Goal: Task Accomplishment & Management: Manage account settings

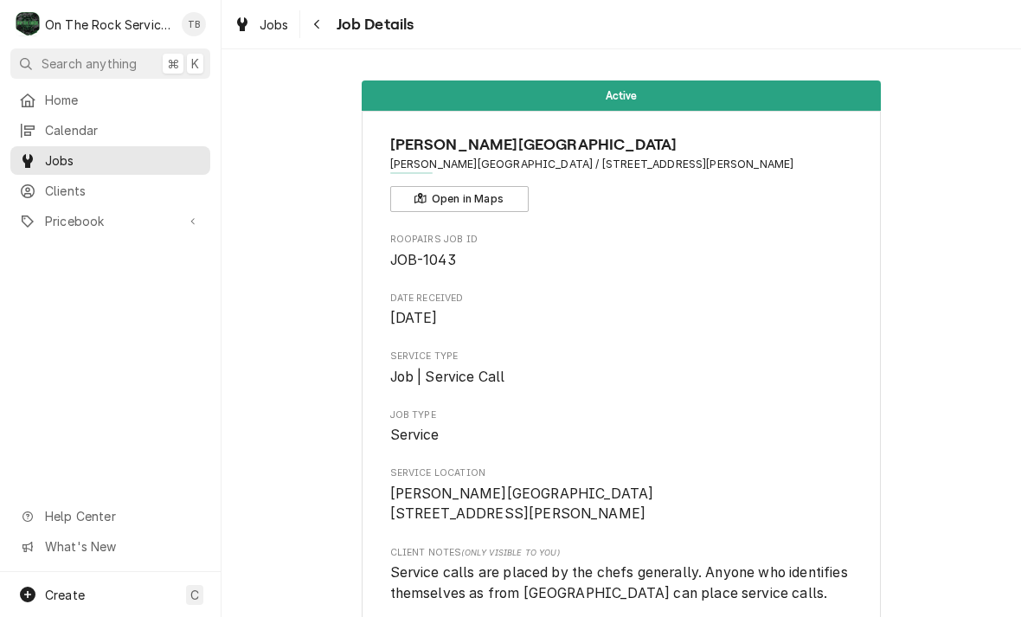
scroll to position [1745, 0]
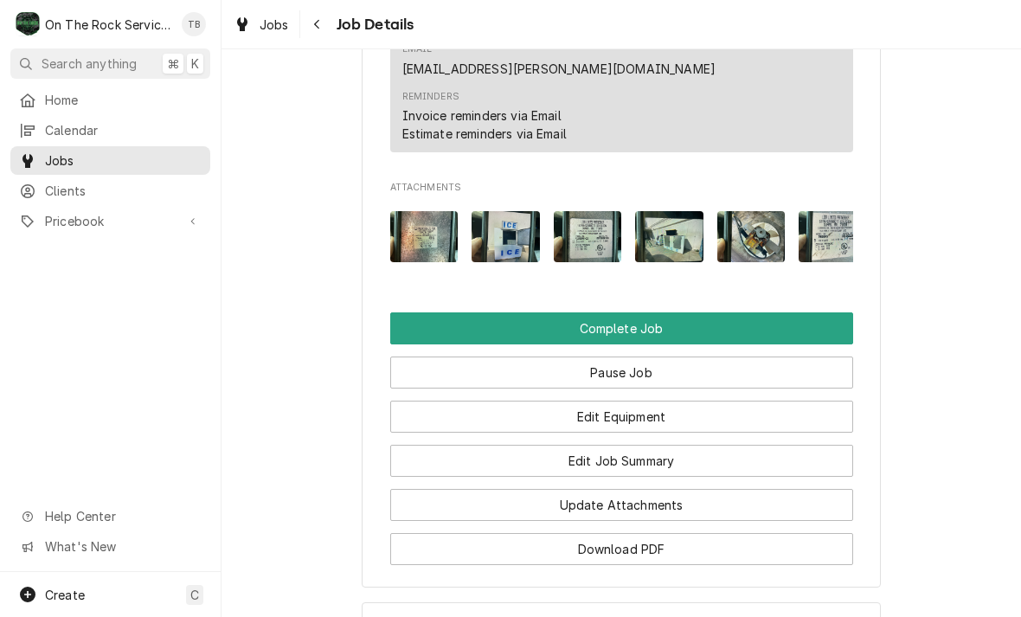
click at [643, 445] on button "Edit Job Summary" at bounding box center [621, 461] width 463 height 32
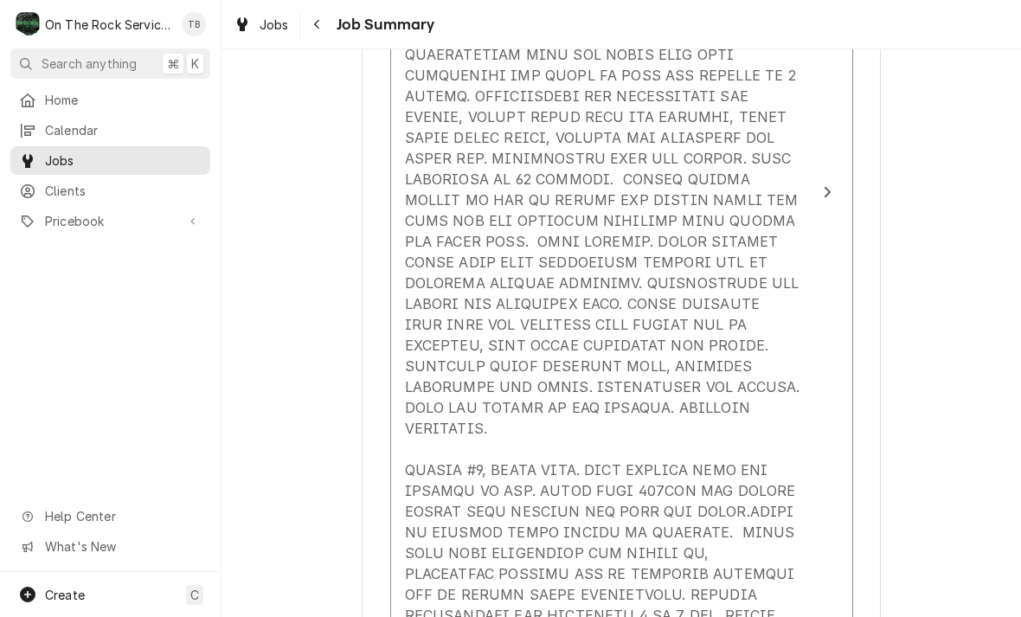
scroll to position [960, 0]
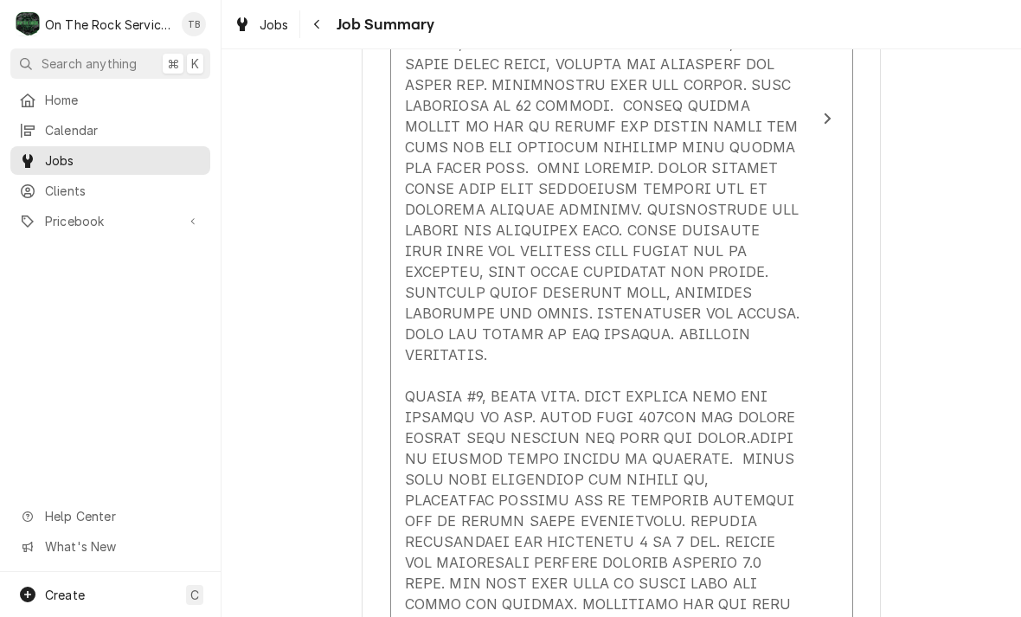
click at [703, 334] on div "Update Line Item" at bounding box center [603, 209] width 397 height 1100
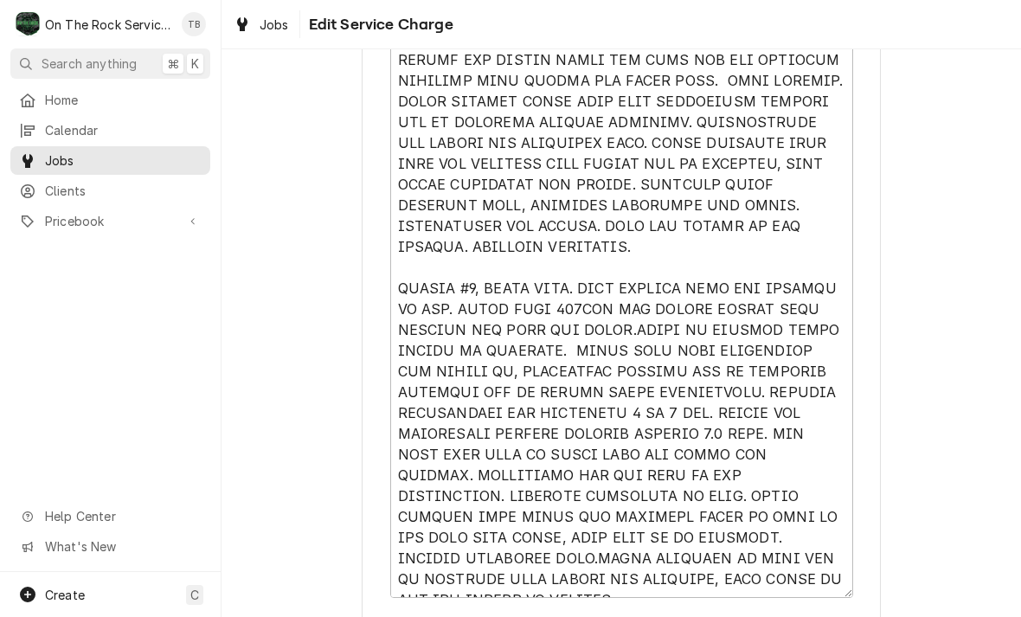
scroll to position [1019, 0]
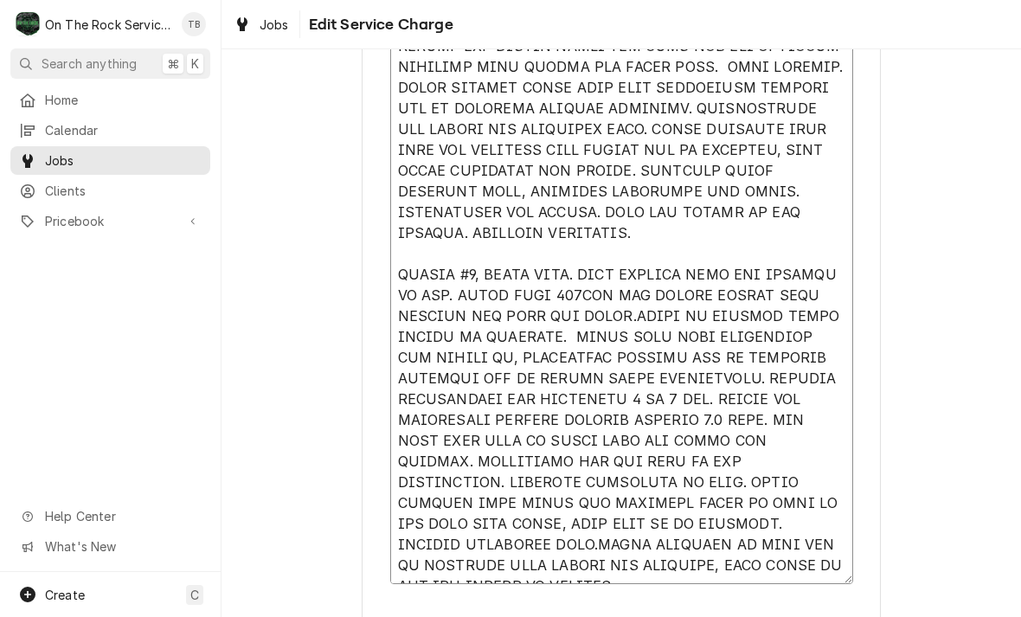
click at [506, 242] on textarea "Service Summary" at bounding box center [621, 108] width 463 height 951
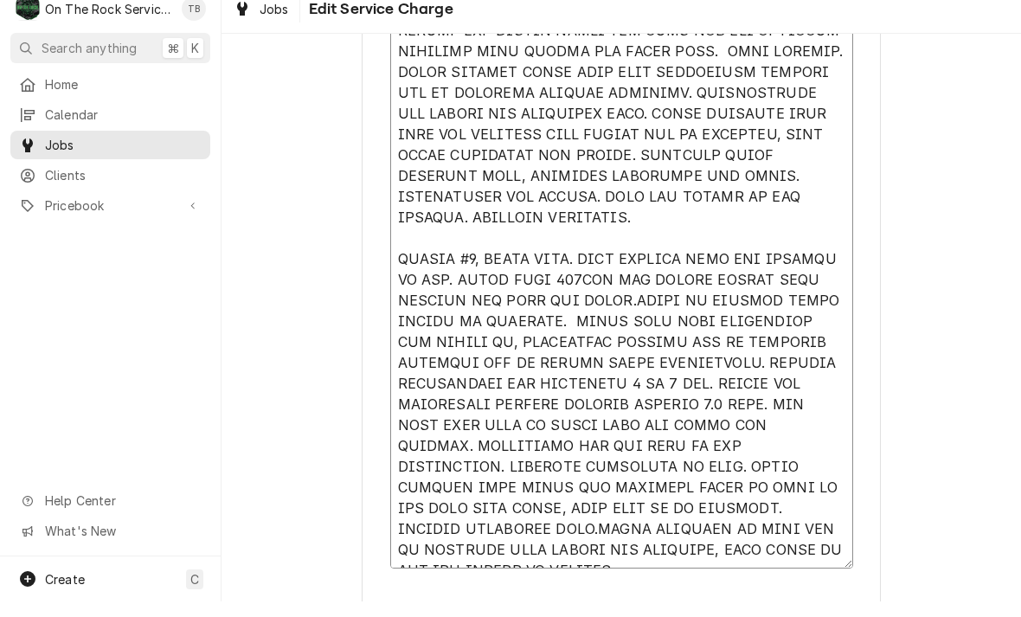
click at [514, 209] on textarea "Service Summary" at bounding box center [621, 108] width 463 height 951
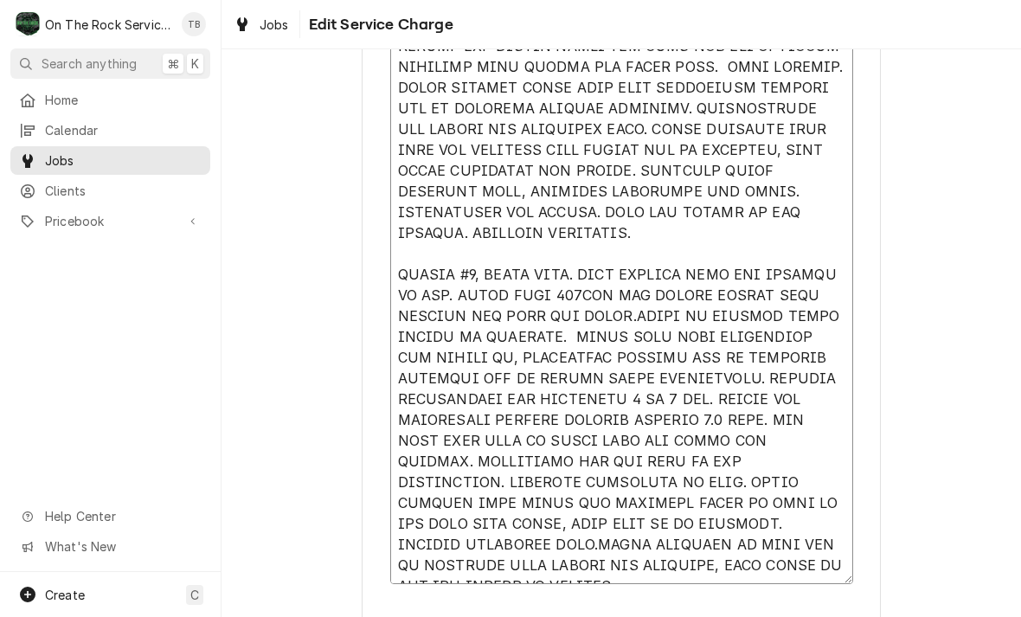
type textarea "x"
type textarea "9/4/25 TMB PROVIDE SERVICE PARTS AND LABOR TO DETERMINE THAT ON LEFT #1 UNIT FO…"
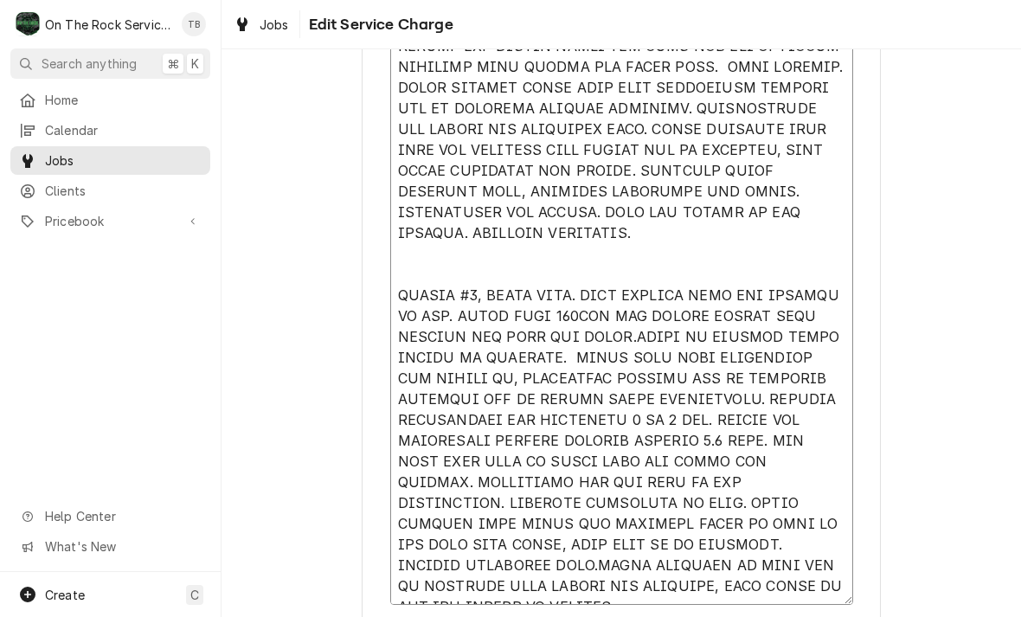
type textarea "x"
type textarea "9/4/25 TMB PROVIDE SERVICE PARTS AND LABOR TO DETERMINE THAT ON LEFT #1 UNIT FO…"
type textarea "x"
type textarea "9/4/25 TMB PROVIDE SERVICE PARTS AND LABOR TO DETERMINE THAT ON LEFT #1 UNIT FO…"
type textarea "x"
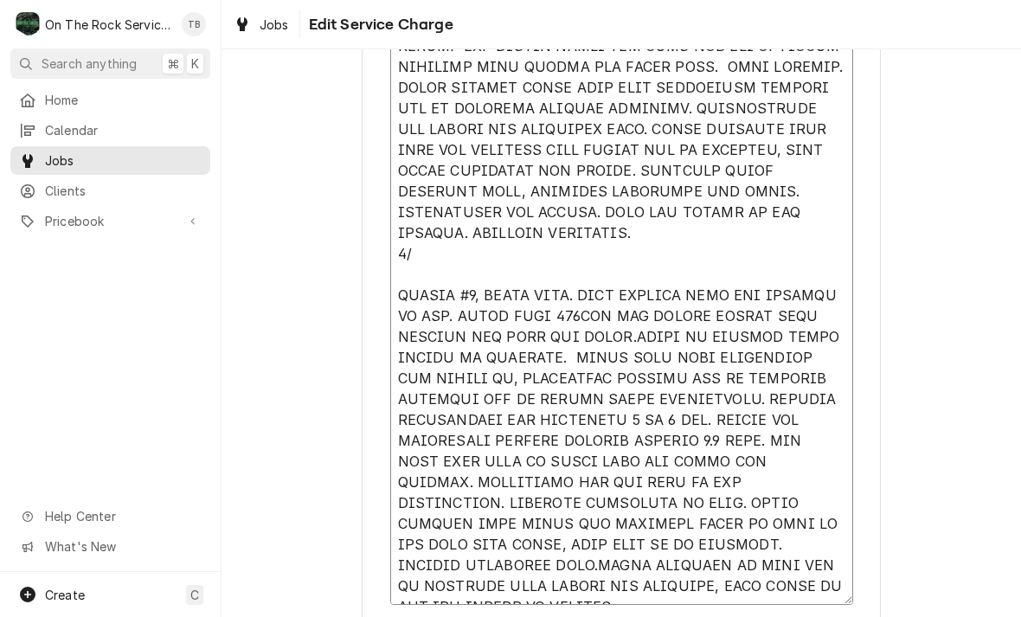
type textarea "9/4/25 TMB PROVIDE SERVICE PARTS AND LABOR TO DETERMINE THAT ON LEFT #1 UNIT FO…"
type textarea "x"
type textarea "9/4/25 TMB PROVIDE SERVICE PARTS AND LABOR TO DETERMINE THAT ON LEFT #1 UNIT FO…"
type textarea "x"
type textarea "9/4/25 TMB PROVIDE SERVICE PARTS AND LABOR TO DETERMINE THAT ON LEFT #1 UNIT FO…"
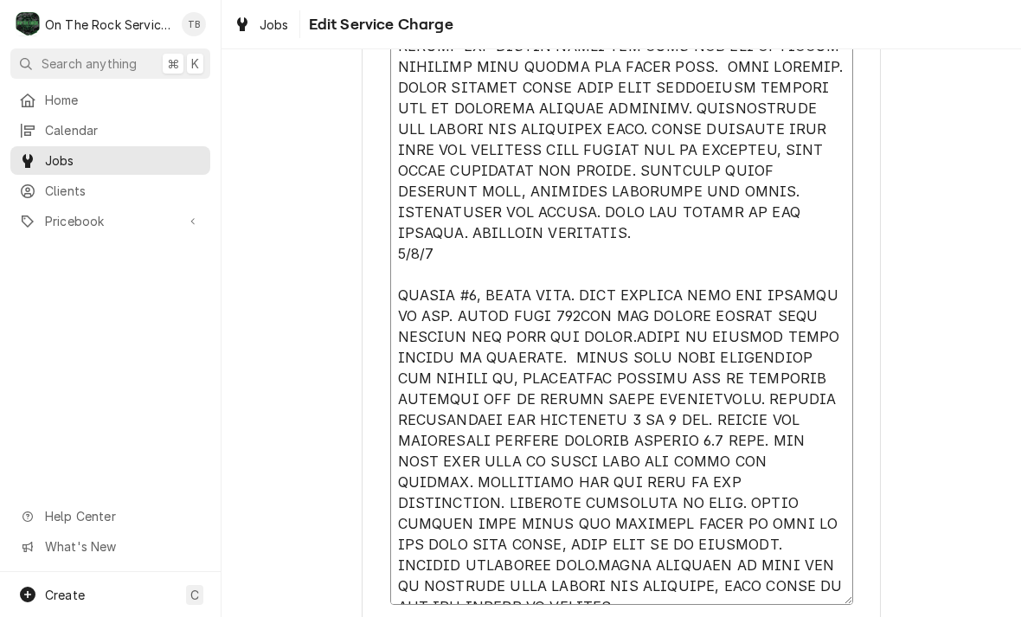
type textarea "x"
type textarea "9/4/25 TMB PROVIDE SERVICE PARTS AND LABOR TO DETERMINE THAT ON LEFT #1 UNIT FO…"
type textarea "x"
type textarea "9/4/25 TMB PROVIDE SERVICE PARTS AND LABOR TO DETERMINE THAT ON LEFT #1 UNIT FO…"
type textarea "x"
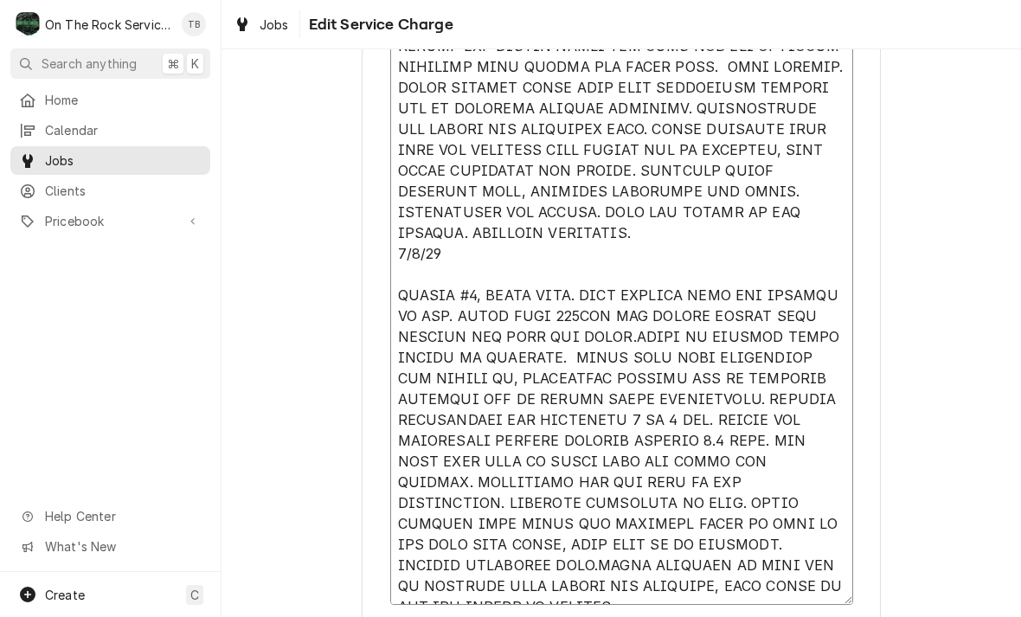
type textarea "9/4/25 TMB PROVIDE SERVICE PARTS AND LABOR TO DETERMINE THAT ON LEFT #1 UNIT FO…"
type textarea "x"
type textarea "9/4/25 TMB PROVIDE SERVICE PARTS AND LABOR TO DETERMINE THAT ON LEFT #1 UNIT FO…"
type textarea "x"
type textarea "9/4/25 TMB PROVIDE SERVICE PARTS AND LABOR TO DETERMINE THAT ON LEFT #1 UNIT FO…"
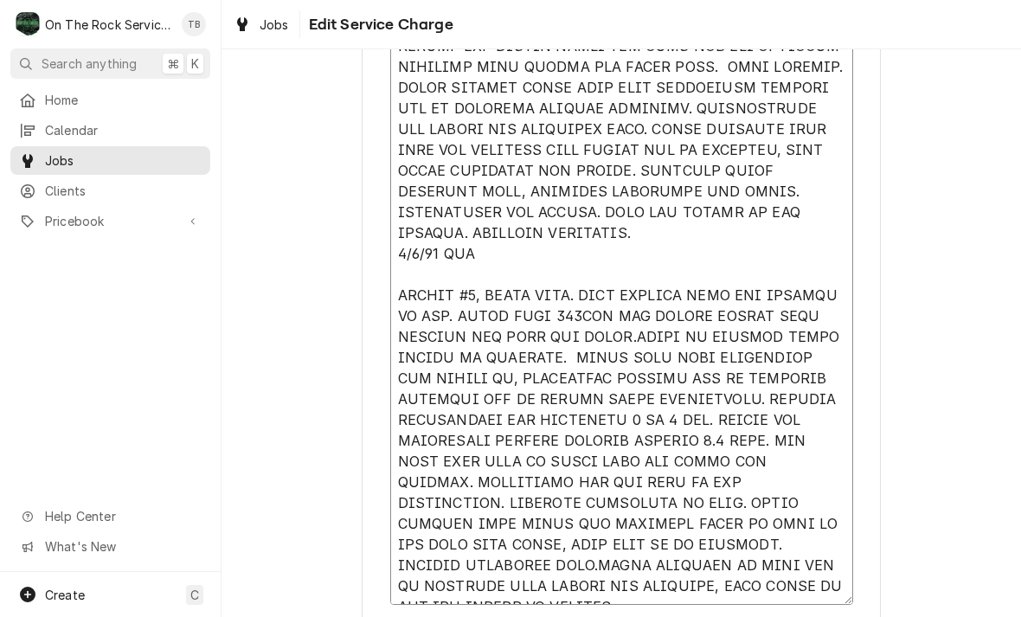
type textarea "x"
type textarea "9/4/25 TMB PROVIDE SERVICE PARTS AND LABOR TO DETERMINE THAT ON LEFT #1 UNIT FO…"
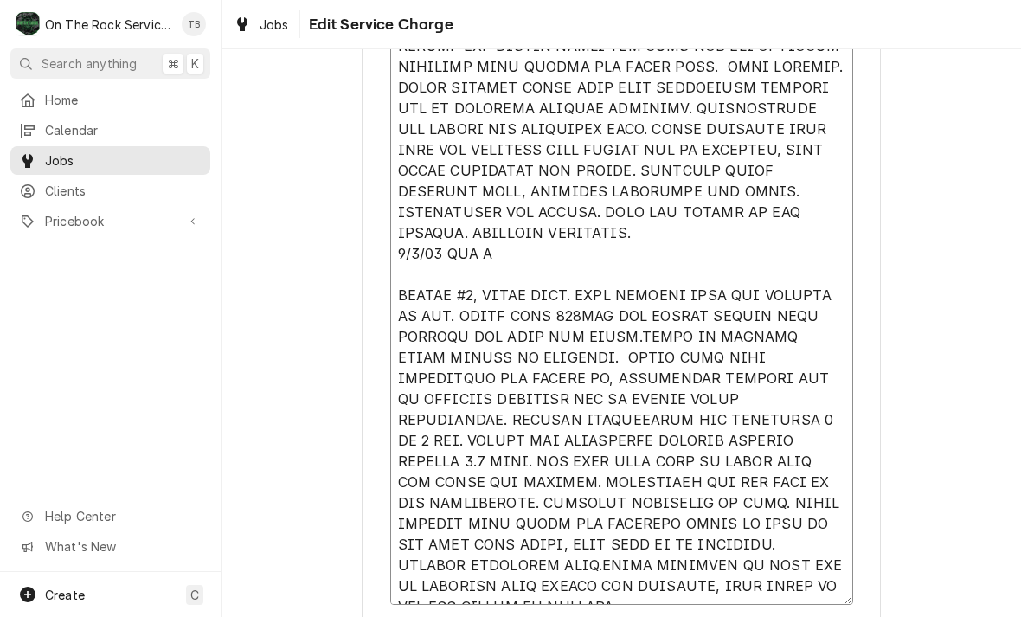
type textarea "x"
type textarea "9/4/25 TMB PROVIDE SERVICE PARTS AND LABOR TO DETERMINE THAT ON LEFT #1 UNIT FO…"
type textarea "x"
type textarea "9/4/25 TMB PROVIDE SERVICE PARTS AND LABOR TO DETERMINE THAT ON LEFT #1 UNIT FO…"
type textarea "x"
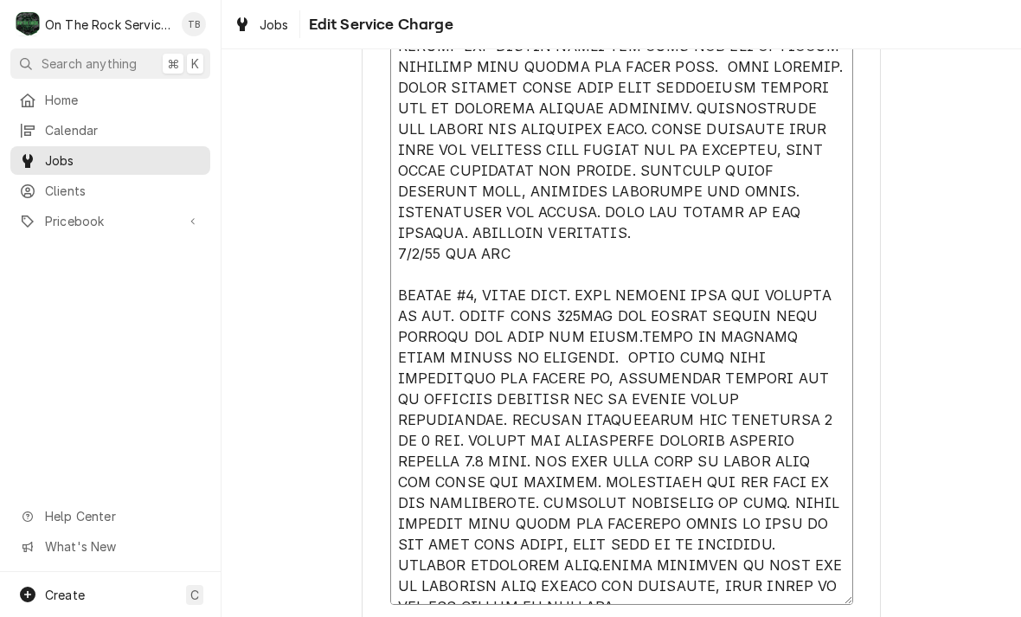
type textarea "9/4/25 TMB PROVIDE SERVICE PARTS AND LABOR TO DETERMINE THAT ON LEFT #1 UNIT FO…"
type textarea "x"
type textarea "9/4/25 TMB PROVIDE SERVICE PARTS AND LABOR TO DETERMINE THAT ON LEFT #1 UNIT FO…"
type textarea "x"
type textarea "9/4/25 TMB PROVIDE SERVICE PARTS AND LABOR TO DETERMINE THAT ON LEFT #1 UNIT FO…"
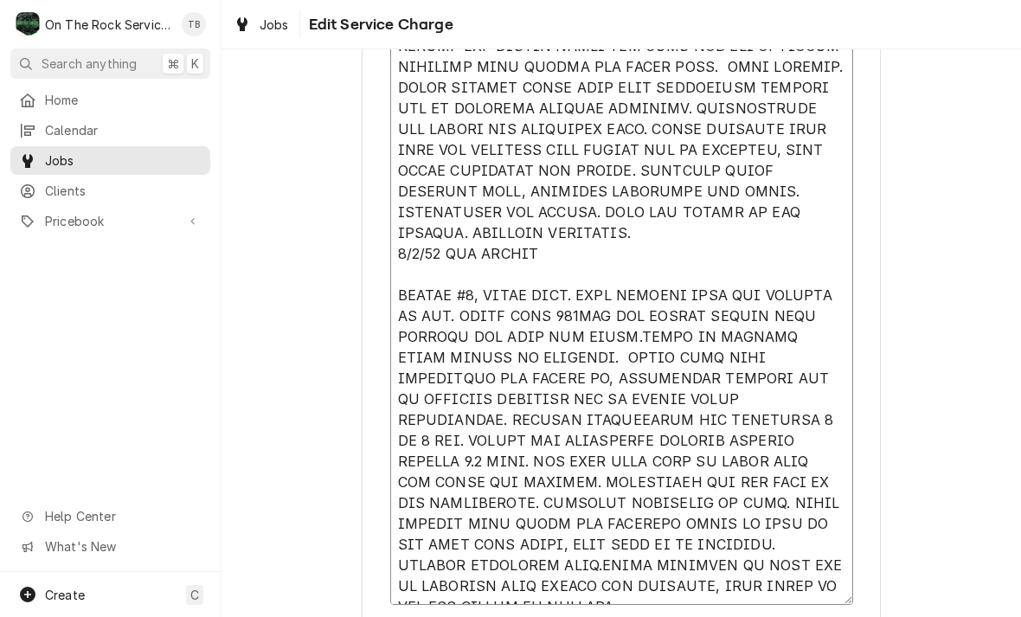
type textarea "x"
type textarea "9/4/25 TMB PROVIDE SERVICE PARTS AND LABOR TO DETERMINE THAT ON LEFT #1 UNIT FO…"
type textarea "x"
type textarea "9/4/25 TMB PROVIDE SERVICE PARTS AND LABOR TO DETERMINE THAT ON LEFT #1 UNIT FO…"
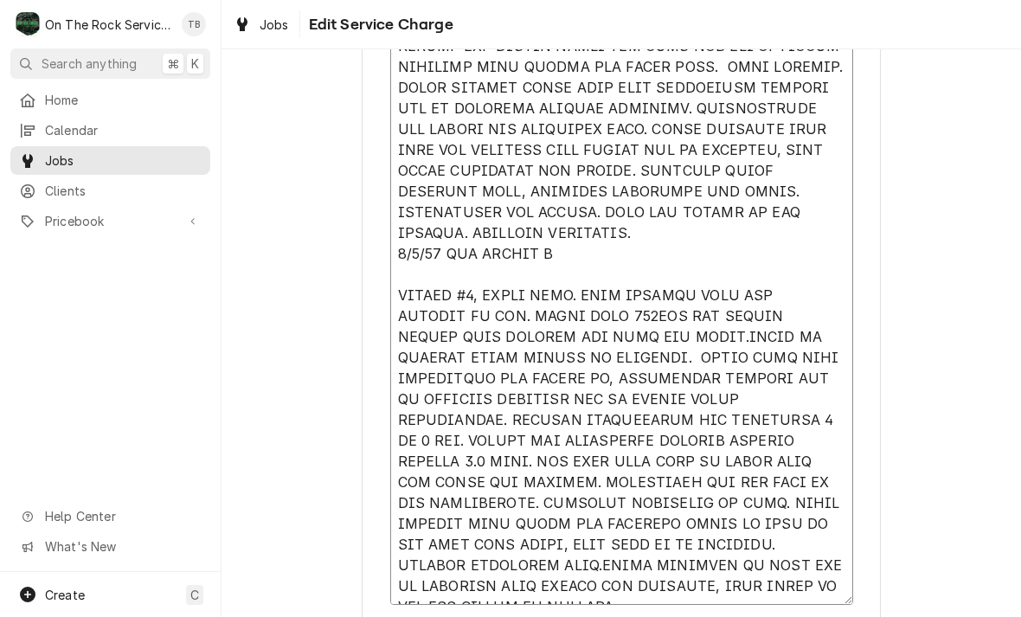
type textarea "x"
type textarea "9/4/25 TMB PROVIDE SERVICE PARTS AND LABOR TO DETERMINE THAT ON LEFT #1 UNIT FO…"
type textarea "x"
type textarea "9/4/25 TMB PROVIDE SERVICE PARTS AND LABOR TO DETERMINE THAT ON LEFT #1 UNIT FO…"
type textarea "x"
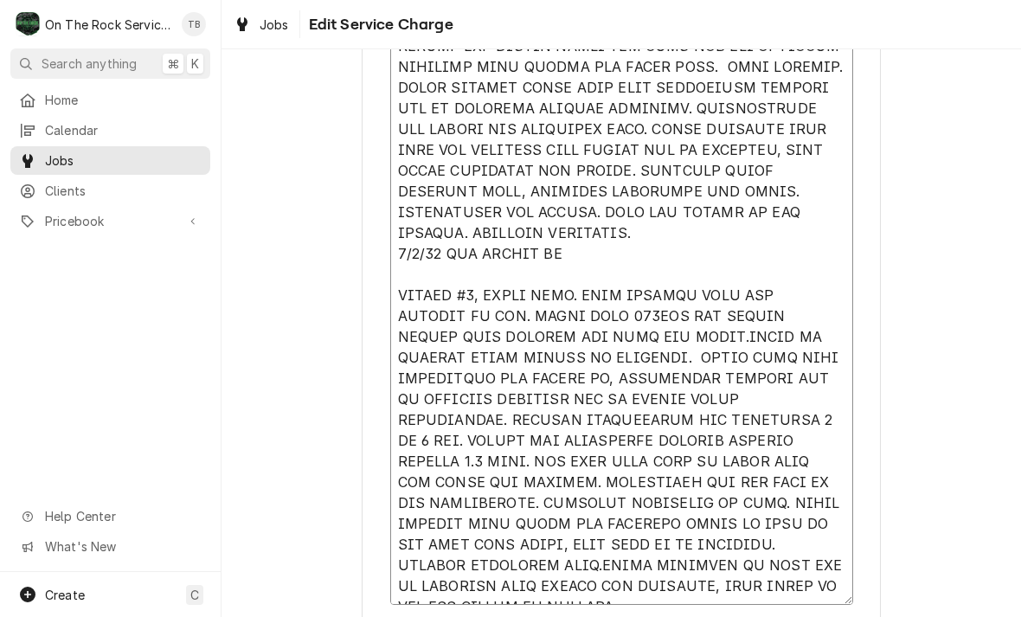
type textarea "9/4/25 TMB PROVIDE SERVICE PARTS AND LABOR TO DETERMINE THAT ON LEFT #1 UNIT FO…"
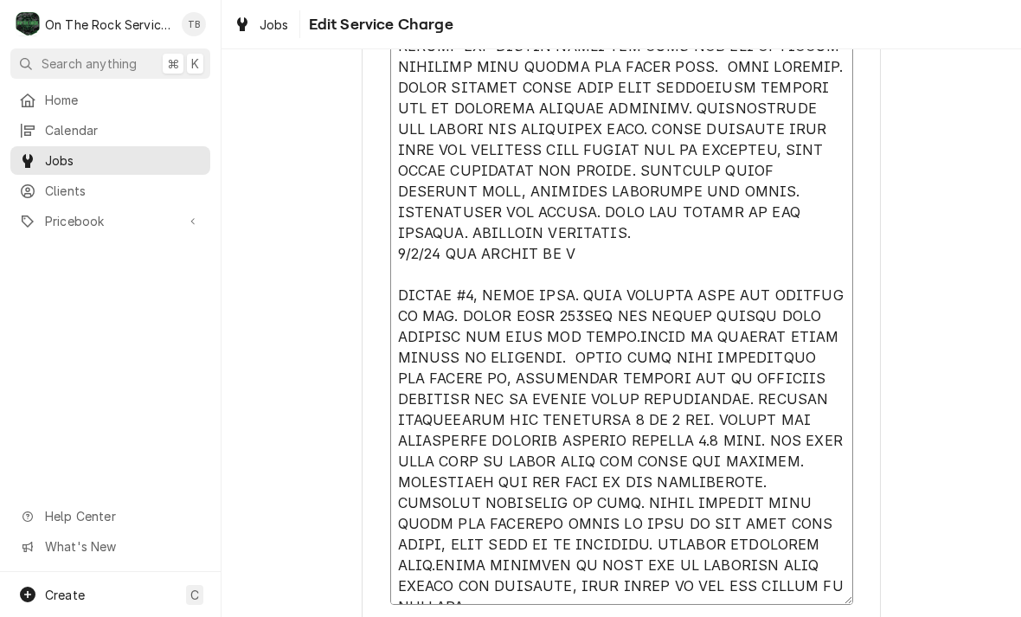
type textarea "x"
type textarea "9/4/25 TMB PROVIDE SERVICE PARTS AND LABOR TO DETERMINE THAT ON LEFT #1 UNIT FO…"
type textarea "x"
type textarea "9/4/25 TMB PROVIDE SERVICE PARTS AND LABOR TO DETERMINE THAT ON LEFT #1 UNIT FO…"
type textarea "x"
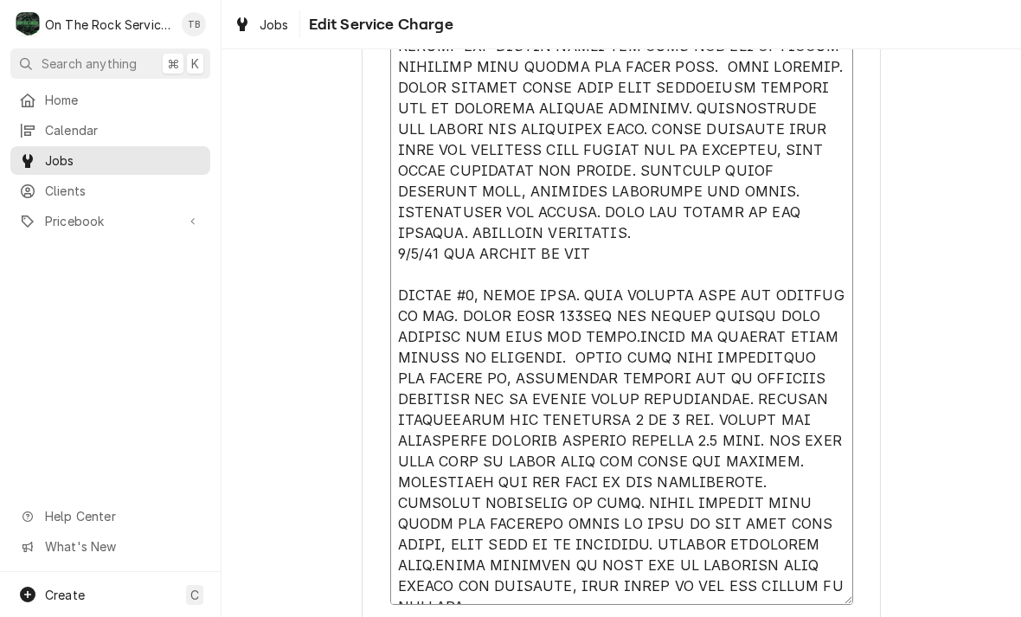
type textarea "9/4/25 TMB PROVIDE SERVICE PARTS AND LABOR TO DETERMINE THAT ON LEFT #1 UNIT FO…"
type textarea "x"
type textarea "9/4/25 TMB PROVIDE SERVICE PARTS AND LABOR TO DETERMINE THAT ON LEFT #1 UNIT FO…"
type textarea "x"
type textarea "9/4/25 TMB PROVIDE SERVICE PARTS AND LABOR TO DETERMINE THAT ON LEFT #1 UNIT FO…"
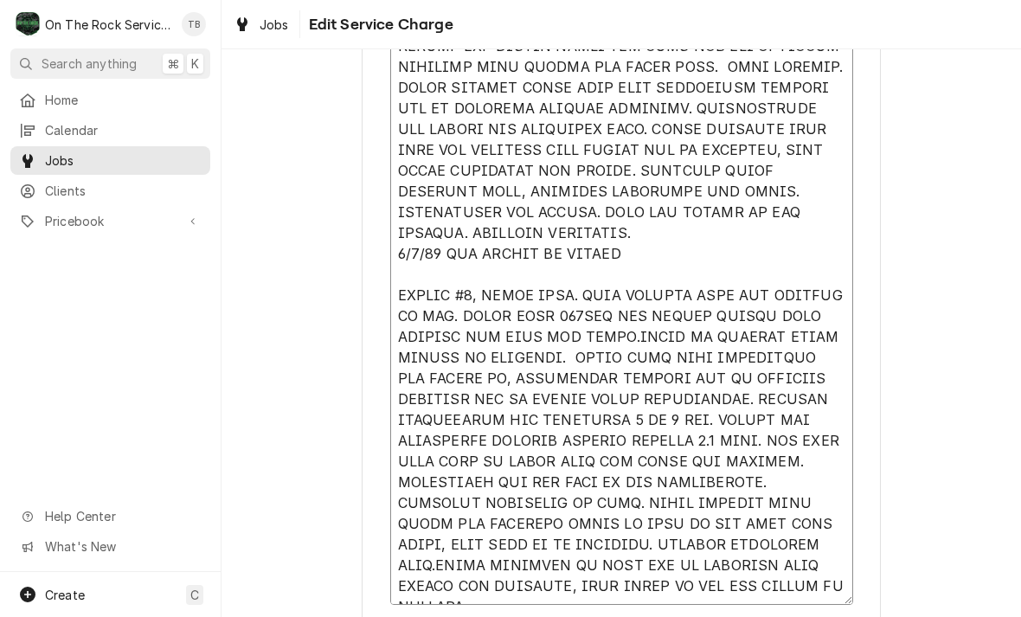
type textarea "x"
type textarea "9/4/25 TMB PROVIDE SERVICE PARTS AND LABOR TO DETERMINE THAT ON LEFT #1 UNIT FO…"
type textarea "x"
type textarea "9/4/25 TMB PROVIDE SERVICE PARTS AND LABOR TO DETERMINE THAT ON LEFT #1 UNIT FO…"
type textarea "x"
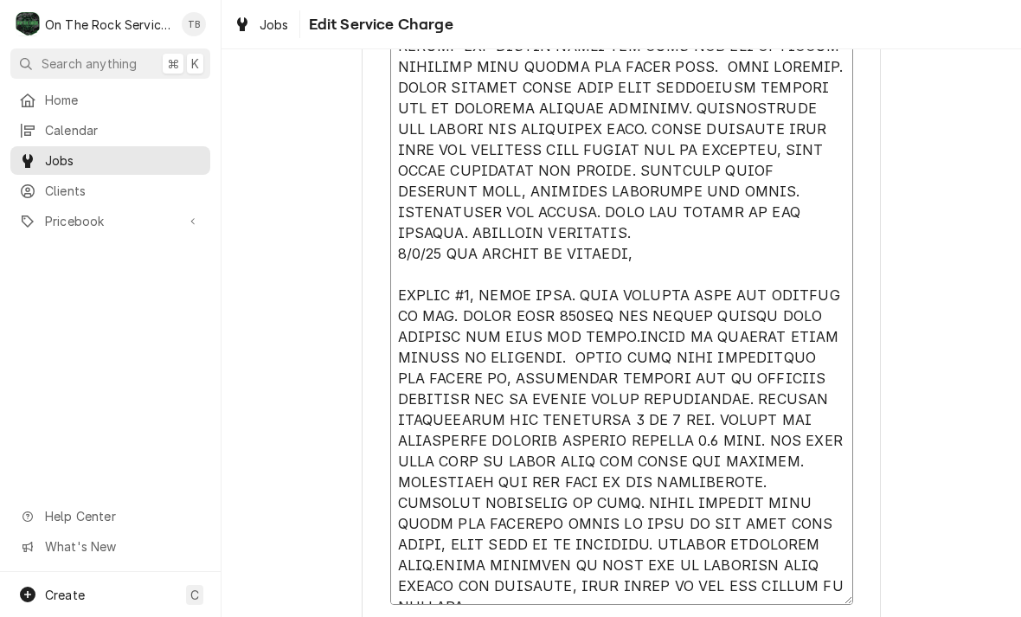
type textarea "9/4/25 TMB PROVIDE SERVICE PARTS AND LABOR TO DETERMINE THAT ON LEFT #1 UNIT FO…"
type textarea "x"
type textarea "9/4/25 TMB PROVIDE SERVICE PARTS AND LABOR TO DETERMINE THAT ON LEFT #1 UNIT FO…"
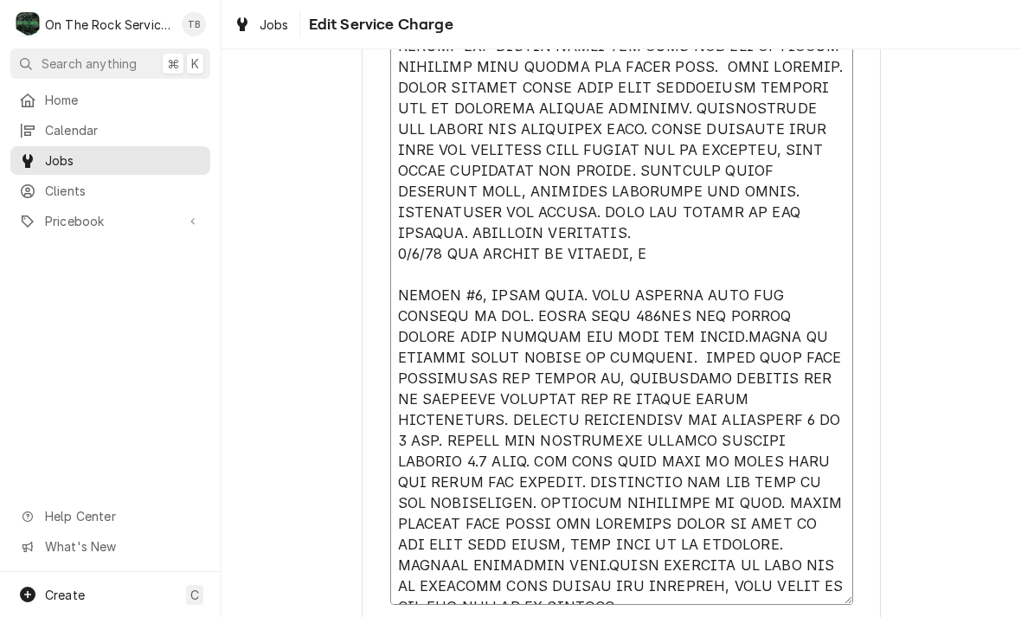
type textarea "x"
type textarea "9/4/25 TMB PROVIDE SERVICE PARTS AND LABOR TO DETERMINE THAT ON LEFT #1 UNIT FO…"
type textarea "x"
type textarea "9/4/25 TMB PROVIDE SERVICE PARTS AND LABOR TO DETERMINE THAT ON LEFT #1 UNIT FO…"
type textarea "x"
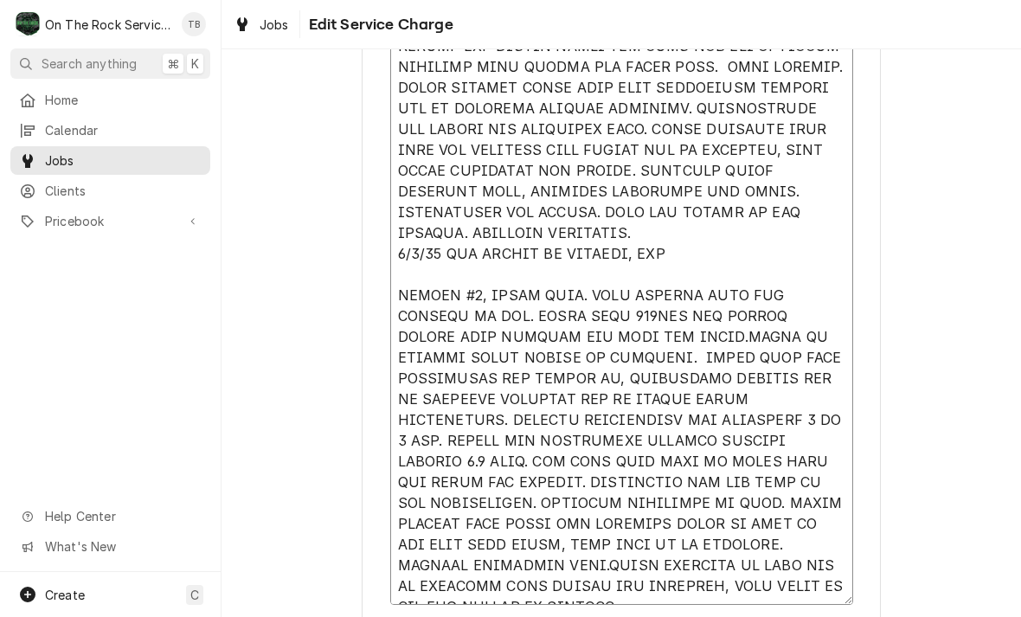
type textarea "9/4/25 TMB PROVIDE SERVICE PARTS AND LABOR TO DETERMINE THAT ON LEFT #1 UNIT FO…"
type textarea "x"
type textarea "9/4/25 TMB PROVIDE SERVICE PARTS AND LABOR TO DETERMINE THAT ON LEFT #1 UNIT FO…"
type textarea "x"
type textarea "9/4/25 TMB PROVIDE SERVICE PARTS AND LABOR TO DETERMINE THAT ON LEFT #1 UNIT FO…"
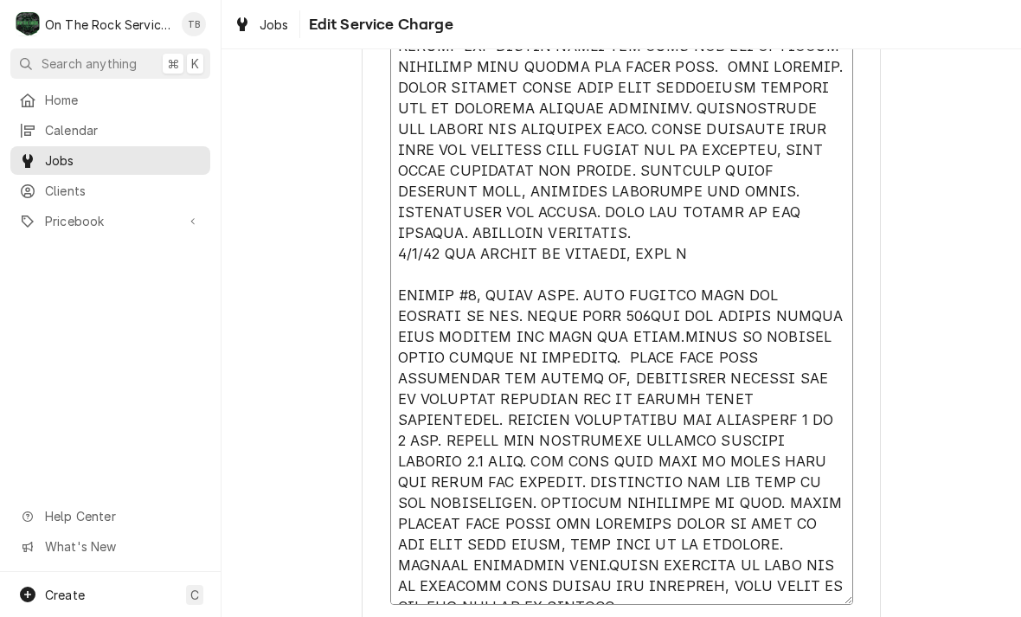
type textarea "x"
type textarea "9/4/25 TMB PROVIDE SERVICE PARTS AND LABOR TO DETERMINE THAT ON LEFT #1 UNIT FO…"
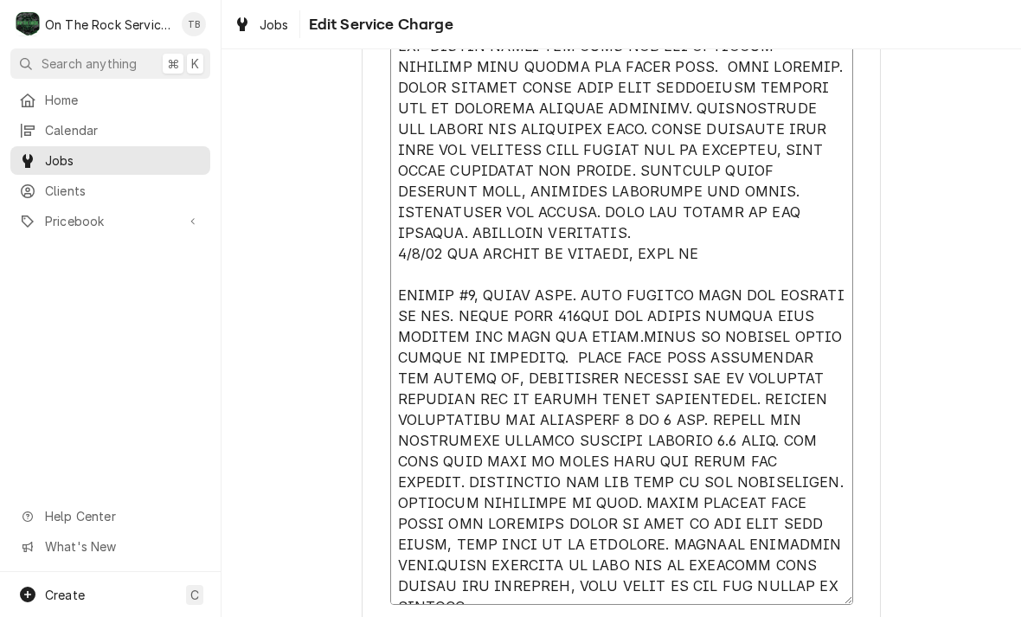
type textarea "x"
type textarea "9/4/25 TMB PROVIDE SERVICE PARTS AND LABOR TO DETERMINE THAT ON LEFT #1 UNIT FO…"
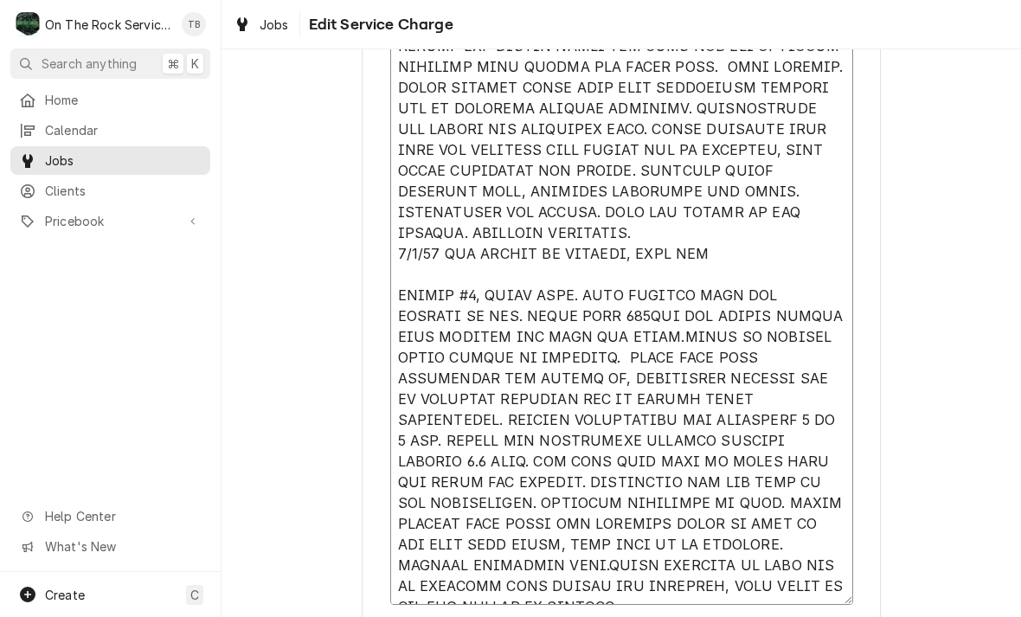
type textarea "x"
type textarea "9/4/25 TMB PROVIDE SERVICE PARTS AND LABOR TO DETERMINE THAT ON LEFT #1 UNIT FO…"
type textarea "x"
type textarea "9/4/25 TMB PROVIDE SERVICE PARTS AND LABOR TO DETERMINE THAT ON LEFT #1 UNIT FO…"
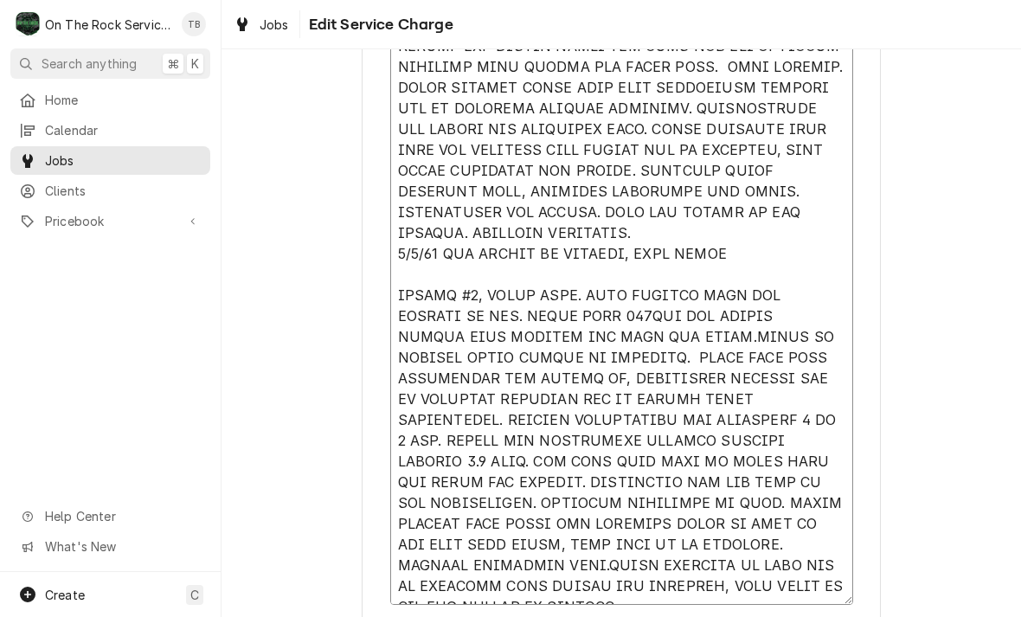
type textarea "x"
type textarea "9/4/25 TMB PROVIDE SERVICE PARTS AND LABOR TO DETERMINE THAT ON LEFT #1 UNIT FO…"
type textarea "x"
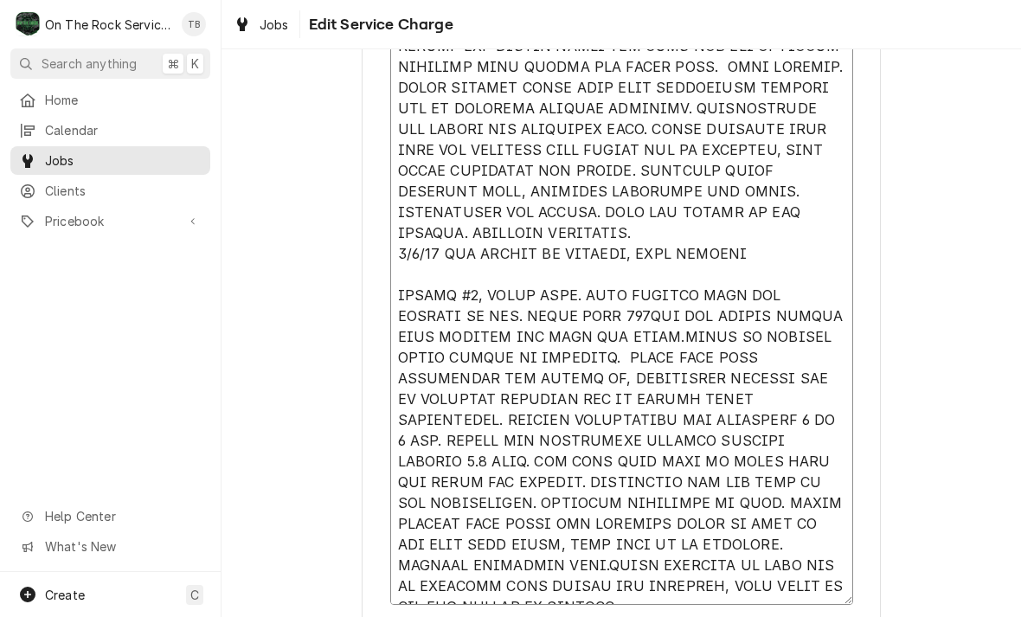
type textarea "9/4/25 TMB PROVIDE SERVICE PARTS AND LABOR TO DETERMINE THAT ON LEFT #1 UNIT FO…"
type textarea "x"
type textarea "9/4/25 TMB PROVIDE SERVICE PARTS AND LABOR TO DETERMINE THAT ON LEFT #1 UNIT FO…"
type textarea "x"
type textarea "9/4/25 TMB PROVIDE SERVICE PARTS AND LABOR TO DETERMINE THAT ON LEFT #1 UNIT FO…"
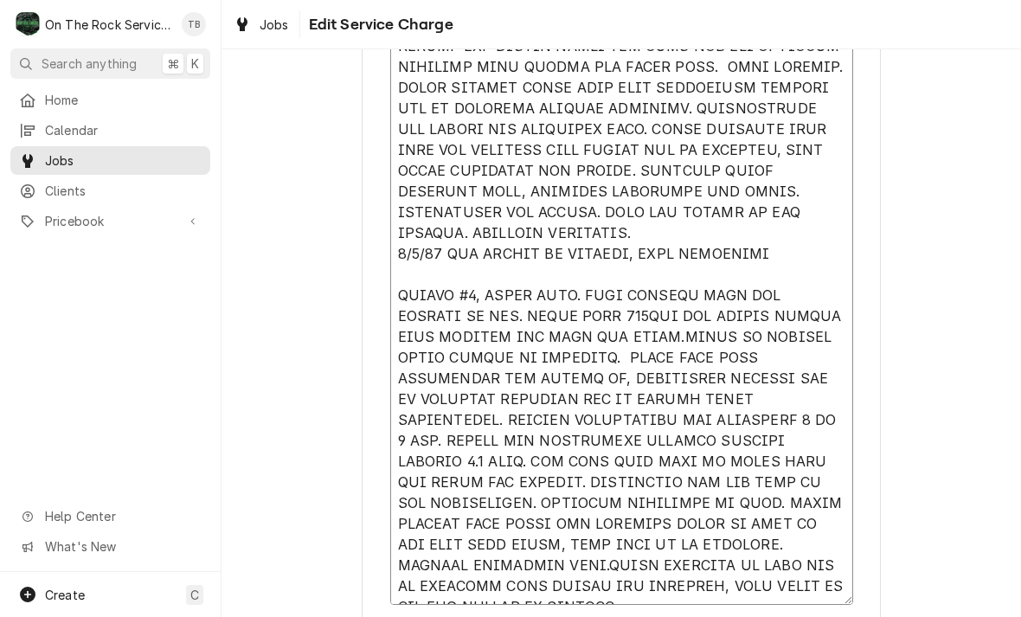
type textarea "x"
type textarea "9/4/25 TMB PROVIDE SERVICE PARTS AND LABOR TO DETERMINE THAT ON LEFT #1 UNIT FO…"
type textarea "x"
type textarea "9/4/25 TMB PROVIDE SERVICE PARTS AND LABOR TO DETERMINE THAT ON LEFT #1 UNIT FO…"
type textarea "x"
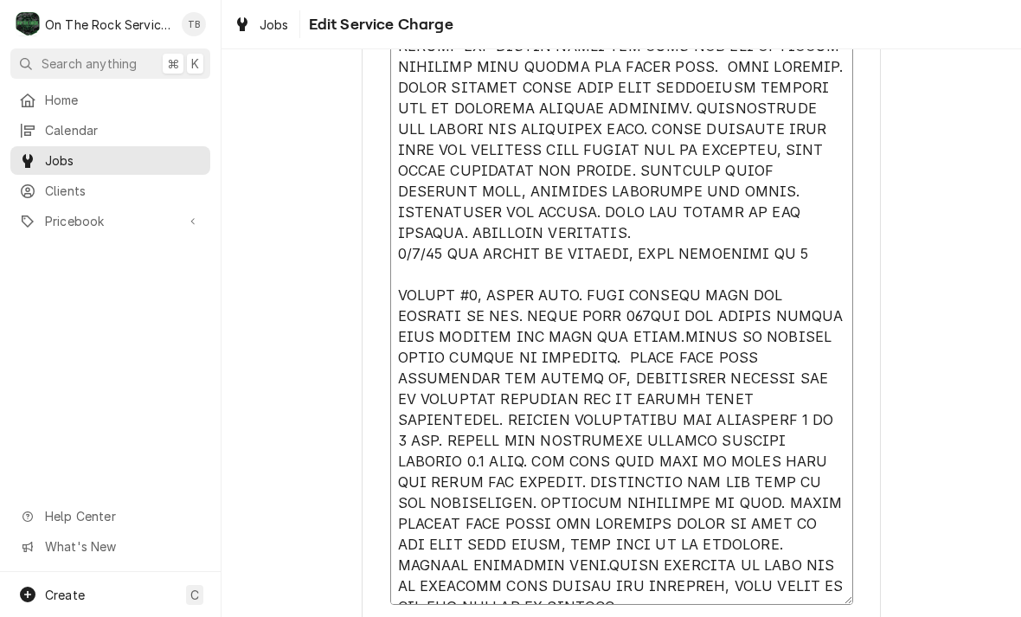
type textarea "9/4/25 TMB PROVIDE SERVICE PARTS AND LABOR TO DETERMINE THAT ON LEFT #1 UNIT FO…"
type textarea "x"
type textarea "9/4/25 TMB PROVIDE SERVICE PARTS AND LABOR TO DETERMINE THAT ON LEFT #1 UNIT FO…"
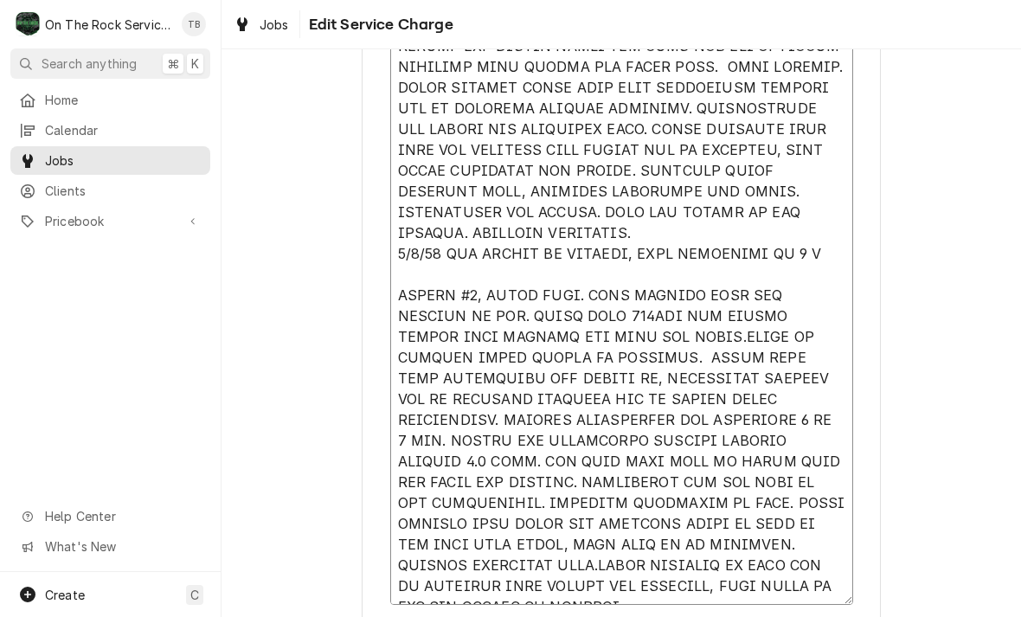
type textarea "x"
type textarea "9/4/25 TMB PROVIDE SERVICE PARTS AND LABOR TO DETERMINE THAT ON LEFT #1 UNIT FO…"
type textarea "x"
type textarea "9/4/25 TMB PROVIDE SERVICE PARTS AND LABOR TO DETERMINE THAT ON LEFT #1 UNIT FO…"
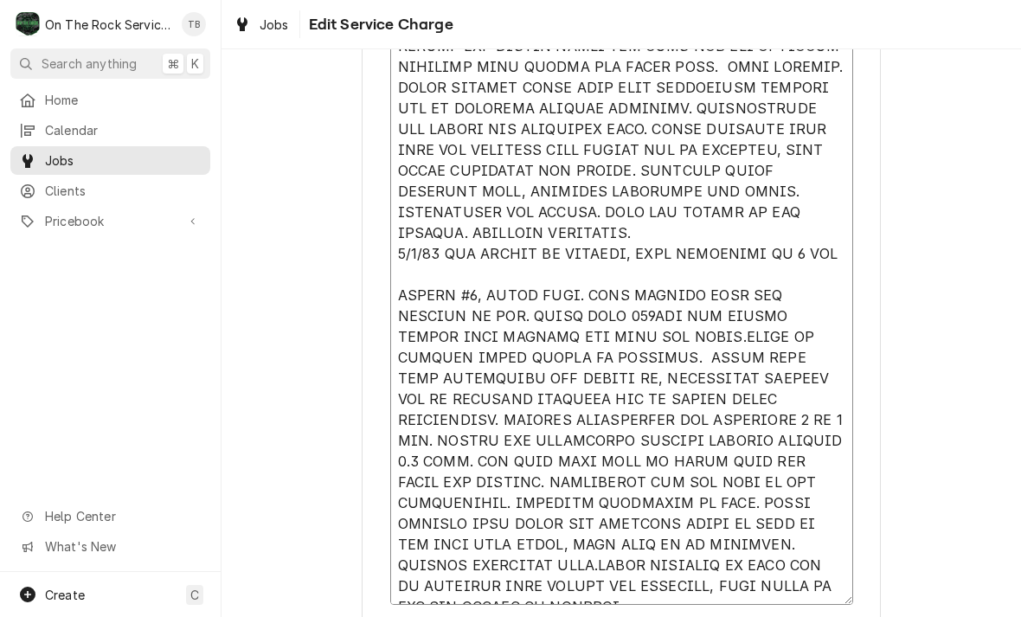
type textarea "x"
type textarea "9/4/25 TMB PROVIDE SERVICE PARTS AND LABOR TO DETERMINE THAT ON LEFT #1 UNIT FO…"
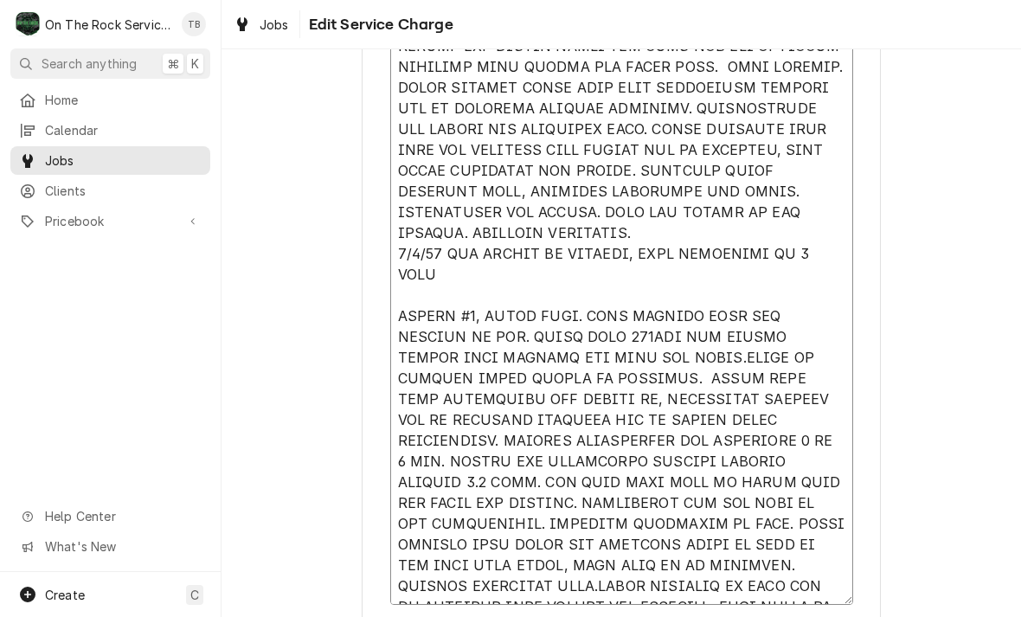
type textarea "x"
type textarea "9/4/25 TMB PROVIDE SERVICE PARTS AND LABOR TO DETERMINE THAT ON LEFT #1 UNIT FO…"
type textarea "x"
type textarea "9/4/25 TMB PROVIDE SERVICE PARTS AND LABOR TO DETERMINE THAT ON LEFT #1 UNIT FO…"
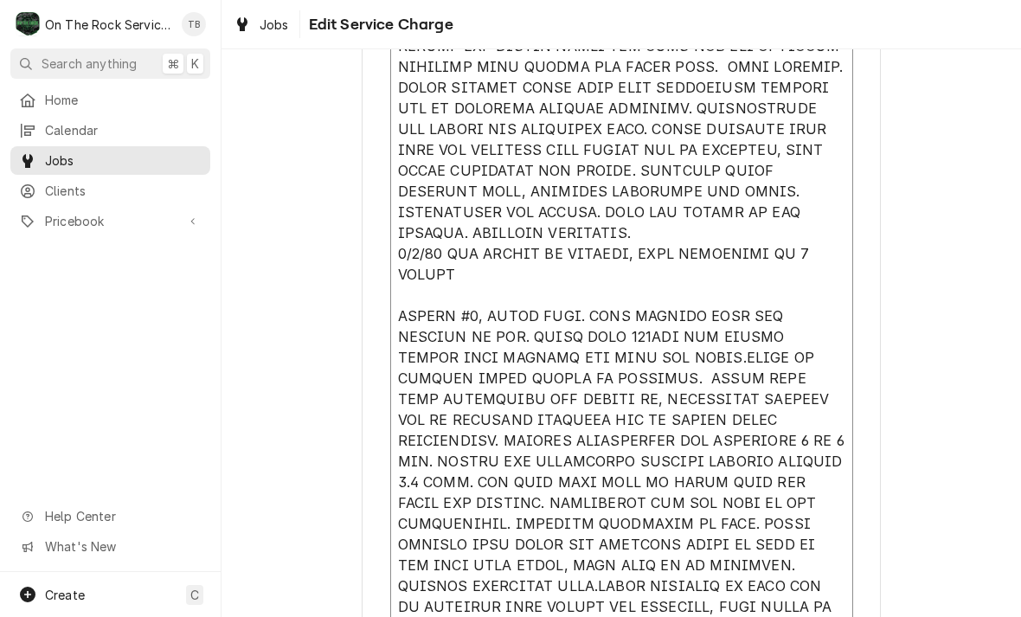
type textarea "x"
type textarea "9/4/25 TMB PROVIDE SERVICE PARTS AND LABOR TO DETERMINE THAT ON LEFT #1 UNIT FO…"
type textarea "x"
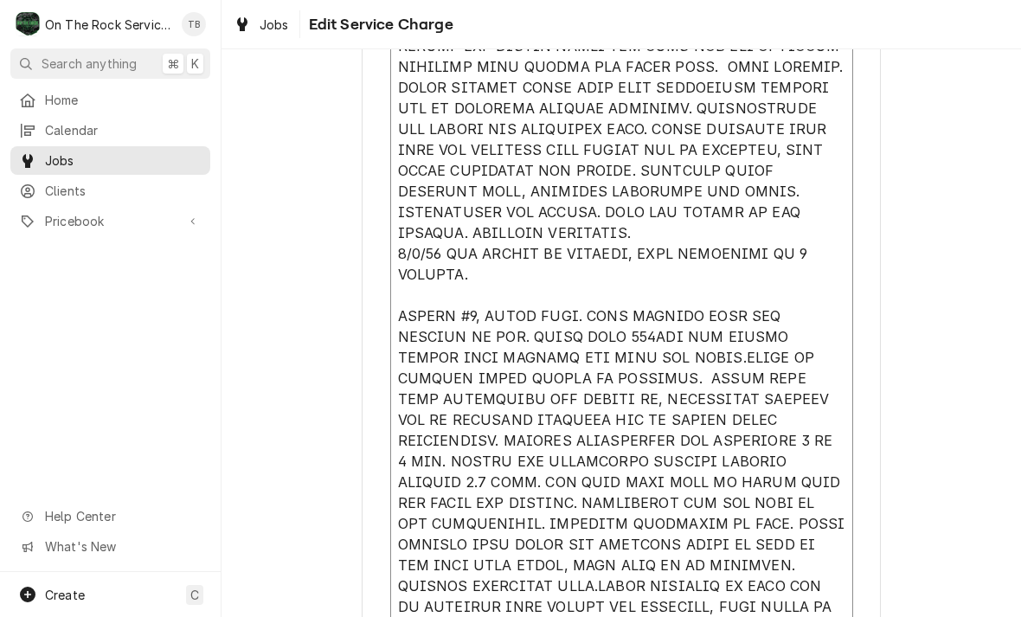
type textarea "9/4/25 TMB PROVIDE SERVICE PARTS AND LABOR TO DETERMINE THAT ON LEFT #1 UNIT FO…"
type textarea "x"
type textarea "9/4/25 TMB PROVIDE SERVICE PARTS AND LABOR TO DETERMINE THAT ON LEFT #1 UNIT FO…"
type textarea "x"
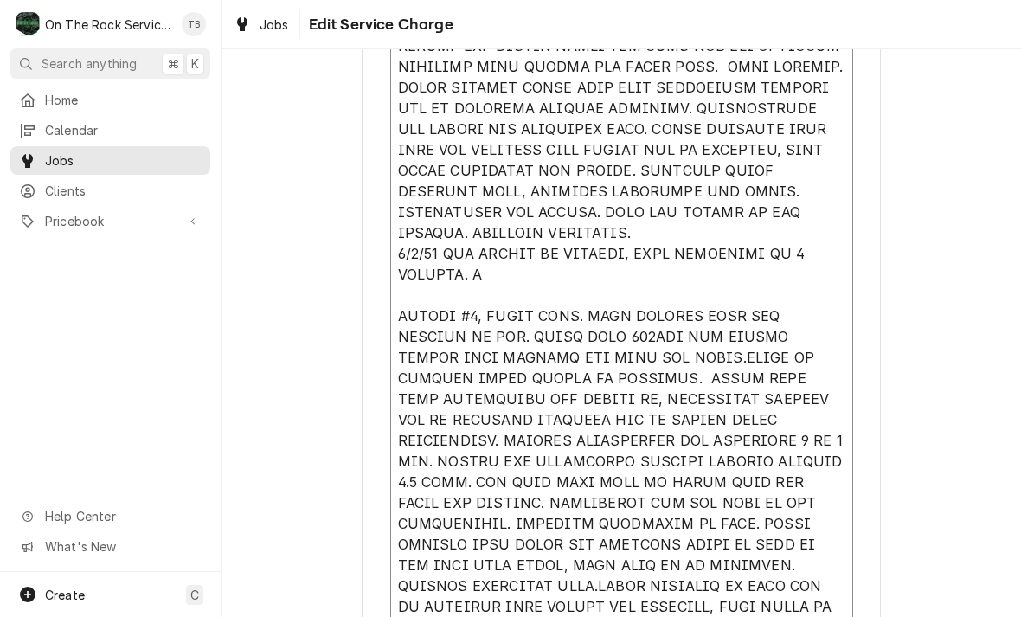
type textarea "9/4/25 TMB PROVIDE SERVICE PARTS AND LABOR TO DETERMINE THAT ON LEFT #1 UNIT FO…"
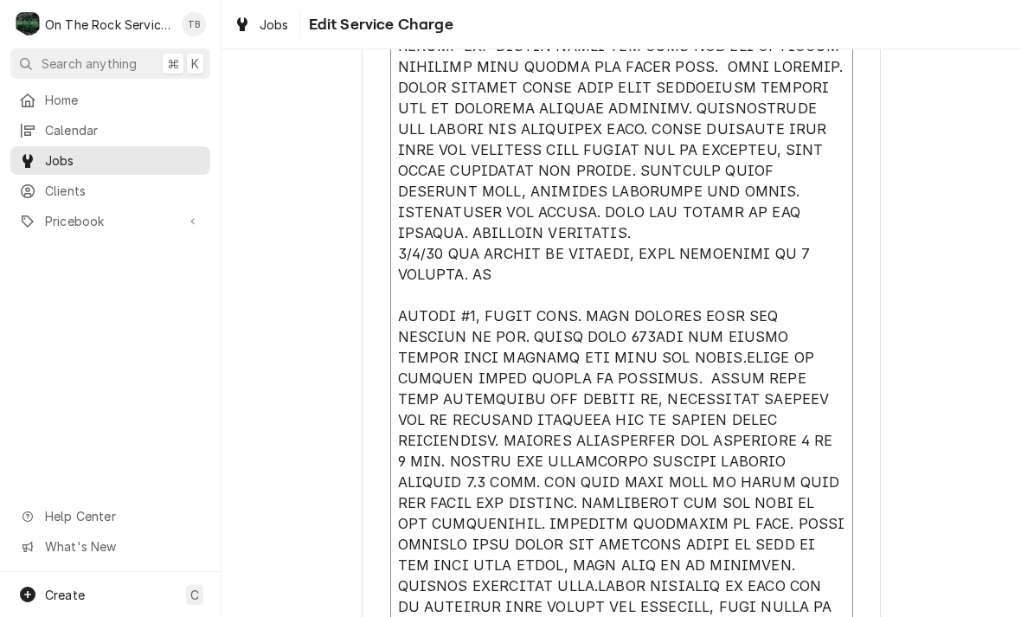
type textarea "x"
type textarea "9/4/25 TMB PROVIDE SERVICE PARTS AND LABOR TO DETERMINE THAT ON LEFT #1 UNIT FO…"
type textarea "x"
type textarea "9/4/25 TMB PROVIDE SERVICE PARTS AND LABOR TO DETERMINE THAT ON LEFT #1 UNIT FO…"
type textarea "x"
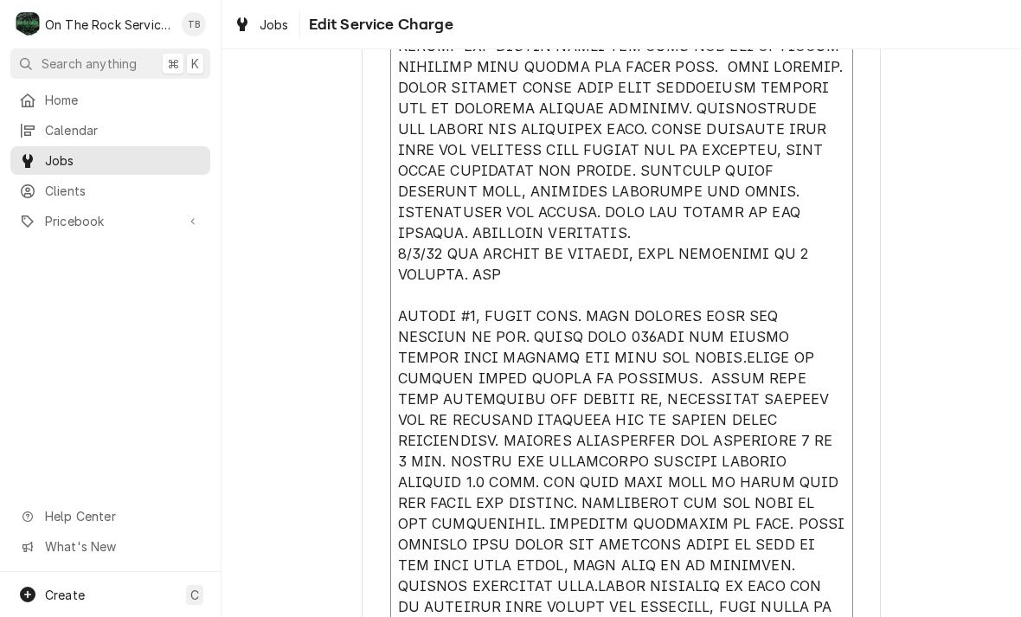
type textarea "9/4/25 TMB PROVIDE SERVICE PARTS AND LABOR TO DETERMINE THAT ON LEFT #1 UNIT FO…"
type textarea "x"
type textarea "9/4/25 TMB PROVIDE SERVICE PARTS AND LABOR TO DETERMINE THAT ON LEFT #1 UNIT FO…"
type textarea "x"
type textarea "9/4/25 TMB PROVIDE SERVICE PARTS AND LABOR TO DETERMINE THAT ON LEFT #1 UNIT FO…"
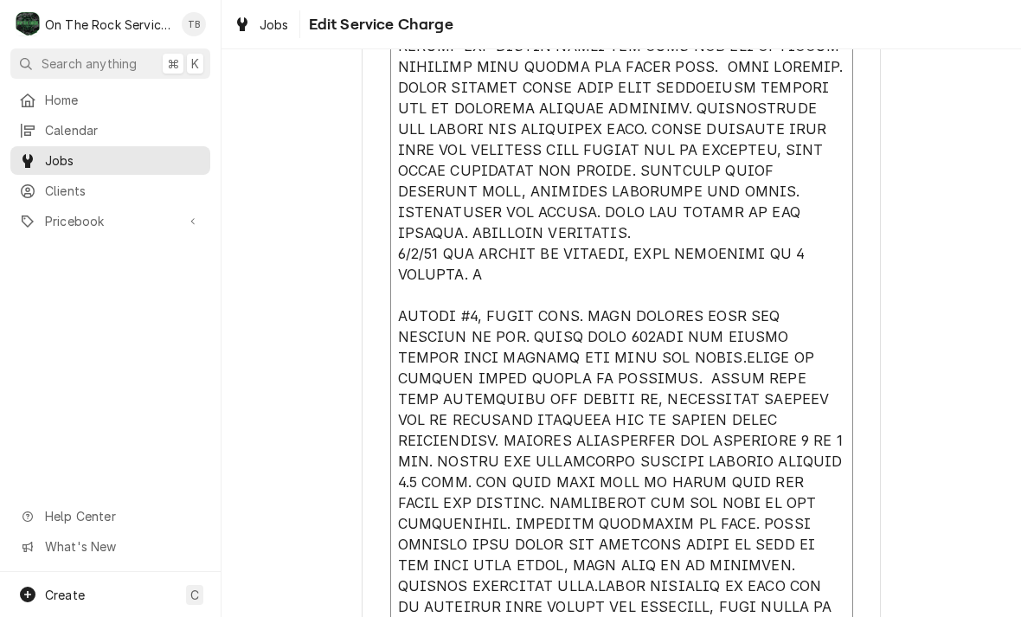
type textarea "x"
type textarea "9/4/25 TMB PROVIDE SERVICE PARTS AND LABOR TO DETERMINE THAT ON LEFT #1 UNIT FO…"
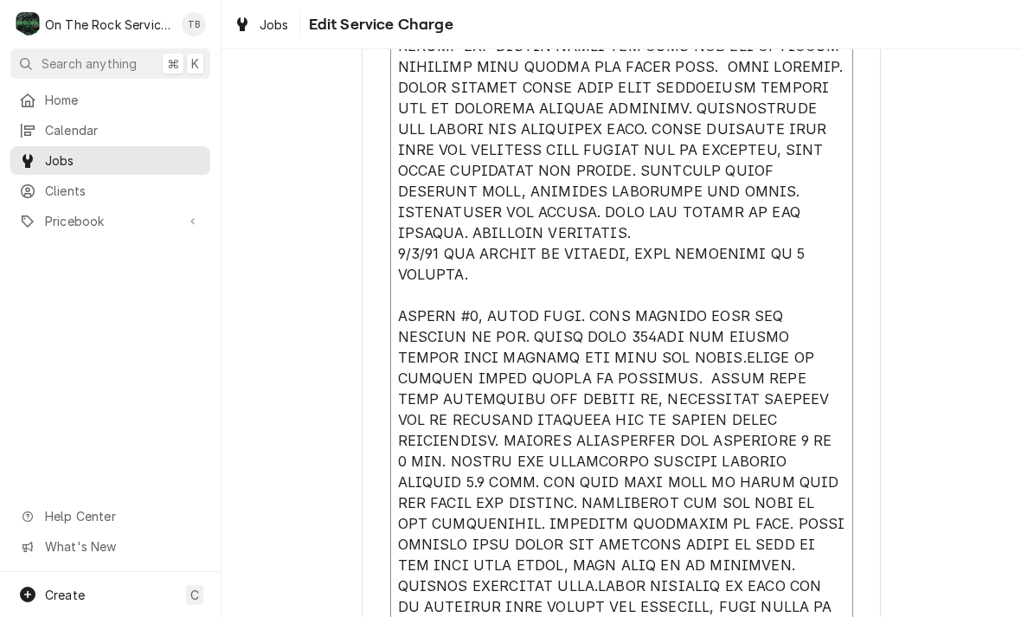
type textarea "x"
type textarea "9/4/25 TMB PROVIDE SERVICE PARTS AND LABOR TO DETERMINE THAT ON LEFT #1 UNIT FO…"
type textarea "x"
type textarea "9/4/25 TMB PROVIDE SERVICE PARTS AND LABOR TO DETERMINE THAT ON LEFT #1 UNIT FO…"
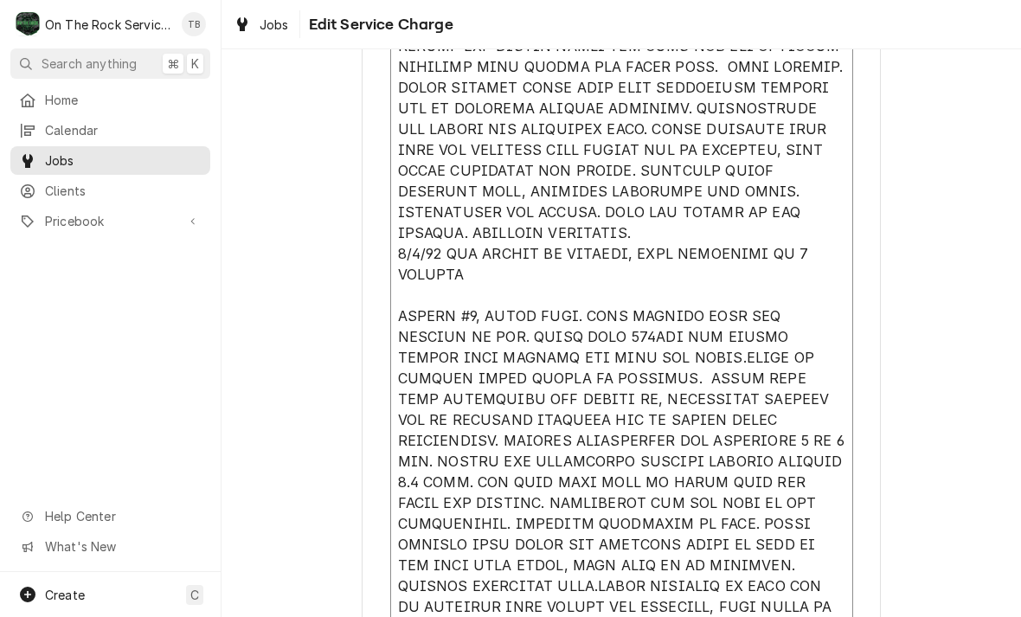
type textarea "x"
type textarea "9/4/25 TMB PROVIDE SERVICE PARTS AND LABOR TO DETERMINE THAT ON LEFT #1 UNIT FO…"
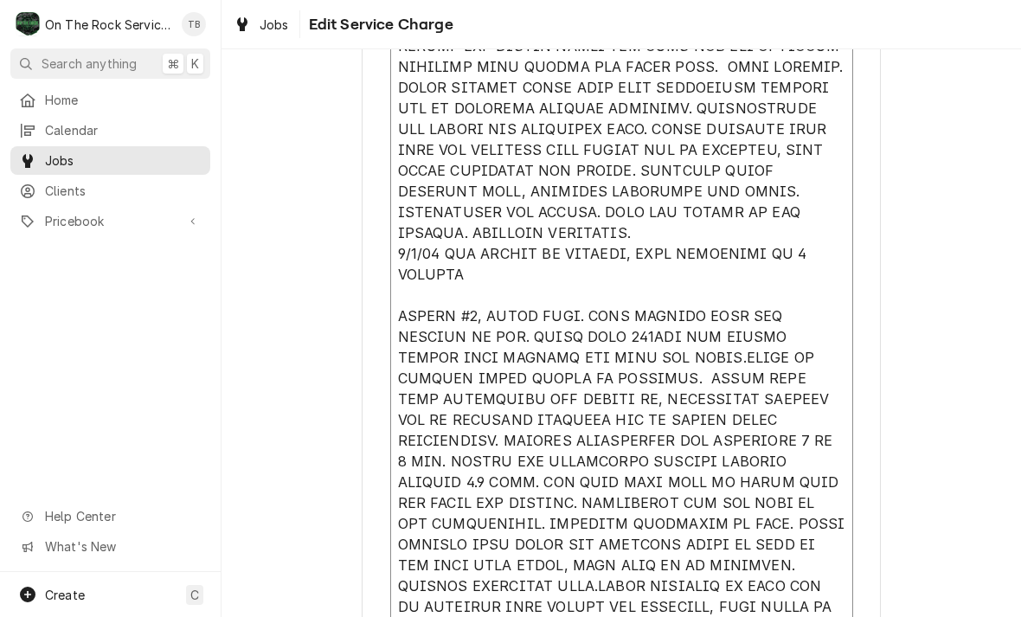
type textarea "x"
type textarea "9/4/25 TMB PROVIDE SERVICE PARTS AND LABOR TO DETERMINE THAT ON LEFT #1 UNIT FO…"
type textarea "x"
type textarea "9/4/25 TMB PROVIDE SERVICE PARTS AND LABOR TO DETERMINE THAT ON LEFT #1 UNIT FO…"
type textarea "x"
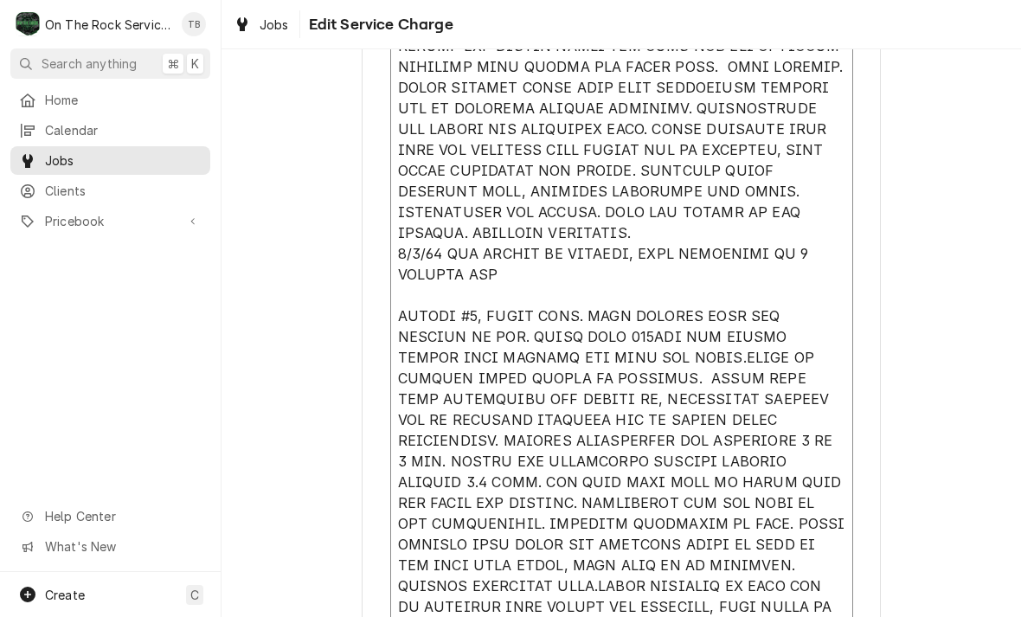
type textarea "9/4/25 TMB PROVIDE SERVICE PARTS AND LABOR TO DETERMINE THAT ON LEFT #1 UNIT FO…"
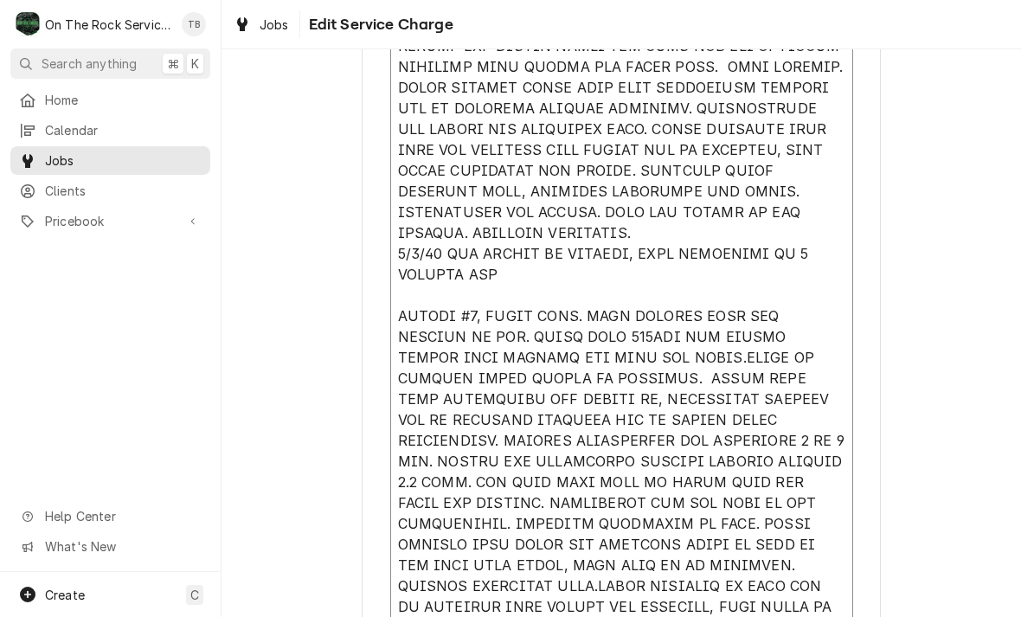
type textarea "x"
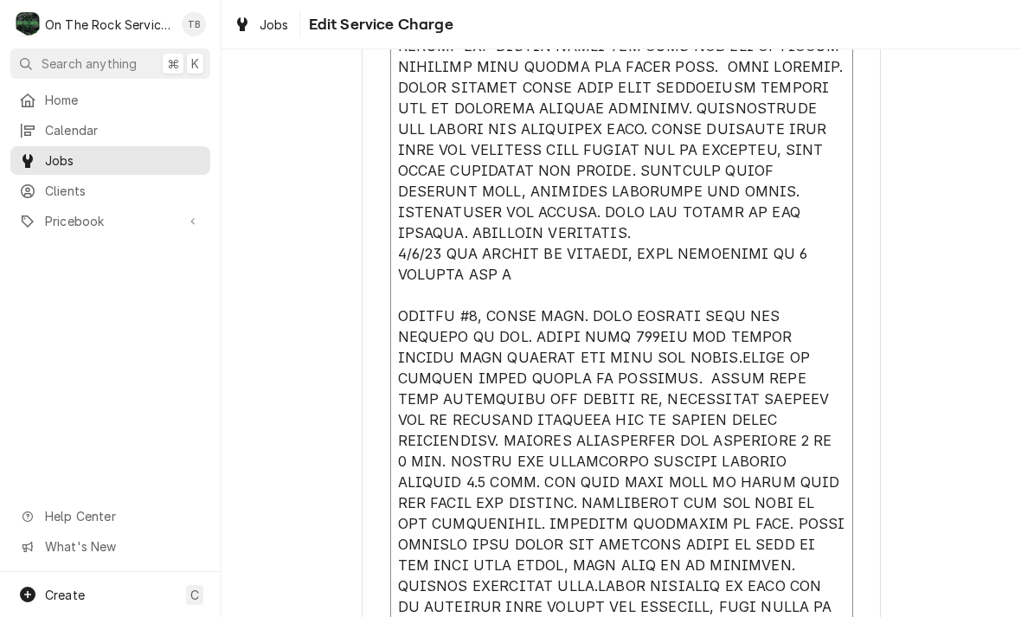
type textarea "9/4/25 TMB PROVIDE SERVICE PARTS AND LABOR TO DETERMINE THAT ON LEFT #1 UNIT FO…"
type textarea "x"
type textarea "9/4/25 TMB PROVIDE SERVICE PARTS AND LABOR TO DETERMINE THAT ON LEFT #1 UNIT FO…"
type textarea "x"
type textarea "9/4/25 TMB PROVIDE SERVICE PARTS AND LABOR TO DETERMINE THAT ON LEFT #1 UNIT FO…"
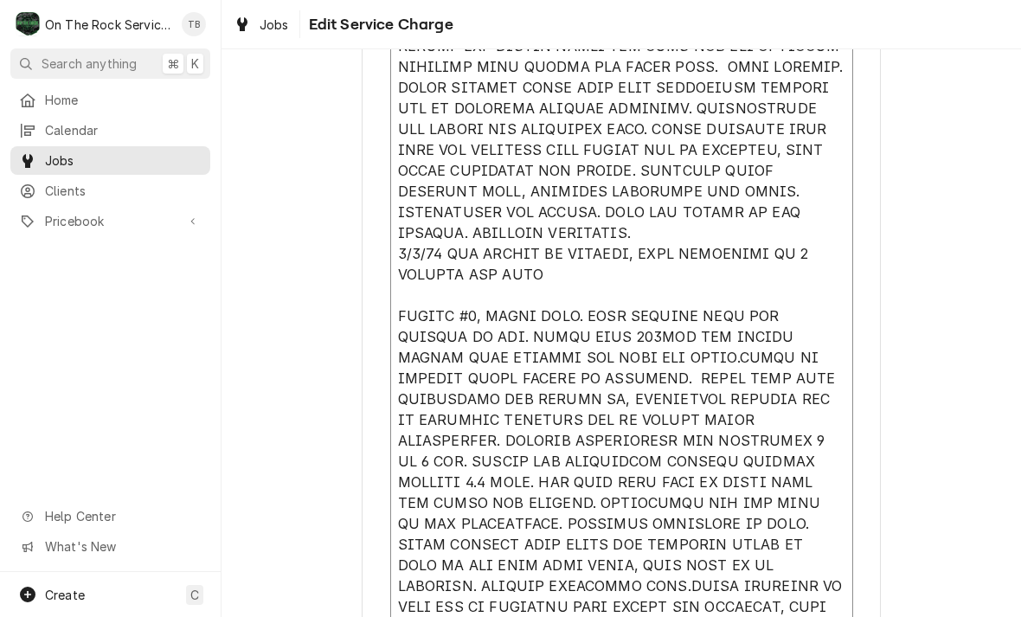
type textarea "x"
type textarea "9/4/25 TMB PROVIDE SERVICE PARTS AND LABOR TO DETERMINE THAT ON LEFT #1 UNIT FO…"
type textarea "x"
type textarea "9/4/25 TMB PROVIDE SERVICE PARTS AND LABOR TO DETERMINE THAT ON LEFT #1 UNIT FO…"
type textarea "x"
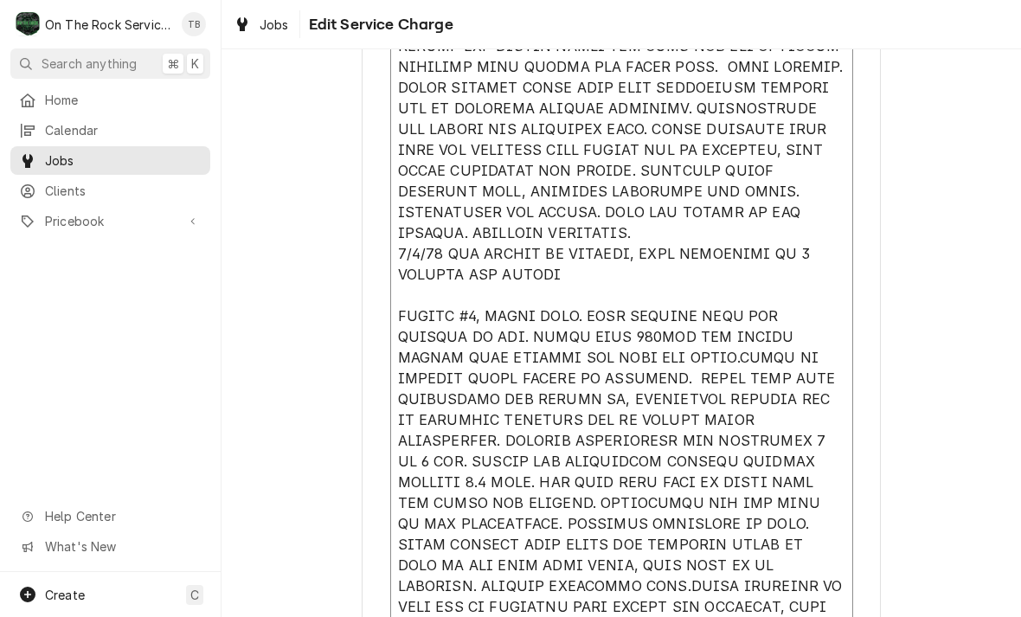
type textarea "9/4/25 TMB PROVIDE SERVICE PARTS AND LABOR TO DETERMINE THAT ON LEFT #1 UNIT FO…"
type textarea "x"
type textarea "9/4/25 TMB PROVIDE SERVICE PARTS AND LABOR TO DETERMINE THAT ON LEFT #1 UNIT FO…"
type textarea "x"
type textarea "9/4/25 TMB PROVIDE SERVICE PARTS AND LABOR TO DETERMINE THAT ON LEFT #1 UNIT FO…"
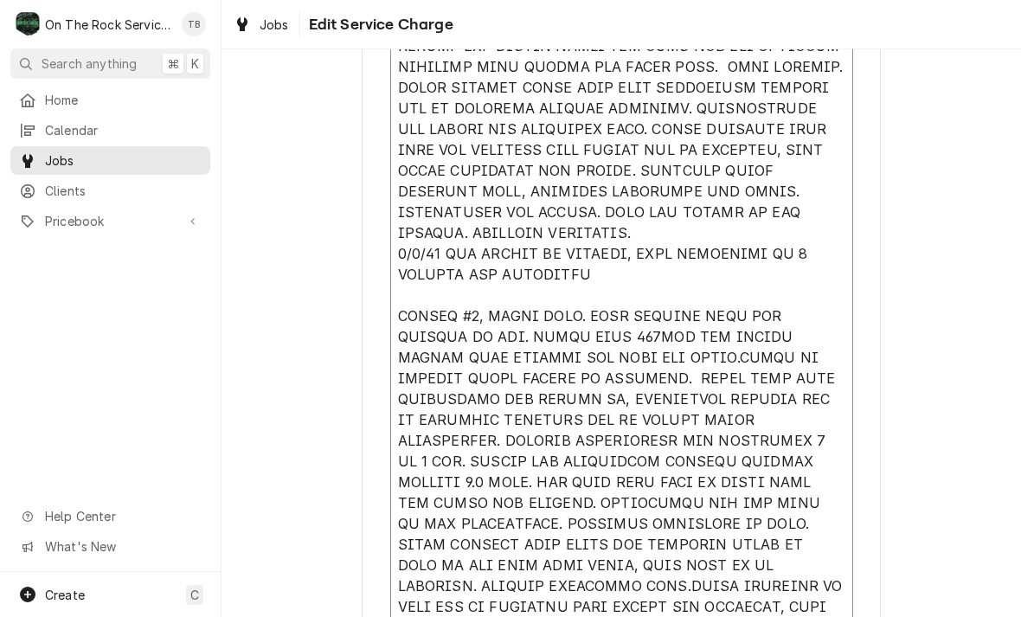
type textarea "x"
type textarea "9/4/25 TMB PROVIDE SERVICE PARTS AND LABOR TO DETERMINE THAT ON LEFT #1 UNIT FO…"
type textarea "x"
type textarea "9/4/25 TMB PROVIDE SERVICE PARTS AND LABOR TO DETERMINE THAT ON LEFT #1 UNIT FO…"
type textarea "x"
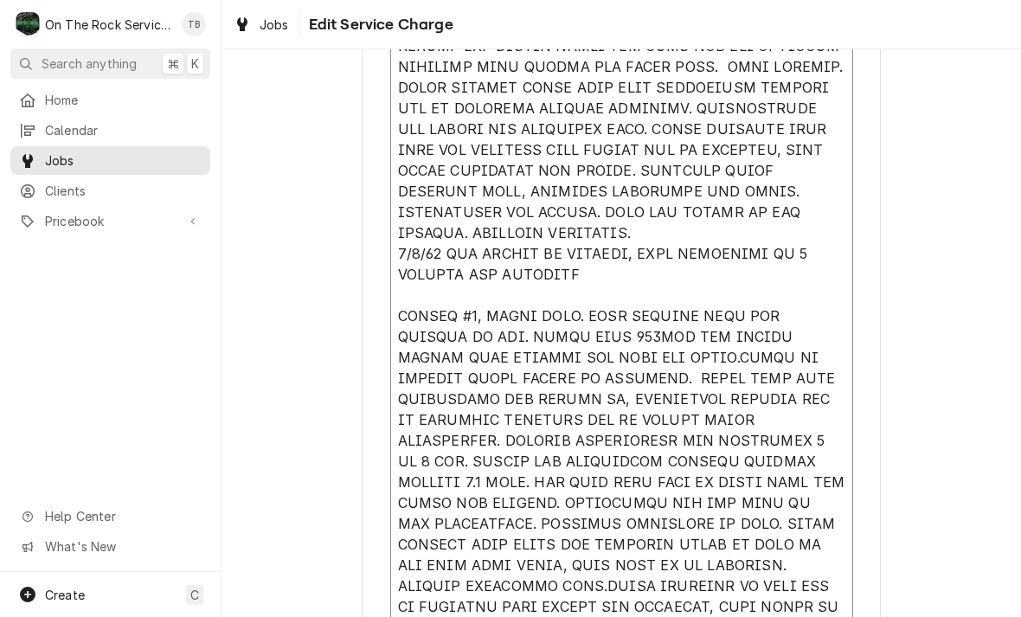
type textarea "9/4/25 TMB PROVIDE SERVICE PARTS AND LABOR TO DETERMINE THAT ON LEFT #1 UNIT FO…"
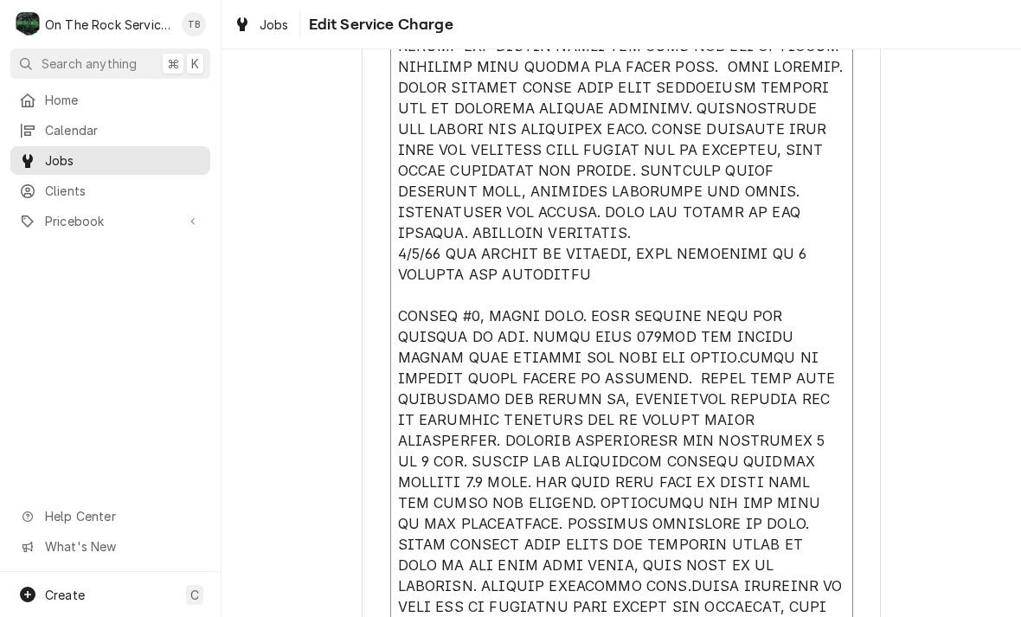
type textarea "x"
type textarea "9/4/25 TMB PROVIDE SERVICE PARTS AND LABOR TO DETERMINE THAT ON LEFT #1 UNIT FO…"
type textarea "x"
type textarea "9/4/25 TMB PROVIDE SERVICE PARTS AND LABOR TO DETERMINE THAT ON LEFT #1 UNIT FO…"
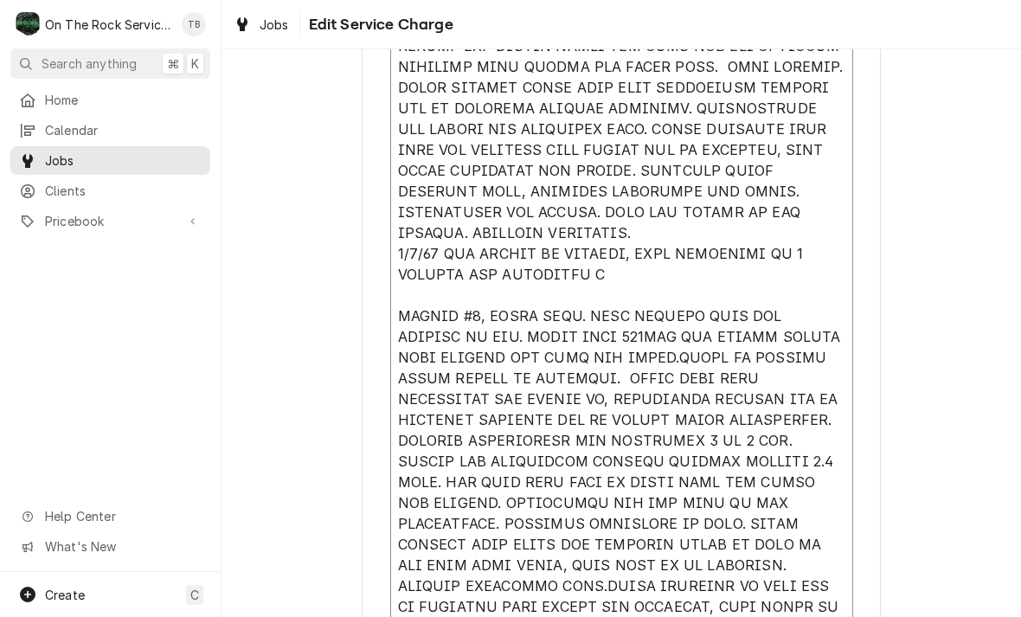
type textarea "x"
type textarea "9/4/25 TMB PROVIDE SERVICE PARTS AND LABOR TO DETERMINE THAT ON LEFT #1 UNIT FO…"
type textarea "x"
type textarea "9/4/25 TMB PROVIDE SERVICE PARTS AND LABOR TO DETERMINE THAT ON LEFT #1 UNIT FO…"
type textarea "x"
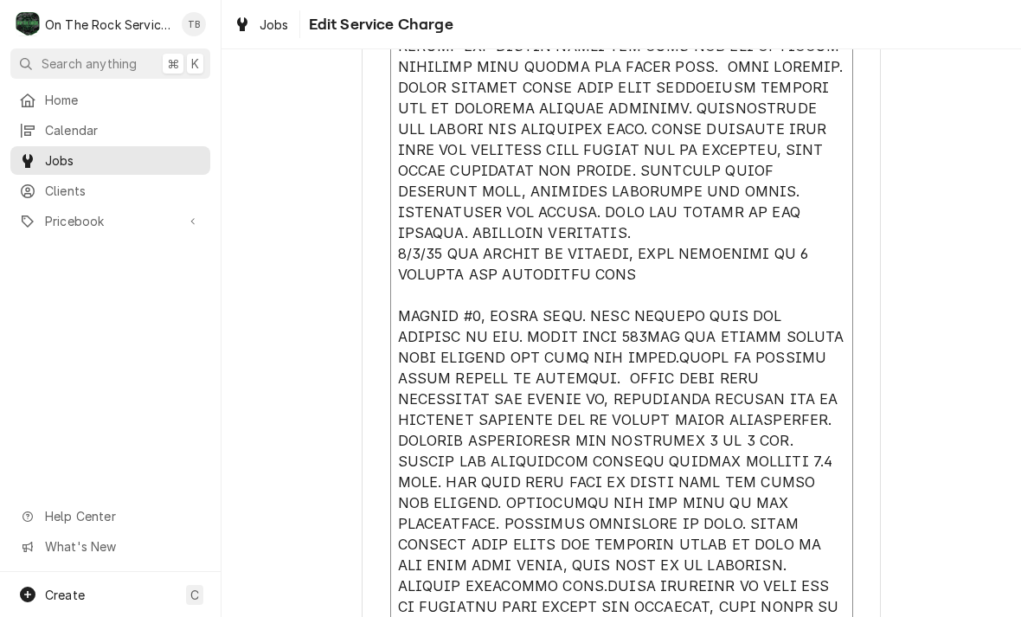
type textarea "9/4/25 TMB PROVIDE SERVICE PARTS AND LABOR TO DETERMINE THAT ON LEFT #1 UNIT FO…"
type textarea "x"
type textarea "9/4/25 TMB PROVIDE SERVICE PARTS AND LABOR TO DETERMINE THAT ON LEFT #1 UNIT FO…"
type textarea "x"
type textarea "9/4/25 TMB PROVIDE SERVICE PARTS AND LABOR TO DETERMINE THAT ON LEFT #1 UNIT FO…"
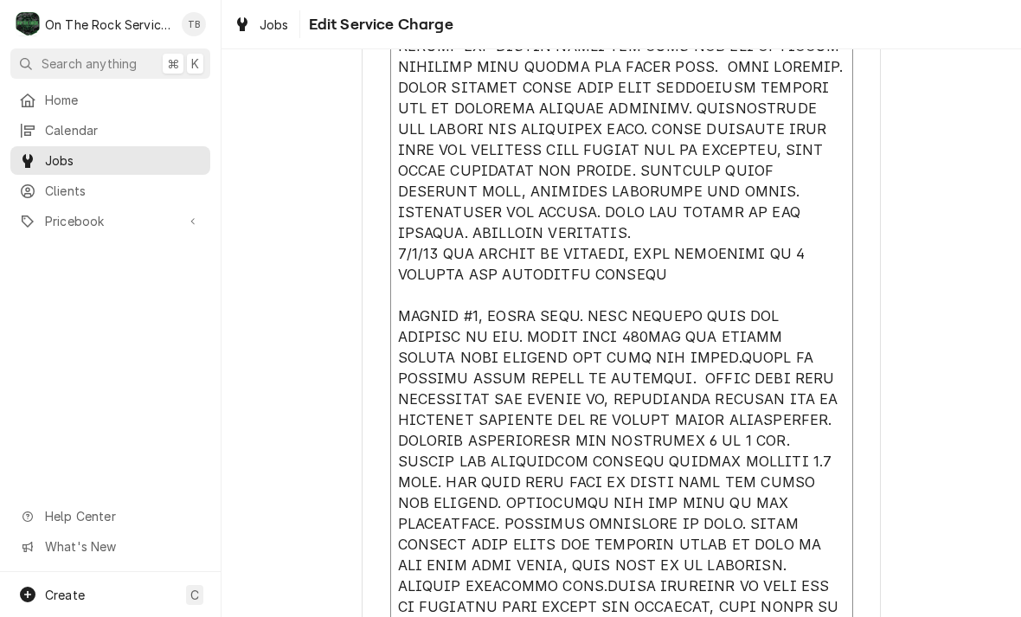
type textarea "x"
type textarea "9/4/25 TMB PROVIDE SERVICE PARTS AND LABOR TO DETERMINE THAT ON LEFT #1 UNIT FO…"
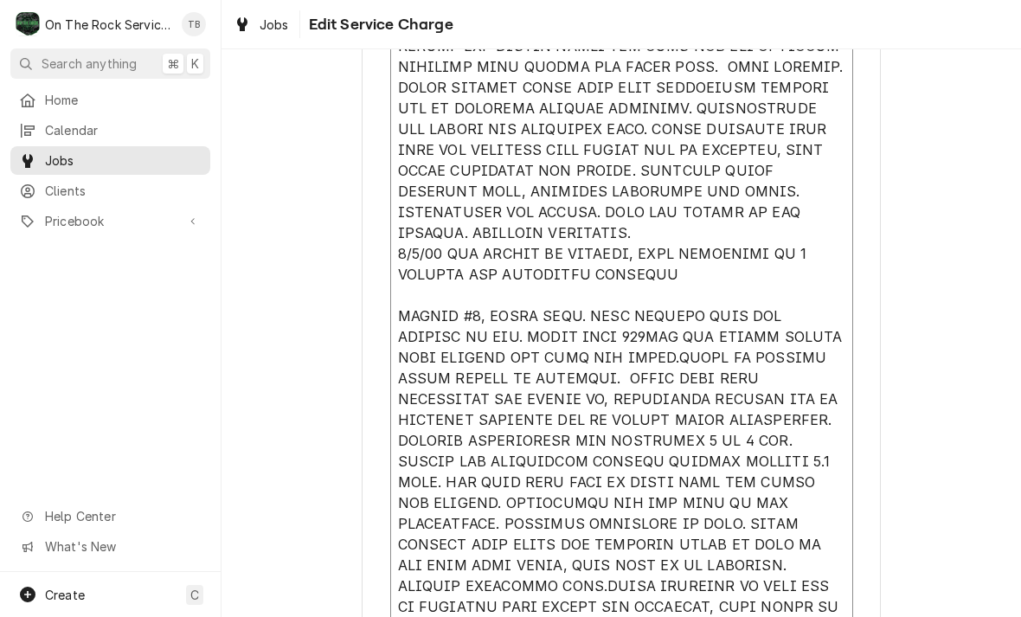
type textarea "x"
type textarea "9/4/25 TMB PROVIDE SERVICE PARTS AND LABOR TO DETERMINE THAT ON LEFT #1 UNIT FO…"
type textarea "x"
type textarea "9/4/25 TMB PROVIDE SERVICE PARTS AND LABOR TO DETERMINE THAT ON LEFT #1 UNIT FO…"
type textarea "x"
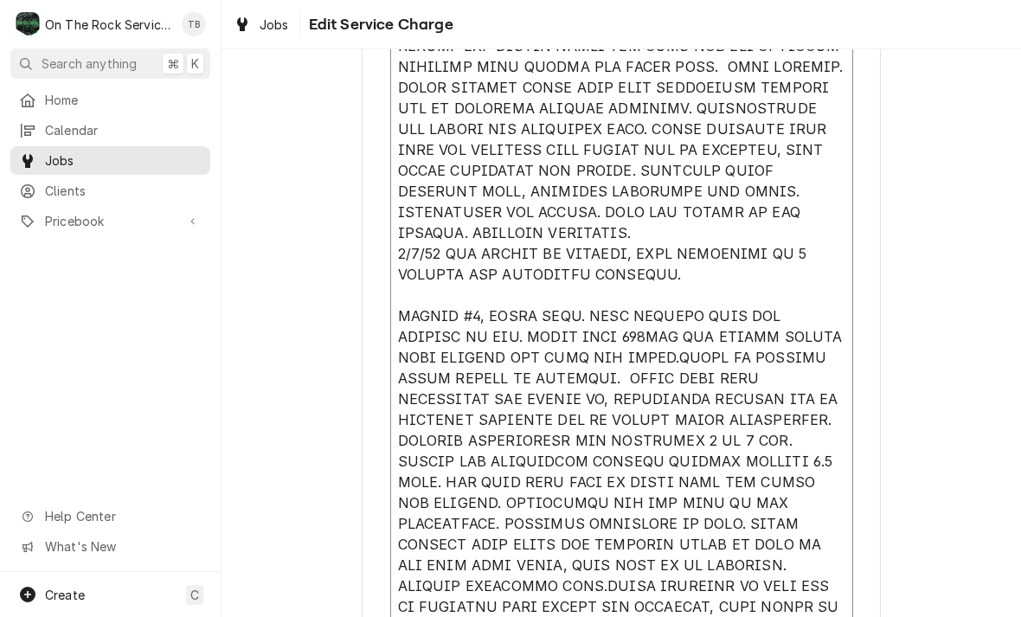
type textarea "9/4/25 TMB PROVIDE SERVICE PARTS AND LABOR TO DETERMINE THAT ON LEFT #1 UNIT FO…"
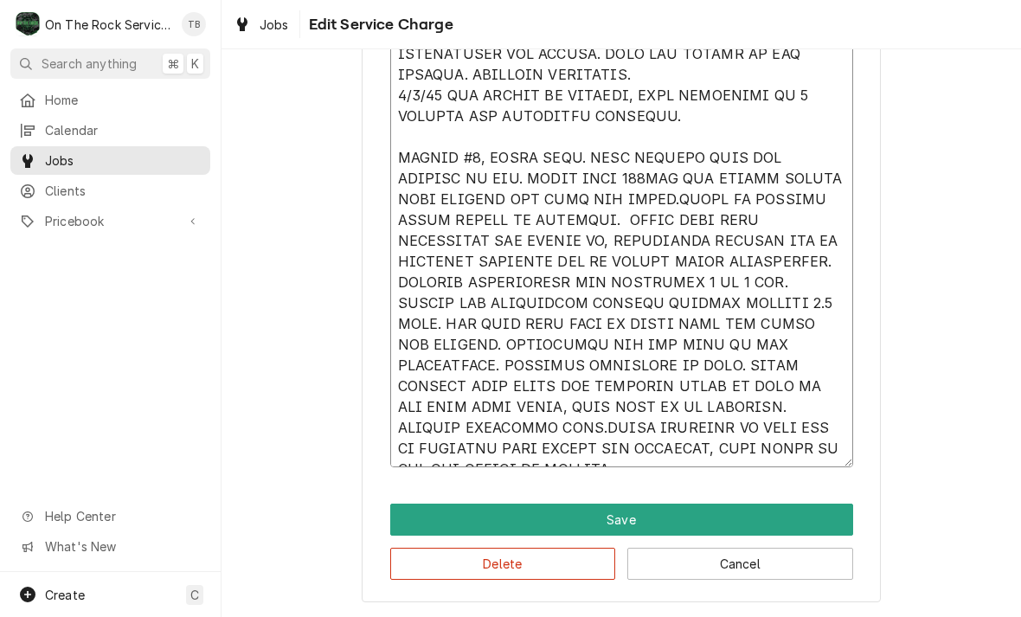
scroll to position [1177, 0]
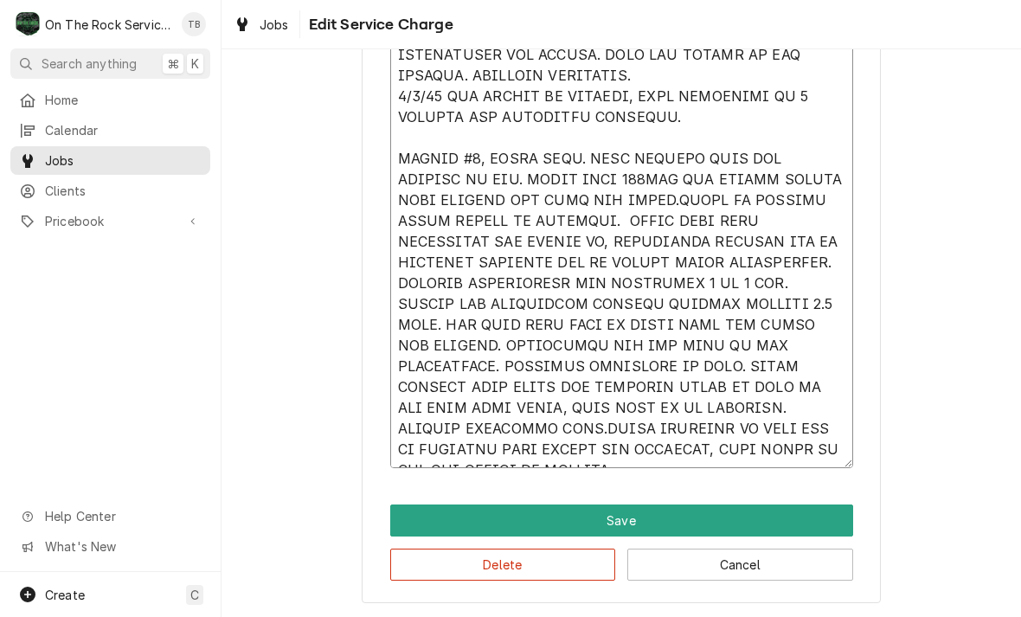
type textarea "x"
type textarea "9/4/25 TMB PROVIDE SERVICE PARTS AND LABOR TO DETERMINE THAT ON LEFT #1 UNIT FO…"
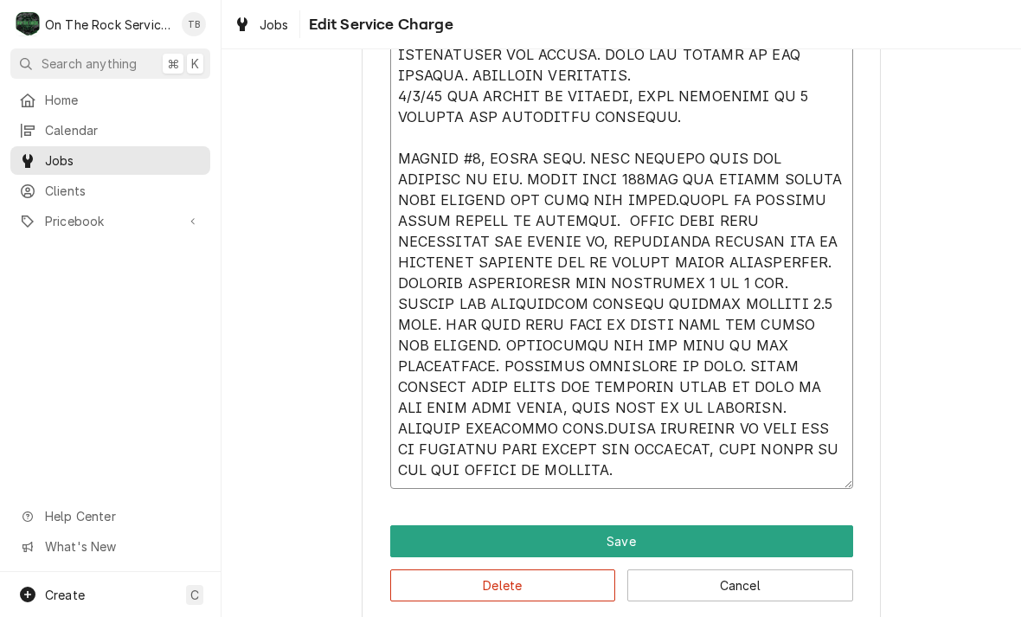
type textarea "x"
type textarea "9/4/25 TMB PROVIDE SERVICE PARTS AND LABOR TO DETERMINE THAT ON LEFT #1 UNIT FO…"
type textarea "x"
type textarea "9/4/25 TMB PROVIDE SERVICE PARTS AND LABOR TO DETERMINE THAT ON LEFT #1 UNIT FO…"
type textarea "x"
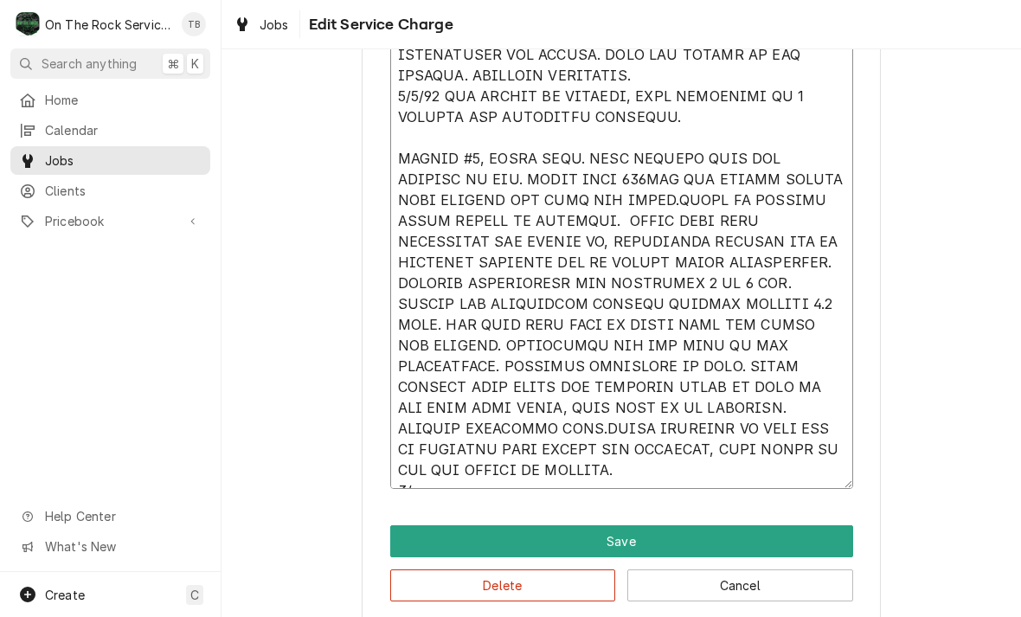
type textarea "9/4/25 TMB PROVIDE SERVICE PARTS AND LABOR TO DETERMINE THAT ON LEFT #1 UNIT FO…"
type textarea "x"
type textarea "9/4/25 TMB PROVIDE SERVICE PARTS AND LABOR TO DETERMINE THAT ON LEFT #1 UNIT FO…"
type textarea "x"
type textarea "9/4/25 TMB PROVIDE SERVICE PARTS AND LABOR TO DETERMINE THAT ON LEFT #1 UNIT FO…"
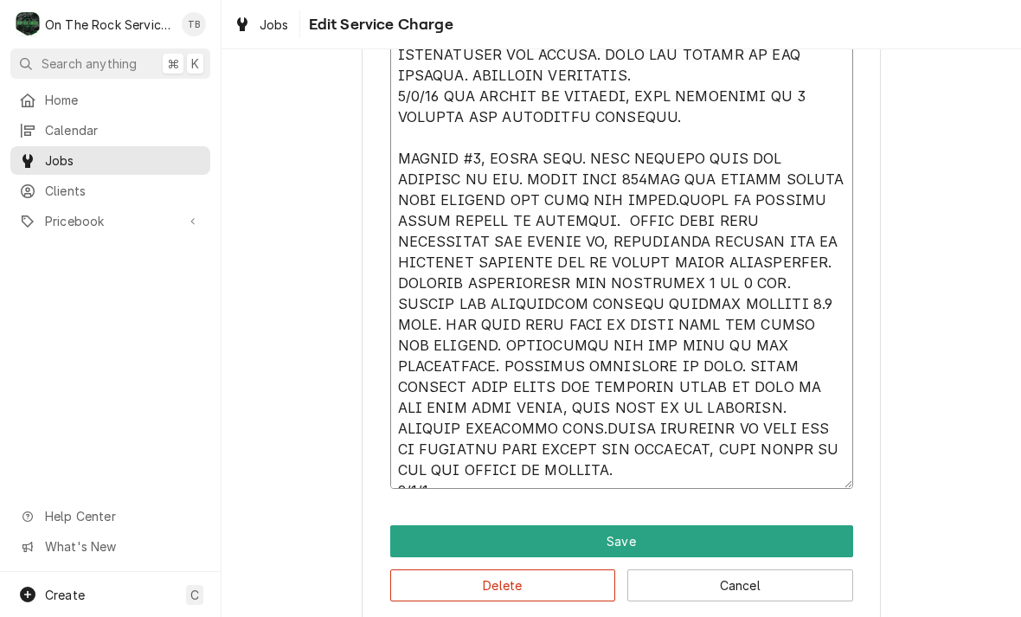
type textarea "x"
type textarea "9/4/25 TMB PROVIDE SERVICE PARTS AND LABOR TO DETERMINE THAT ON LEFT #1 UNIT FO…"
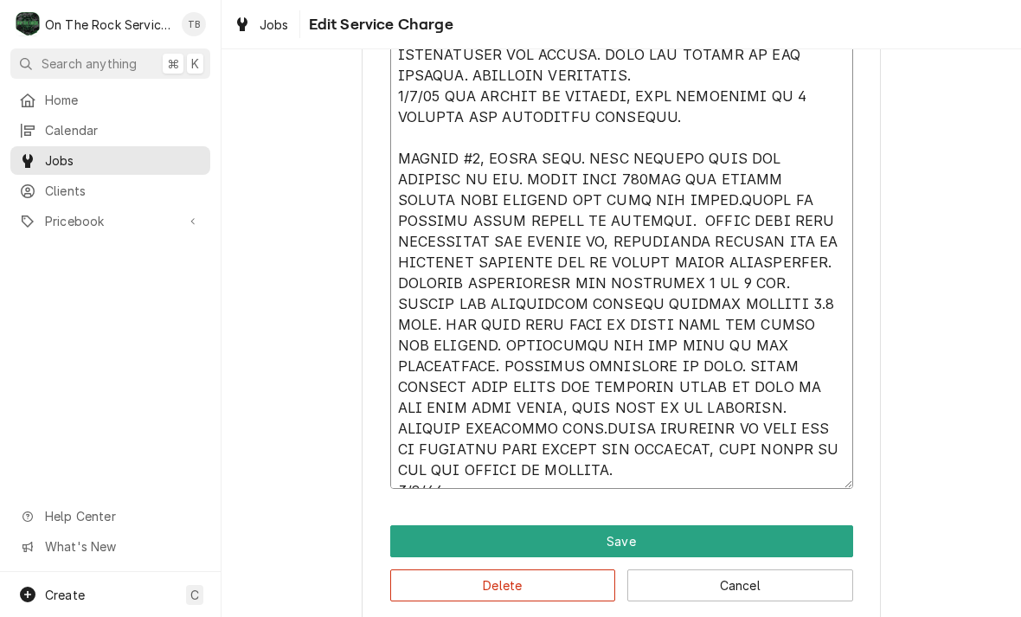
type textarea "x"
type textarea "9/4/25 TMB PROVIDE SERVICE PARTS AND LABOR TO DETERMINE THAT ON LEFT #1 UNIT FO…"
type textarea "x"
type textarea "9/4/25 TMB PROVIDE SERVICE PARTS AND LABOR TO DETERMINE THAT ON LEFT #1 UNIT FO…"
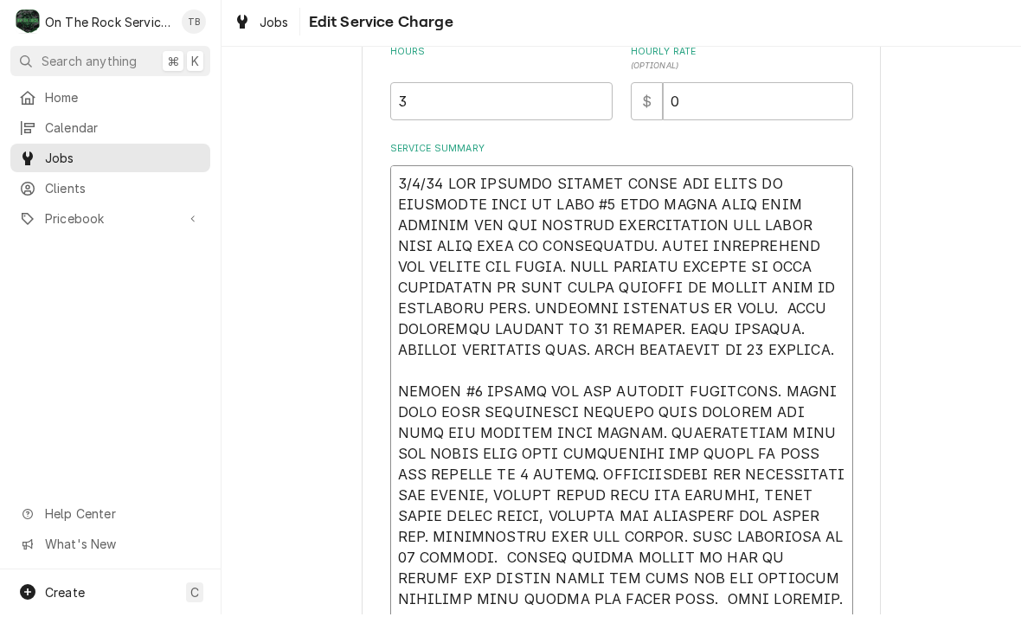
scroll to position [475, 0]
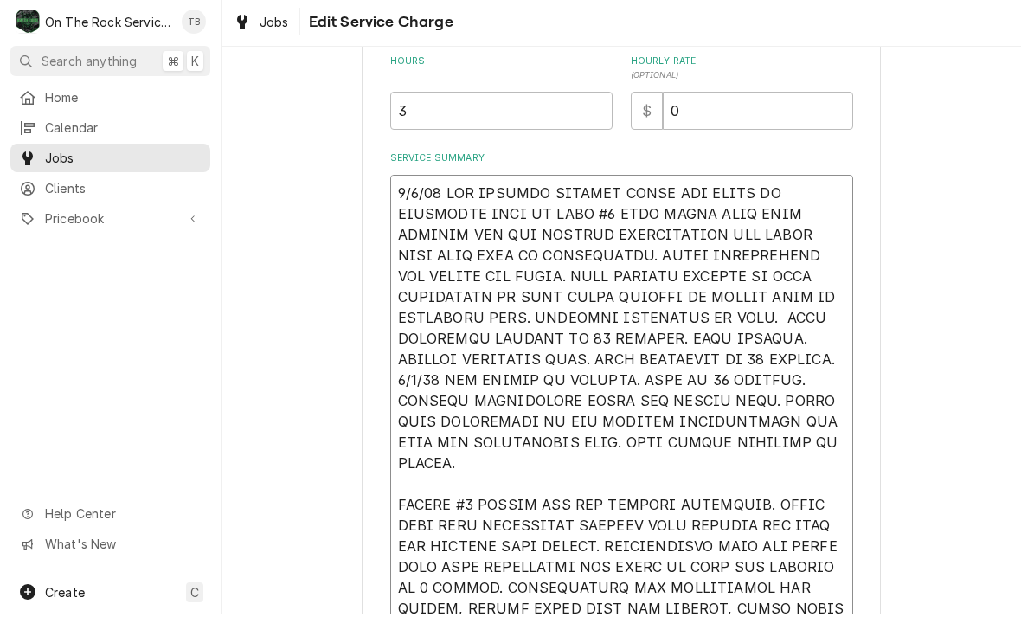
click at [988, 469] on div "Use the fields below to edit this service charge Short Description Job | Servic…" at bounding box center [620, 550] width 799 height 1914
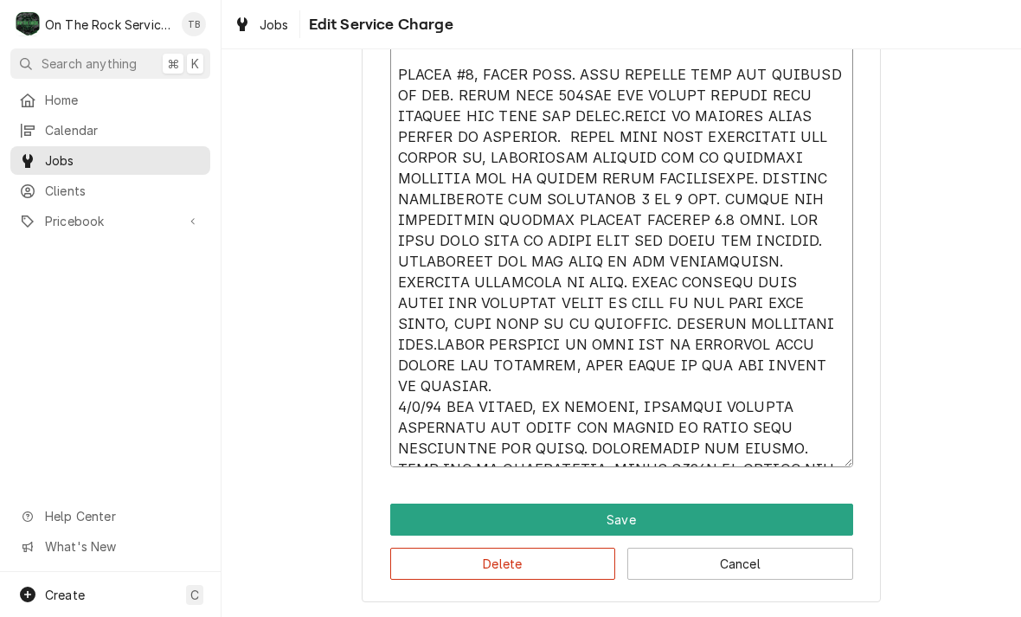
scroll to position [1363, 0]
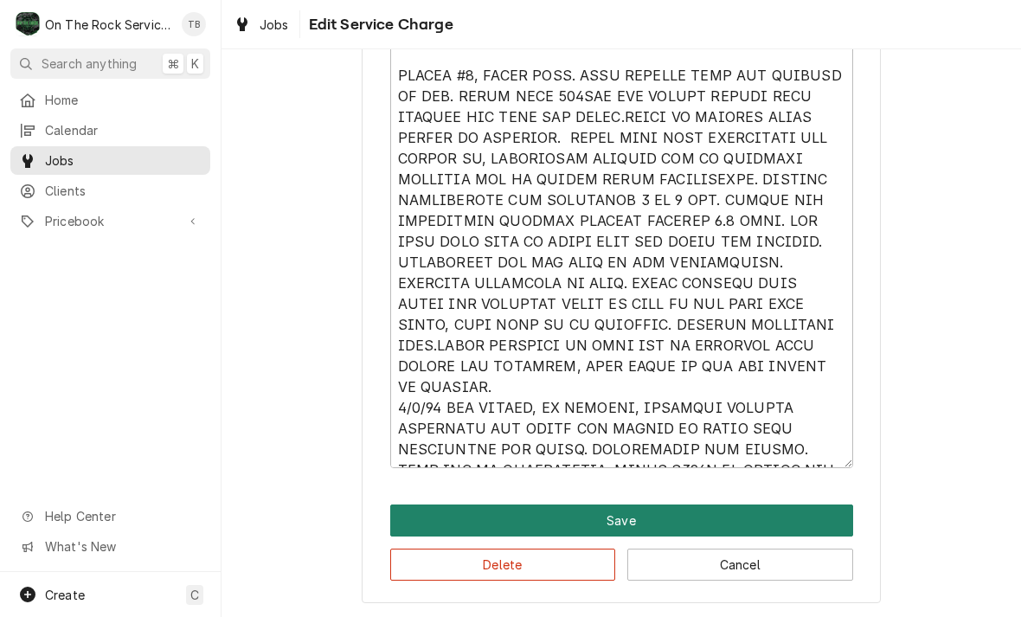
click at [640, 523] on button "Save" at bounding box center [621, 520] width 463 height 32
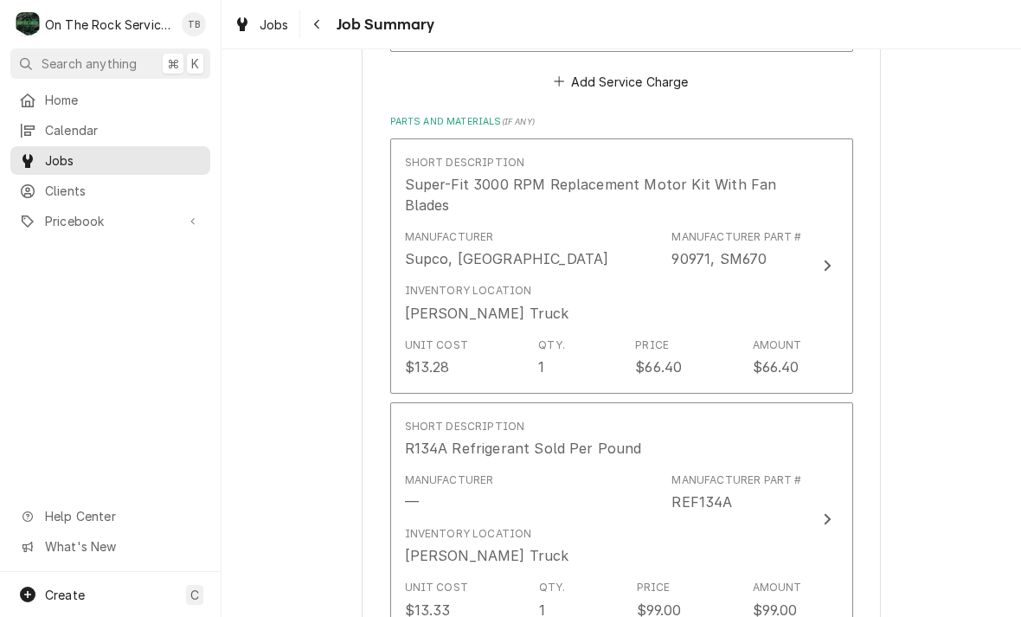
scroll to position [2028, 0]
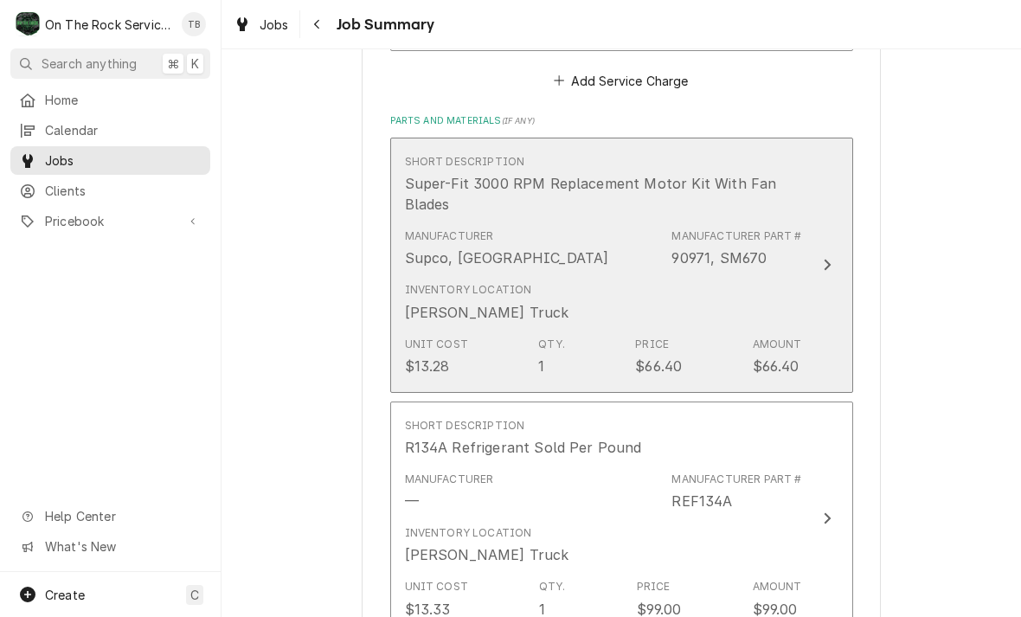
click at [712, 275] on div "Inventory Location Todd's Truck" at bounding box center [603, 302] width 397 height 54
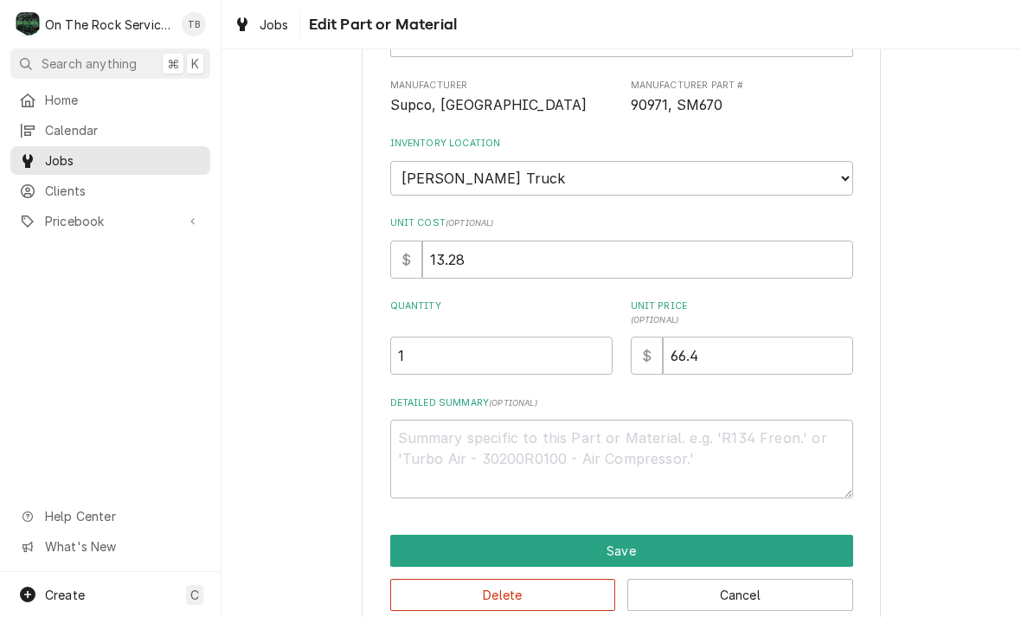
scroll to position [159, 0]
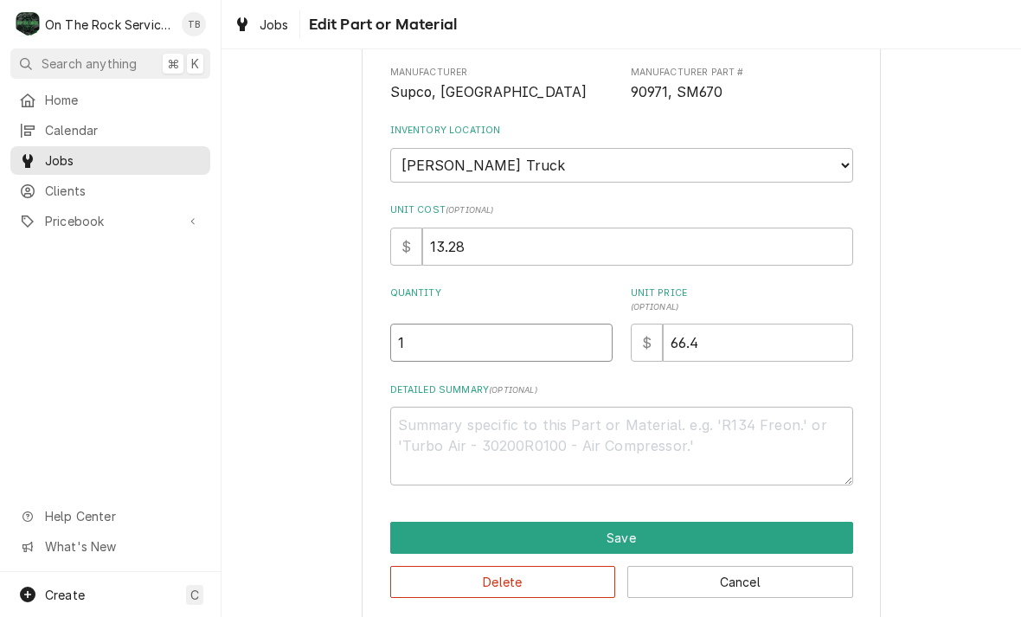
click at [439, 330] on input "1" at bounding box center [501, 343] width 222 height 38
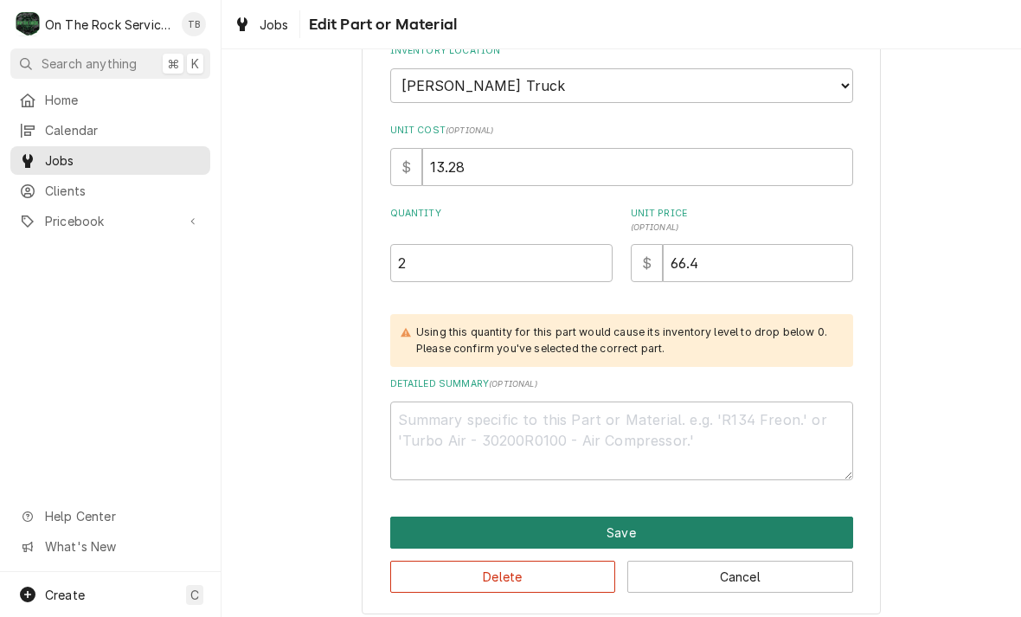
click at [623, 521] on button "Save" at bounding box center [621, 532] width 463 height 32
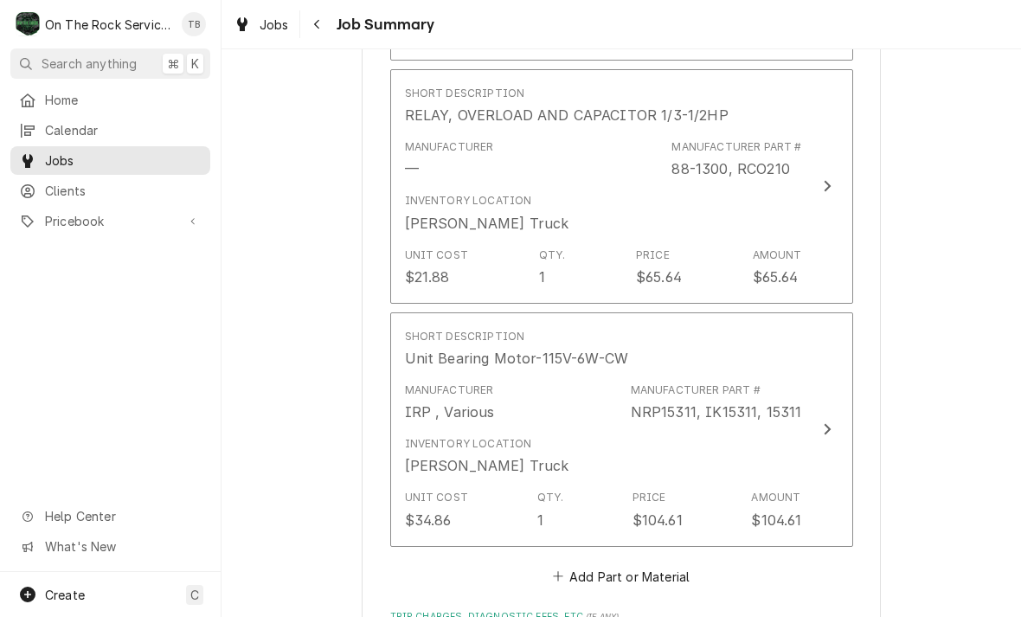
scroll to position [2792, 0]
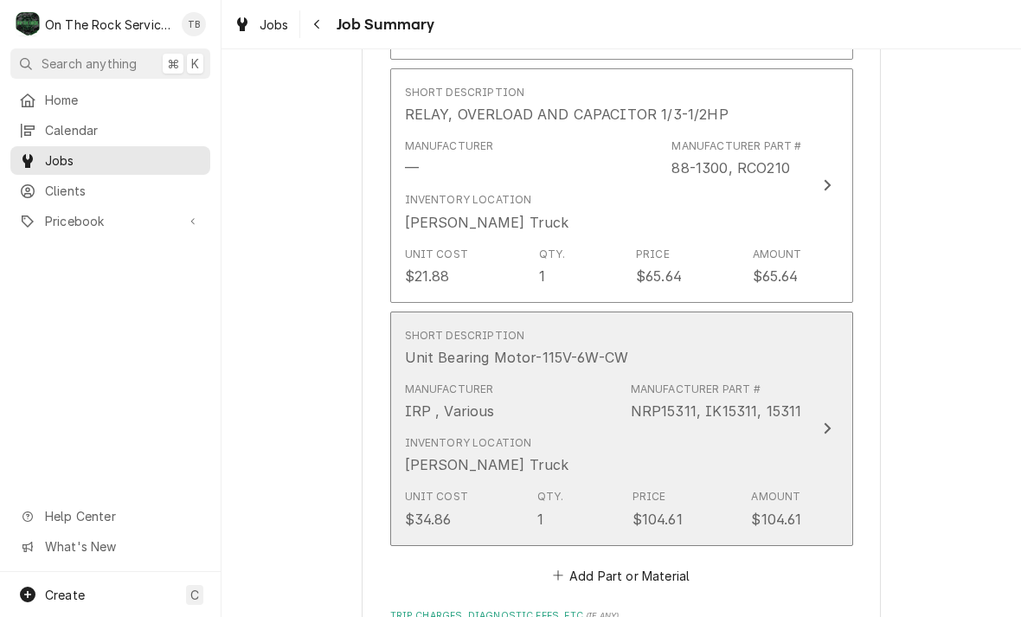
click at [632, 428] on div "Inventory Location Todd's Truck" at bounding box center [603, 455] width 397 height 54
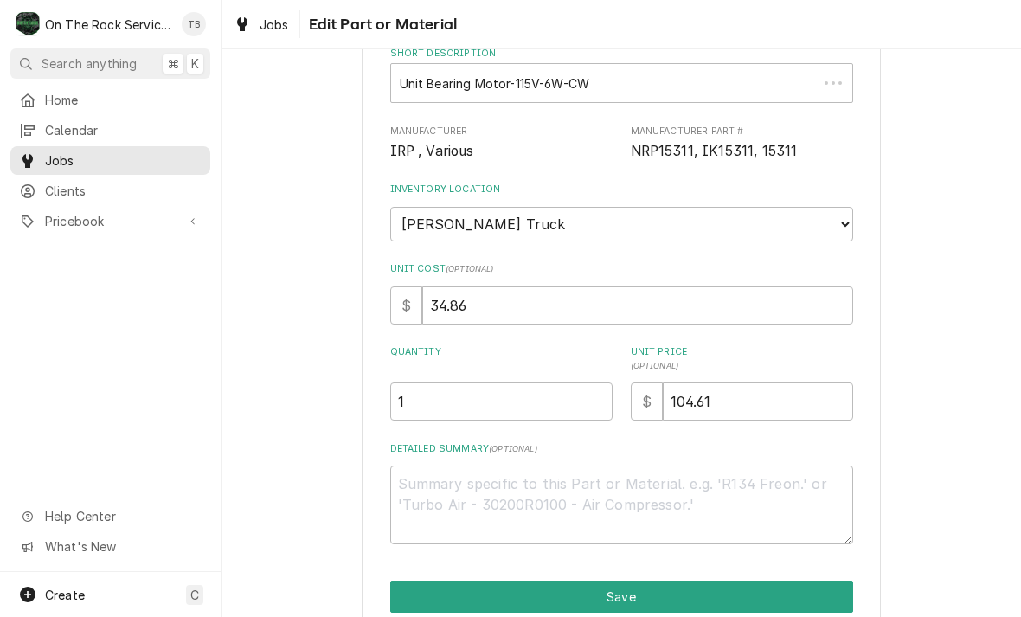
scroll to position [164, 0]
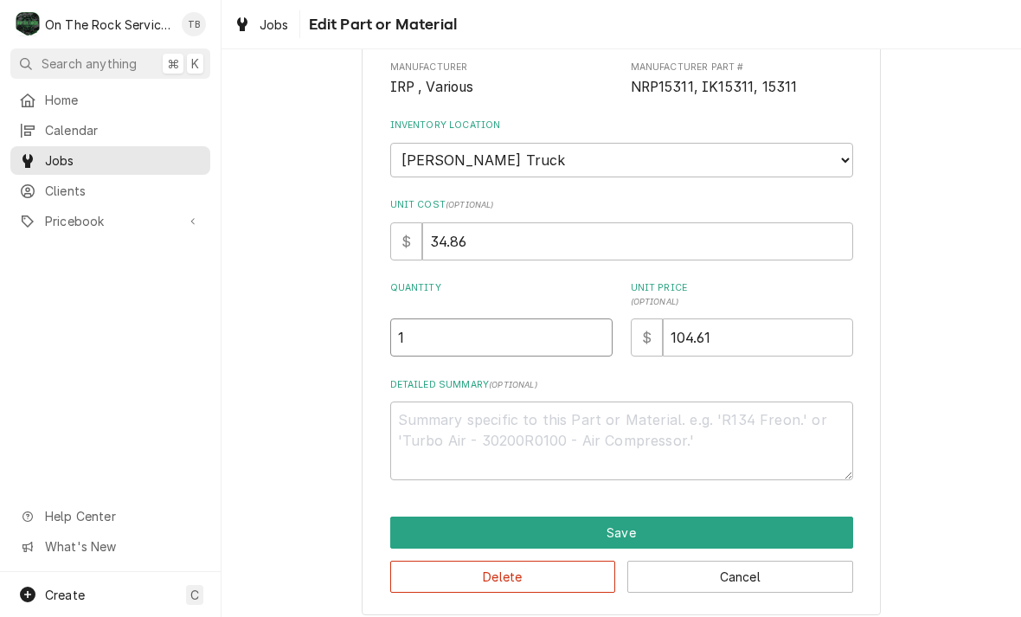
click at [439, 336] on input "1" at bounding box center [501, 337] width 222 height 38
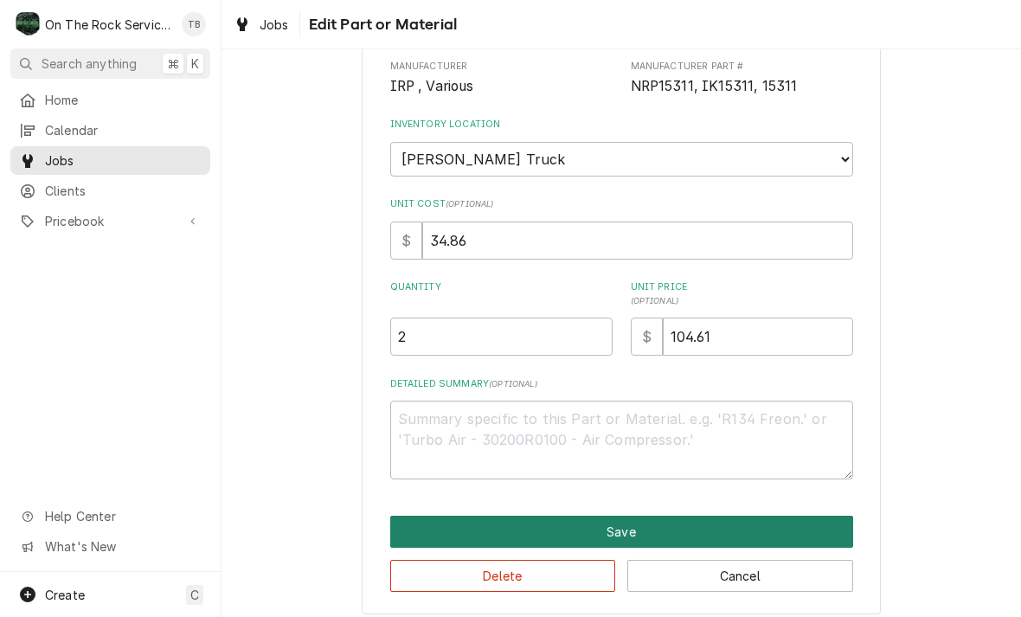
click at [635, 518] on button "Save" at bounding box center [621, 532] width 463 height 32
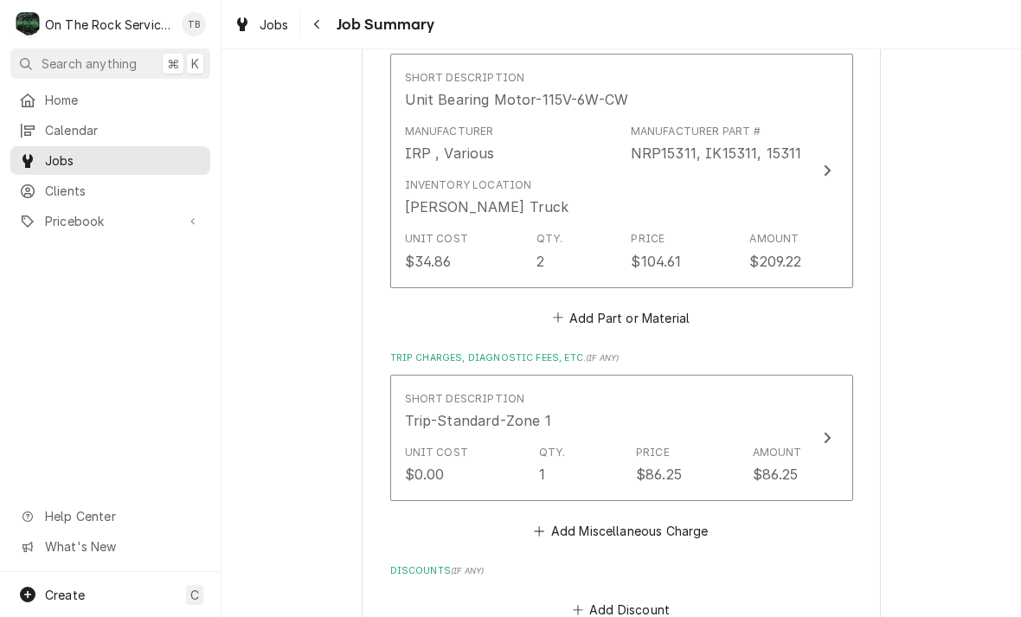
scroll to position [2988, 0]
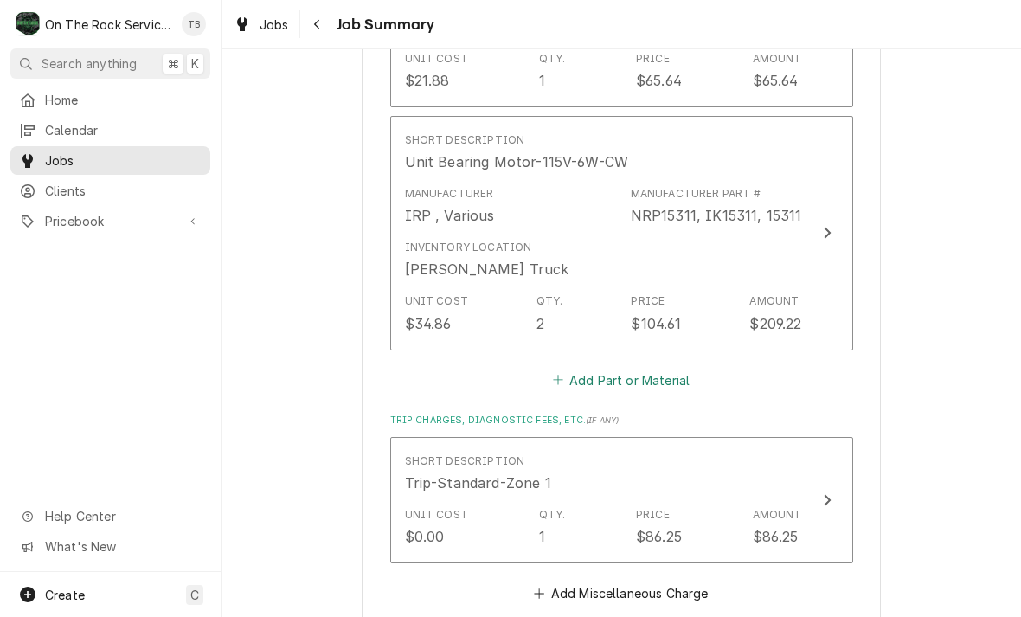
click at [651, 368] on button "Add Part or Material" at bounding box center [620, 380] width 143 height 24
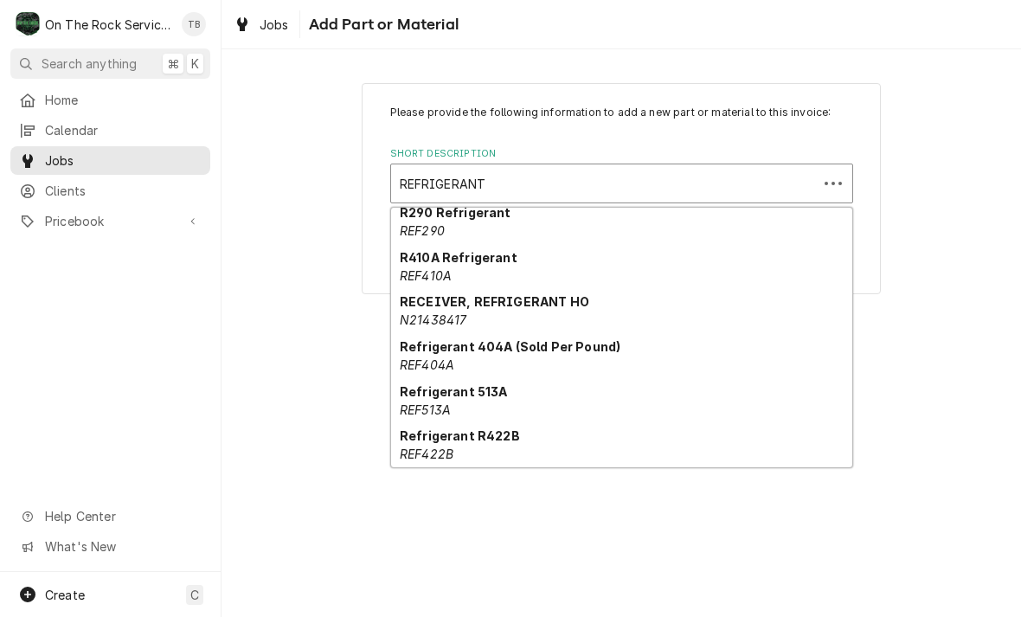
scroll to position [188, 0]
click at [538, 353] on strong "Refrigerant 404A (Sold Per Pound)" at bounding box center [510, 345] width 221 height 15
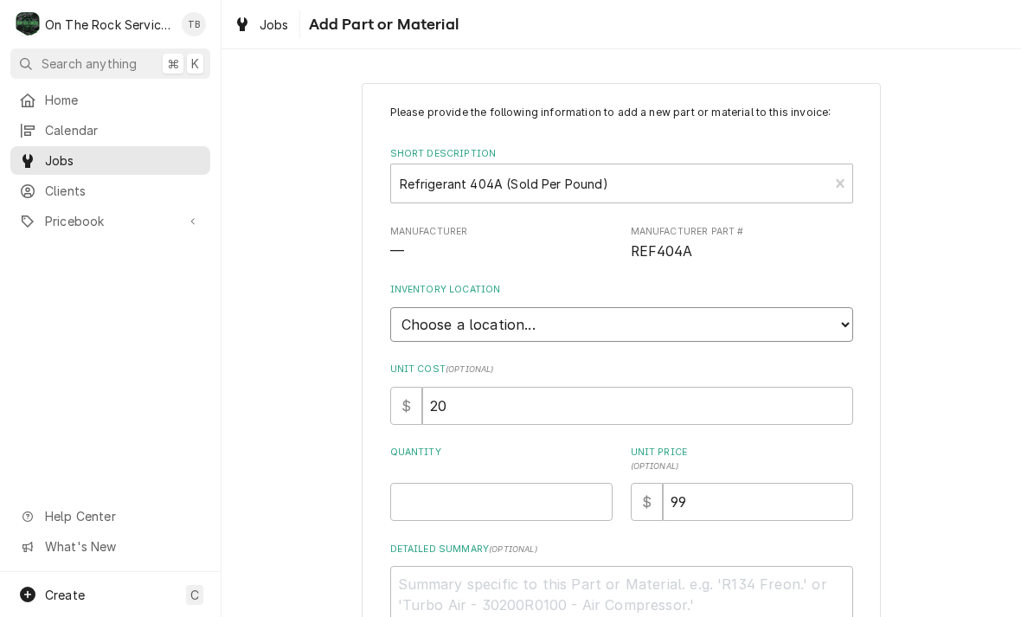
click at [838, 324] on select "Choose a location... Ray's Truck Rich's Truck Todd's Truck Warehouse" at bounding box center [621, 324] width 463 height 35
click at [462, 497] on input "Quantity" at bounding box center [501, 502] width 222 height 38
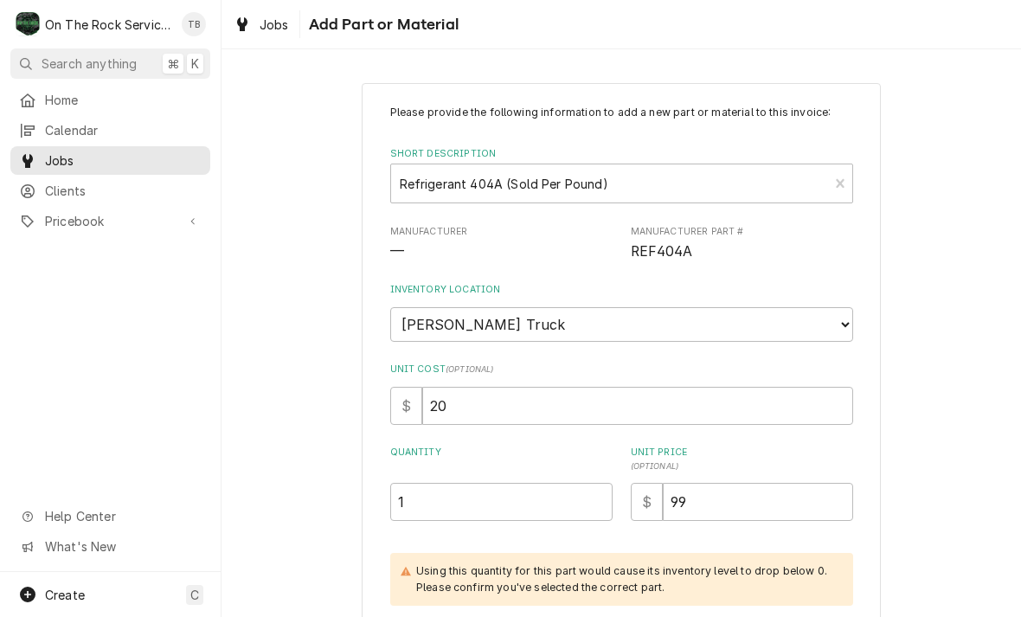
click at [1003, 381] on div "Please provide the following information to add a new part or material to this …" at bounding box center [620, 445] width 799 height 757
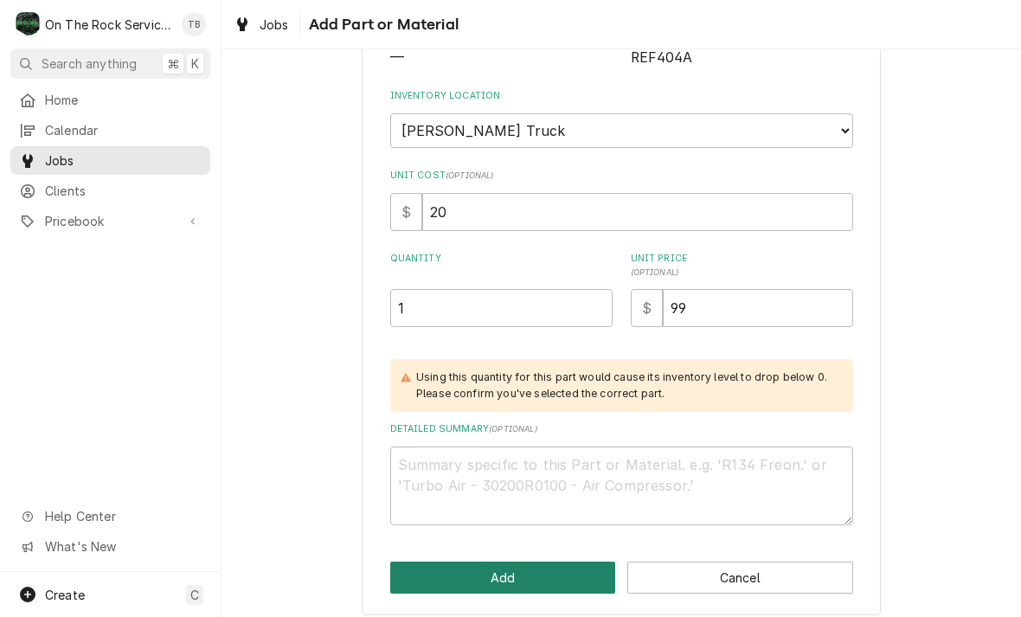
click at [531, 561] on button "Add" at bounding box center [503, 577] width 226 height 32
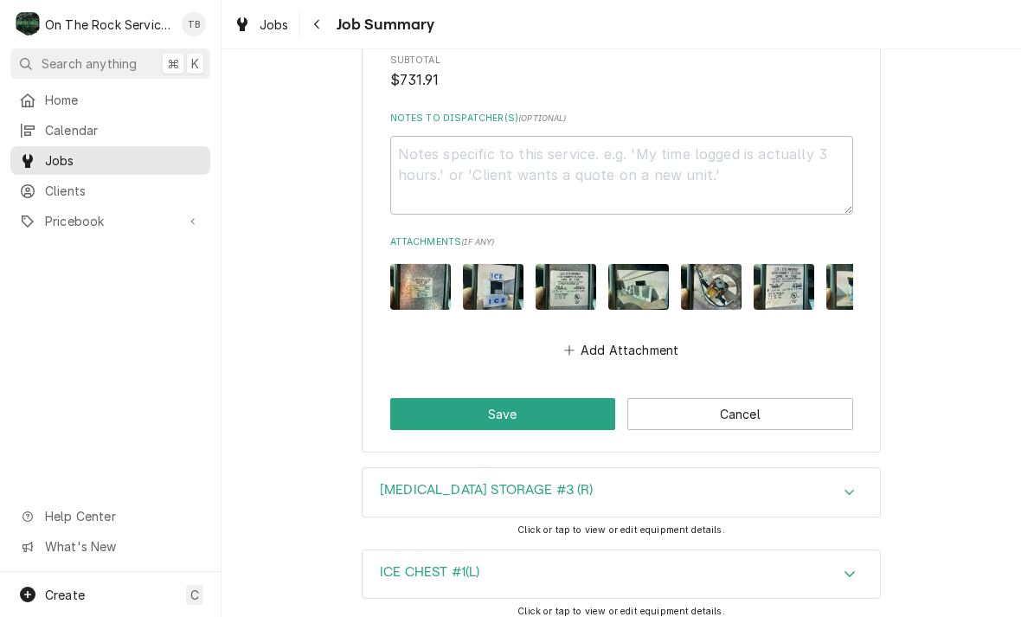
scroll to position [3883, 0]
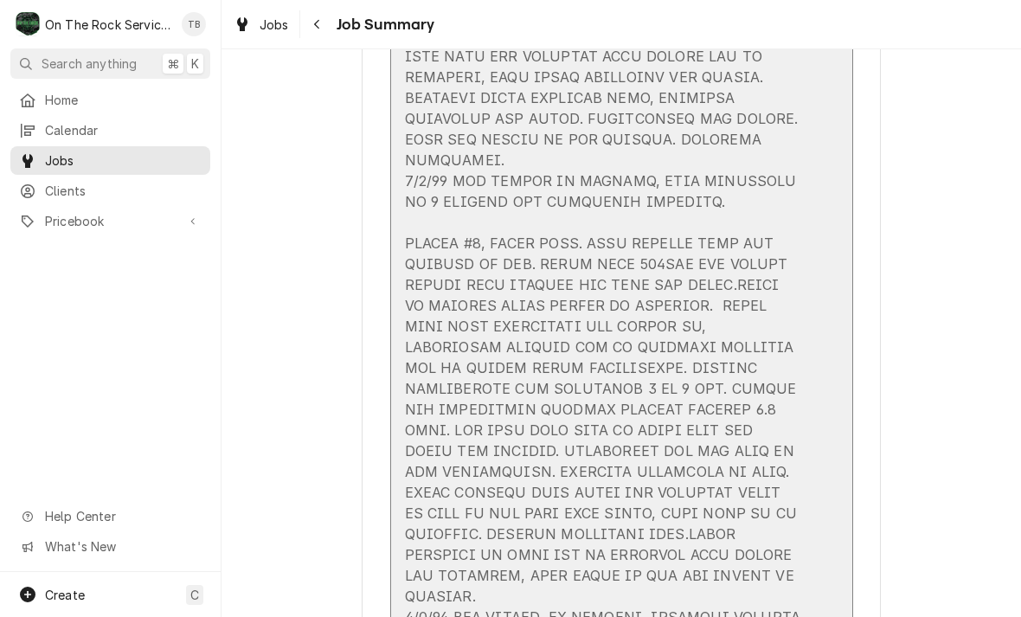
click at [729, 208] on div "Update Line Item" at bounding box center [603, 25] width 397 height 1370
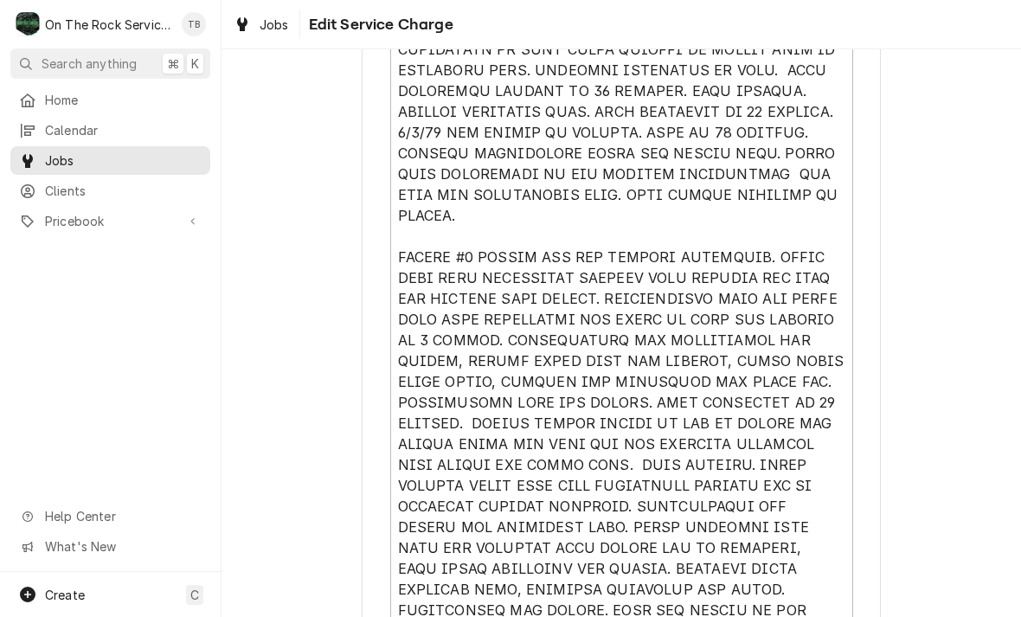
scroll to position [721, 0]
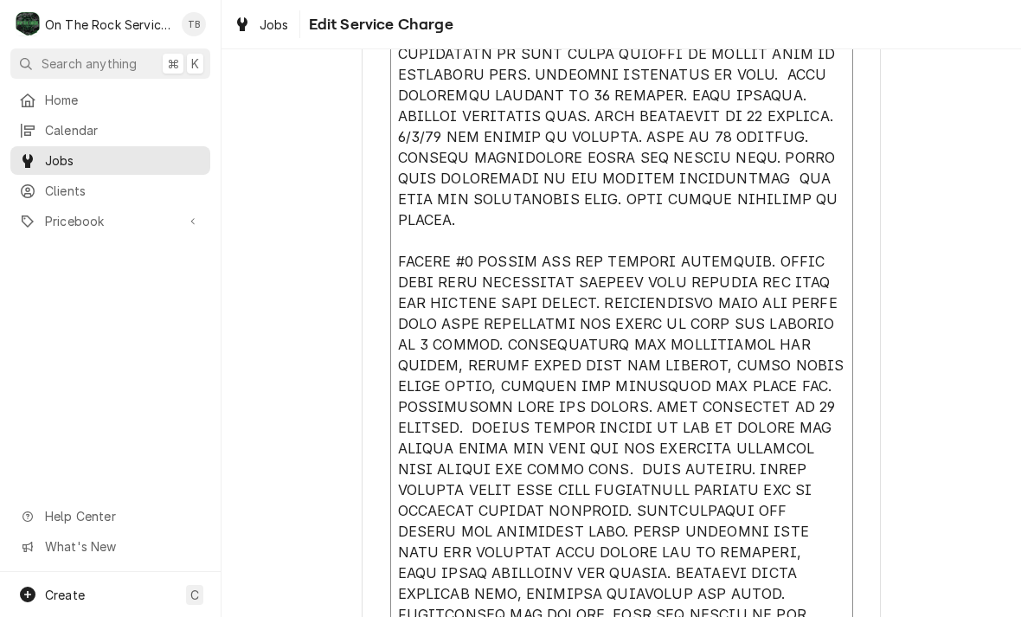
click at [765, 184] on textarea "Service Summary" at bounding box center [621, 521] width 463 height 1179
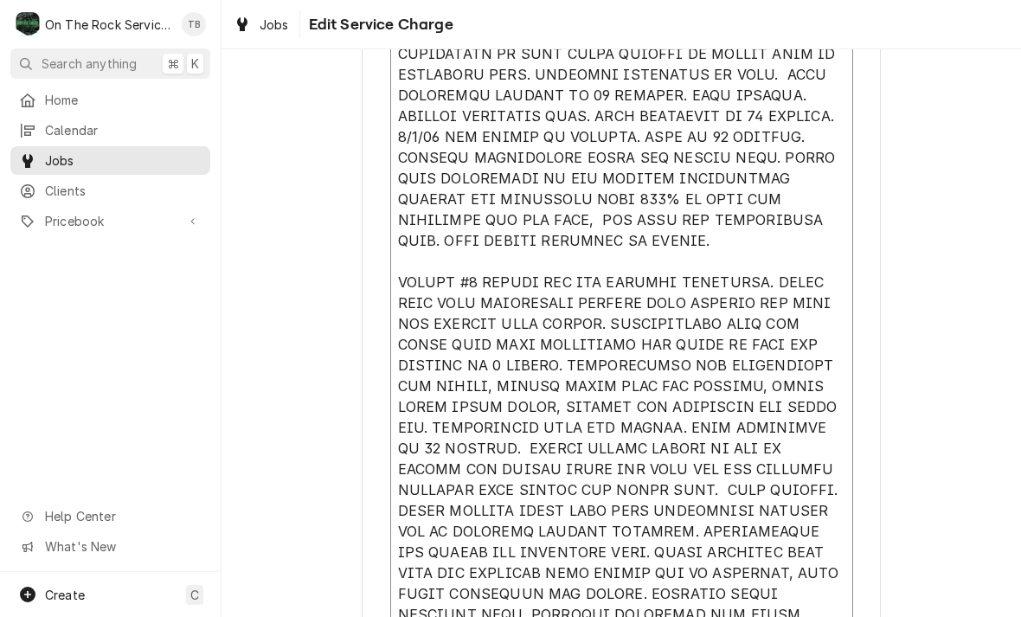
click at [595, 247] on textarea "Service Summary" at bounding box center [621, 542] width 463 height 1221
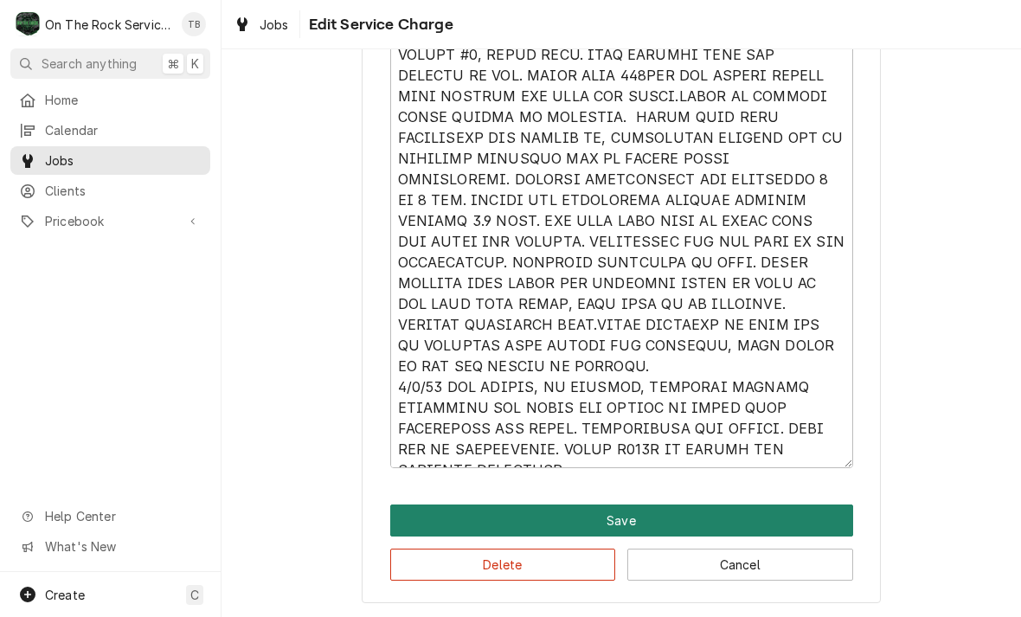
click at [636, 513] on button "Save" at bounding box center [621, 520] width 463 height 32
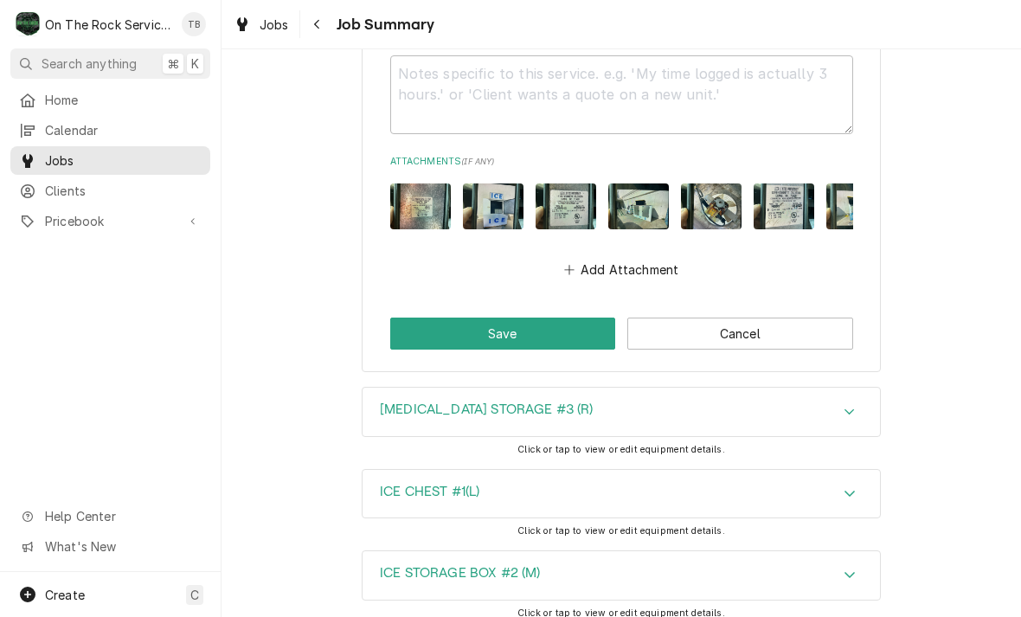
scroll to position [3996, 0]
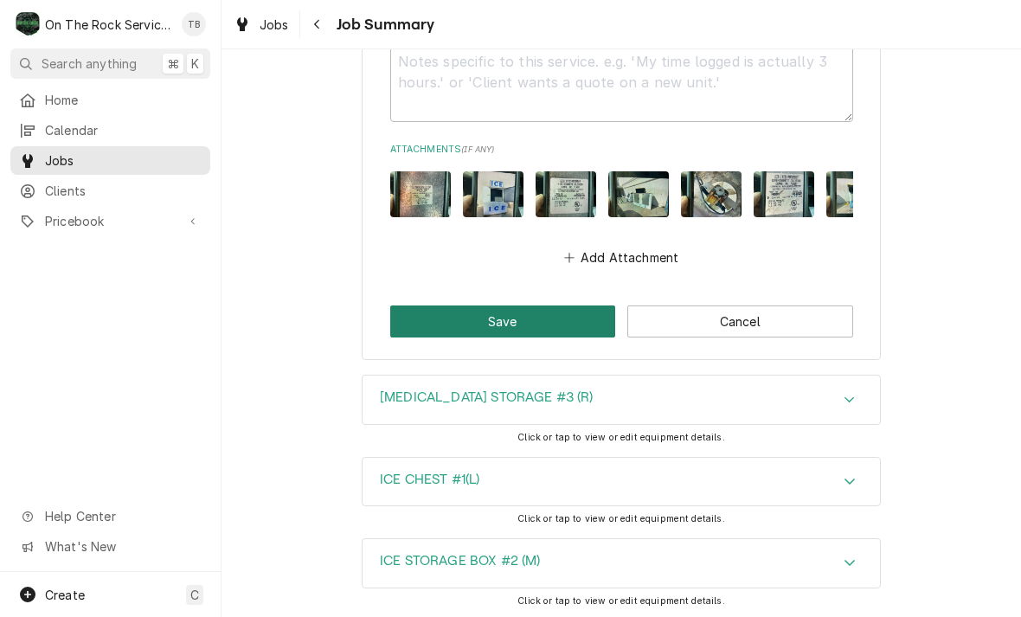
click at [426, 305] on button "Save" at bounding box center [503, 321] width 226 height 32
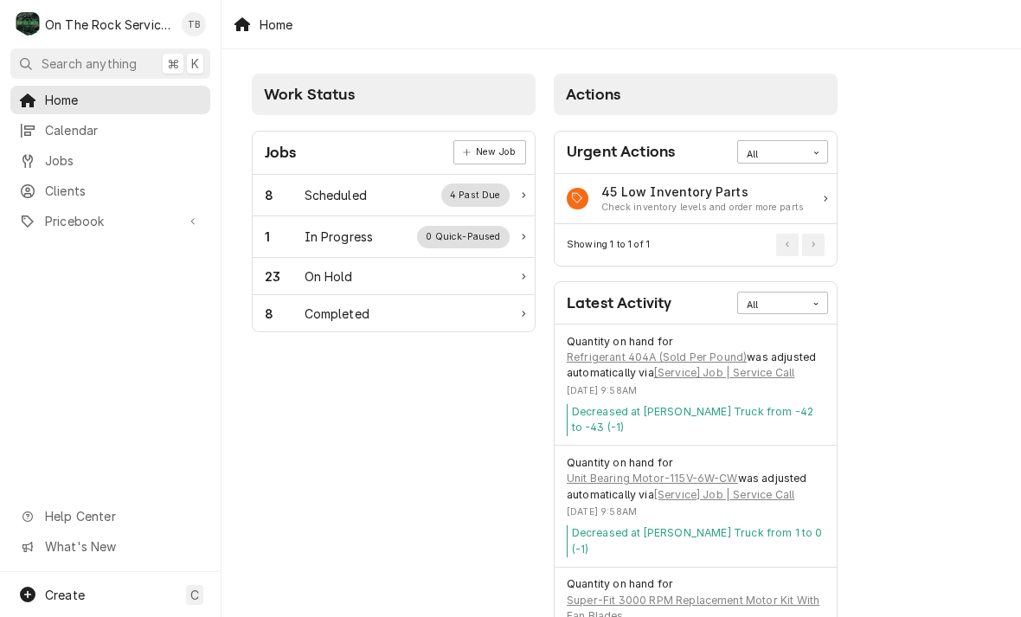
click at [397, 235] on div "1 In Progress 0 Quick-Paused" at bounding box center [387, 237] width 245 height 22
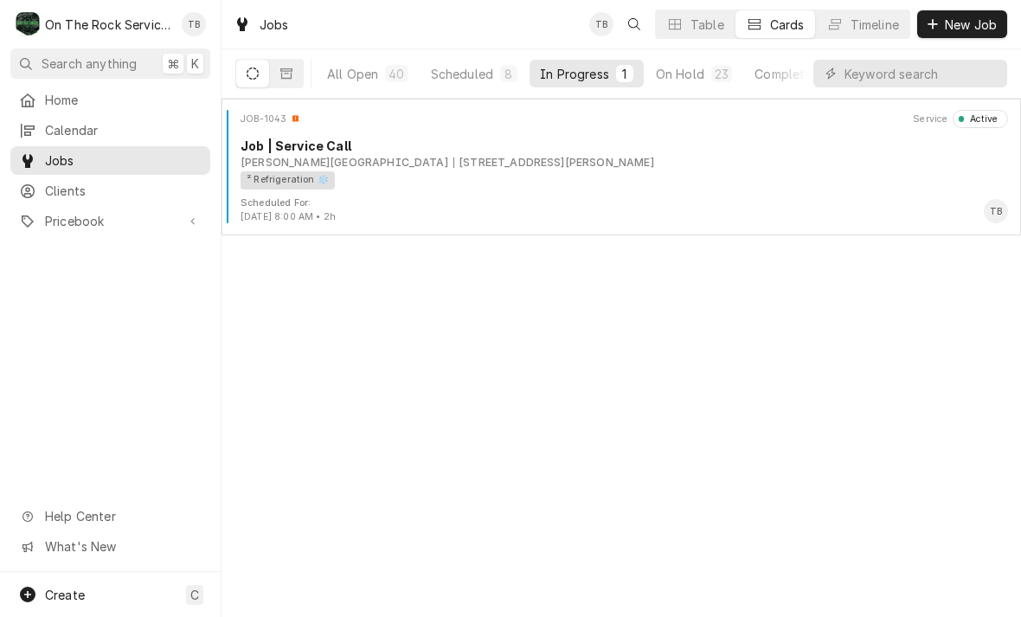
click at [593, 184] on div "² Refrigeration ❄️" at bounding box center [617, 180] width 755 height 18
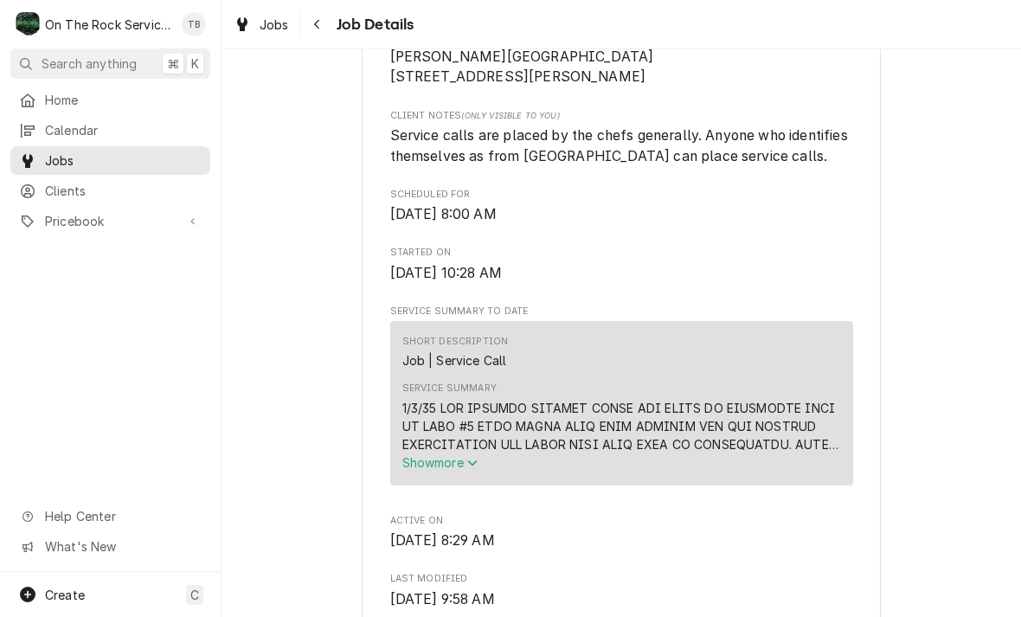
scroll to position [472, 0]
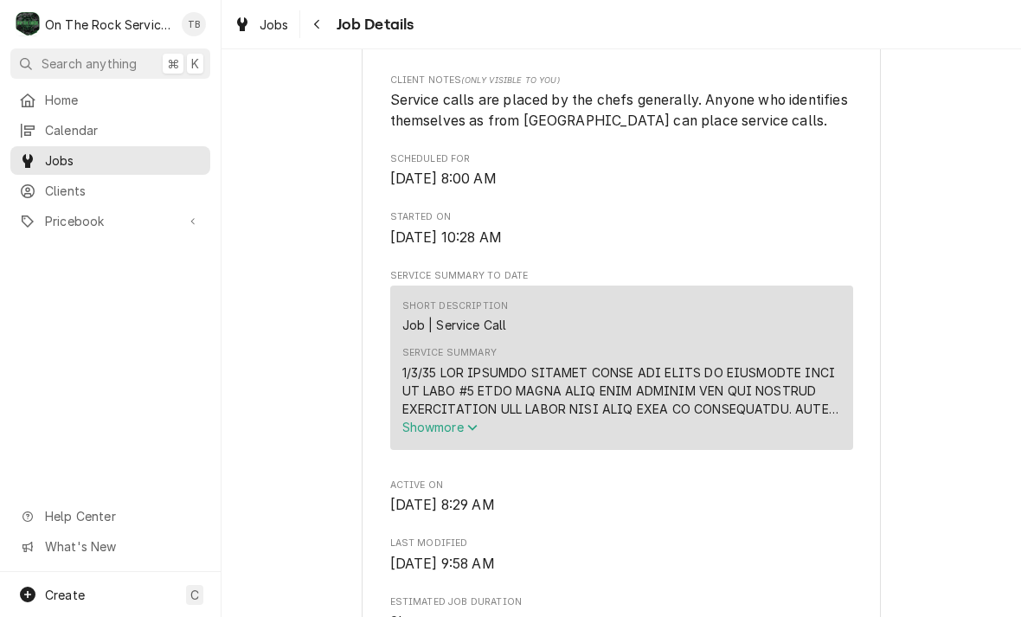
click at [807, 436] on button "Show more" at bounding box center [621, 427] width 439 height 18
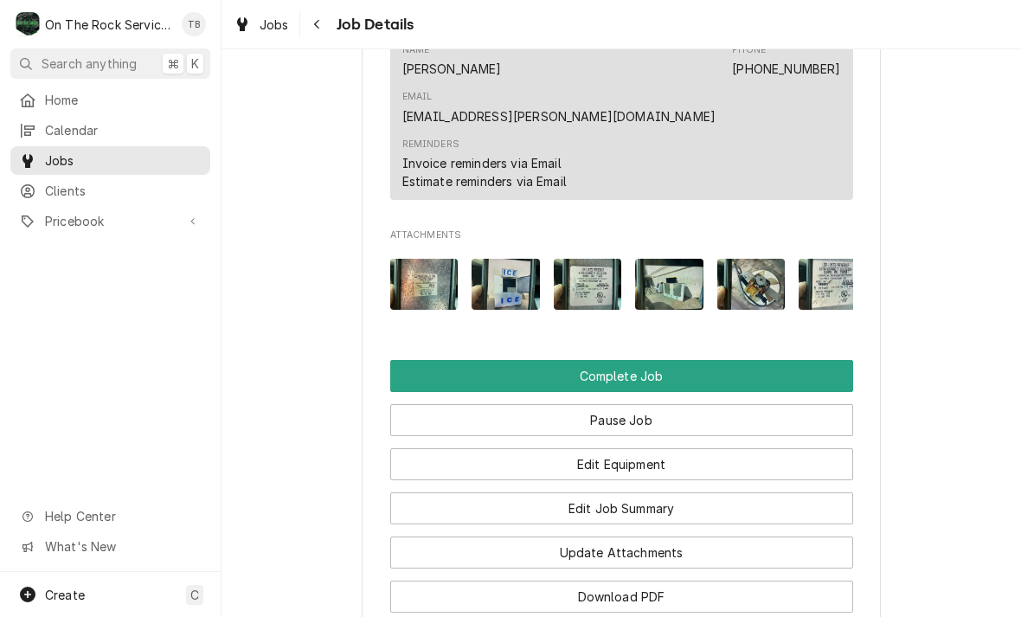
scroll to position [2600, 0]
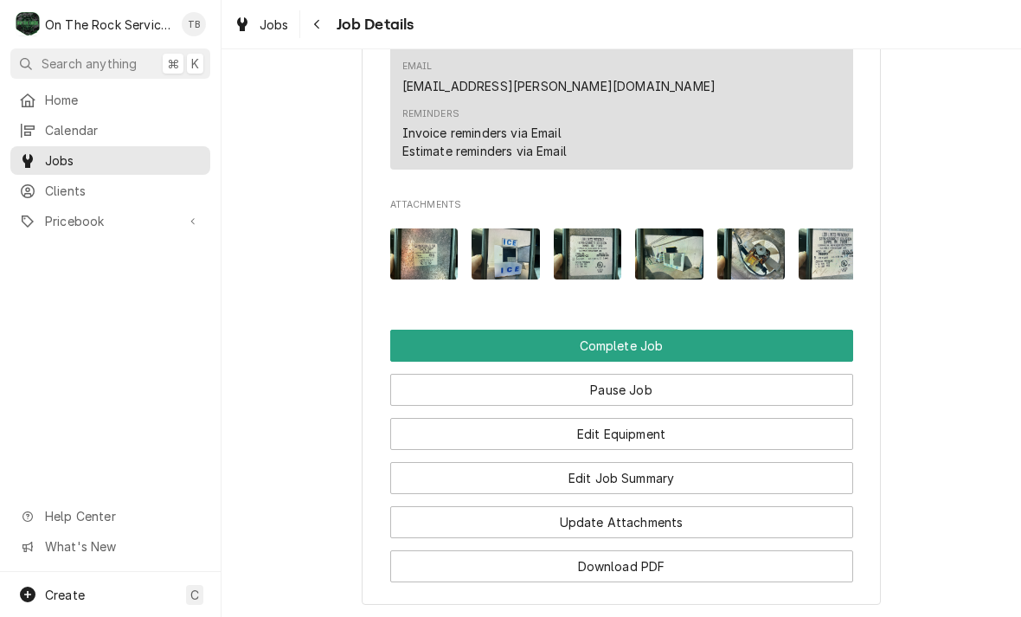
click at [651, 462] on button "Edit Job Summary" at bounding box center [621, 478] width 463 height 32
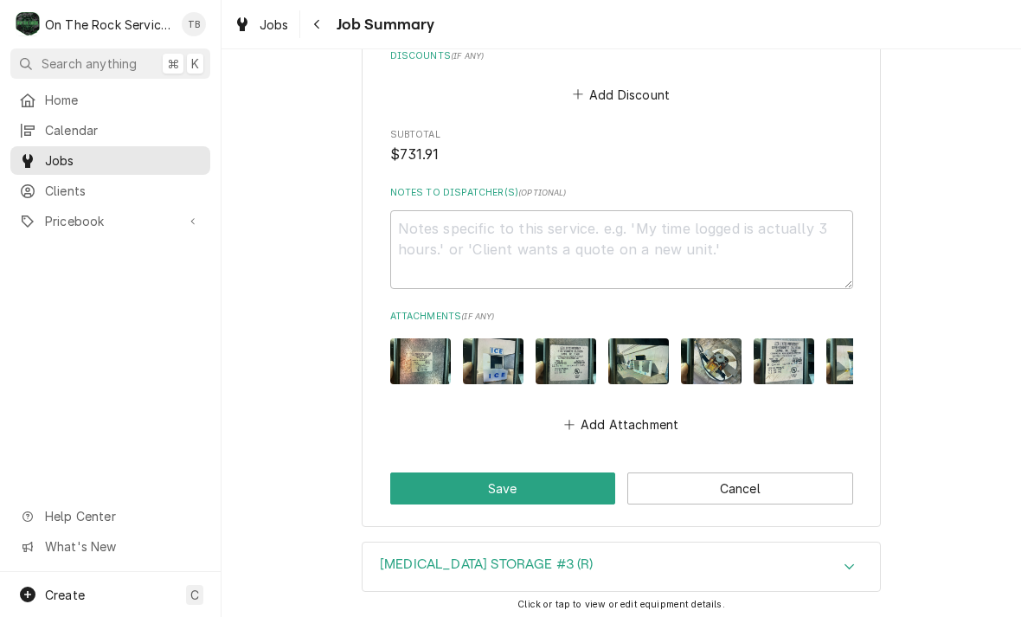
scroll to position [3834, 0]
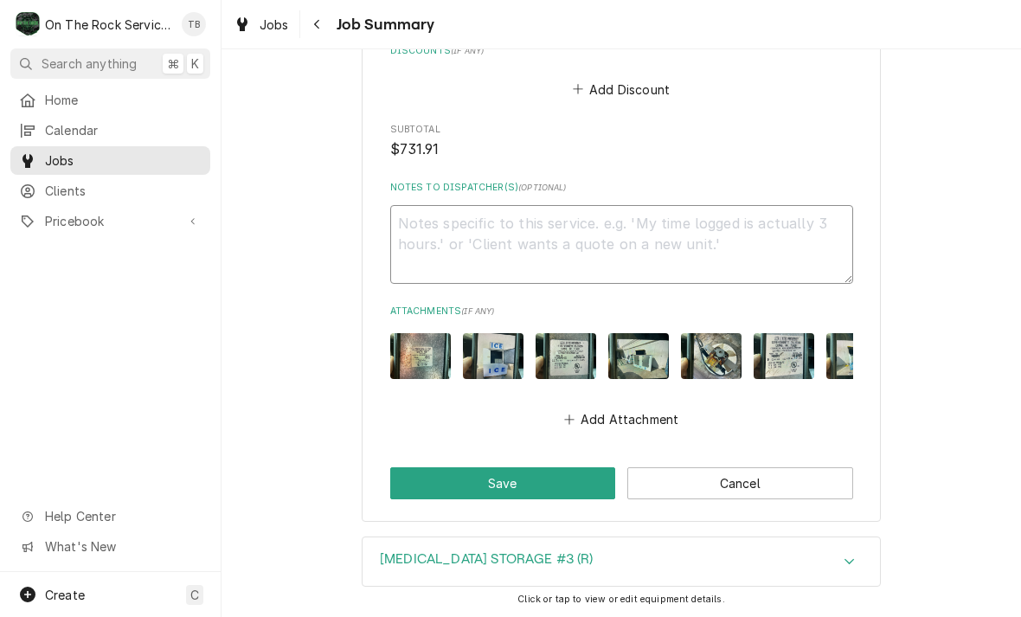
click at [426, 205] on textarea "Notes to Dispatcher(s) ( optional )" at bounding box center [621, 244] width 463 height 79
type textarea "x"
type textarea "U"
type textarea "x"
type textarea "Un"
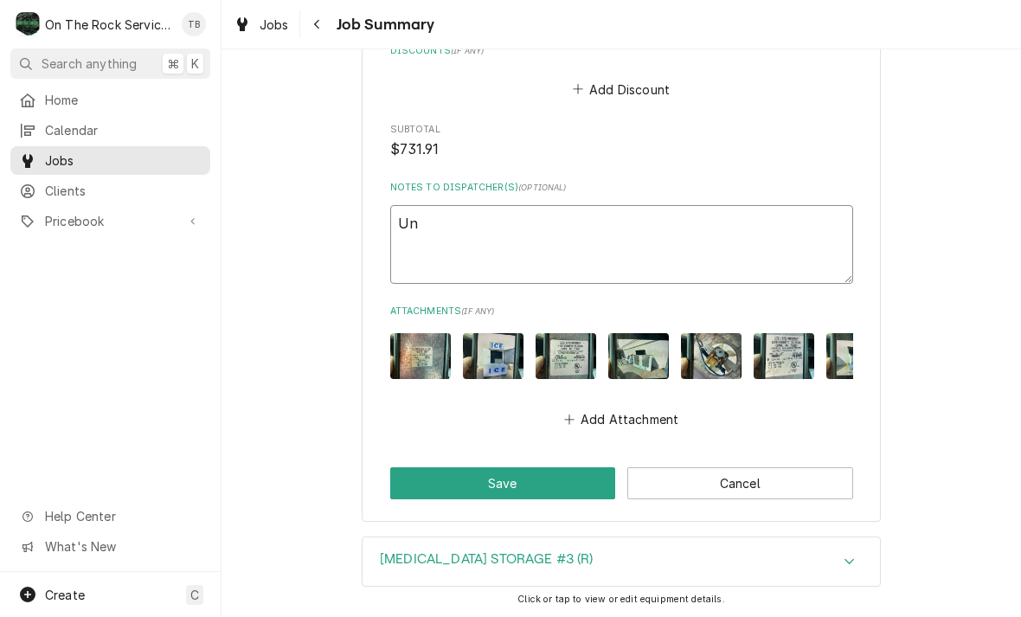
type textarea "x"
type textarea "Unit"
type textarea "x"
type textarea "Unit"
type textarea "x"
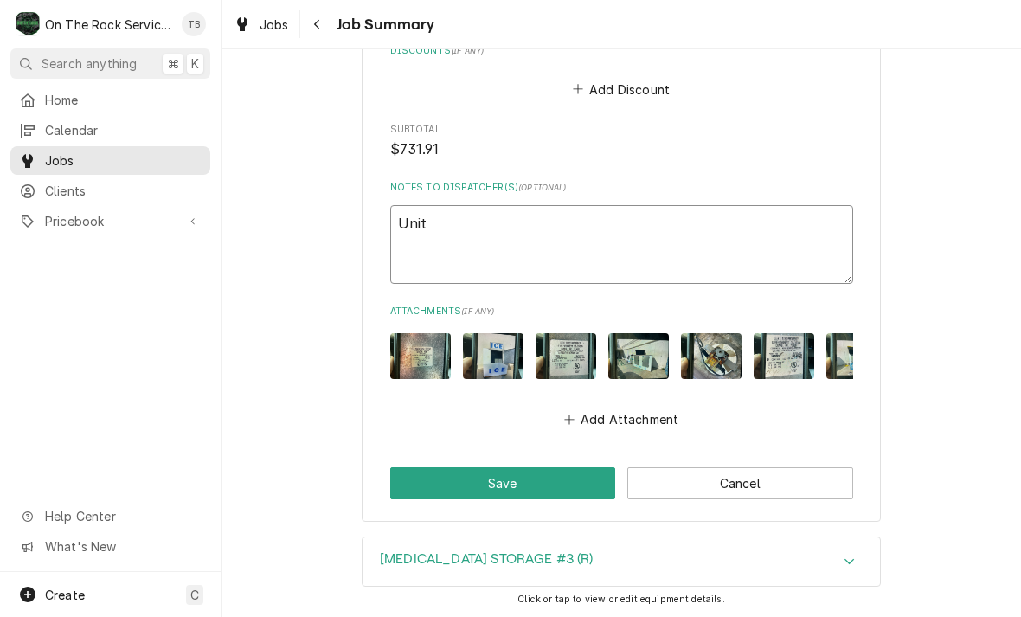
type textarea "Unit #"
type textarea "x"
type textarea "Unit #1"
type textarea "x"
type textarea "Unit #1"
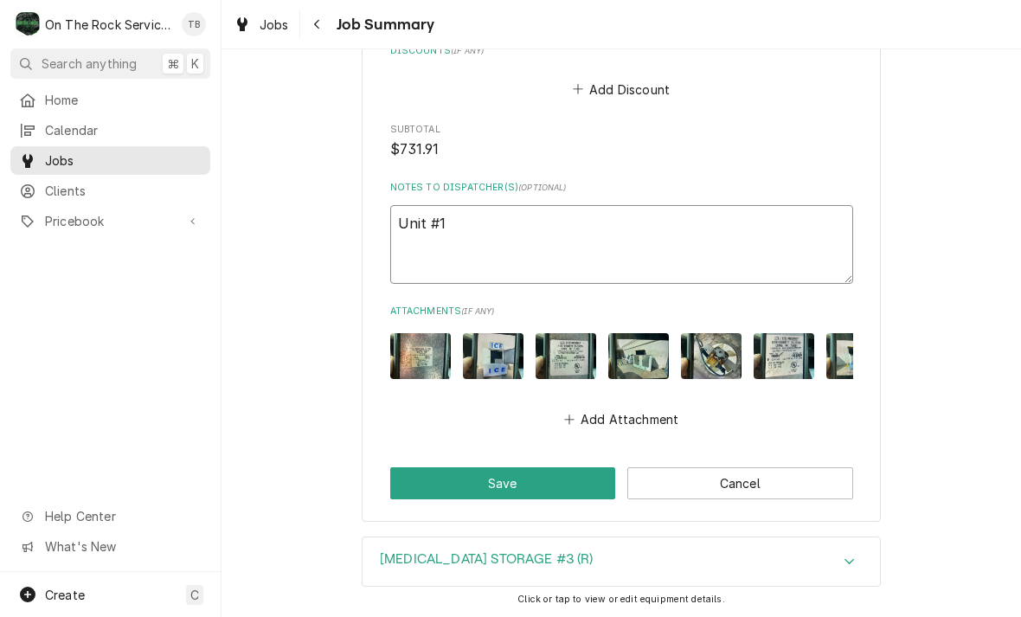
type textarea "x"
type textarea "Unit #1 c"
type textarea "x"
type textarea "Unit #1 con"
type textarea "x"
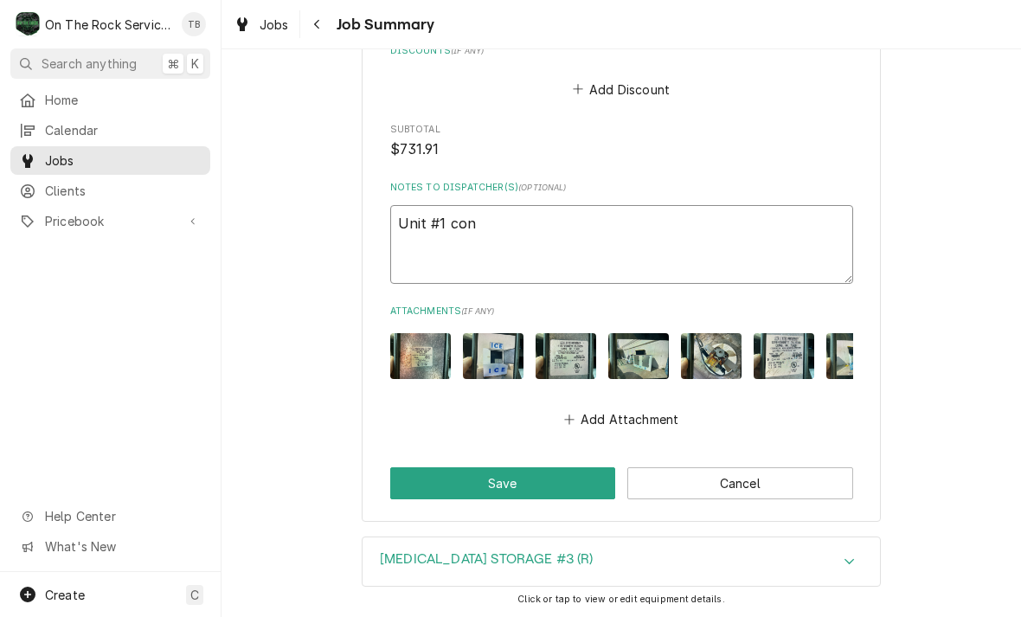
type textarea "Unit #1 cond"
type textarea "x"
type textarea "Unit #1 conde"
type textarea "x"
type textarea "Unit #1 conden"
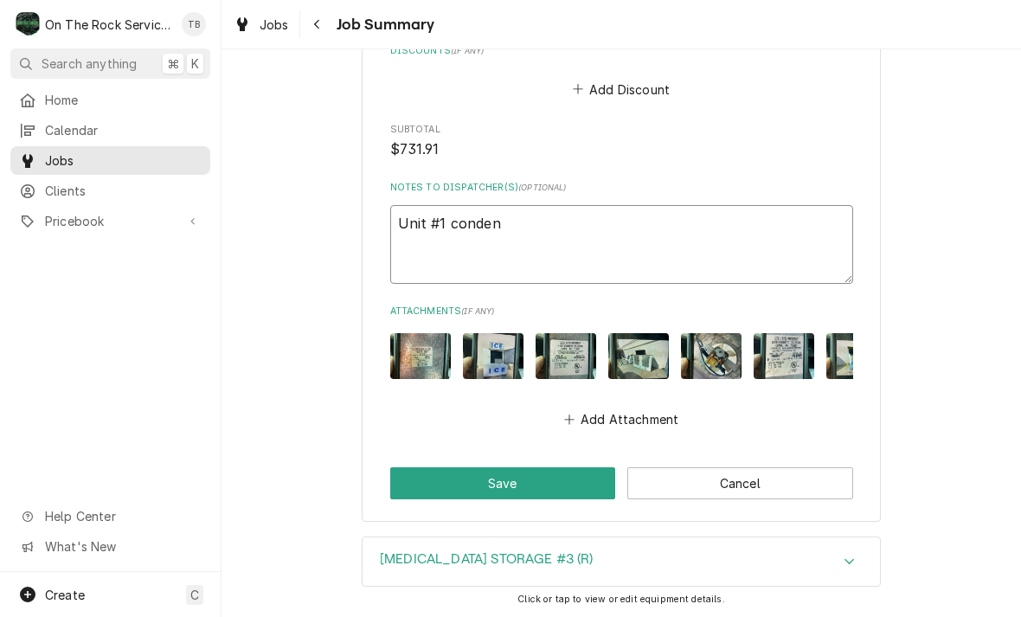
type textarea "x"
type textarea "Unit #1 condens"
type textarea "x"
type textarea "Unit #1 condensi"
type textarea "x"
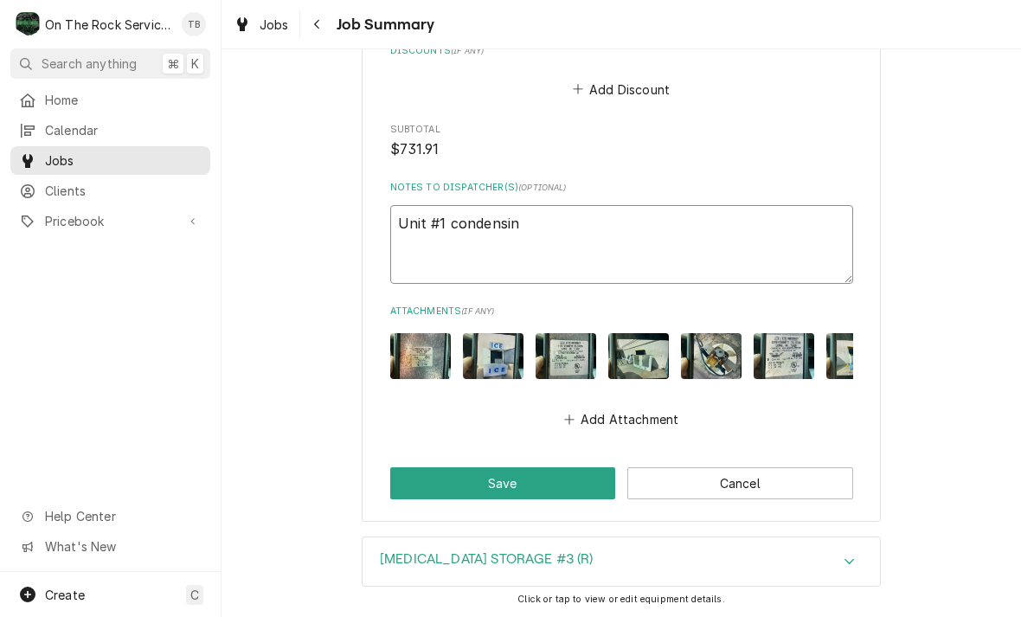
type textarea "Unit #1 condensing"
type textarea "x"
type textarea "Unit #1 condensing"
type textarea "x"
type textarea "Unit #1 condensing u"
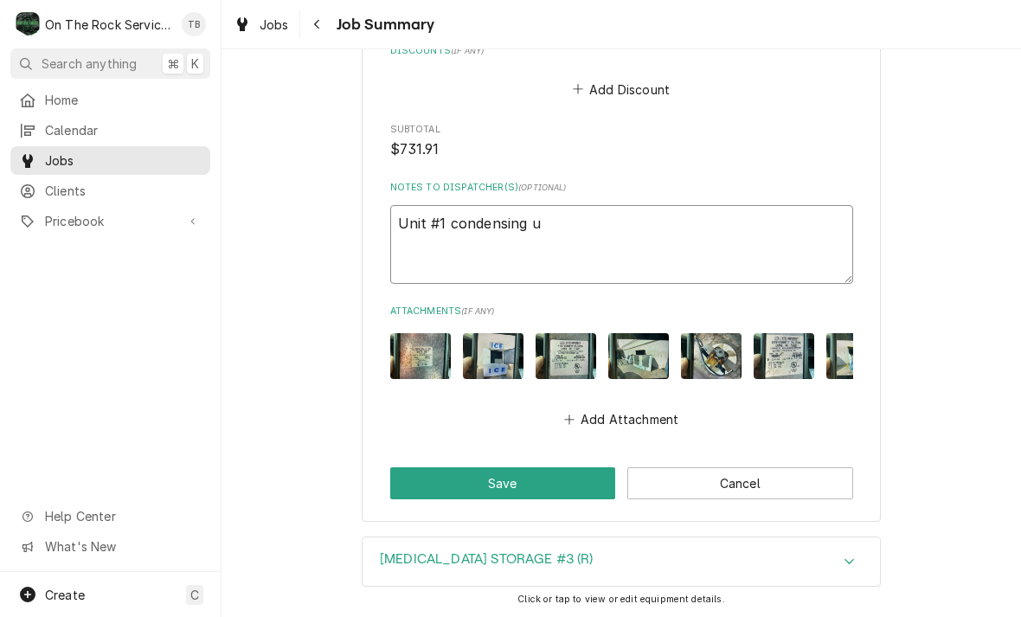
type textarea "x"
type textarea "Unit #1 condensing un"
type textarea "x"
type textarea "Unit #1 condensing unt"
type textarea "x"
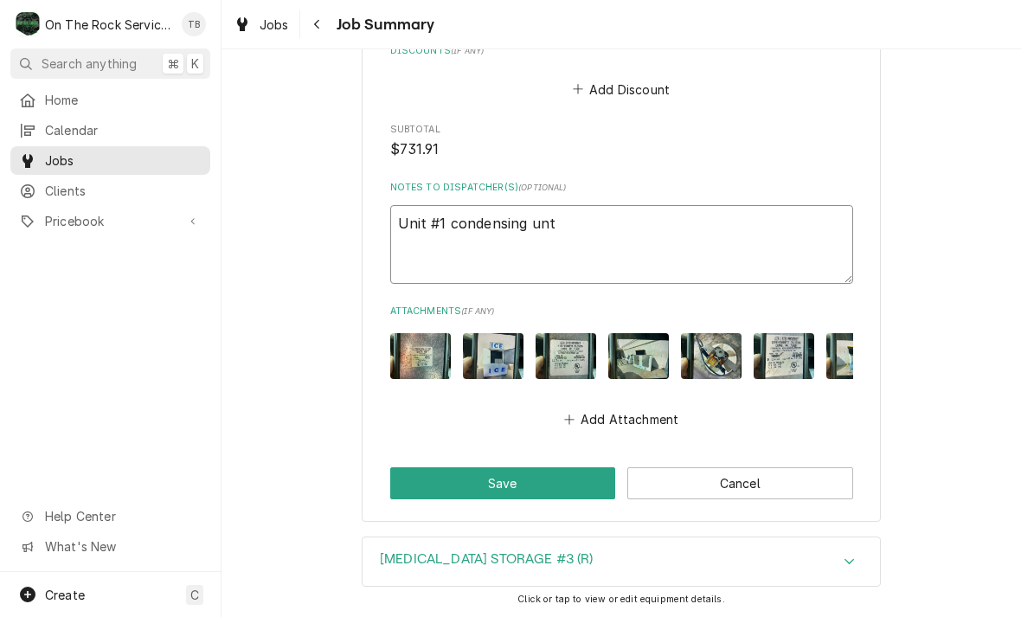
type textarea "Unit #1 condensing un"
type textarea "x"
type textarea "Unit #1 condensing uni"
type textarea "x"
type textarea "Unit #1 condensing unit"
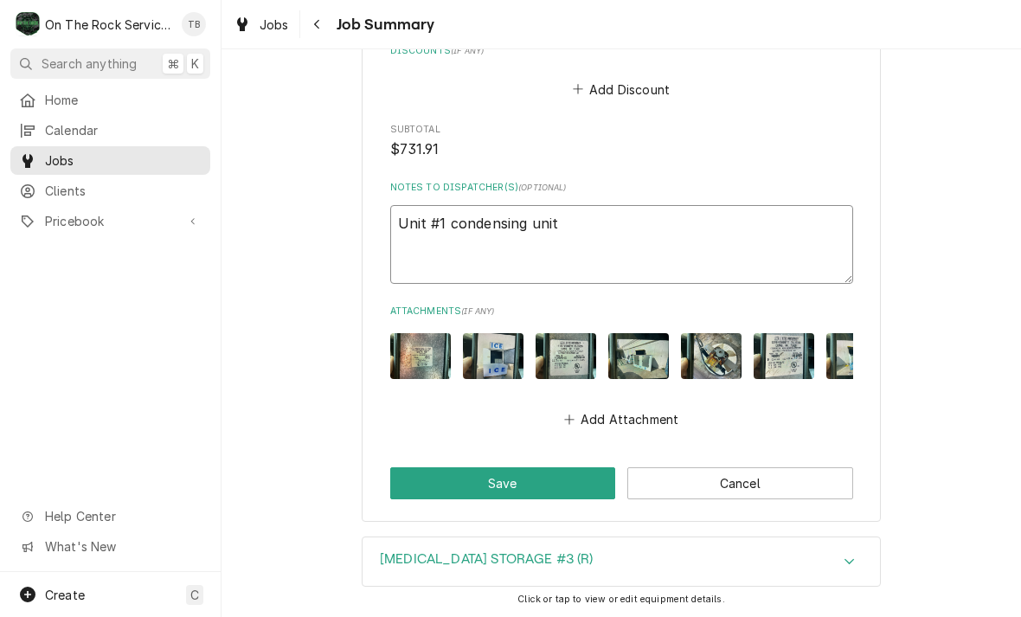
type textarea "x"
type textarea "Unit #1 condensing unit,"
type textarea "x"
type textarea "Unit #1 condensing unit,"
type textarea "x"
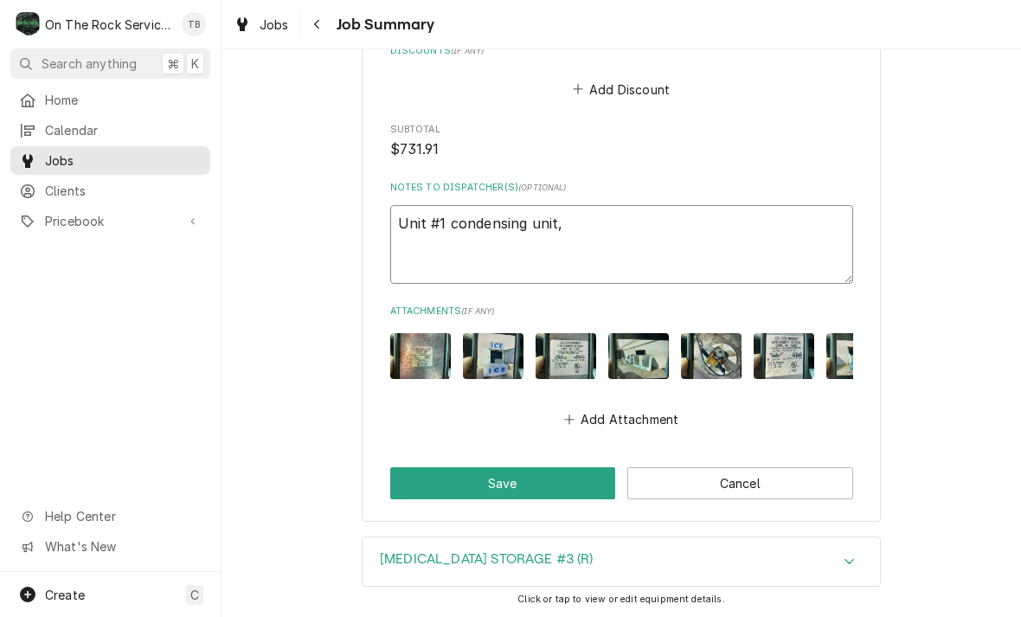
type textarea "Unit #1 condensing unit, T"
type textarea "x"
type textarea "Unit #1 condensing unit, Te"
type textarea "x"
type textarea "Unit #1 condensing unit, Tec"
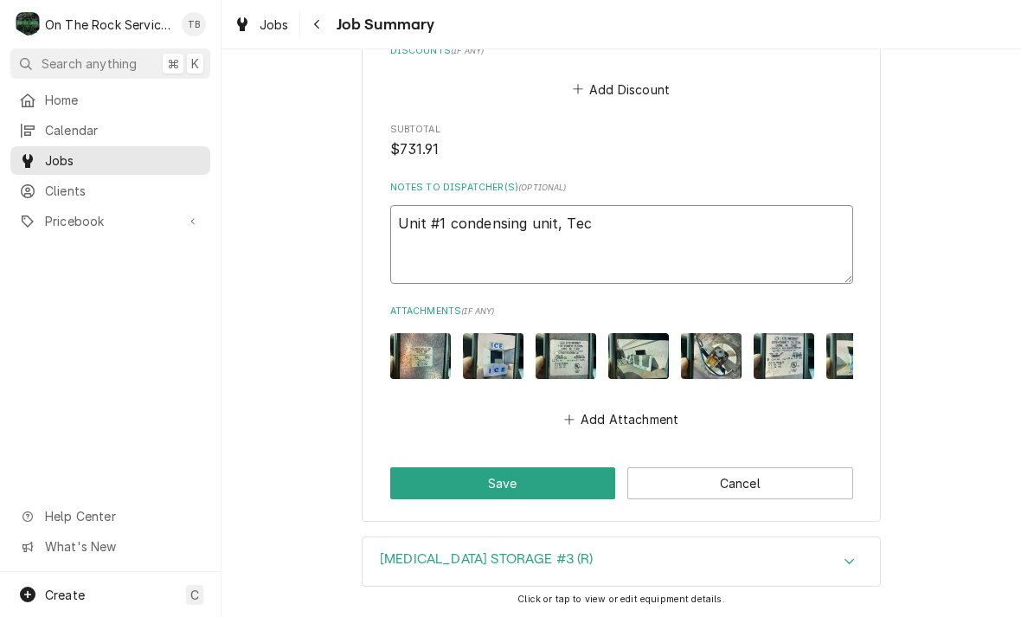
type textarea "x"
type textarea "Unit #1 condensing unit, Tech"
type textarea "x"
type textarea "Unit #1 condensing unit, Techu"
type textarea "x"
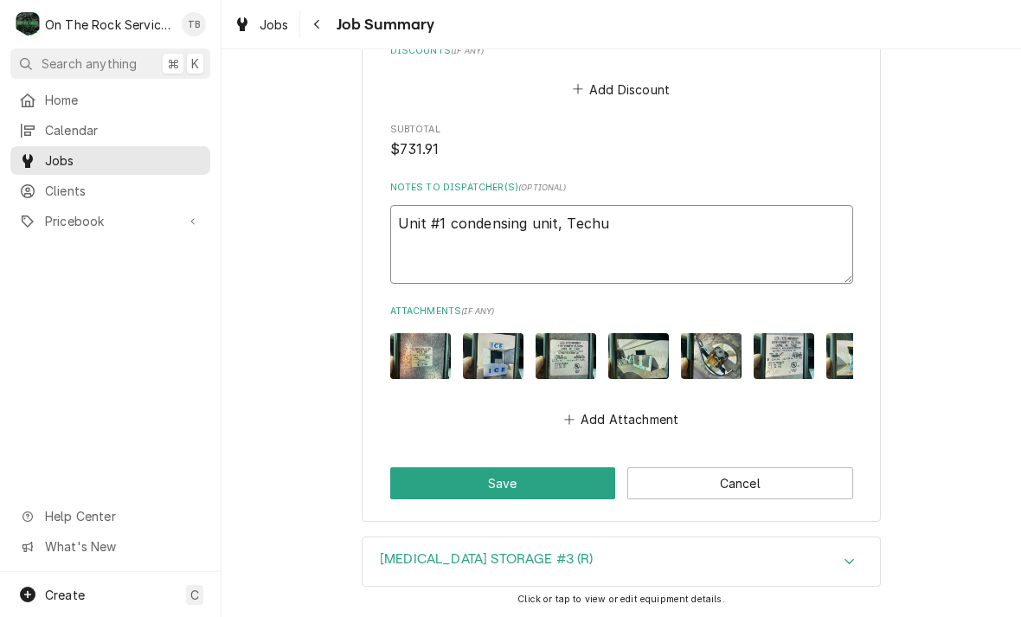
type textarea "Unit #1 condensing unit, Techum"
type textarea "x"
type textarea "Unit #1 condensing unit, Techums"
type textarea "x"
type textarea "Unit #1 condensing unit, Techumse"
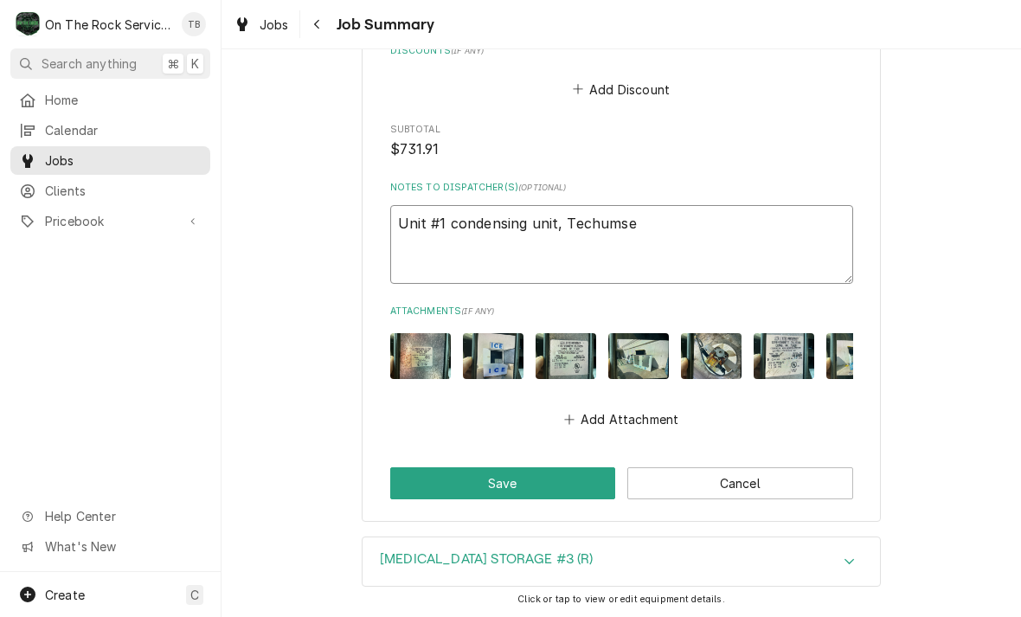
type textarea "x"
type textarea "Unit #1 condensing unit, Techumseh"
type textarea "x"
type textarea "Unit #1 condensing unit, Techumseh"
type textarea "x"
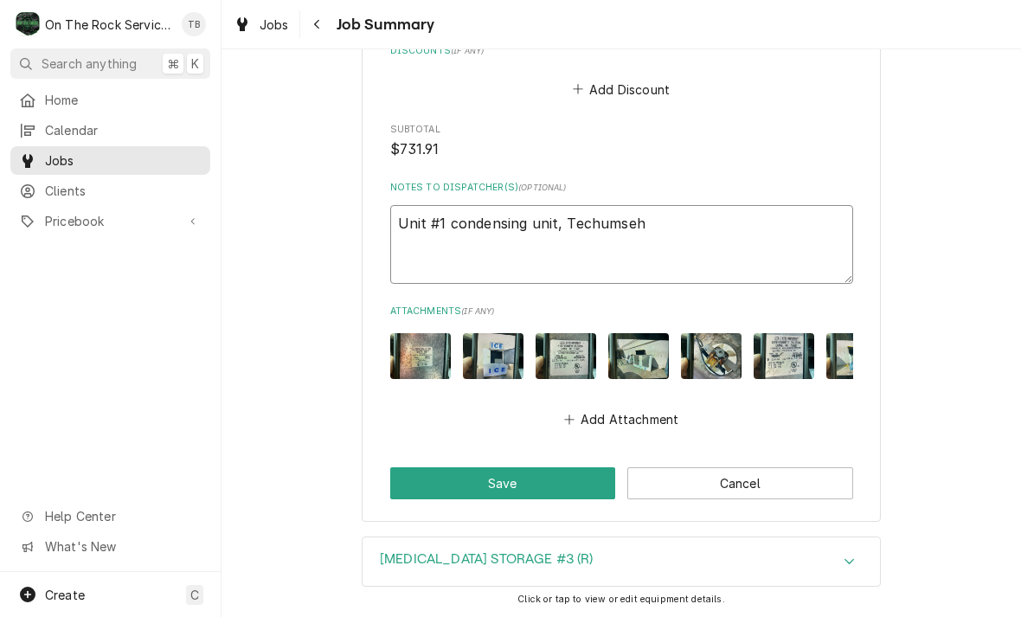
type textarea "Unit #1 condensing unit, Techumseh m"
type textarea "x"
type textarea "Unit #1 condensing unit, Techumseh mo"
type textarea "x"
type textarea "Unit #1 condensing unit, Techumseh mod"
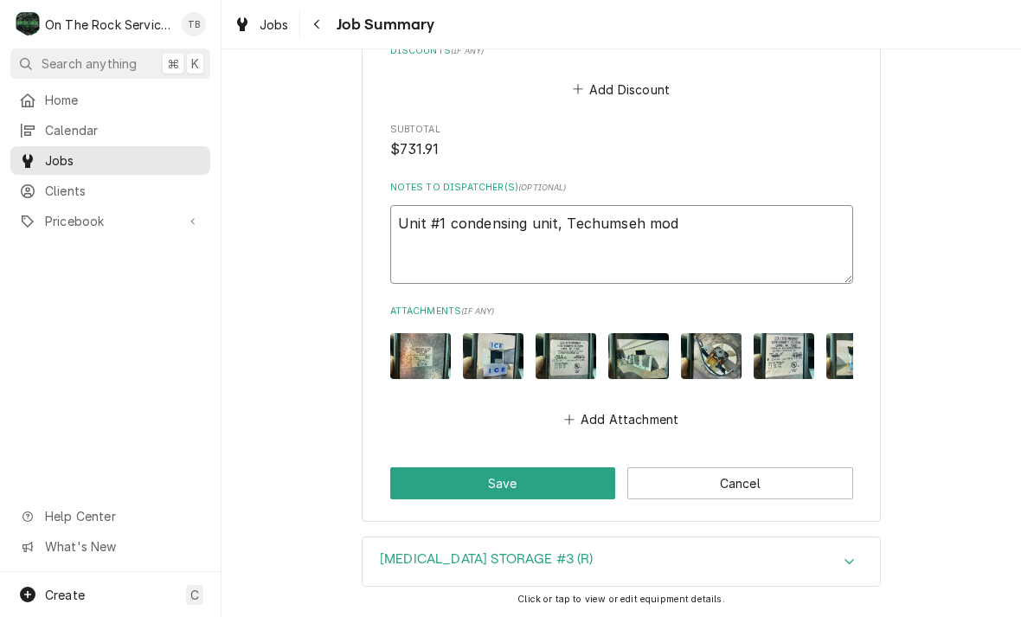
type textarea "x"
type textarea "Unit #1 condensing unit, Techumseh mod#"
type textarea "x"
type textarea "Unit #1 condensing unit, Techumseh mod#"
type textarea "x"
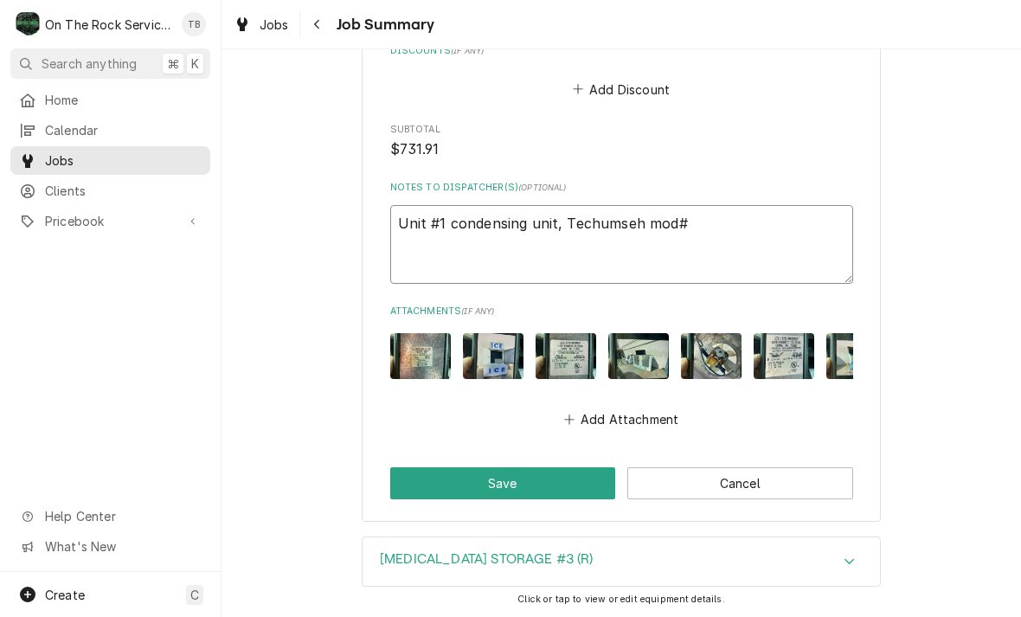
type textarea "Unit #1 condensing unit, Techumseh mod# A"
type textarea "x"
type textarea "Unit #1 condensing unit, Techumseh mod# AE"
type textarea "x"
type textarea "Unit #1 condensing unit, Techumseh mod# AE44"
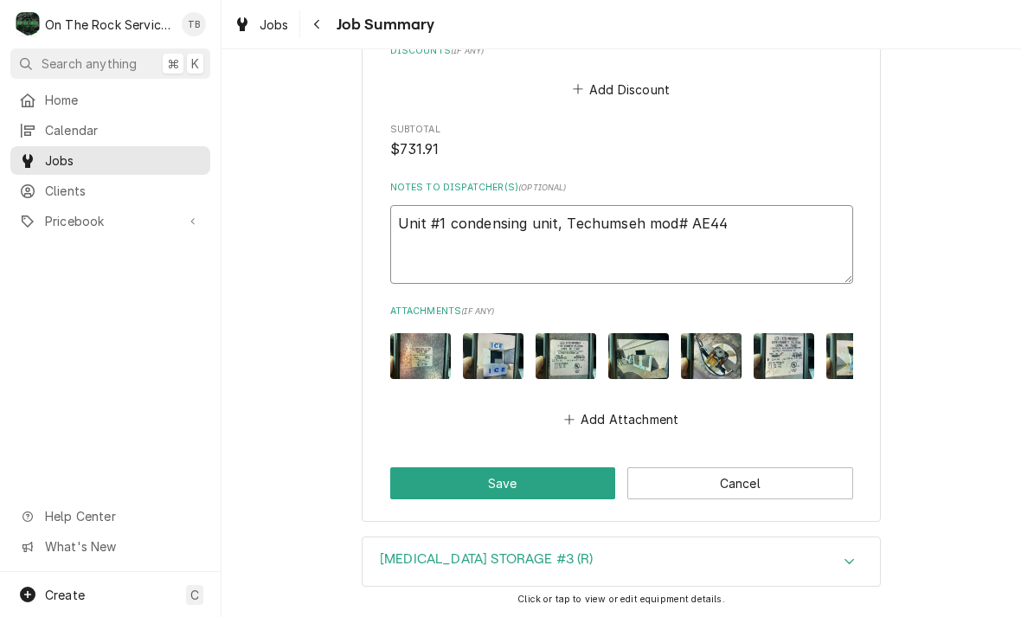
type textarea "x"
type textarea "Unit #1 condensing unit, Techumseh mod# AE443"
type textarea "x"
type textarea "Unit #1 condensing unit, Techumseh mod# AE4430"
type textarea "x"
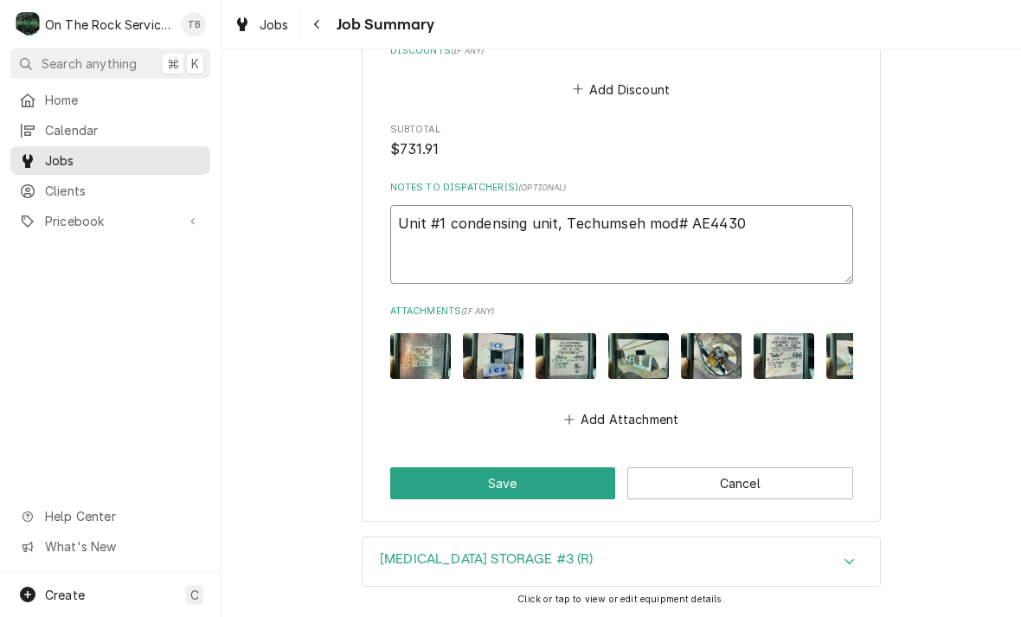
type textarea "Unit #1 condensing unit, Techumseh mod# AE44307"
type textarea "x"
type textarea "Unit #1 condensing unit, Techumseh mod# AE44307L"
type textarea "x"
type textarea "Unit #1 condensing unit, Techumseh mod# AE44307L"
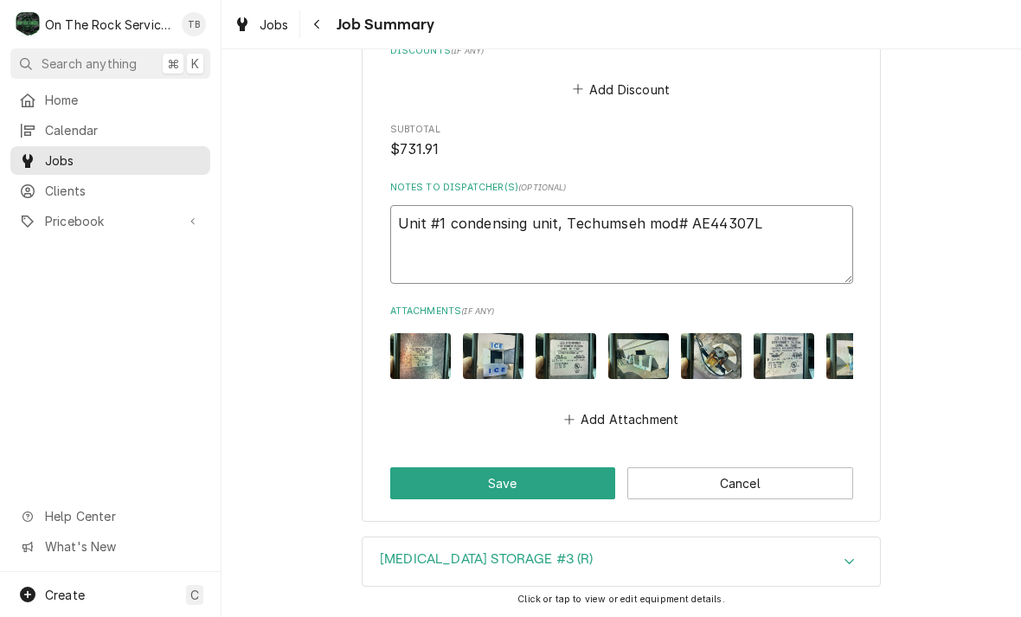
type textarea "x"
type textarea "Unit #1 condensing unit, Techumseh mod# AE44307L B"
type textarea "x"
type textarea "Unit #1 condensing unit, Techumseh mod# AE44307L BO"
type textarea "x"
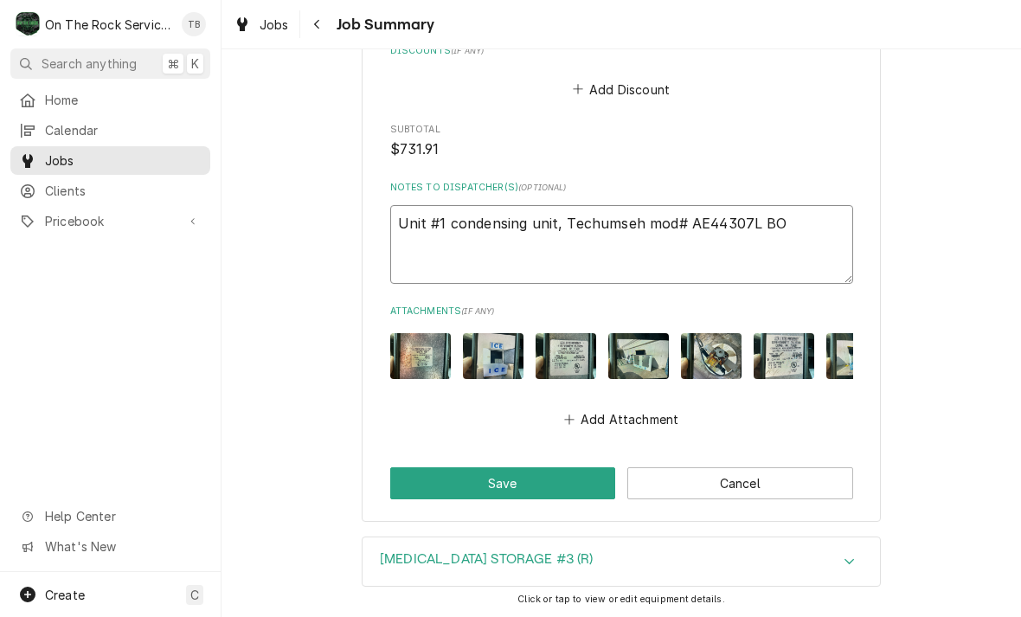
type textarea "Unit #1 condensing unit, Techumseh mod# AE44307L BOM"
type textarea "x"
type textarea "Unit #1 condensing unit, Techumseh mod# AE44307L BOM-"
type textarea "x"
type textarea "Unit #1 condensing unit, Techumseh mod# AE44307L BOM-2"
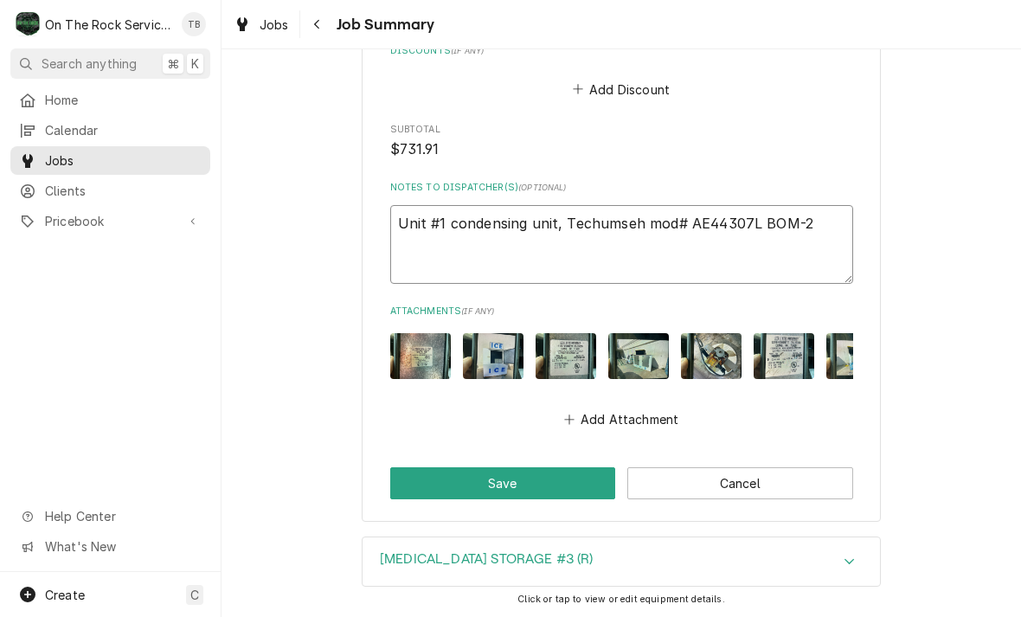
type textarea "x"
type textarea "Unit #1 condensing unit, Techumseh mod# AE44307L BOM-2C"
type textarea "x"
type textarea "Unit #1 condensing unit, Techumseh mod# AE44307L BOM-2C4"
type textarea "x"
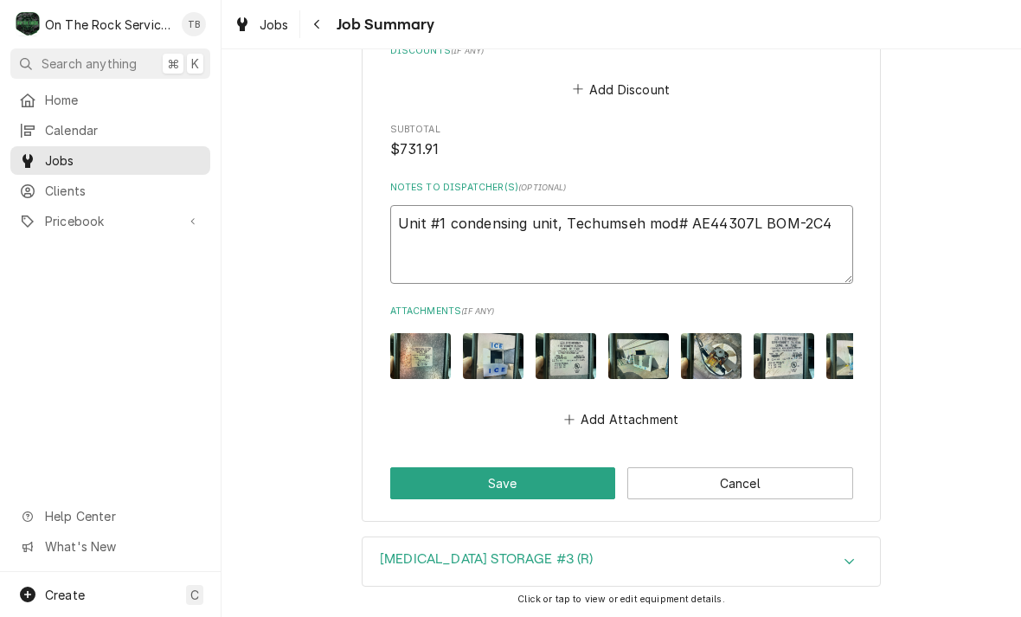
type textarea "Unit #1 condensing unit, Techumseh mod# AE44307L BOM-2C40"
type textarea "x"
type textarea "Unit #1 condensing unit, Techumseh mod# AE44307L BOM-2C405"
type textarea "x"
type textarea "Unit #1 condensing unit, Techumseh mod# AE44307L BOM-2C405-"
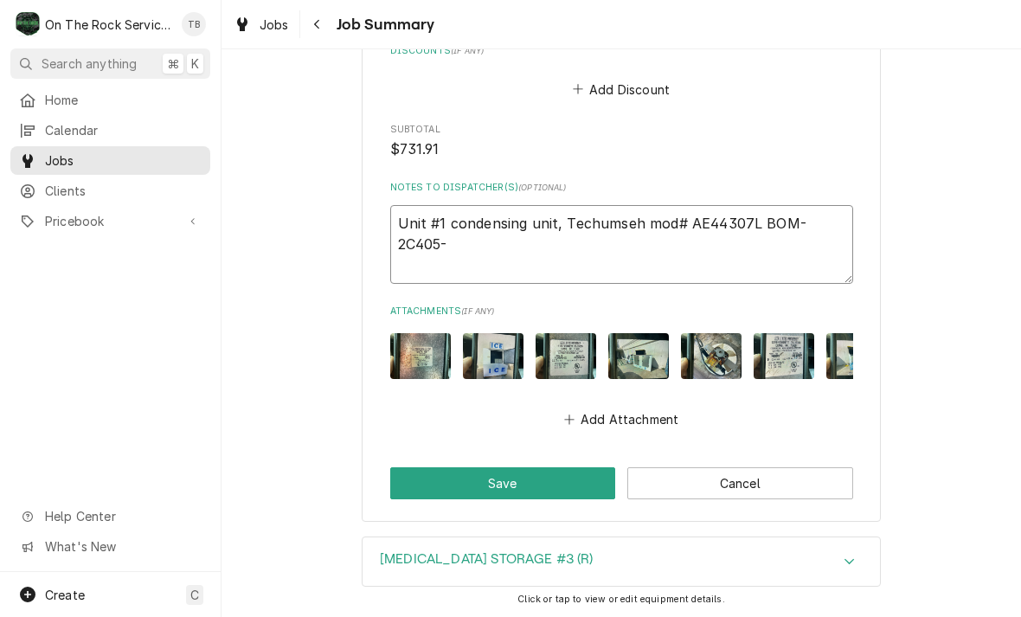
type textarea "x"
type textarea "Unit #1 condensing unit, Techumseh mod# AE44307L BOM-2C405-3"
type textarea "x"
type textarea "Unit #1 condensing unit, Techumseh mod# AE44307L BOM-2C405-3"
type textarea "x"
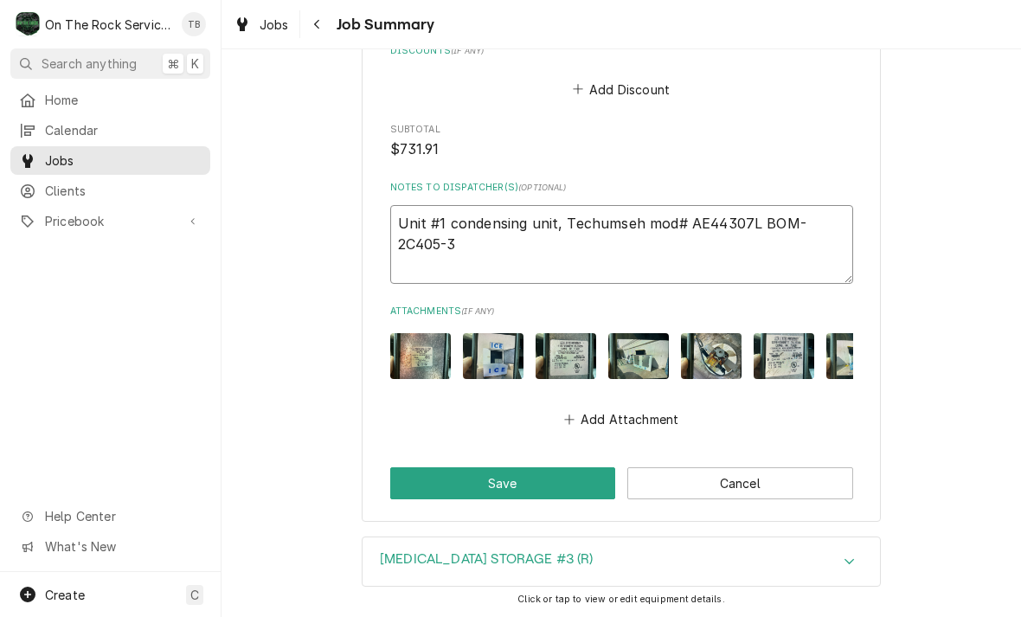
type textarea "Unit #1 condensing unit, Techumseh mod# AE44307L BOM-2C405-3."
type textarea "x"
type textarea "Unit #1 condensing unit, Techumseh mod# AE44307L BOM-2C405-3."
type textarea "x"
type textarea "Unit #1 condensing unit, Techumseh mod# AE44307L BOM-2C405-3. C"
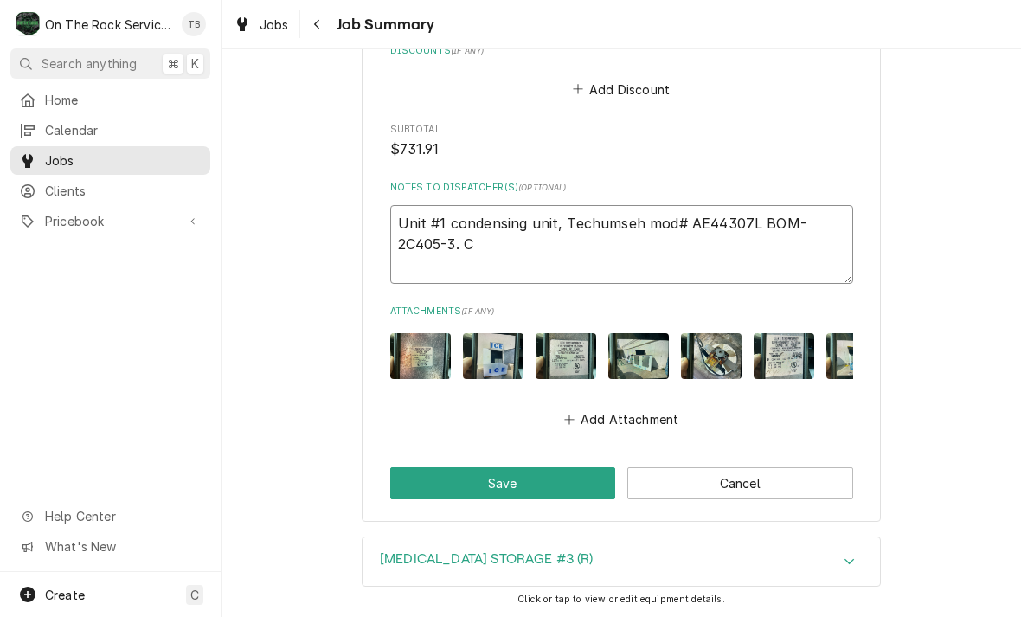
type textarea "x"
type textarea "Unit #1 condensing unit, Techumseh mod# AE44307L BOM-2C405-3. CO"
type textarea "x"
type textarea "Unit #1 condensing unit, Techumseh mod# AE44307L BOM-2C405-3. COM"
type textarea "x"
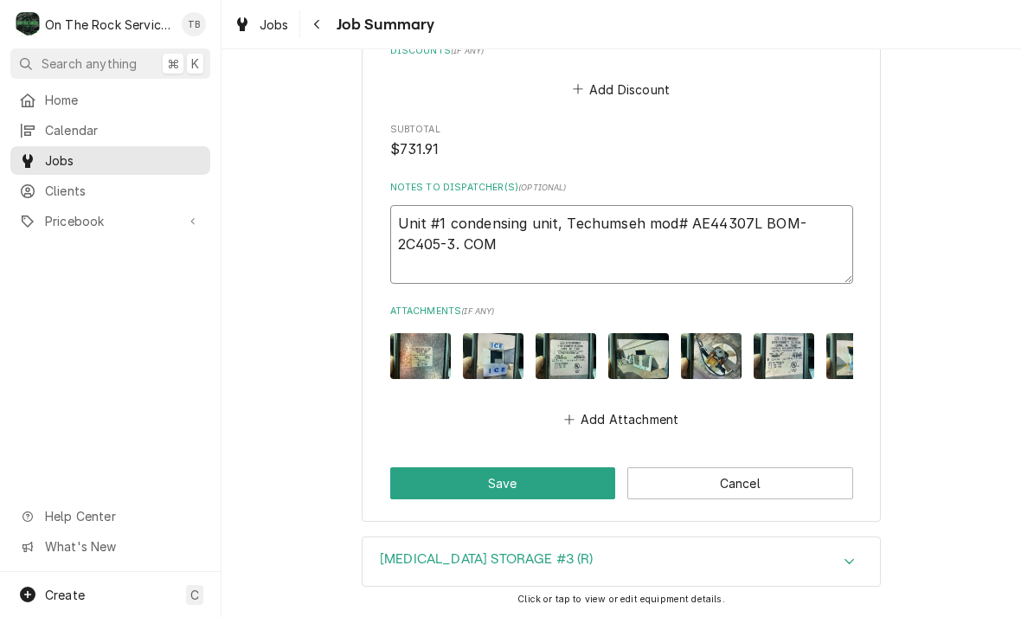
type textarea "Unit #1 condensing unit, Techumseh mod# AE44307L BOM-2C405-3. COMP"
type textarea "x"
type textarea "Unit #1 condensing unit, Techumseh mod# AE44307L BOM-2C405-3. COMPR"
type textarea "x"
type textarea "Unit #1 condensing unit, Techumseh mod# AE44307L BOM-2C405-3. COMPRE"
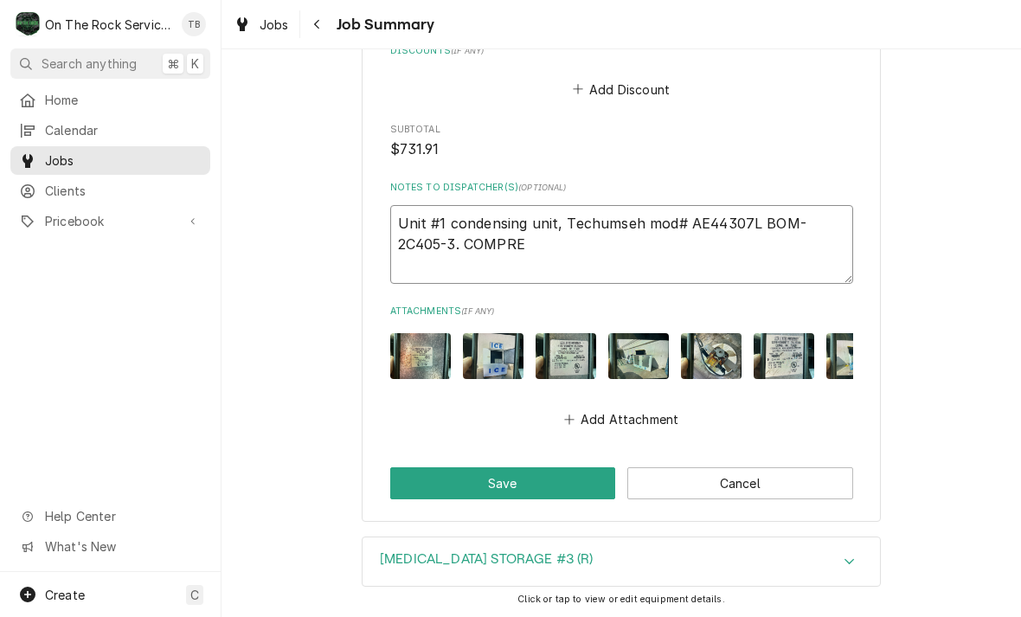
type textarea "x"
type textarea "Unit #1 condensing unit, Techumseh mod# AE44307L BOM-2C405-3. COMPRES"
type textarea "x"
type textarea "Unit #1 condensing unit, Techumseh mod# AE44307L BOM-2C405-3. COMPRESS"
type textarea "x"
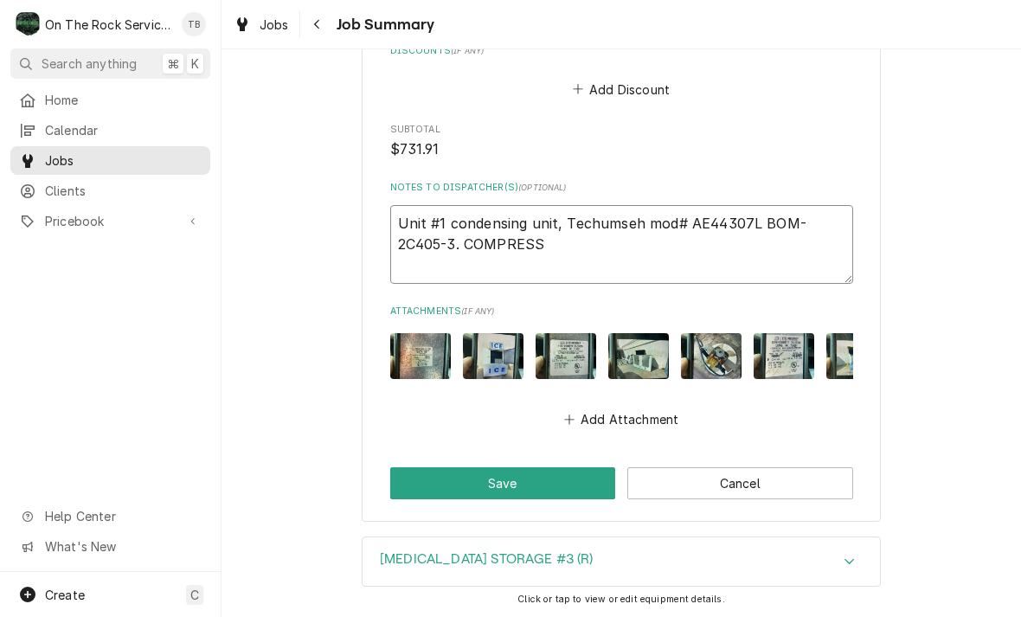
type textarea "Unit #1 condensing unit, Techumseh mod# AE44307L BOM-2C405-3. COMPRESSS"
type textarea "x"
type textarea "Unit #1 condensing unit, Techumseh mod# AE44307L BOM-2C405-3. COMPRESSSO"
type textarea "x"
type textarea "Unit #1 condensing unit, Techumseh mod# AE44307L BOM-2C405-3. COMPRESSSOR"
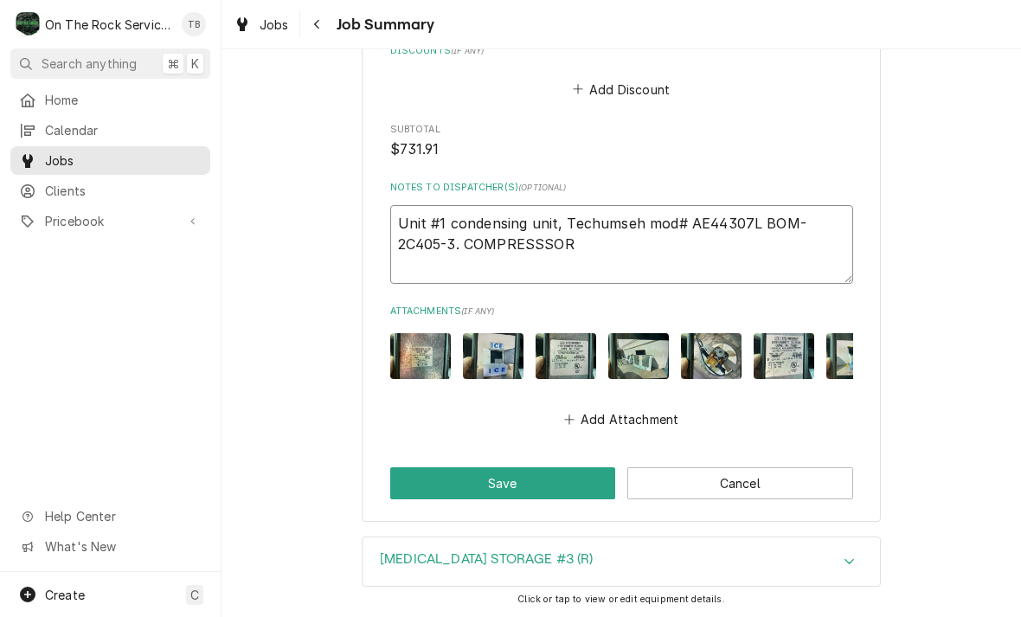
type textarea "x"
type textarea "Unit #1 condensing unit, Techumseh mod# AE44307L BOM-2C405-3. COMPRESSSOR"
type textarea "x"
type textarea "Unit #1 condensing unit, Techumseh mod# AE44307L BOM-2C405-3. COMPRESSSOR M"
type textarea "x"
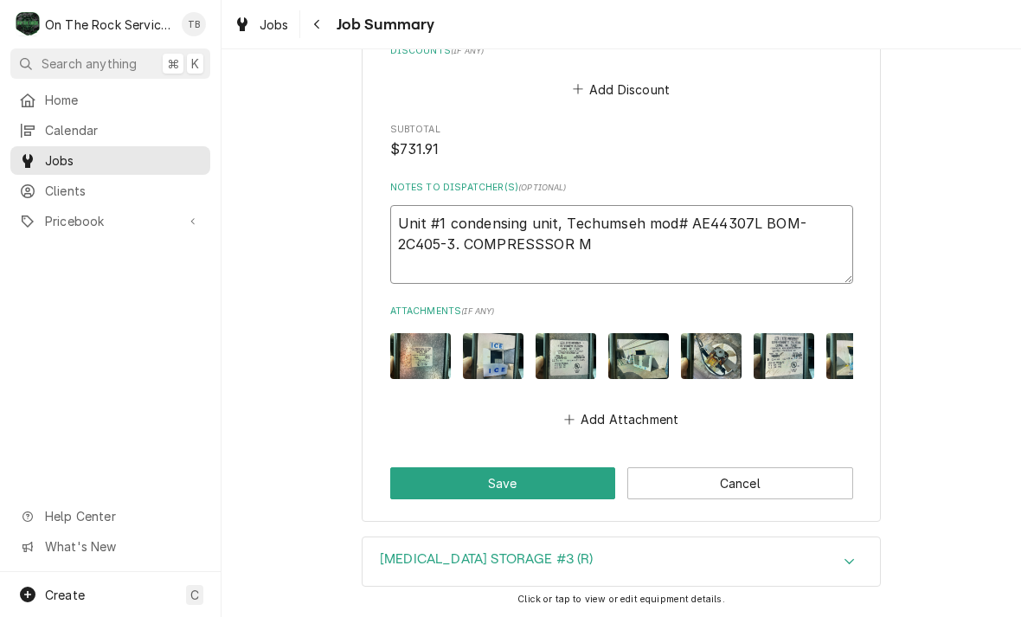
type textarea "Unit #1 condensing unit, Techumseh mod# AE44307L BOM-2C405-3. COMPRESSSOR MO"
type textarea "x"
type textarea "Unit #1 condensing unit, Techumseh mod# AE44307L BOM-2C405-3. COMPRESSSOR MODE"
type textarea "x"
type textarea "Unit #1 condensing unit, Techumseh mod# AE44307L BOM-2C405-3. COMPRESSSOR MODED"
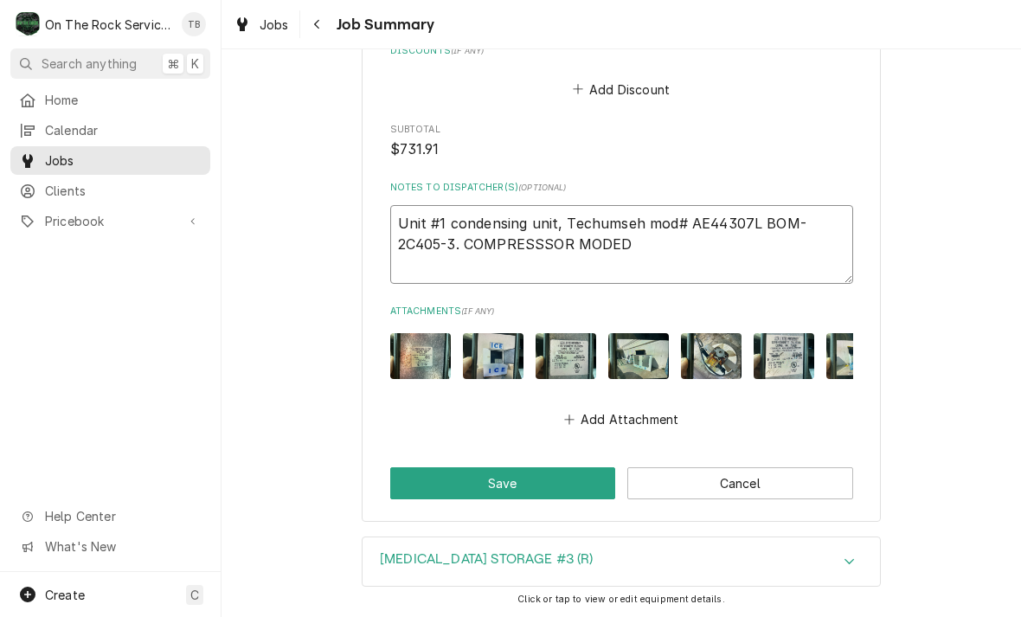
type textarea "x"
type textarea "Unit #1 condensing unit, Techumseh mod# AE44307L BOM-2C405-3. COMPRESSSOR MODE"
type textarea "x"
type textarea "Unit #1 condensing unit, Techumseh mod# AE44307L BOM-2C405-3. COMPRESSSOR MODEL"
type textarea "x"
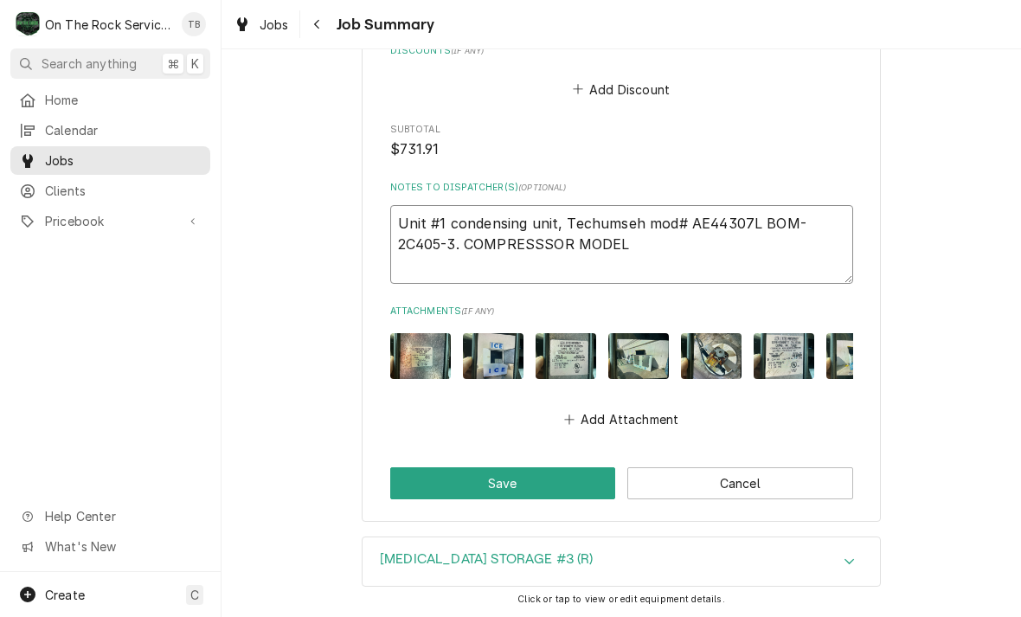
type textarea "Unit #1 condensing unit, Techumseh mod# AE44307L BOM-2C405-3. COMPRESSSOR MODEL"
type textarea "x"
type textarea "Unit #1 condensing unit, Techumseh mod# AE44307L BOM-2C405-3. COMPRESSSOR MODEL…"
type textarea "x"
type textarea "Unit #1 condensing unit, Techumseh mod# AE44307L BOM-2C405-3. COMPRESSSOR MODEL…"
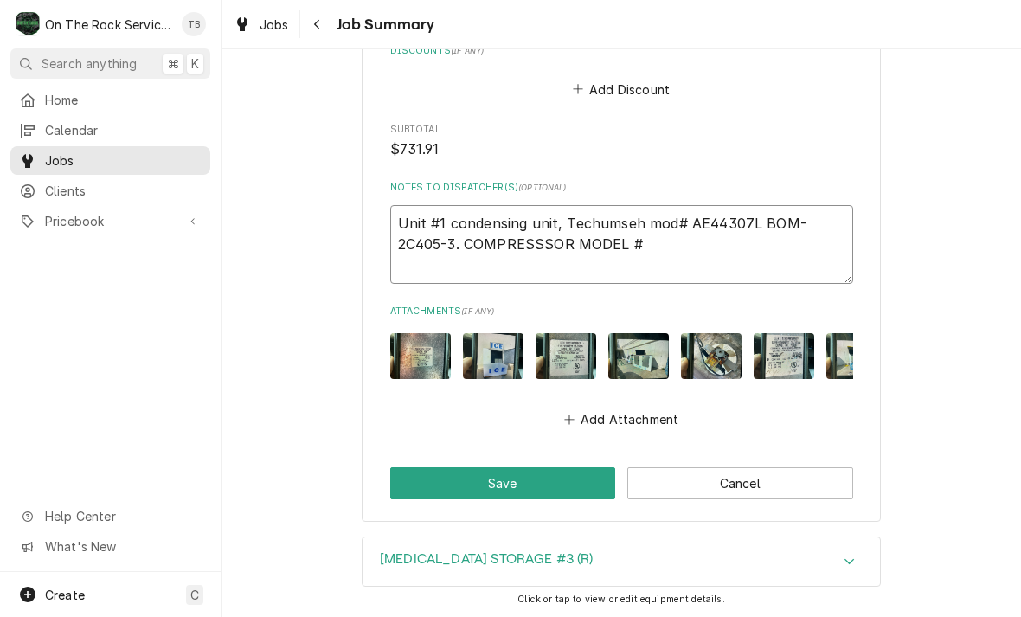
type textarea "x"
type textarea "Unit #1 condensing unit, Techumseh mod# AE44307L BOM-2C405-3. COMPRESSSOR MODEL…"
type textarea "x"
type textarea "Unit #1 condensing unit, Techumseh mod# AE44307L BOM-2C405-3. COMPRESSSOR MODEL…"
type textarea "x"
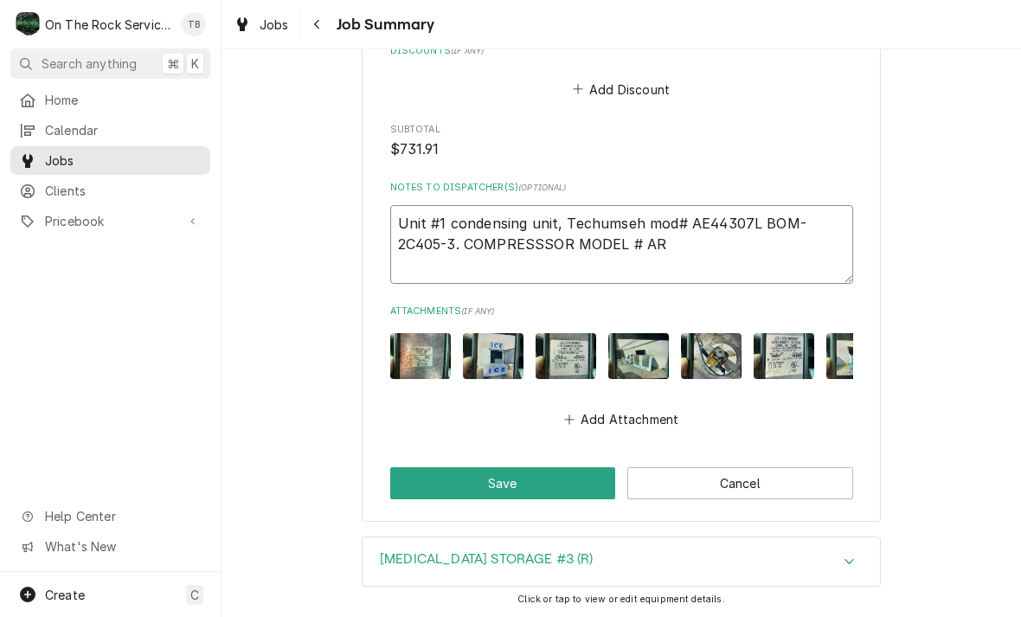
type textarea "Unit #1 condensing unit, Techumseh mod# AE44307L BOM-2C405-3. COMPRESSSOR MODEL…"
type textarea "x"
type textarea "Unit #1 condensing unit, Techumseh mod# AE44307L BOM-2C405-3. COMPRESSSOR MODEL…"
type textarea "x"
type textarea "Unit #1 condensing unit, Techumseh mod# AE44307L BOM-2C405-3. COMPRESSSOR MODEL…"
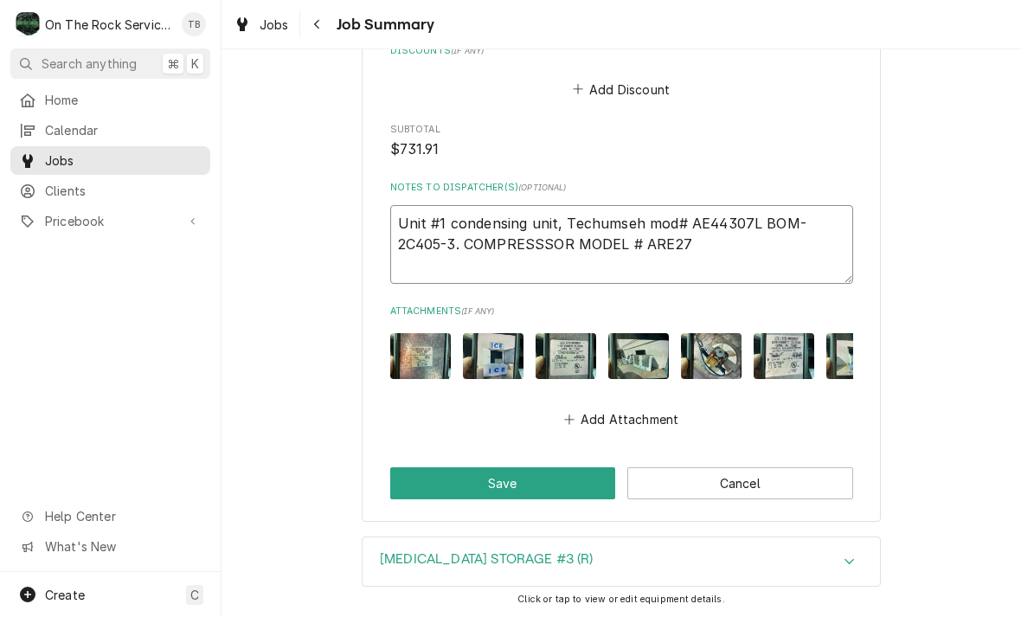
type textarea "x"
type textarea "Unit #1 condensing unit, Techumseh mod# AE44307L BOM-2C405-3. COMPRESSSOR MODEL…"
type textarea "x"
type textarea "Unit #1 condensing unit, Techumseh mod# AE44307L BOM-2C405-3. COMPRESSSOR MODEL…"
type textarea "x"
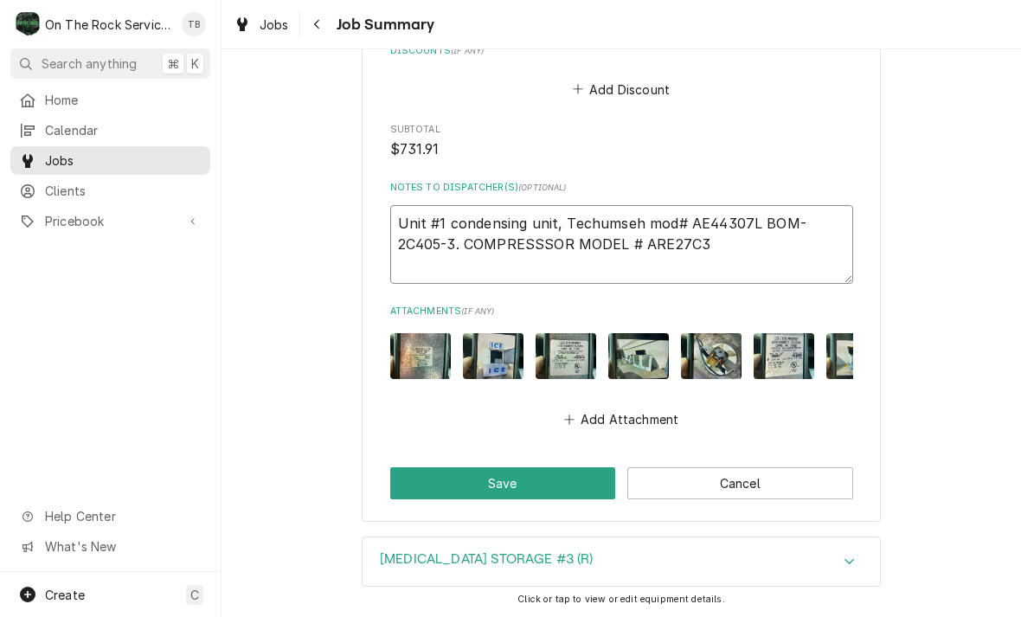
type textarea "Unit #1 condensing unit, Techumseh mod# AE44307L BOM-2C405-3. COMPRESSSOR MODEL…"
type textarea "x"
type textarea "Unit #1 condensing unit, Techumseh mod# AE44307L BOM-2C405-3. COMPRESSSOR MODEL…"
type textarea "x"
type textarea "Unit #1 condensing unit, Techumseh mod# AE44307L BOM-2C405-3. COMPRESSSOR MODEL…"
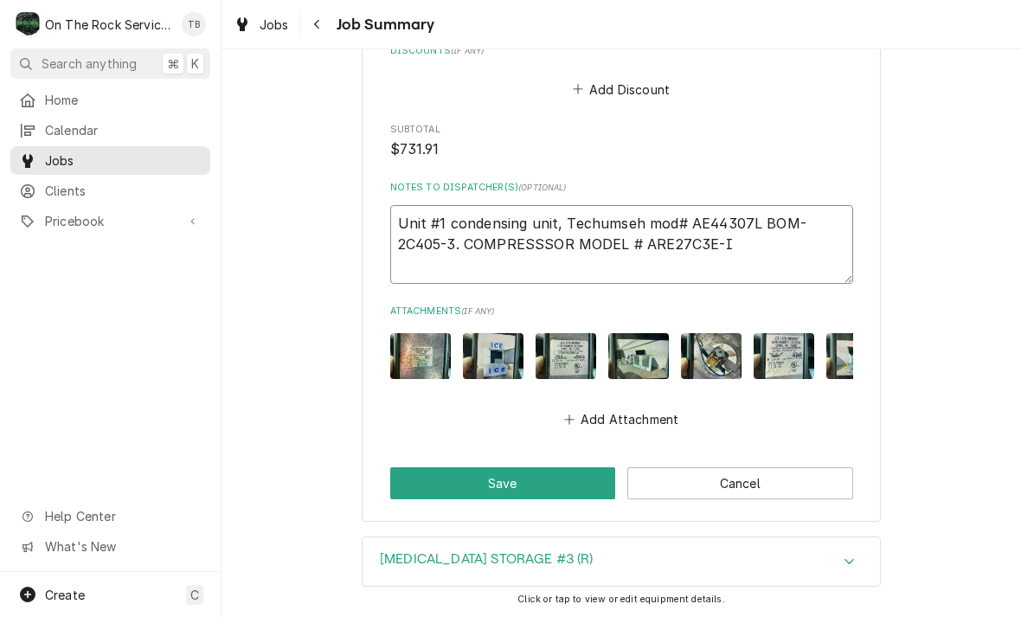
type textarea "x"
type textarea "Unit #1 condensing unit, Techumseh mod# AE44307L BOM-2C405-3. COMPRESSSOR MODEL…"
type textarea "x"
type textarea "Unit #1 condensing unit, Techumseh mod# AE44307L BOM-2C405-3. COMPRESSSOR MODEL…"
type textarea "x"
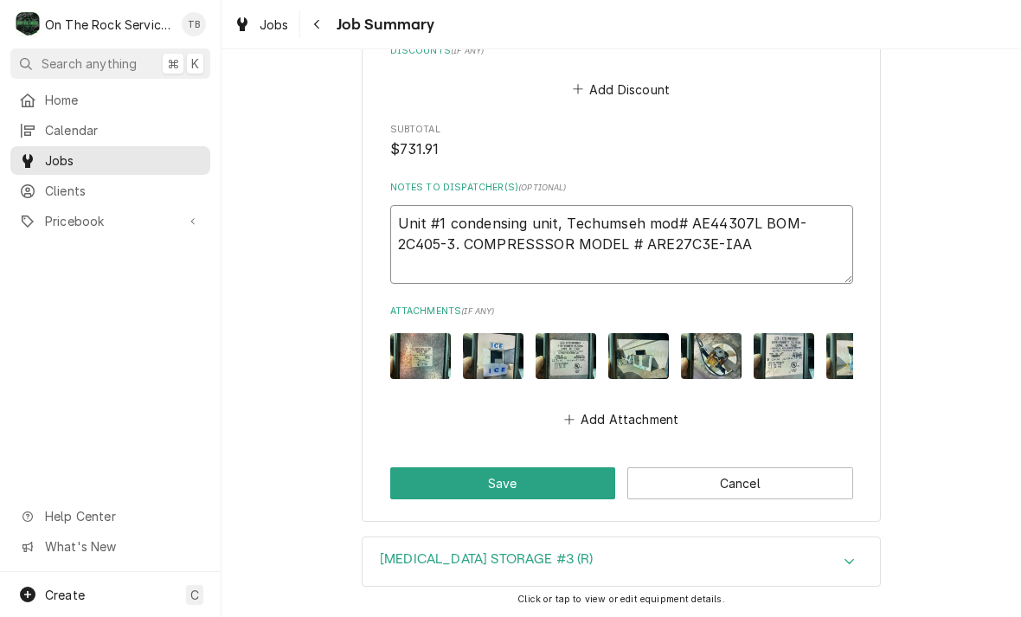
type textarea "Unit #1 condensing unit, Techumseh mod# AE44307L BOM-2C405-3. COMPRESSSOR MODEL…"
type textarea "x"
type textarea "Unit #1 condensing unit, Techumseh mod# AE44307L BOM-2C405-3. COMPRESSSOR MODEL…"
type textarea "x"
type textarea "Unit #1 condensing unit, Techumseh mod# AE44307L BOM-2C405-3. COMPRESSSOR MODEL…"
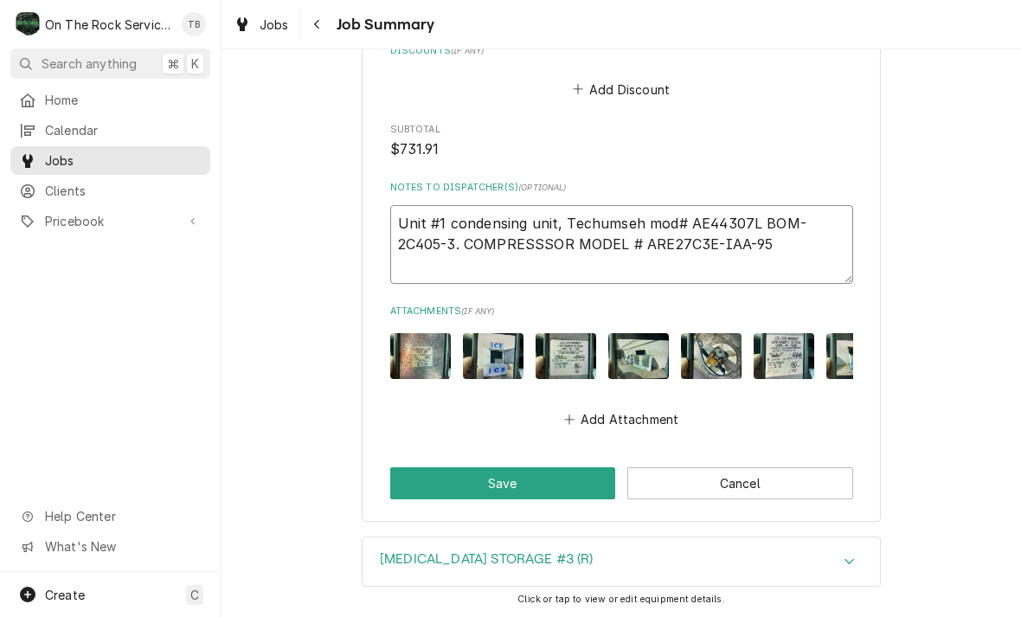
type textarea "x"
type textarea "Unit #1 condensing unit, Techumseh mod# AE44307L BOM-2C405-3. COMPRESSSOR MODEL…"
type textarea "x"
type textarea "Unit #1 condensing unit, Techumseh mod# AE44307L BOM-2C405-3. COMPRESSSOR MODEL…"
type textarea "x"
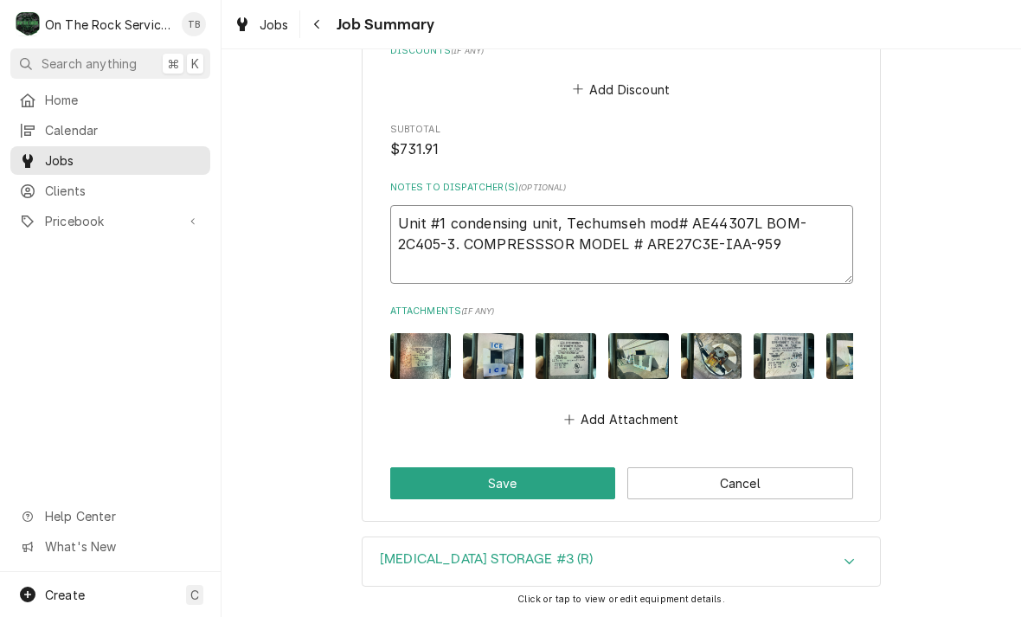
type textarea "Unit #1 condensing unit, Techumseh mod# AE44307L BOM-2C405-3. COMPRESSSOR MODEL…"
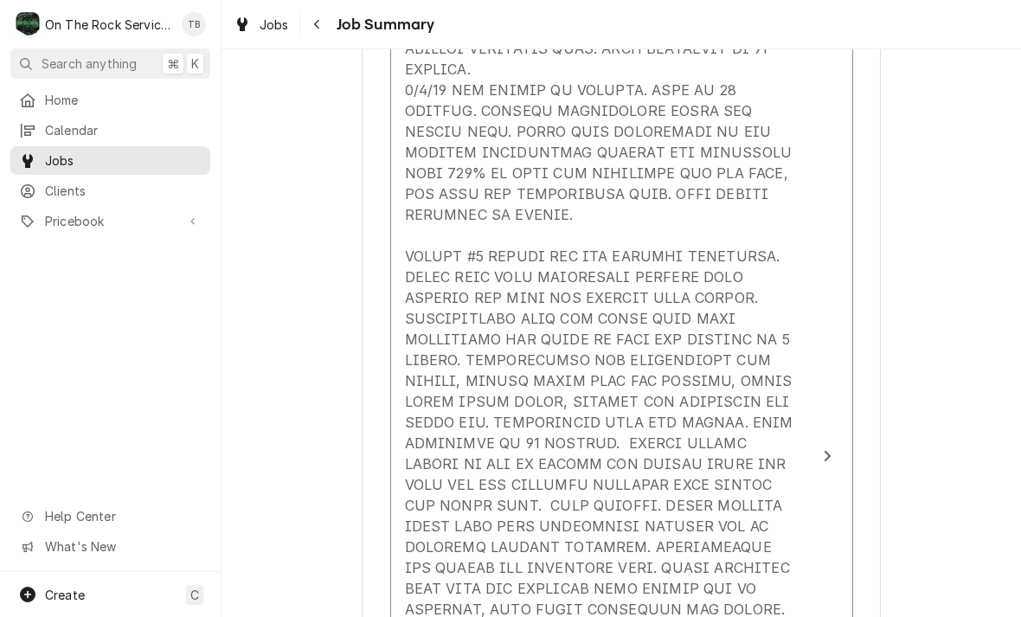
scroll to position [764, 0]
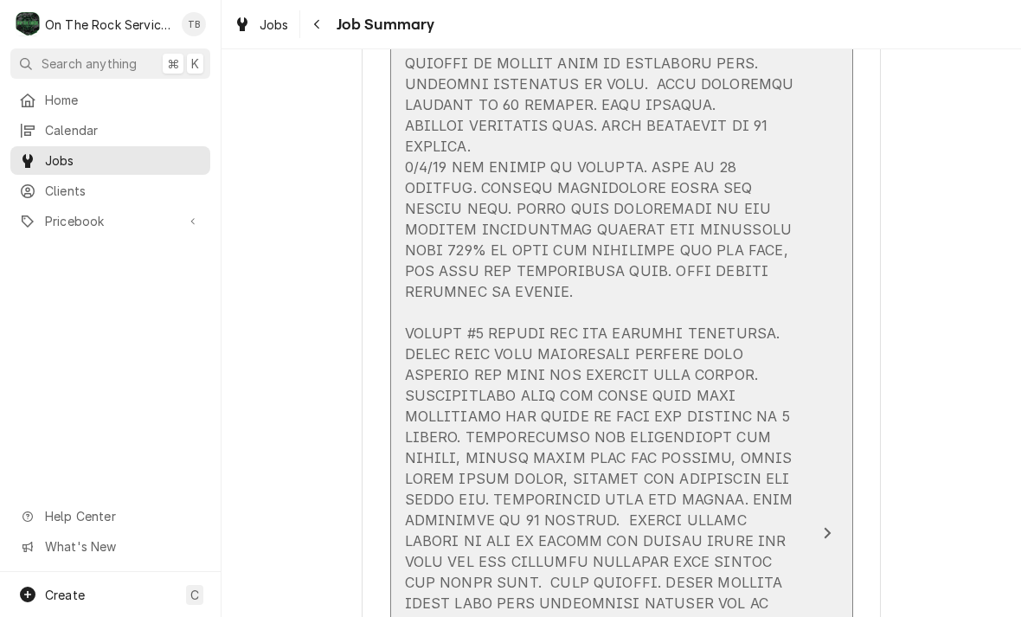
click at [476, 293] on div "Update Line Item" at bounding box center [603, 623] width 397 height 1391
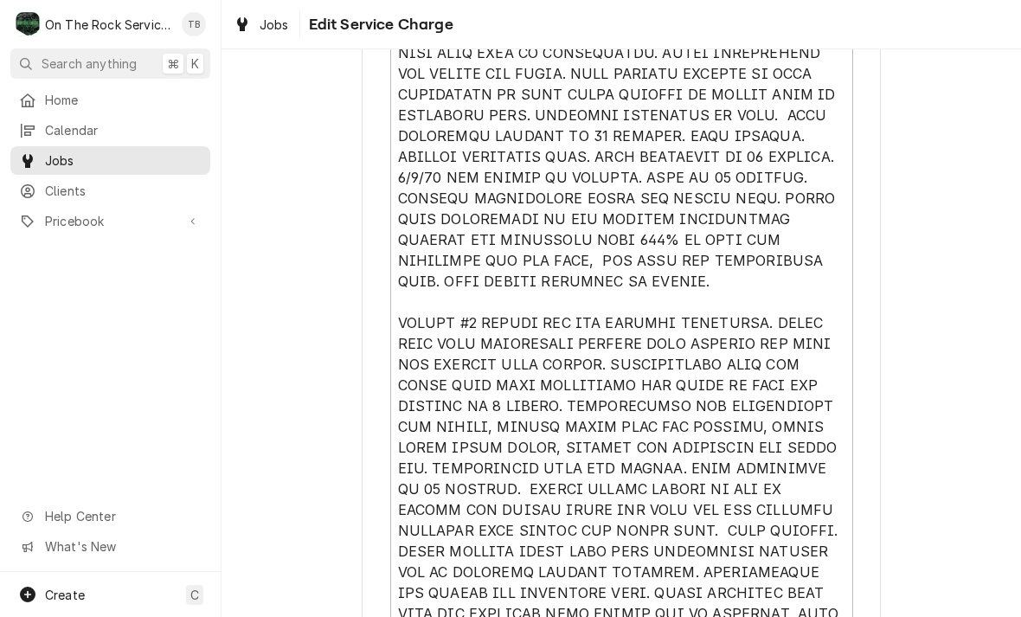
scroll to position [646, 0]
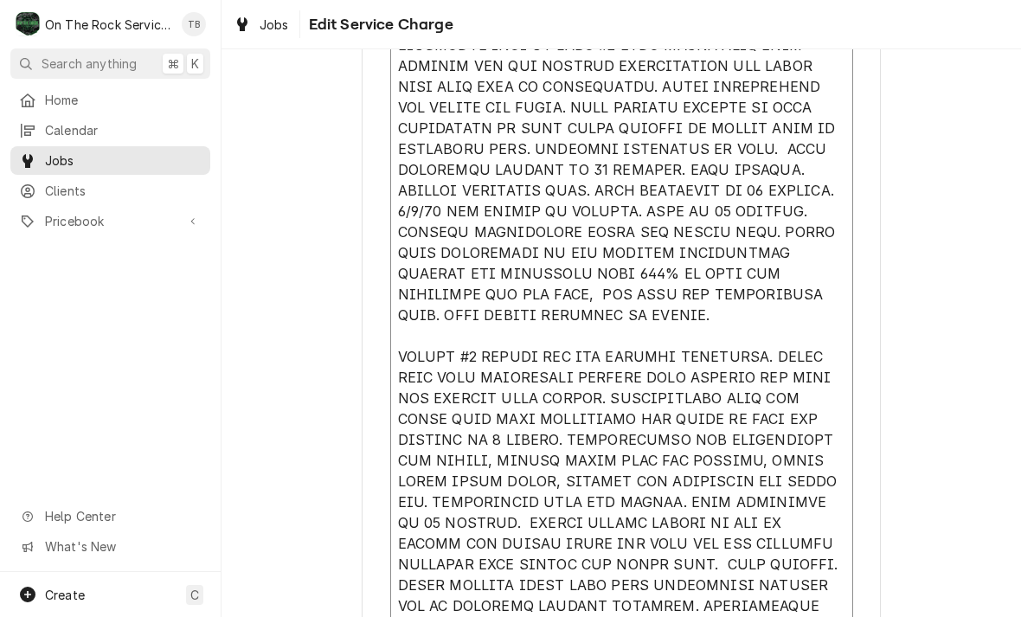
click at [571, 321] on textarea "Service Summary" at bounding box center [621, 616] width 463 height 1221
type textarea "x"
type textarea "9/4/25 TMB PROVIDE SERVICE PARTS AND LABOR TO DETERMINE THAT ON LEFT #1 UNIT FO…"
type textarea "x"
type textarea "9/4/25 TMB PROVIDE SERVICE PARTS AND LABOR TO DETERMINE THAT ON LEFT #1 UNIT FO…"
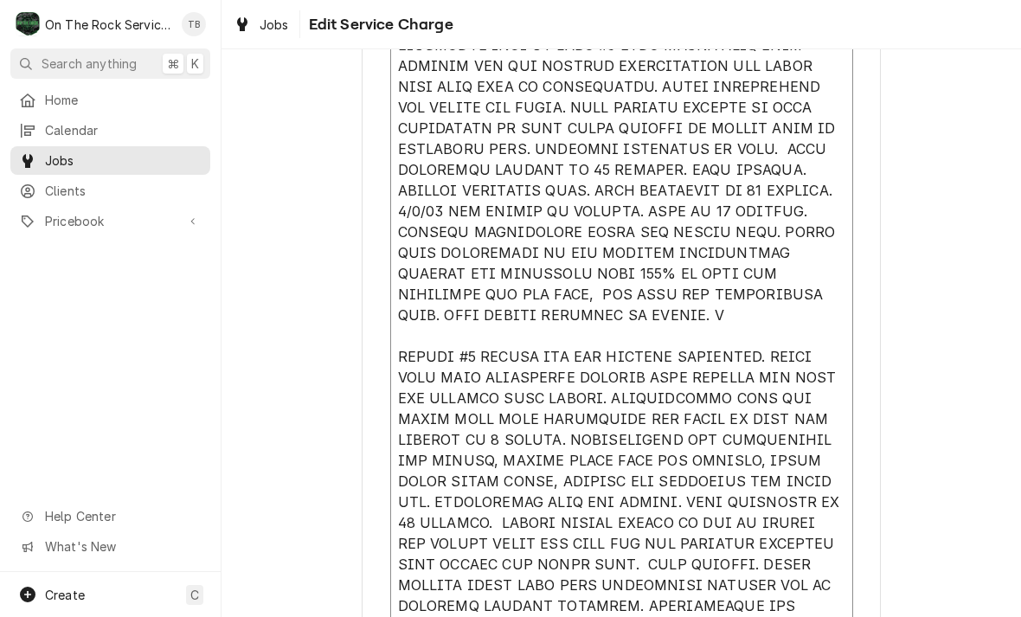
type textarea "x"
type textarea "9/4/25 TMB PROVIDE SERVICE PARTS AND LABOR TO DETERMINE THAT ON LEFT #1 UNIT FO…"
type textarea "x"
type textarea "9/4/25 TMB PROVIDE SERVICE PARTS AND LABOR TO DETERMINE THAT ON LEFT #1 UNIT FO…"
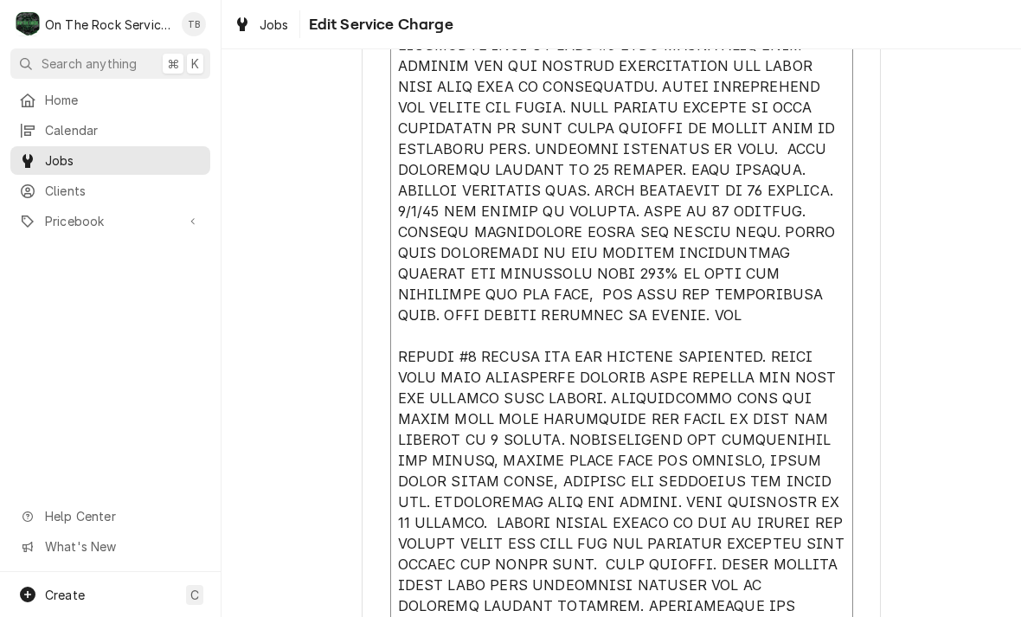
type textarea "x"
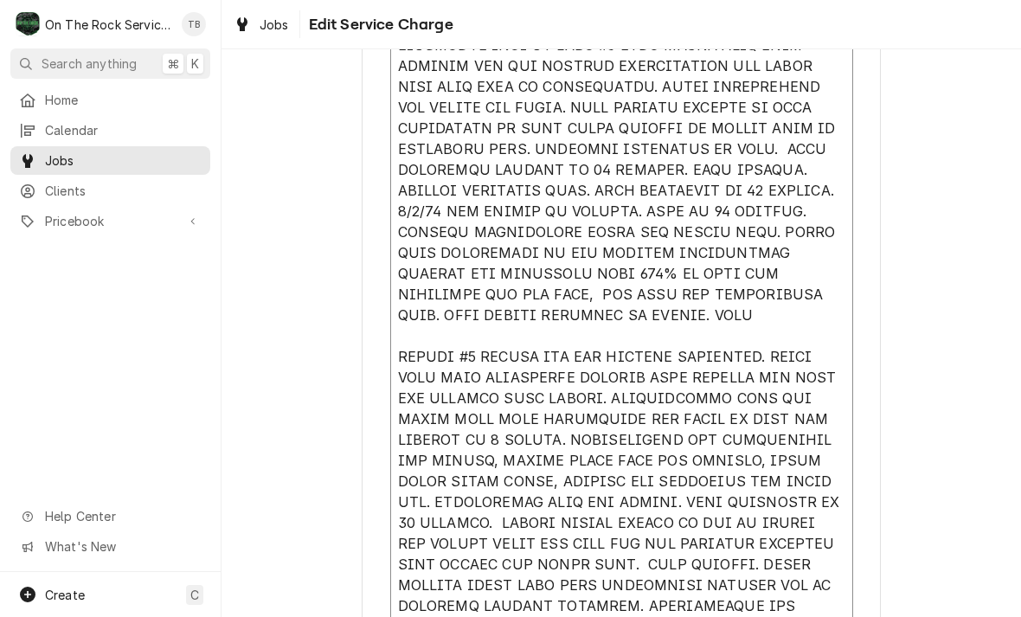
type textarea "9/4/25 TMB PROVIDE SERVICE PARTS AND LABOR TO DETERMINE THAT ON LEFT #1 UNIT FO…"
type textarea "x"
type textarea "9/4/25 TMB PROVIDE SERVICE PARTS AND LABOR TO DETERMINE THAT ON LEFT #1 UNIT FO…"
type textarea "x"
type textarea "9/4/25 TMB PROVIDE SERVICE PARTS AND LABOR TO DETERMINE THAT ON LEFT #1 UNIT FO…"
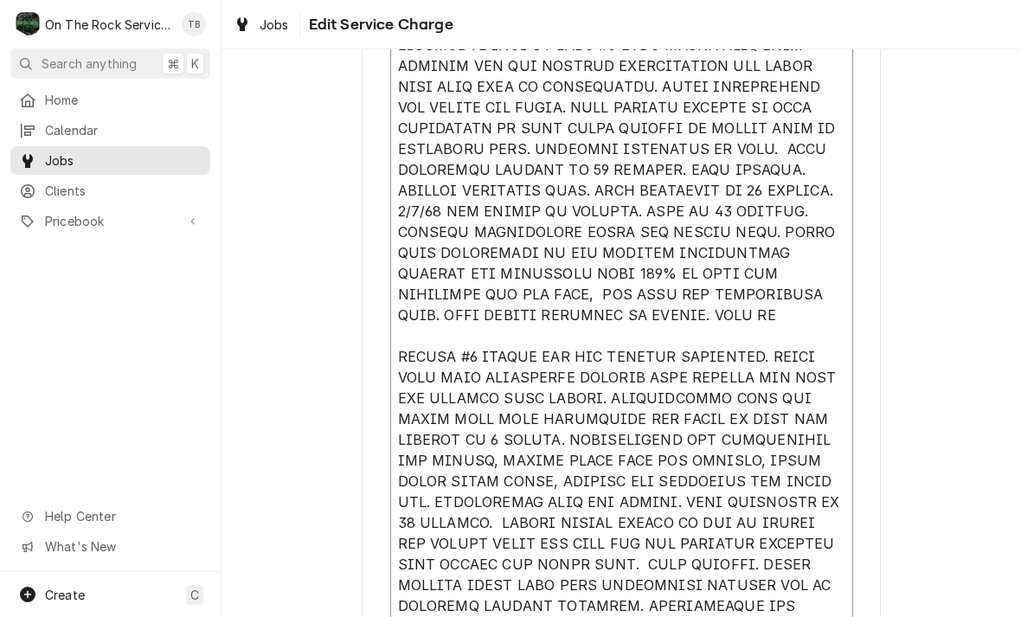
type textarea "x"
type textarea "9/4/25 TMB PROVIDE SERVICE PARTS AND LABOR TO DETERMINE THAT ON LEFT #1 UNIT FO…"
type textarea "x"
type textarea "9/4/25 TMB PROVIDE SERVICE PARTS AND LABOR TO DETERMINE THAT ON LEFT #1 UNIT FO…"
type textarea "x"
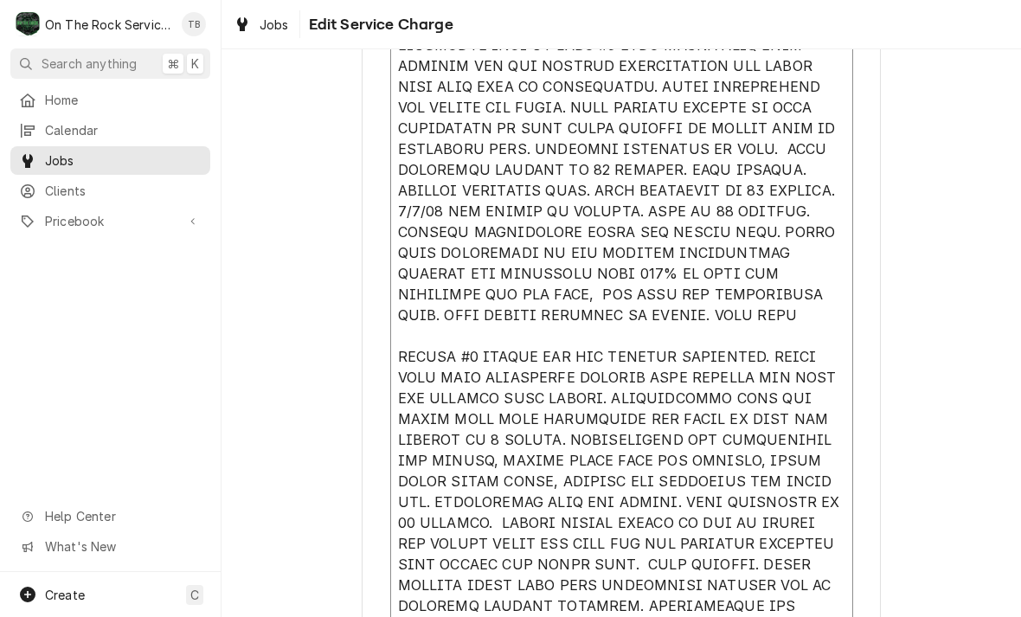
type textarea "9/4/25 TMB PROVIDE SERVICE PARTS AND LABOR TO DETERMINE THAT ON LEFT #1 UNIT FO…"
type textarea "x"
type textarea "9/4/25 TMB PROVIDE SERVICE PARTS AND LABOR TO DETERMINE THAT ON LEFT #1 UNIT FO…"
type textarea "x"
type textarea "9/4/25 TMB PROVIDE SERVICE PARTS AND LABOR TO DETERMINE THAT ON LEFT #1 UNIT FO…"
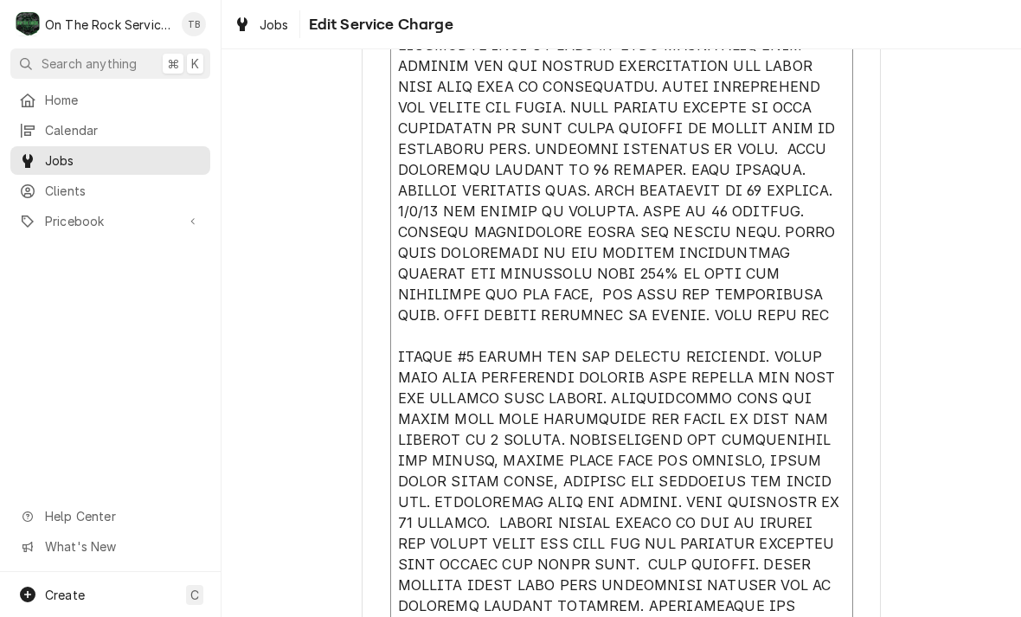
type textarea "x"
type textarea "9/4/25 TMB PROVIDE SERVICE PARTS AND LABOR TO DETERMINE THAT ON LEFT #1 UNIT FO…"
type textarea "x"
type textarea "9/4/25 TMB PROVIDE SERVICE PARTS AND LABOR TO DETERMINE THAT ON LEFT #1 UNIT FO…"
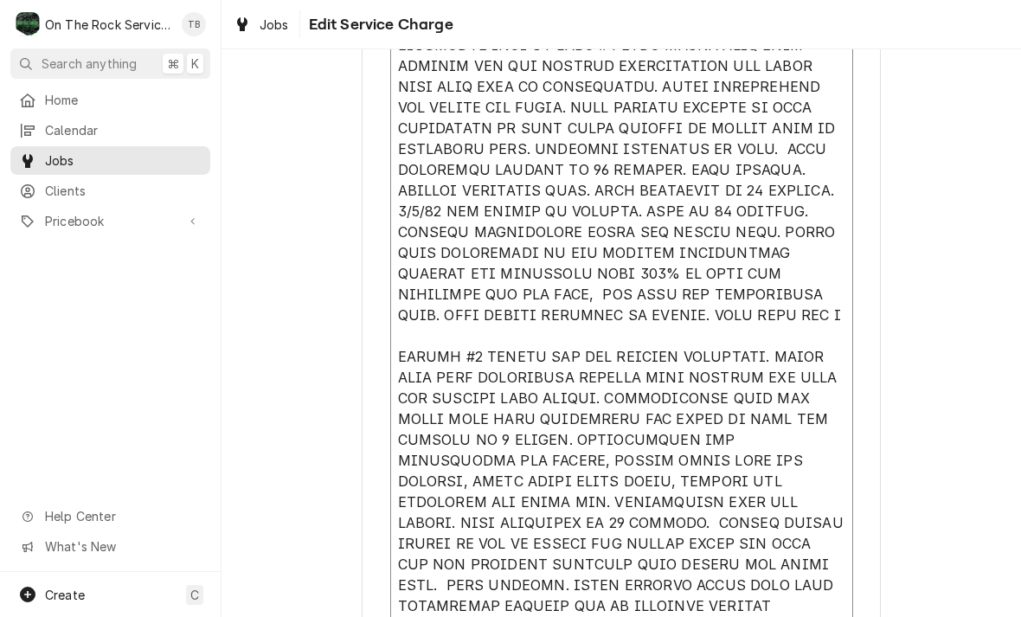
type textarea "x"
type textarea "9/4/25 TMB PROVIDE SERVICE PARTS AND LABOR TO DETERMINE THAT ON LEFT #1 UNIT FO…"
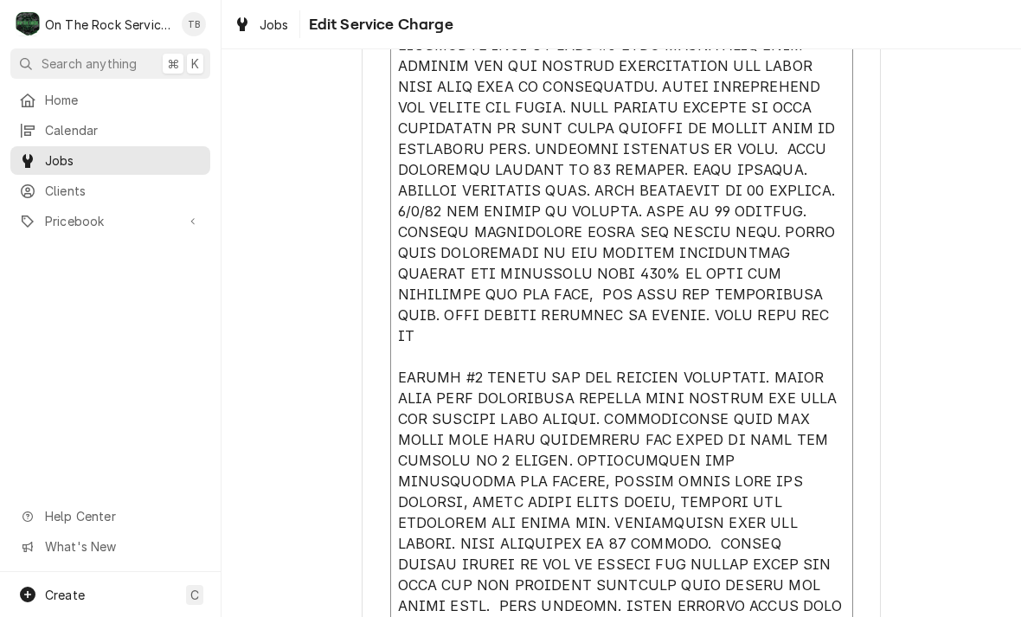
type textarea "x"
type textarea "9/4/25 TMB PROVIDE SERVICE PARTS AND LABOR TO DETERMINE THAT ON LEFT #1 UNIT FO…"
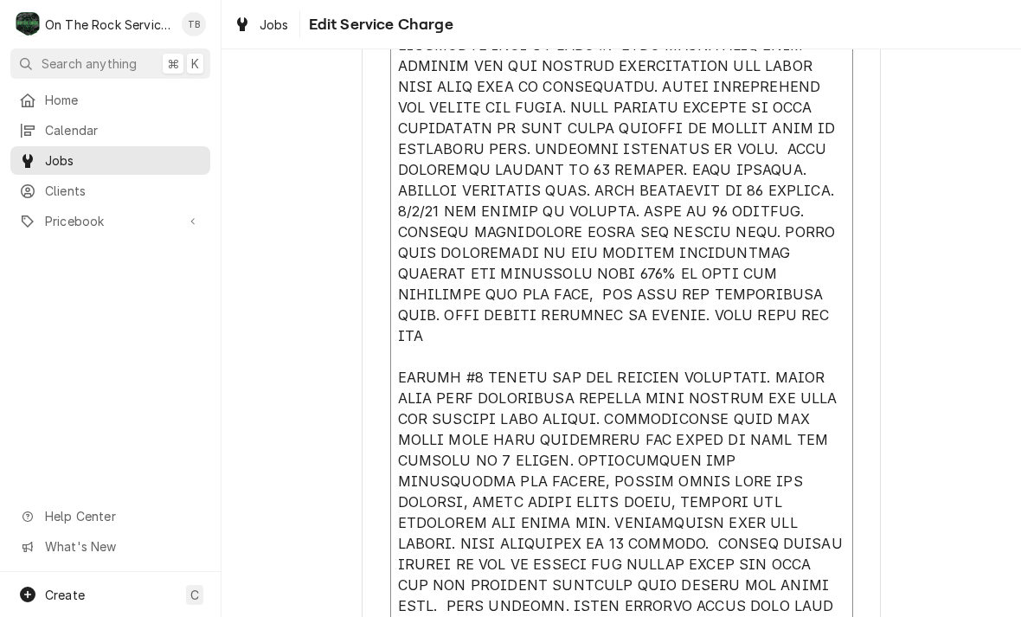
type textarea "x"
type textarea "9/4/25 TMB PROVIDE SERVICE PARTS AND LABOR TO DETERMINE THAT ON LEFT #1 UNIT FO…"
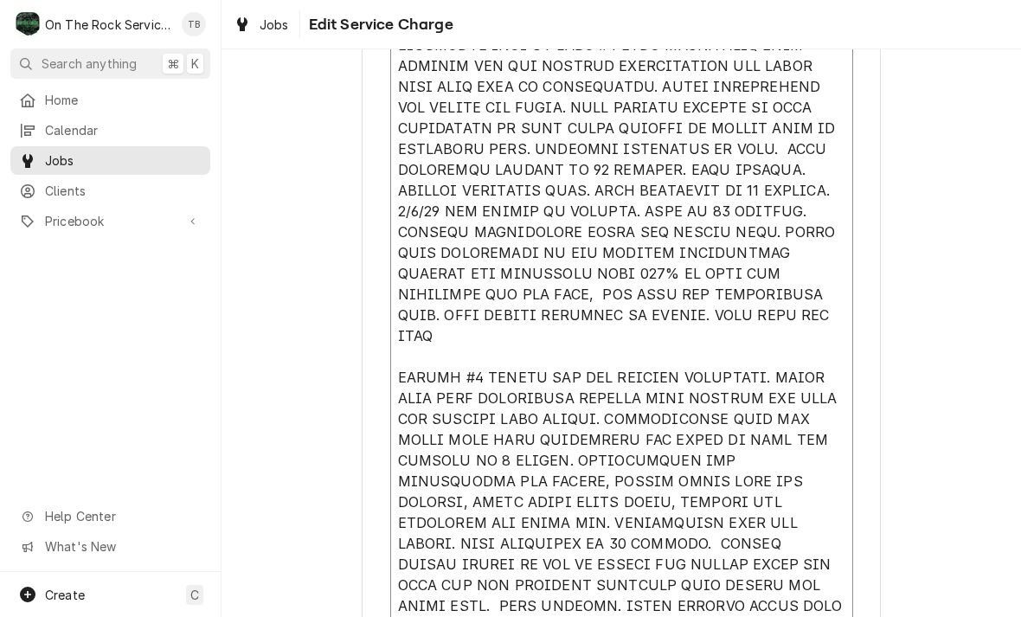
type textarea "x"
type textarea "9/4/25 TMB PROVIDE SERVICE PARTS AND LABOR TO DETERMINE THAT ON LEFT #1 UNIT FO…"
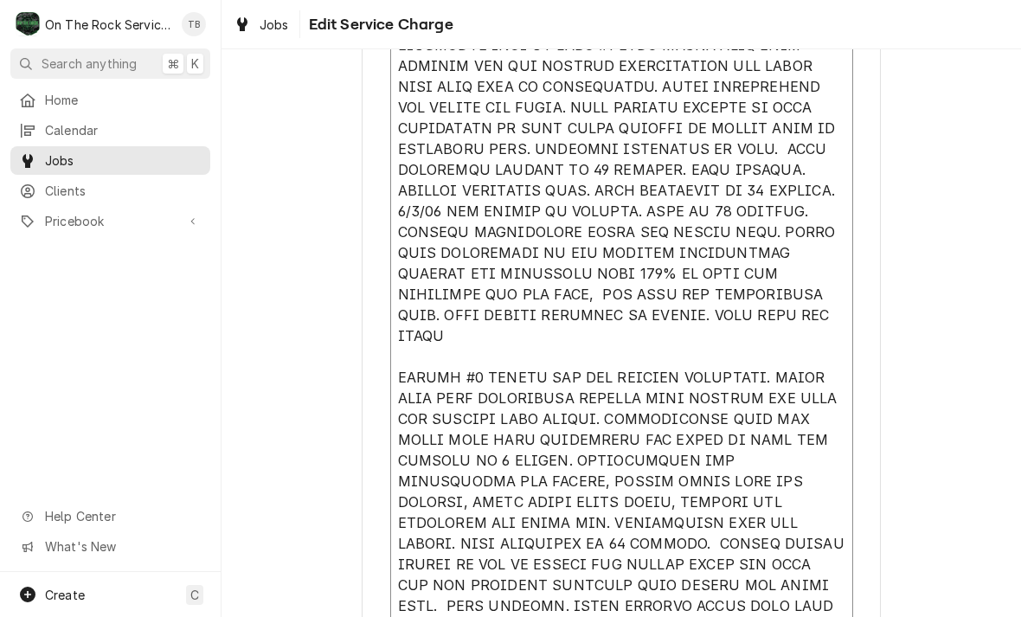
type textarea "x"
type textarea "9/4/25 TMB PROVIDE SERVICE PARTS AND LABOR TO DETERMINE THAT ON LEFT #1 UNIT FO…"
type textarea "x"
type textarea "9/4/25 TMB PROVIDE SERVICE PARTS AND LABOR TO DETERMINE THAT ON LEFT #1 UNIT FO…"
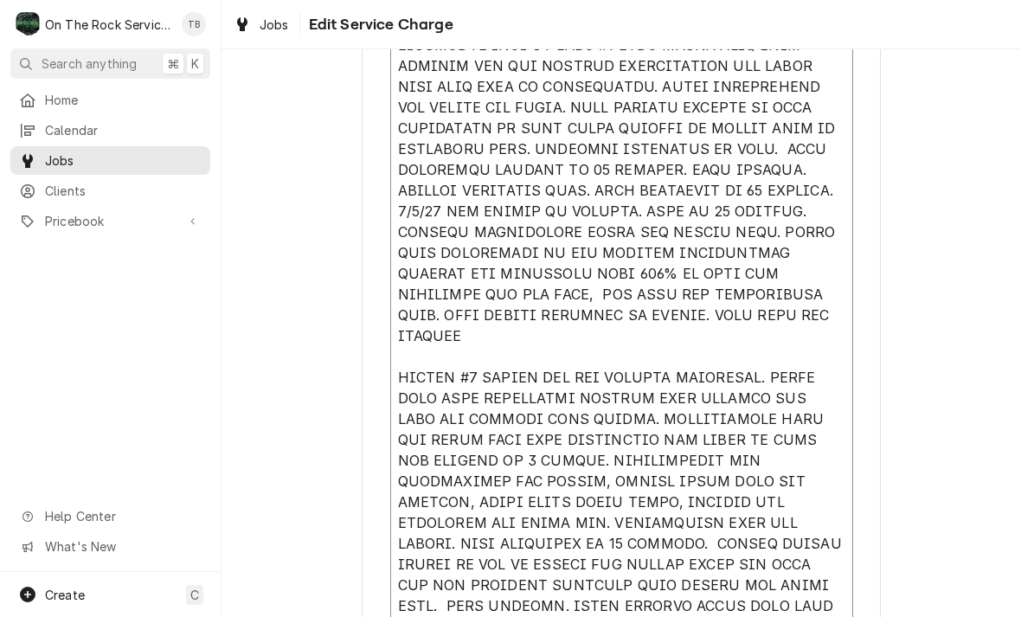
type textarea "x"
type textarea "9/4/25 TMB PROVIDE SERVICE PARTS AND LABOR TO DETERMINE THAT ON LEFT #1 UNIT FO…"
type textarea "x"
type textarea "9/4/25 TMB PROVIDE SERVICE PARTS AND LABOR TO DETERMINE THAT ON LEFT #1 UNIT FO…"
type textarea "x"
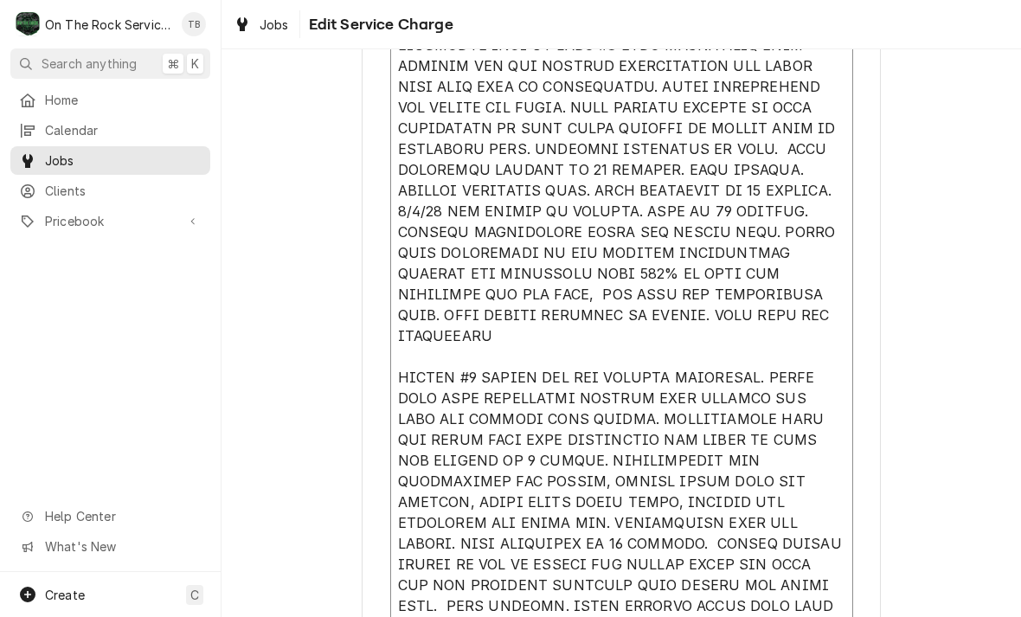
type textarea "9/4/25 TMB PROVIDE SERVICE PARTS AND LABOR TO DETERMINE THAT ON LEFT #1 UNIT FO…"
type textarea "x"
type textarea "9/4/25 TMB PROVIDE SERVICE PARTS AND LABOR TO DETERMINE THAT ON LEFT #1 UNIT FO…"
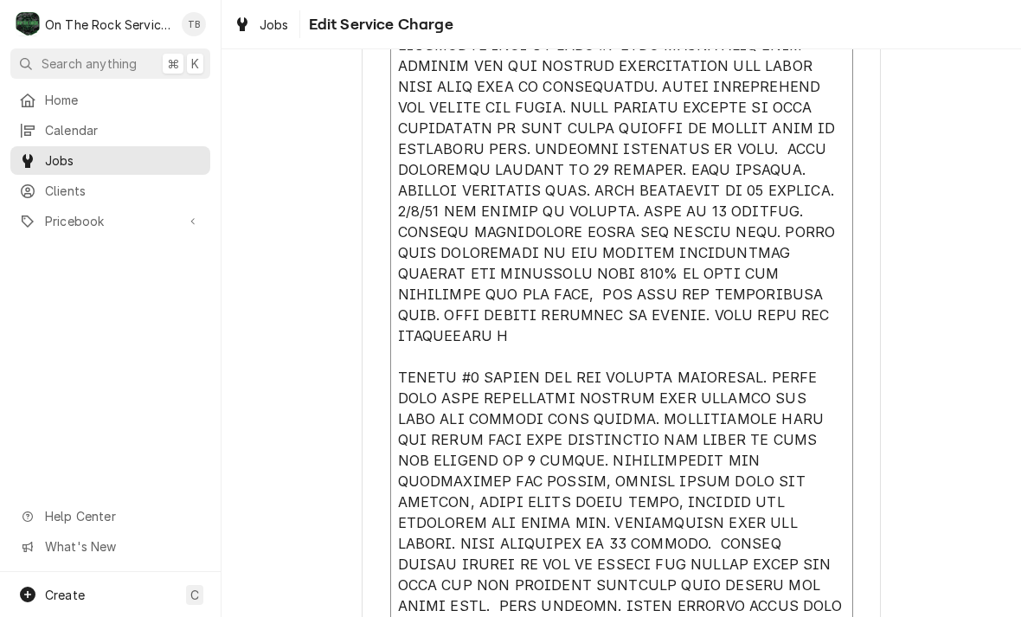
type textarea "x"
type textarea "9/4/25 TMB PROVIDE SERVICE PARTS AND LABOR TO DETERMINE THAT ON LEFT #1 UNIT FO…"
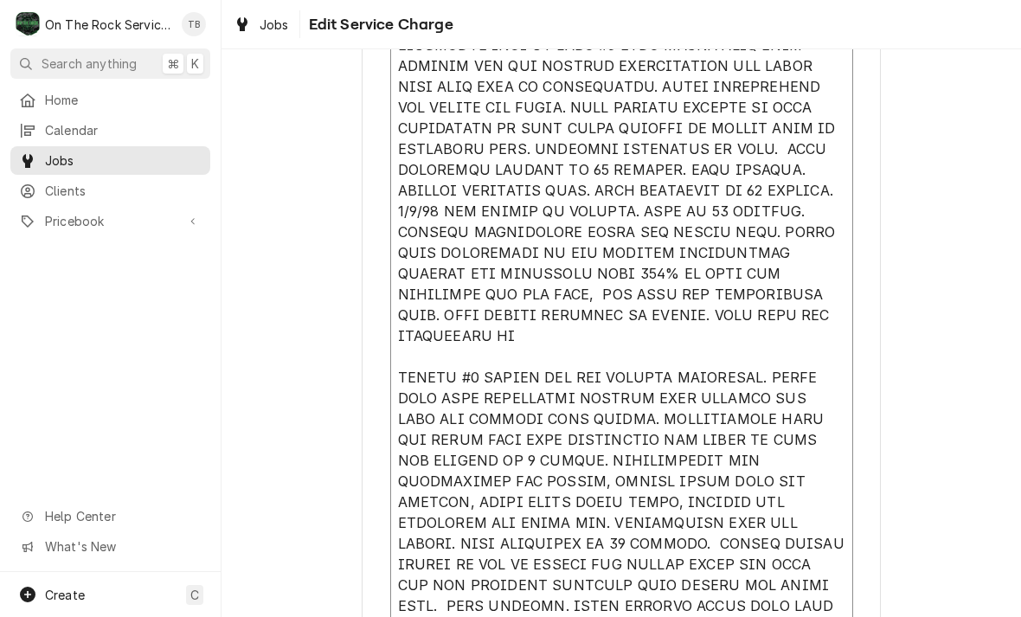
type textarea "x"
type textarea "9/4/25 TMB PROVIDE SERVICE PARTS AND LABOR TO DETERMINE THAT ON LEFT #1 UNIT FO…"
type textarea "x"
type textarea "9/4/25 TMB PROVIDE SERVICE PARTS AND LABOR TO DETERMINE THAT ON LEFT #1 UNIT FO…"
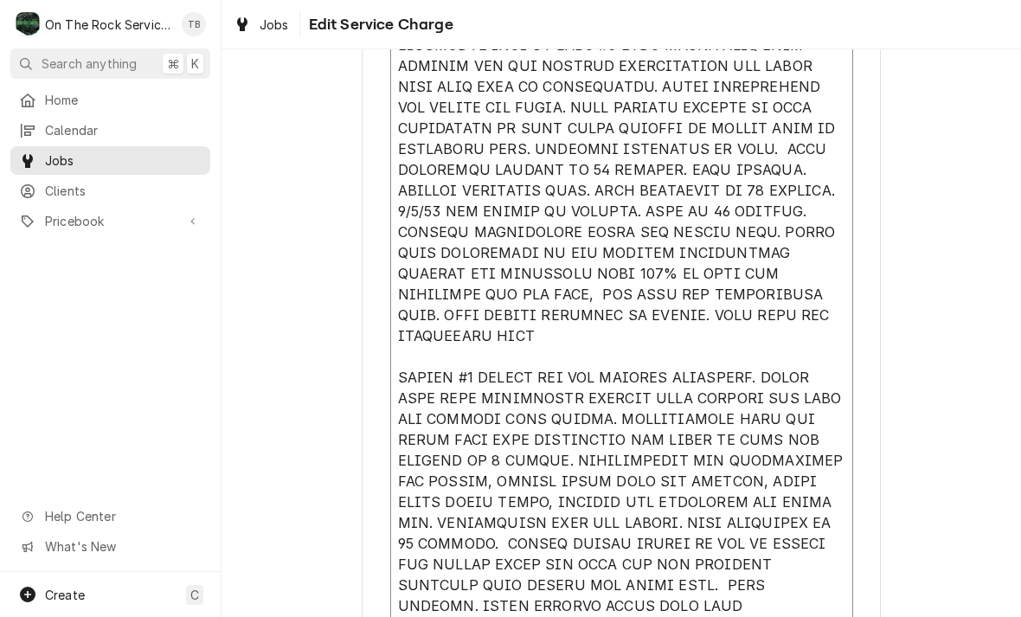
type textarea "x"
type textarea "9/4/25 TMB PROVIDE SERVICE PARTS AND LABOR TO DETERMINE THAT ON LEFT #1 UNIT FO…"
type textarea "x"
type textarea "9/4/25 TMB PROVIDE SERVICE PARTS AND LABOR TO DETERMINE THAT ON LEFT #1 UNIT FO…"
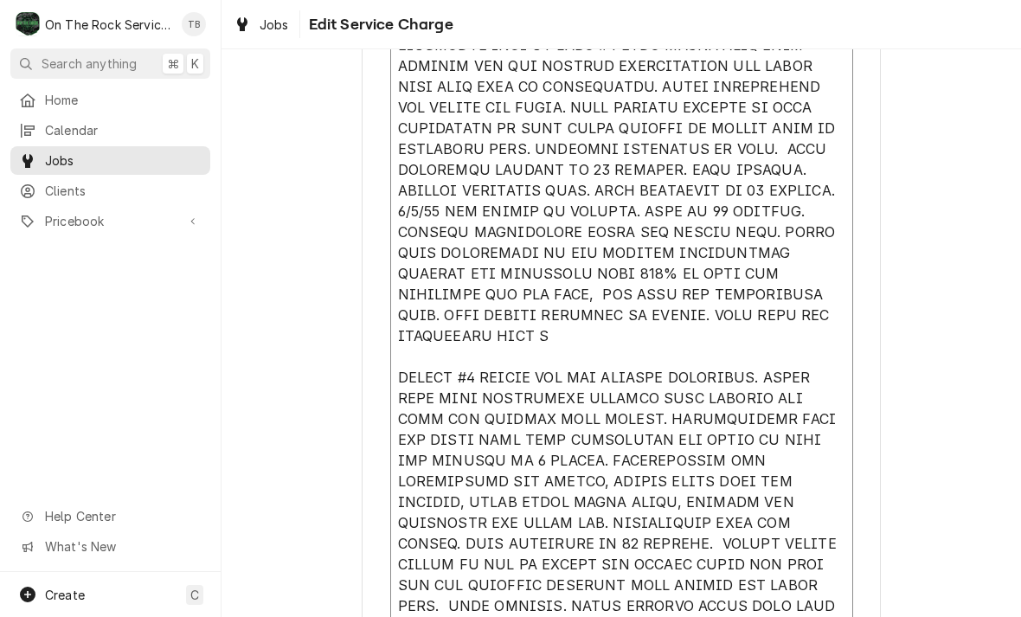
type textarea "x"
type textarea "9/4/25 TMB PROVIDE SERVICE PARTS AND LABOR TO DETERMINE THAT ON LEFT #1 UNIT FO…"
type textarea "x"
type textarea "9/4/25 TMB PROVIDE SERVICE PARTS AND LABOR TO DETERMINE THAT ON LEFT #1 UNIT FO…"
type textarea "x"
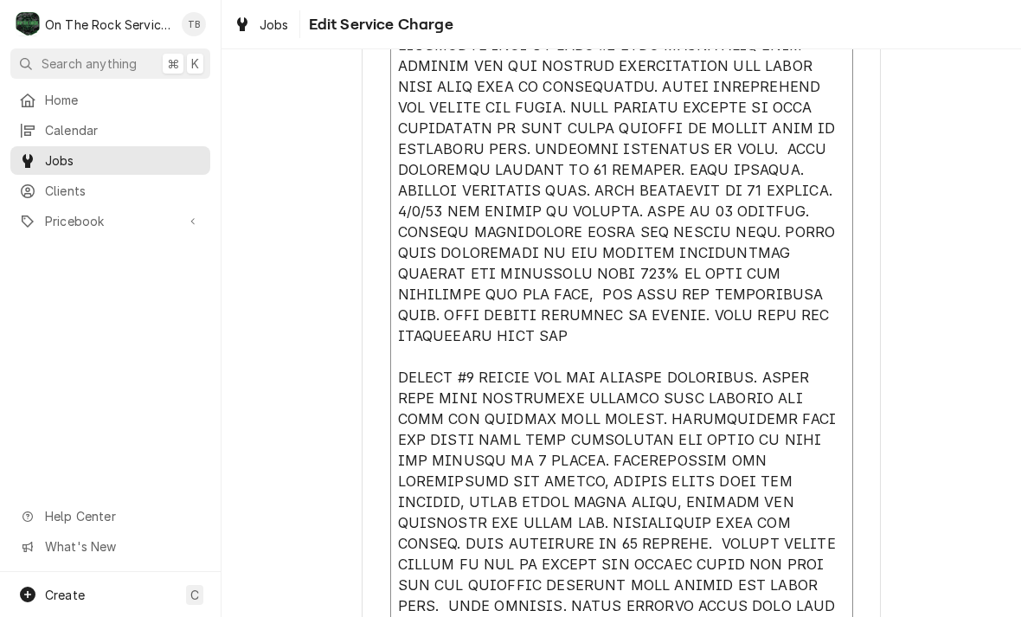
type textarea "9/4/25 TMB PROVIDE SERVICE PARTS AND LABOR TO DETERMINE THAT ON LEFT #1 UNIT FO…"
type textarea "x"
type textarea "9/4/25 TMB PROVIDE SERVICE PARTS AND LABOR TO DETERMINE THAT ON LEFT #1 UNIT FO…"
type textarea "x"
type textarea "9/4/25 TMB PROVIDE SERVICE PARTS AND LABOR TO DETERMINE THAT ON LEFT #1 UNIT FO…"
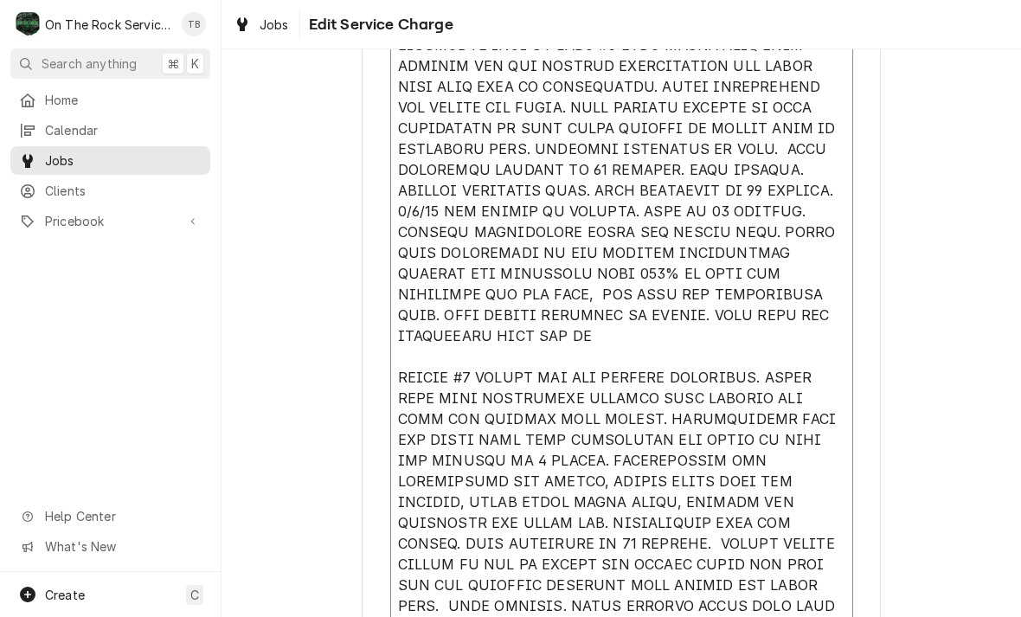
type textarea "x"
type textarea "9/4/25 TMB PROVIDE SERVICE PARTS AND LABOR TO DETERMINE THAT ON LEFT #1 UNIT FO…"
type textarea "x"
type textarea "9/4/25 TMB PROVIDE SERVICE PARTS AND LABOR TO DETERMINE THAT ON LEFT #1 UNIT FO…"
type textarea "x"
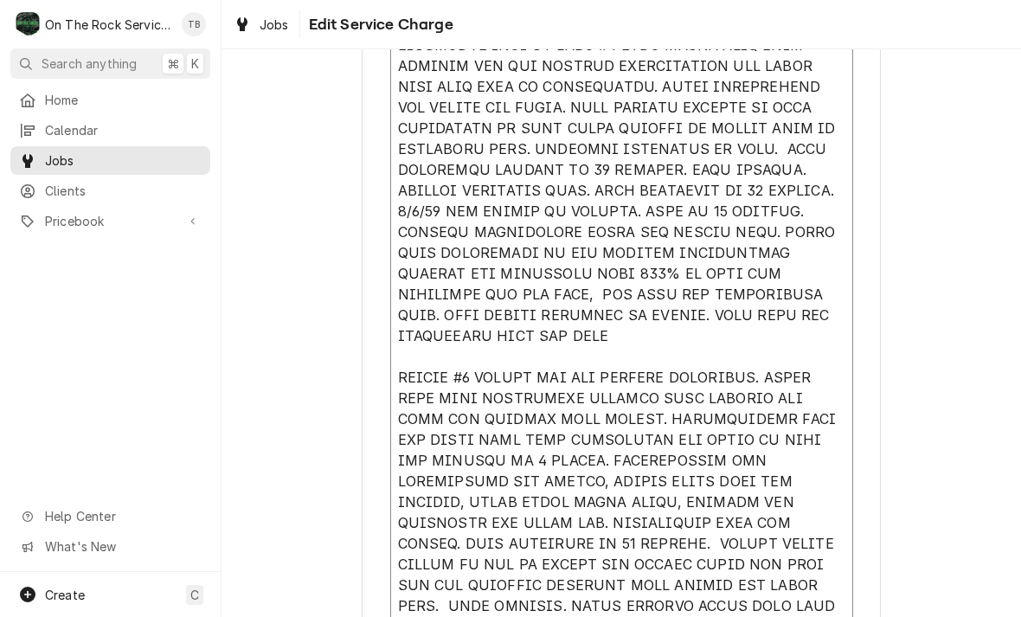
type textarea "9/4/25 TMB PROVIDE SERVICE PARTS AND LABOR TO DETERMINE THAT ON LEFT #1 UNIT FO…"
type textarea "x"
type textarea "9/4/25 TMB PROVIDE SERVICE PARTS AND LABOR TO DETERMINE THAT ON LEFT #1 UNIT FO…"
type textarea "x"
type textarea "9/4/25 TMB PROVIDE SERVICE PARTS AND LABOR TO DETERMINE THAT ON LEFT #1 UNIT FO…"
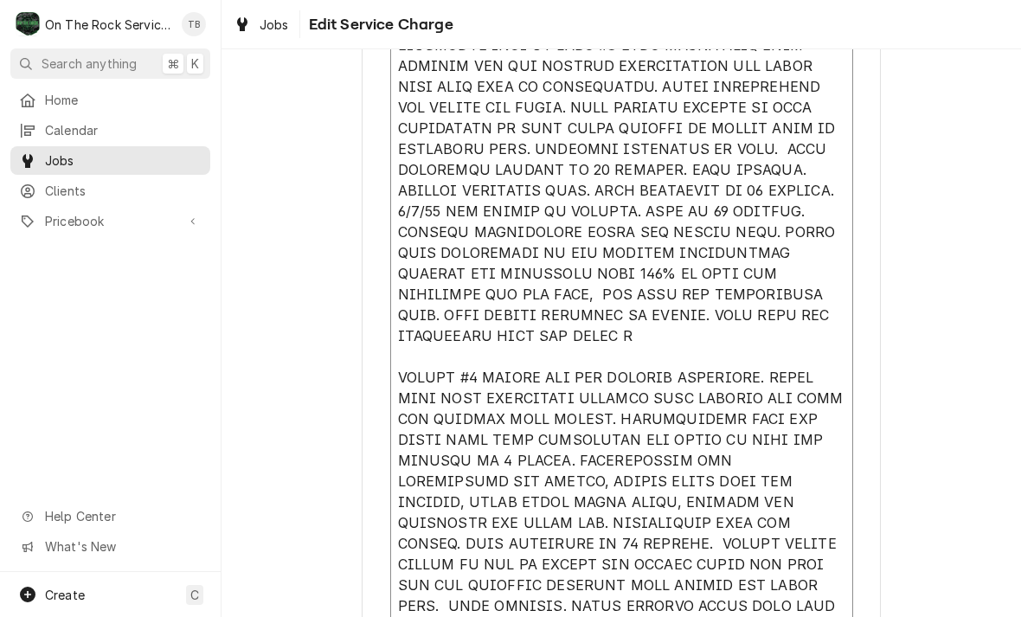
type textarea "x"
type textarea "9/4/25 TMB PROVIDE SERVICE PARTS AND LABOR TO DETERMINE THAT ON LEFT #1 UNIT FO…"
type textarea "x"
type textarea "9/4/25 TMB PROVIDE SERVICE PARTS AND LABOR TO DETERMINE THAT ON LEFT #1 UNIT FO…"
type textarea "x"
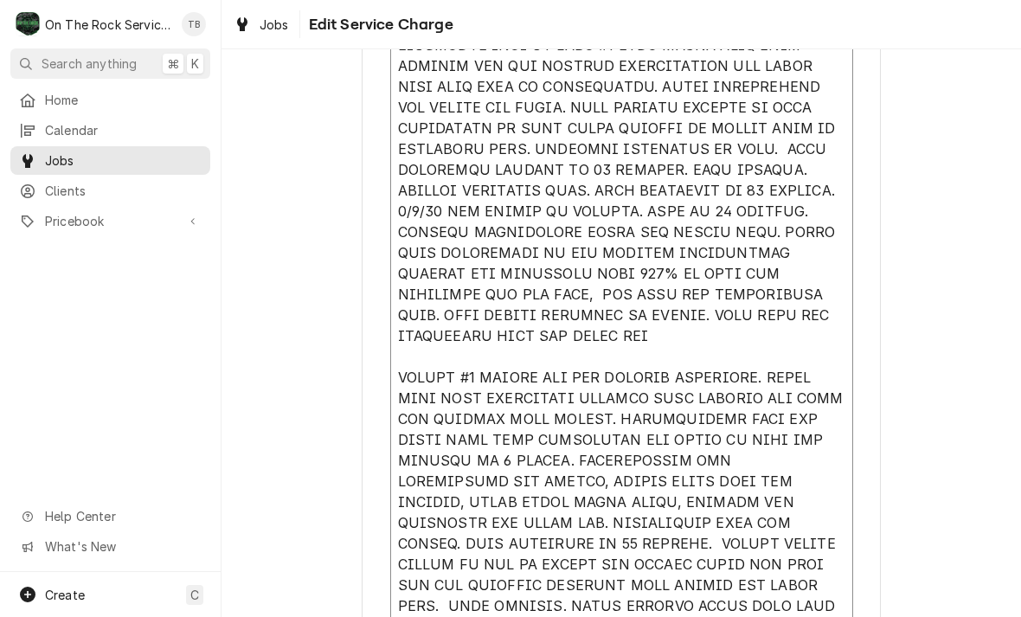
type textarea "9/4/25 TMB PROVIDE SERVICE PARTS AND LABOR TO DETERMINE THAT ON LEFT #1 UNIT FO…"
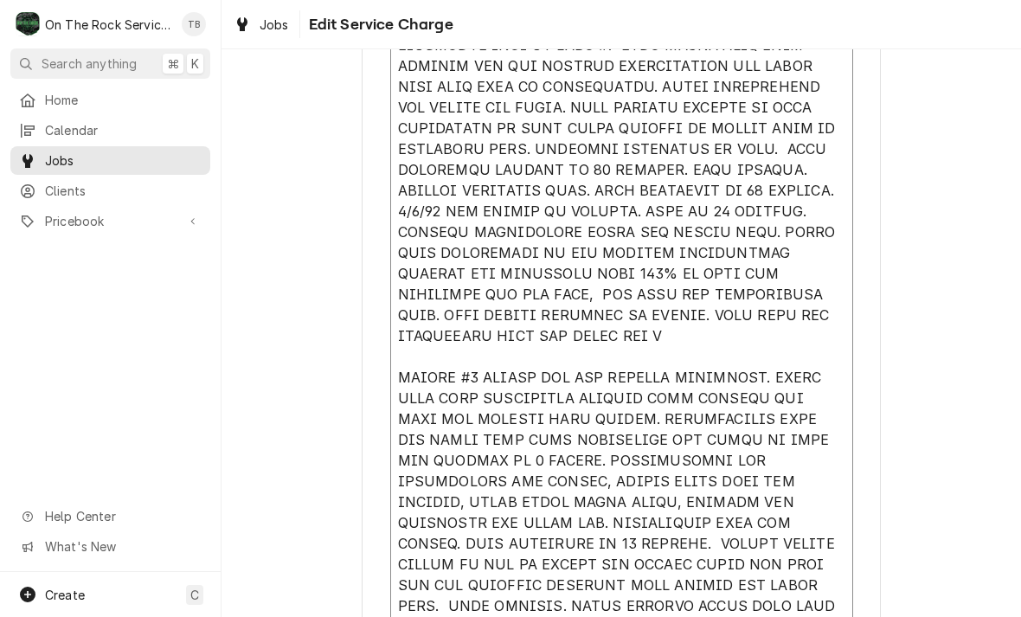
type textarea "x"
type textarea "9/4/25 TMB PROVIDE SERVICE PARTS AND LABOR TO DETERMINE THAT ON LEFT #1 UNIT FO…"
type textarea "x"
type textarea "9/4/25 TMB PROVIDE SERVICE PARTS AND LABOR TO DETERMINE THAT ON LEFT #1 UNIT FO…"
type textarea "x"
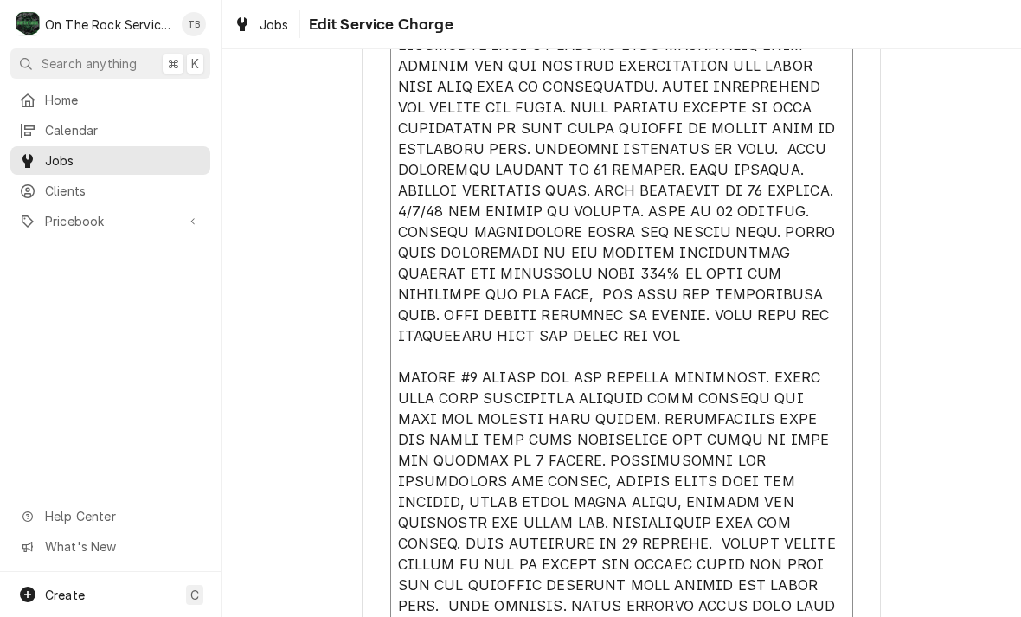
type textarea "9/4/25 TMB PROVIDE SERVICE PARTS AND LABOR TO DETERMINE THAT ON LEFT #1 UNIT FO…"
type textarea "x"
type textarea "9/4/25 TMB PROVIDE SERVICE PARTS AND LABOR TO DETERMINE THAT ON LEFT #1 UNIT FO…"
type textarea "x"
type textarea "9/4/25 TMB PROVIDE SERVICE PARTS AND LABOR TO DETERMINE THAT ON LEFT #1 UNIT FO…"
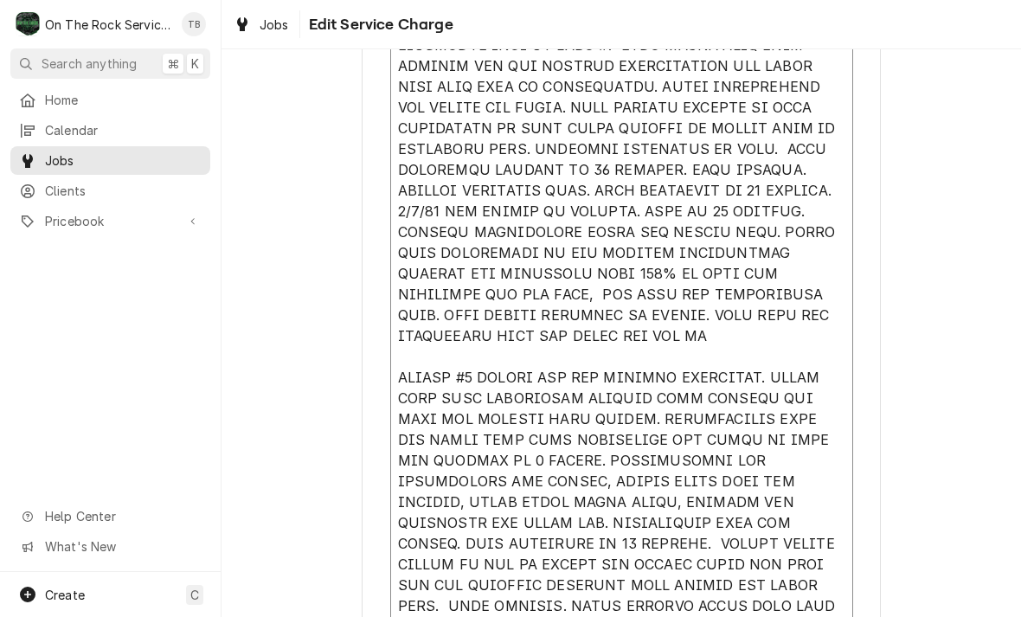
type textarea "x"
type textarea "9/4/25 TMB PROVIDE SERVICE PARTS AND LABOR TO DETERMINE THAT ON LEFT #1 UNIT FO…"
type textarea "x"
type textarea "9/4/25 TMB PROVIDE SERVICE PARTS AND LABOR TO DETERMINE THAT ON LEFT #1 UNIT FO…"
type textarea "x"
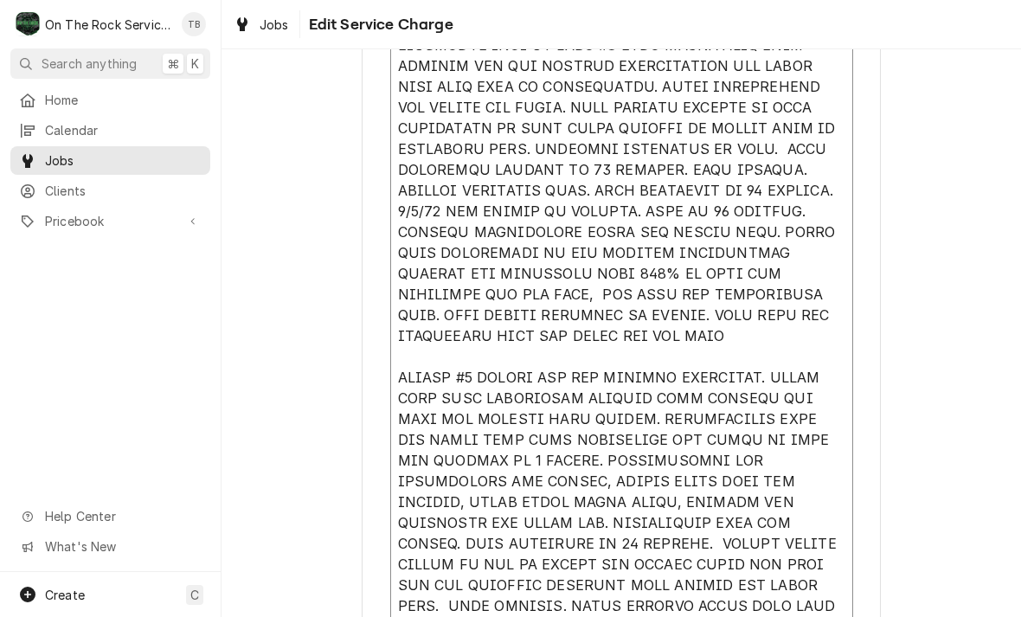
type textarea "9/4/25 TMB PROVIDE SERVICE PARTS AND LABOR TO DETERMINE THAT ON LEFT #1 UNIT FO…"
type textarea "x"
type textarea "9/4/25 TMB PROVIDE SERVICE PARTS AND LABOR TO DETERMINE THAT ON LEFT #1 UNIT FO…"
type textarea "x"
type textarea "9/4/25 TMB PROVIDE SERVICE PARTS AND LABOR TO DETERMINE THAT ON LEFT #1 UNIT FO…"
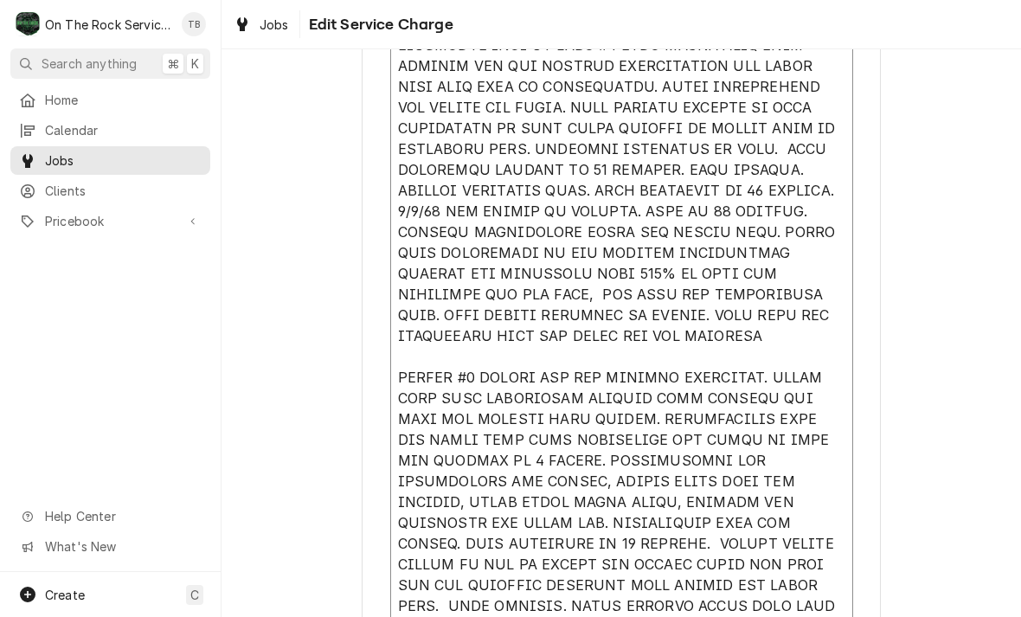
type textarea "x"
type textarea "9/4/25 TMB PROVIDE SERVICE PARTS AND LABOR TO DETERMINE THAT ON LEFT #1 UNIT FO…"
type textarea "x"
type textarea "9/4/25 TMB PROVIDE SERVICE PARTS AND LABOR TO DETERMINE THAT ON LEFT #1 UNIT FO…"
type textarea "x"
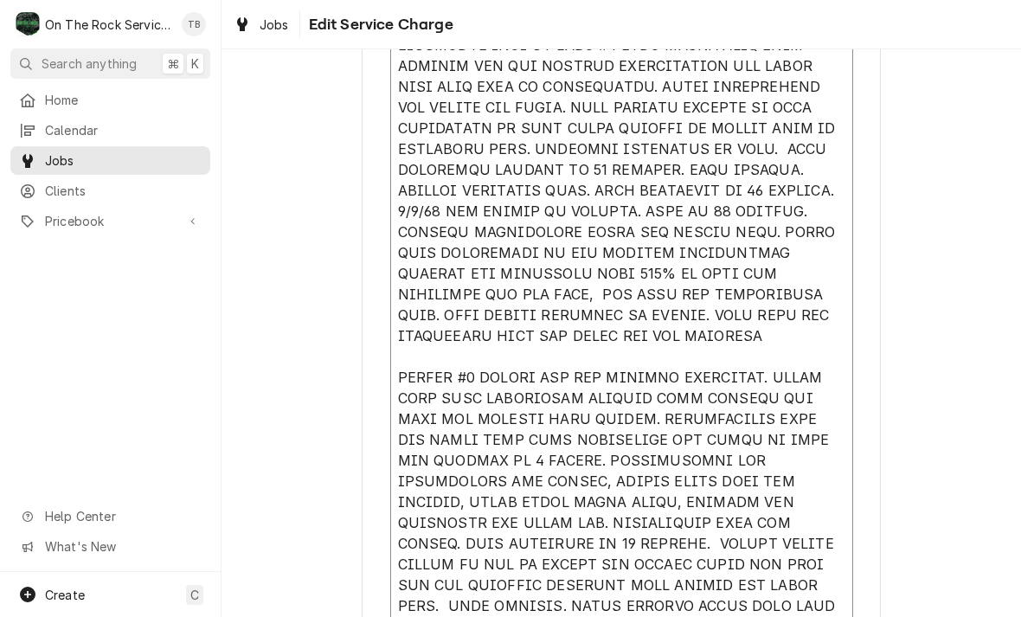
type textarea "9/4/25 TMB PROVIDE SERVICE PARTS AND LABOR TO DETERMINE THAT ON LEFT #1 UNIT FO…"
type textarea "x"
type textarea "9/4/25 TMB PROVIDE SERVICE PARTS AND LABOR TO DETERMINE THAT ON LEFT #1 UNIT FO…"
type textarea "x"
type textarea "9/4/25 TMB PROVIDE SERVICE PARTS AND LABOR TO DETERMINE THAT ON LEFT #1 UNIT FO…"
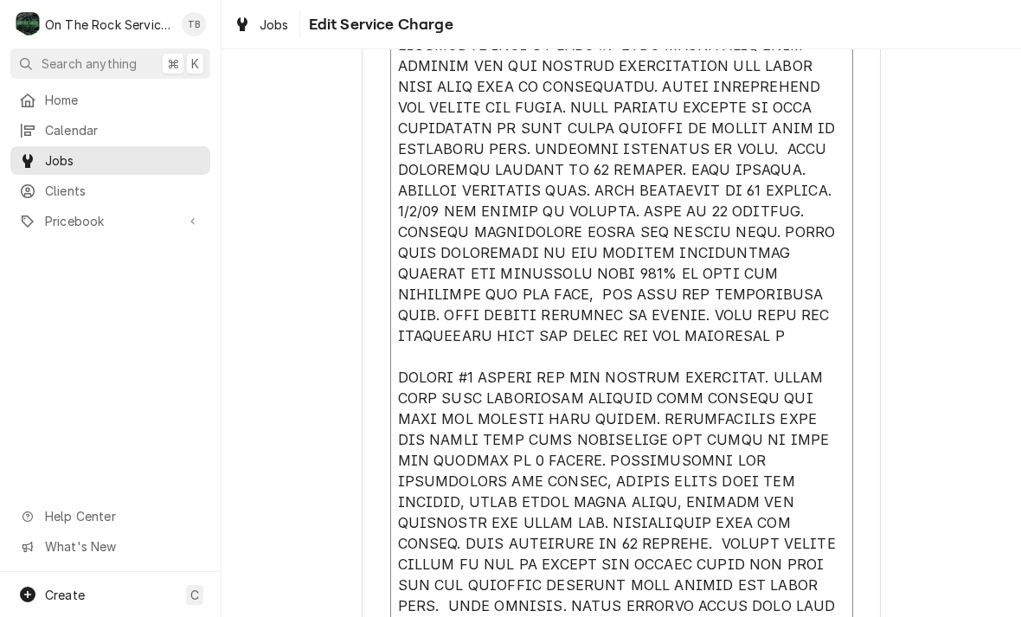
type textarea "x"
type textarea "9/4/25 TMB PROVIDE SERVICE PARTS AND LABOR TO DETERMINE THAT ON LEFT #1 UNIT FO…"
type textarea "x"
type textarea "9/4/25 TMB PROVIDE SERVICE PARTS AND LABOR TO DETERMINE THAT ON LEFT #1 UNIT FO…"
type textarea "x"
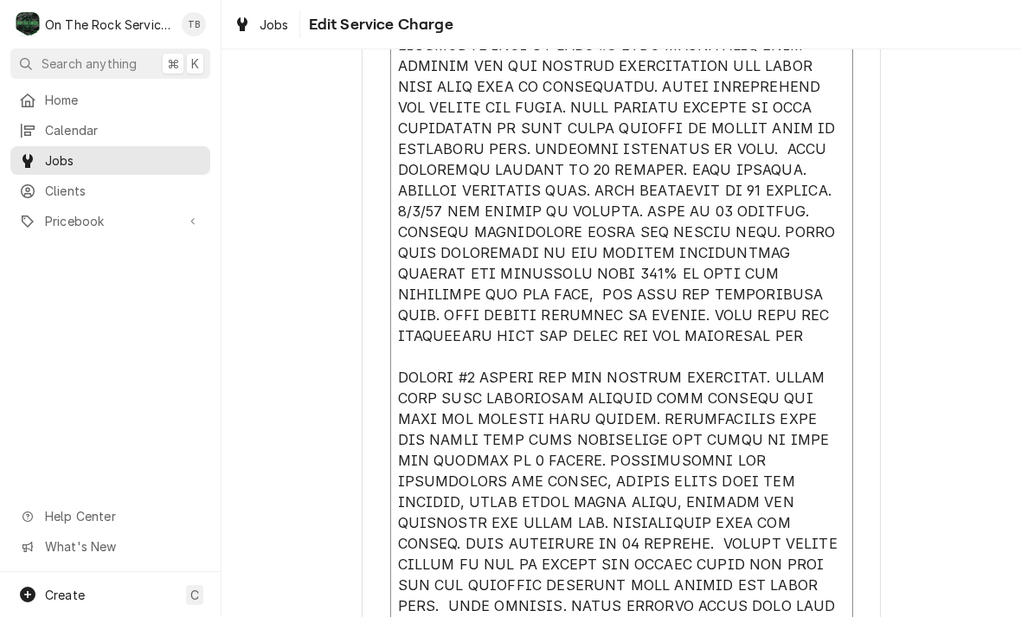
type textarea "9/4/25 TMB PROVIDE SERVICE PARTS AND LABOR TO DETERMINE THAT ON LEFT #1 UNIT FO…"
type textarea "x"
type textarea "9/4/25 TMB PROVIDE SERVICE PARTS AND LABOR TO DETERMINE THAT ON LEFT #1 UNIT FO…"
type textarea "x"
type textarea "9/4/25 TMB PROVIDE SERVICE PARTS AND LABOR TO DETERMINE THAT ON LEFT #1 UNIT FO…"
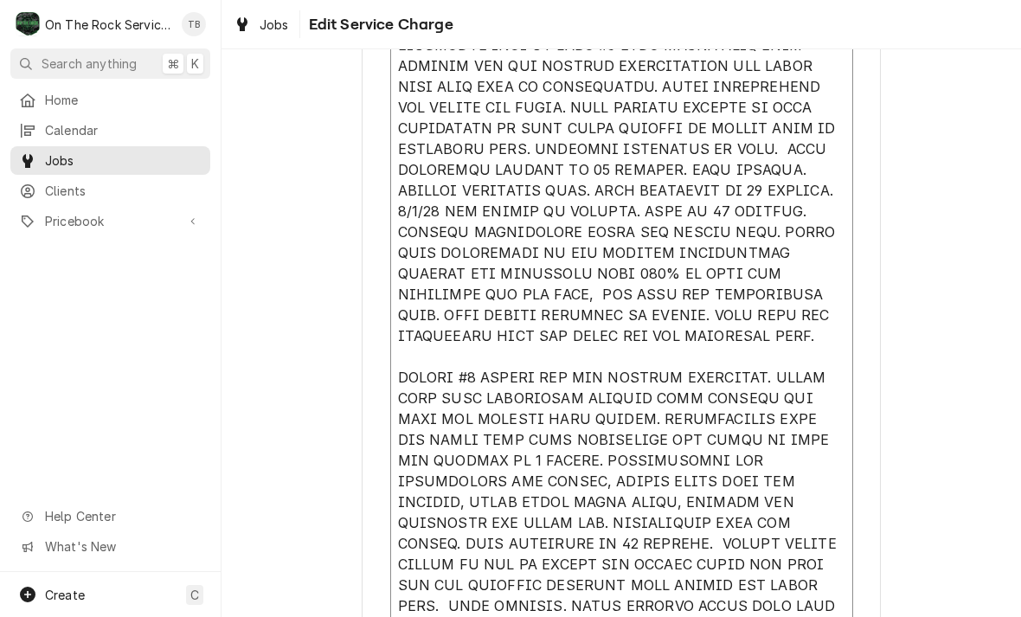
type textarea "x"
type textarea "9/4/25 TMB PROVIDE SERVICE PARTS AND LABOR TO DETERMINE THAT ON LEFT #1 UNIT FO…"
type textarea "x"
type textarea "9/4/25 TMB PROVIDE SERVICE PARTS AND LABOR TO DETERMINE THAT ON LEFT #1 UNIT FO…"
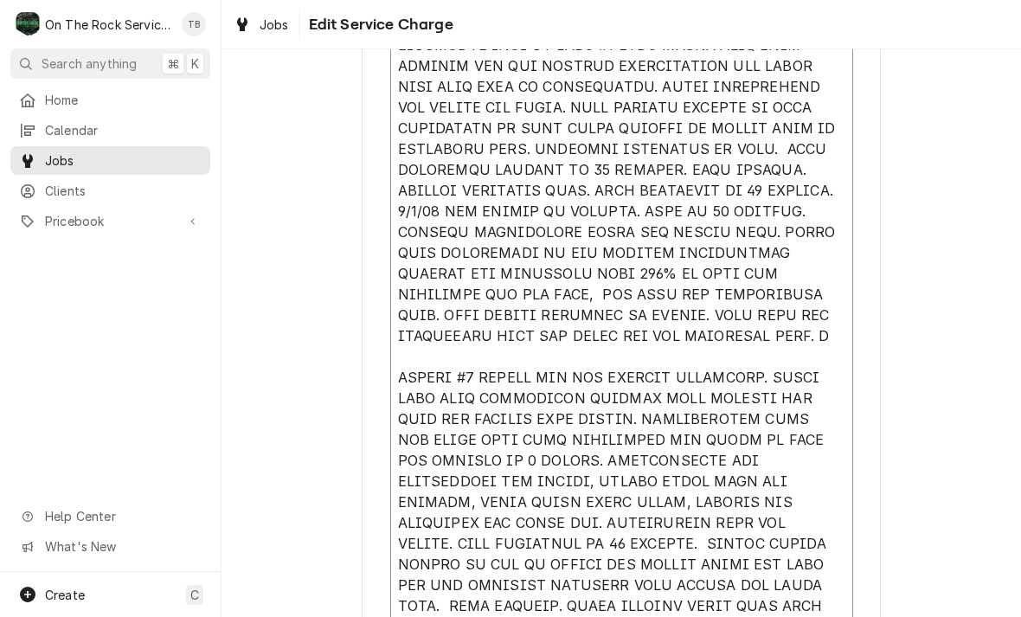
type textarea "x"
type textarea "9/4/25 TMB PROVIDE SERVICE PARTS AND LABOR TO DETERMINE THAT ON LEFT #1 UNIT FO…"
type textarea "x"
type textarea "9/4/25 TMB PROVIDE SERVICE PARTS AND LABOR TO DETERMINE THAT ON LEFT #1 UNIT FO…"
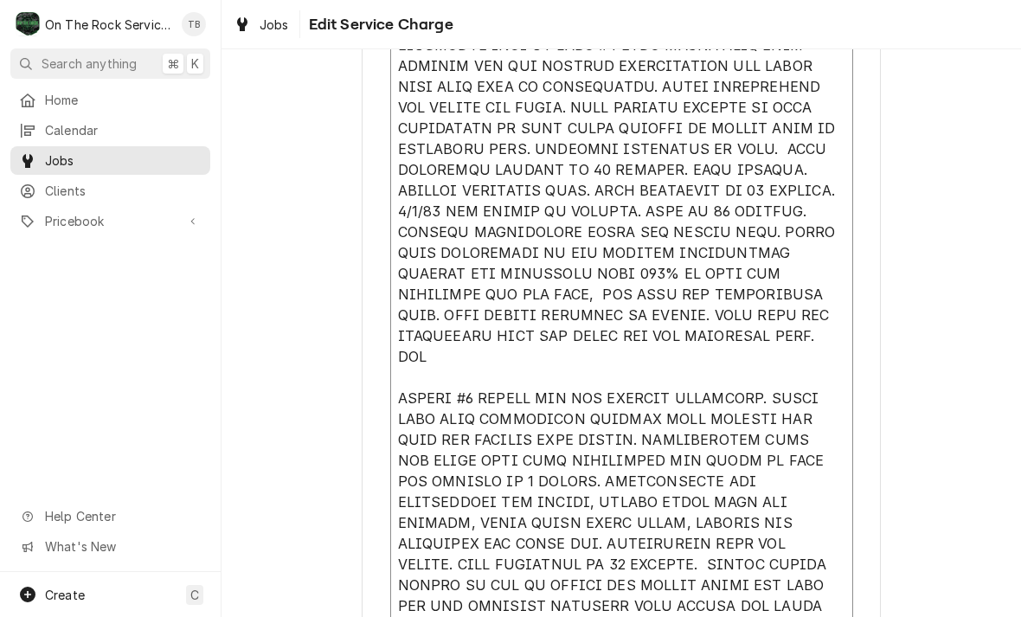
type textarea "x"
type textarea "9/4/25 TMB PROVIDE SERVICE PARTS AND LABOR TO DETERMINE THAT ON LEFT #1 UNIT FO…"
type textarea "x"
type textarea "9/4/25 TMB PROVIDE SERVICE PARTS AND LABOR TO DETERMINE THAT ON LEFT #1 UNIT FO…"
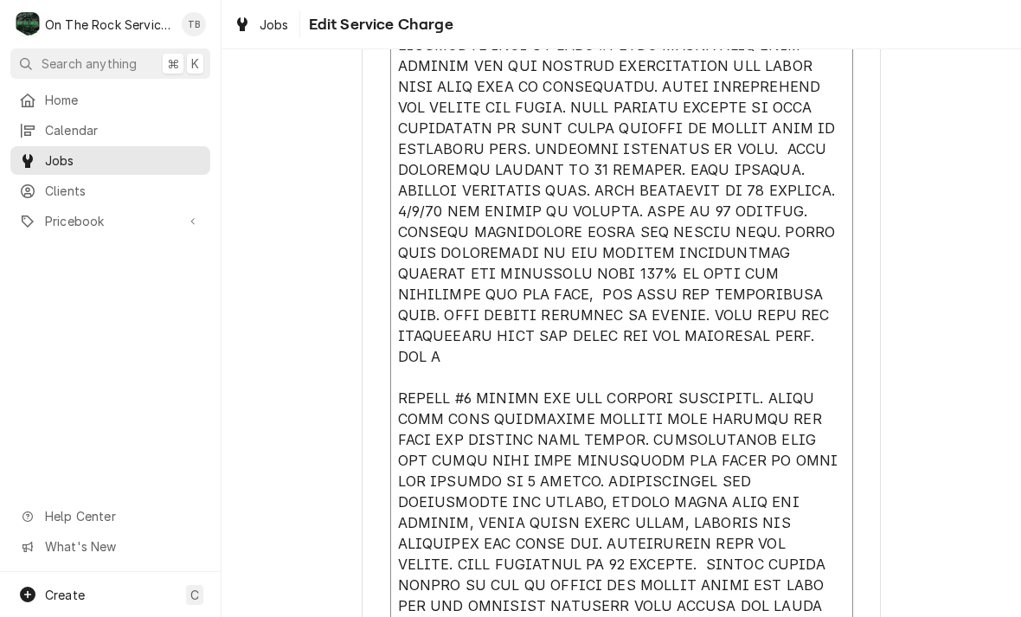
type textarea "x"
type textarea "9/4/25 TMB PROVIDE SERVICE PARTS AND LABOR TO DETERMINE THAT ON LEFT #1 UNIT FO…"
type textarea "x"
type textarea "9/4/25 TMB PROVIDE SERVICE PARTS AND LABOR TO DETERMINE THAT ON LEFT #1 UNIT FO…"
type textarea "x"
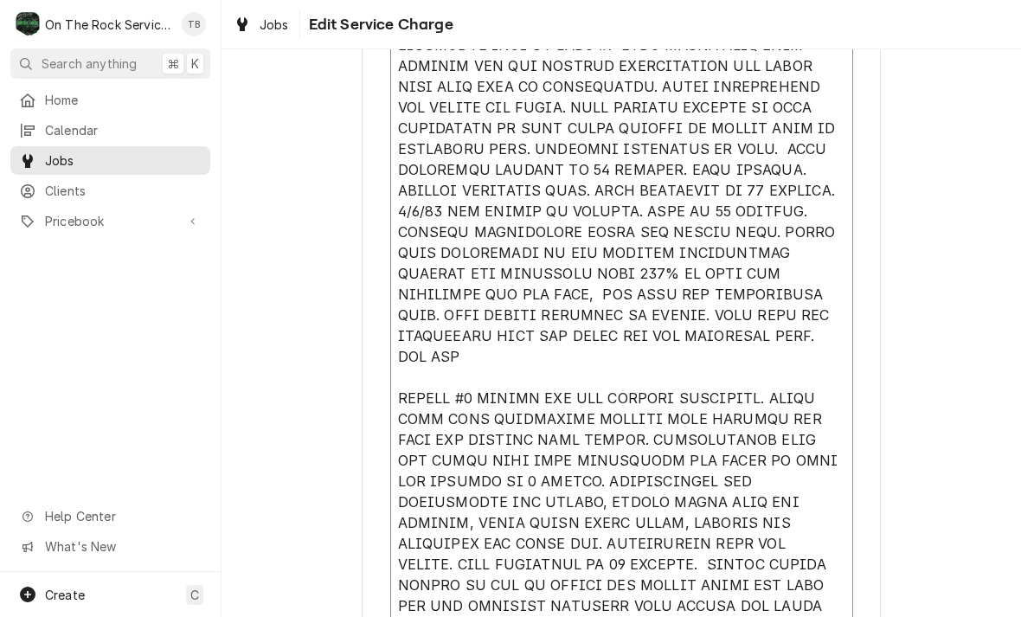
type textarea "9/4/25 TMB PROVIDE SERVICE PARTS AND LABOR TO DETERMINE THAT ON LEFT #1 UNIT FO…"
type textarea "x"
type textarea "9/4/25 TMB PROVIDE SERVICE PARTS AND LABOR TO DETERMINE THAT ON LEFT #1 UNIT FO…"
type textarea "x"
type textarea "9/4/25 TMB PROVIDE SERVICE PARTS AND LABOR TO DETERMINE THAT ON LEFT #1 UNIT FO…"
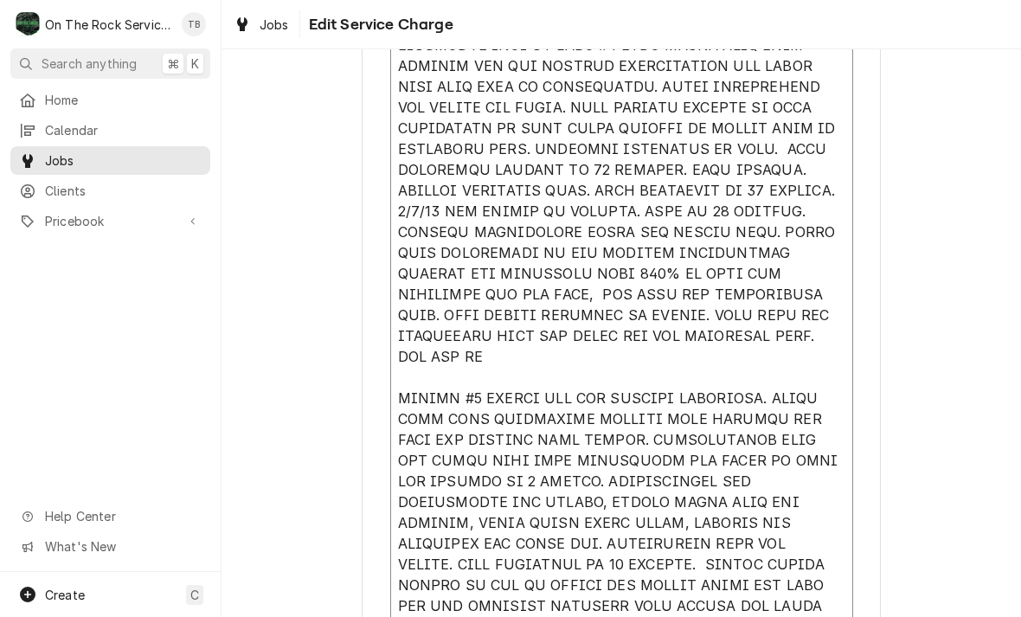
type textarea "x"
type textarea "9/4/25 TMB PROVIDE SERVICE PARTS AND LABOR TO DETERMINE THAT ON LEFT #1 UNIT FO…"
type textarea "x"
type textarea "9/4/25 TMB PROVIDE SERVICE PARTS AND LABOR TO DETERMINE THAT ON LEFT #1 UNIT FO…"
type textarea "x"
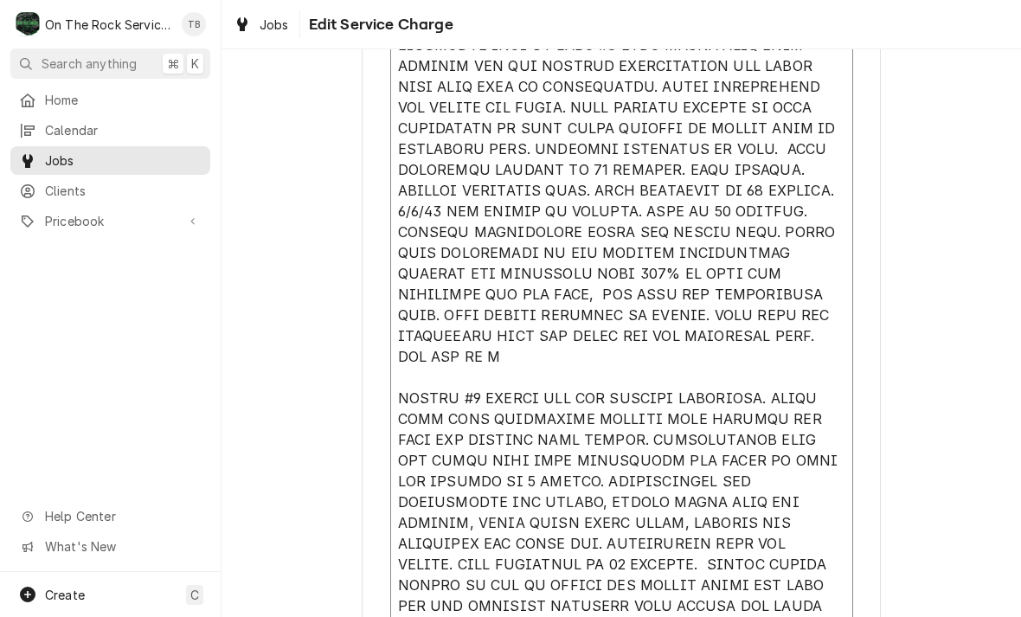
type textarea "9/4/25 TMB PROVIDE SERVICE PARTS AND LABOR TO DETERMINE THAT ON LEFT #1 UNIT FO…"
type textarea "x"
type textarea "9/4/25 TMB PROVIDE SERVICE PARTS AND LABOR TO DETERMINE THAT ON LEFT #1 UNIT FO…"
type textarea "x"
type textarea "9/4/25 TMB PROVIDE SERVICE PARTS AND LABOR TO DETERMINE THAT ON LEFT #1 UNIT FO…"
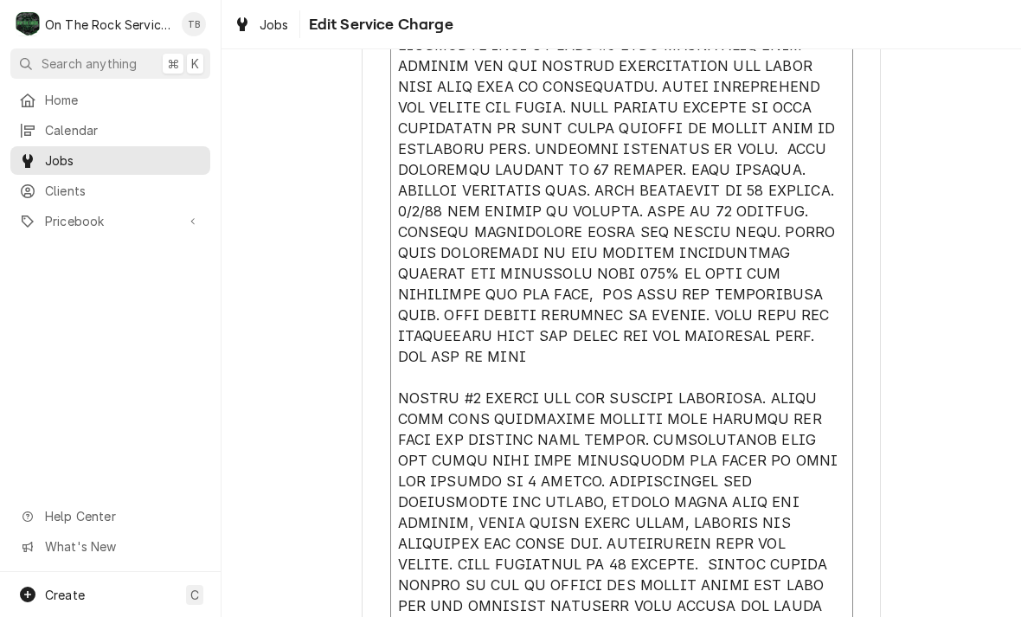
type textarea "x"
type textarea "9/4/25 TMB PROVIDE SERVICE PARTS AND LABOR TO DETERMINE THAT ON LEFT #1 UNIT FO…"
type textarea "x"
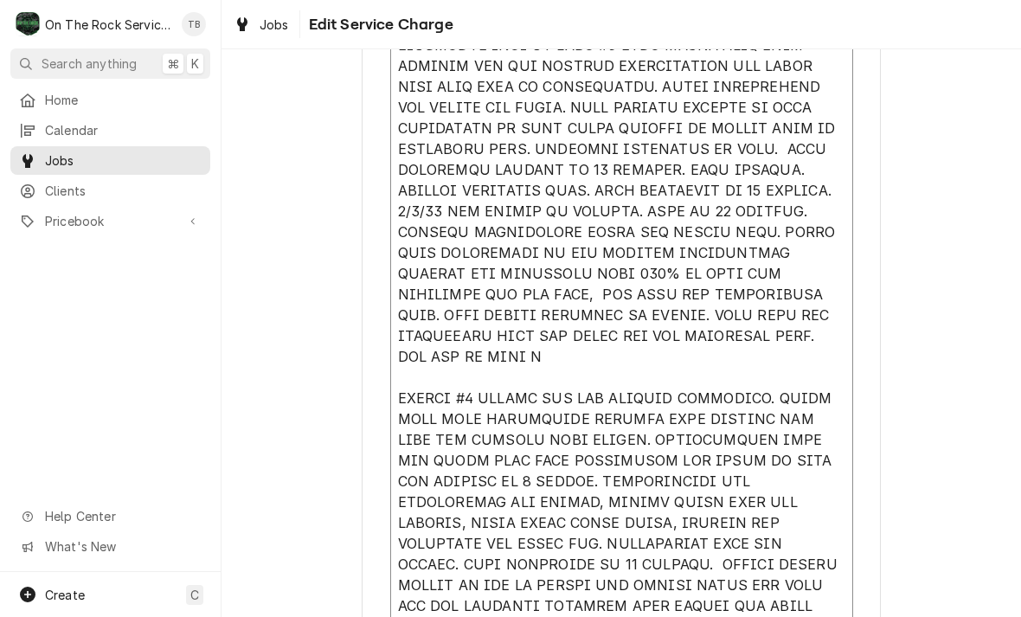
type textarea "9/4/25 TMB PROVIDE SERVICE PARTS AND LABOR TO DETERMINE THAT ON LEFT #1 UNIT FO…"
type textarea "x"
type textarea "9/4/25 TMB PROVIDE SERVICE PARTS AND LABOR TO DETERMINE THAT ON LEFT #1 UNIT FO…"
type textarea "x"
type textarea "9/4/25 TMB PROVIDE SERVICE PARTS AND LABOR TO DETERMINE THAT ON LEFT #1 UNIT FO…"
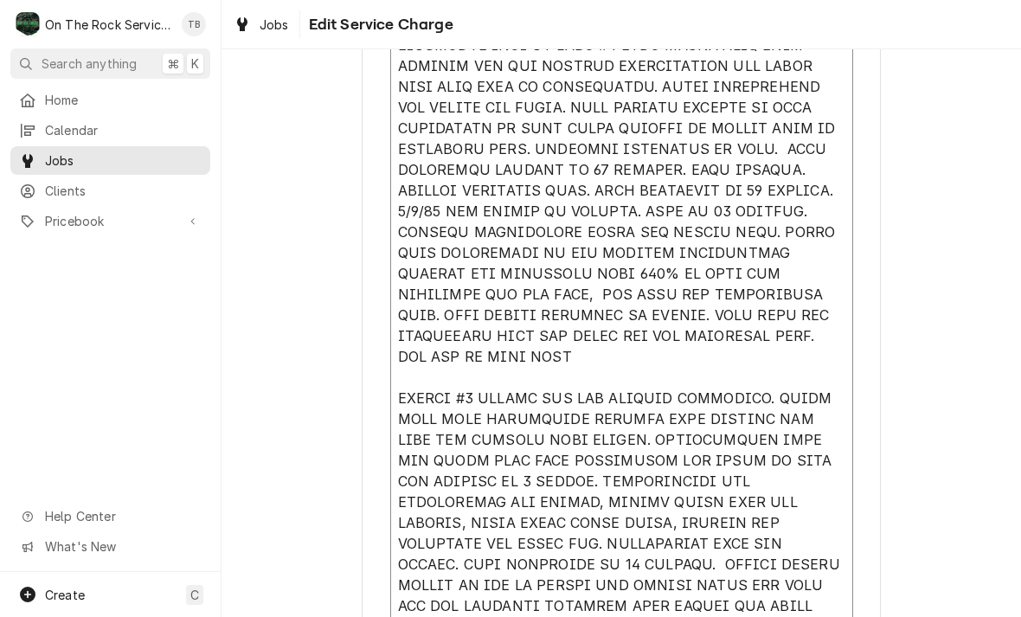
type textarea "x"
type textarea "9/4/25 TMB PROVIDE SERVICE PARTS AND LABOR TO DETERMINE THAT ON LEFT #1 UNIT FO…"
type textarea "x"
type textarea "9/4/25 TMB PROVIDE SERVICE PARTS AND LABOR TO DETERMINE THAT ON LEFT #1 UNIT FO…"
type textarea "x"
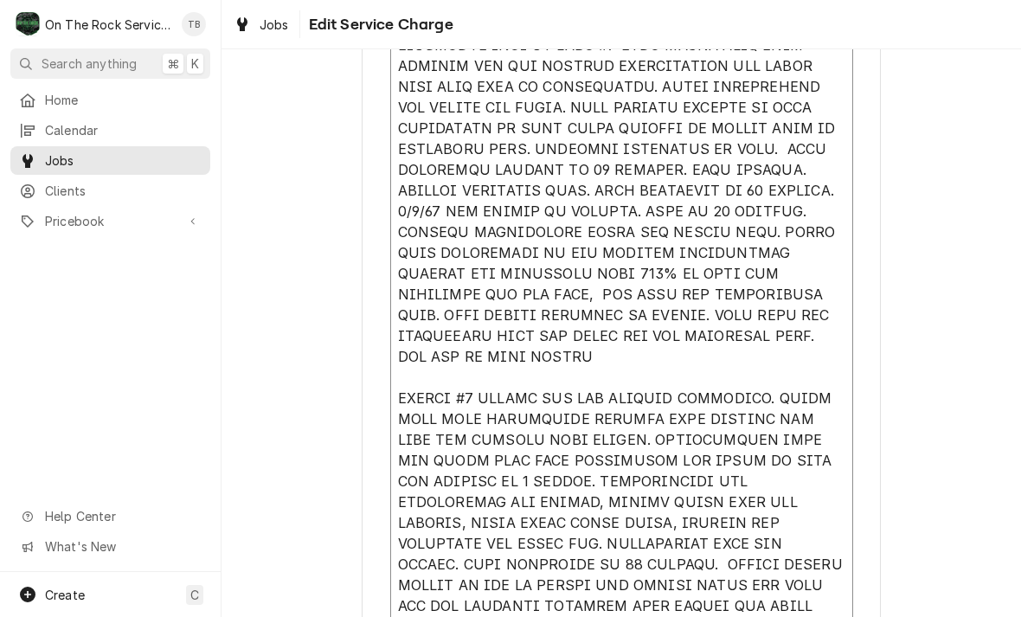
type textarea "9/4/25 TMB PROVIDE SERVICE PARTS AND LABOR TO DETERMINE THAT ON LEFT #1 UNIT FO…"
type textarea "x"
type textarea "9/4/25 TMB PROVIDE SERVICE PARTS AND LABOR TO DETERMINE THAT ON LEFT #1 UNIT FO…"
type textarea "x"
type textarea "9/4/25 TMB PROVIDE SERVICE PARTS AND LABOR TO DETERMINE THAT ON LEFT #1 UNIT FO…"
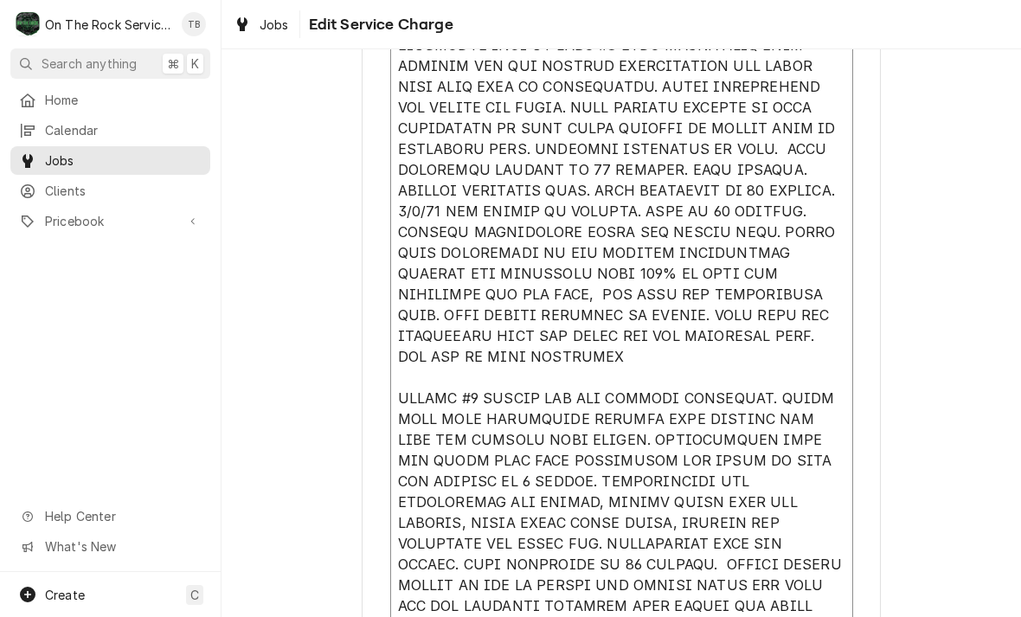
type textarea "x"
type textarea "9/4/25 TMB PROVIDE SERVICE PARTS AND LABOR TO DETERMINE THAT ON LEFT #1 UNIT FO…"
type textarea "x"
type textarea "9/4/25 TMB PROVIDE SERVICE PARTS AND LABOR TO DETERMINE THAT ON LEFT #1 UNIT FO…"
type textarea "x"
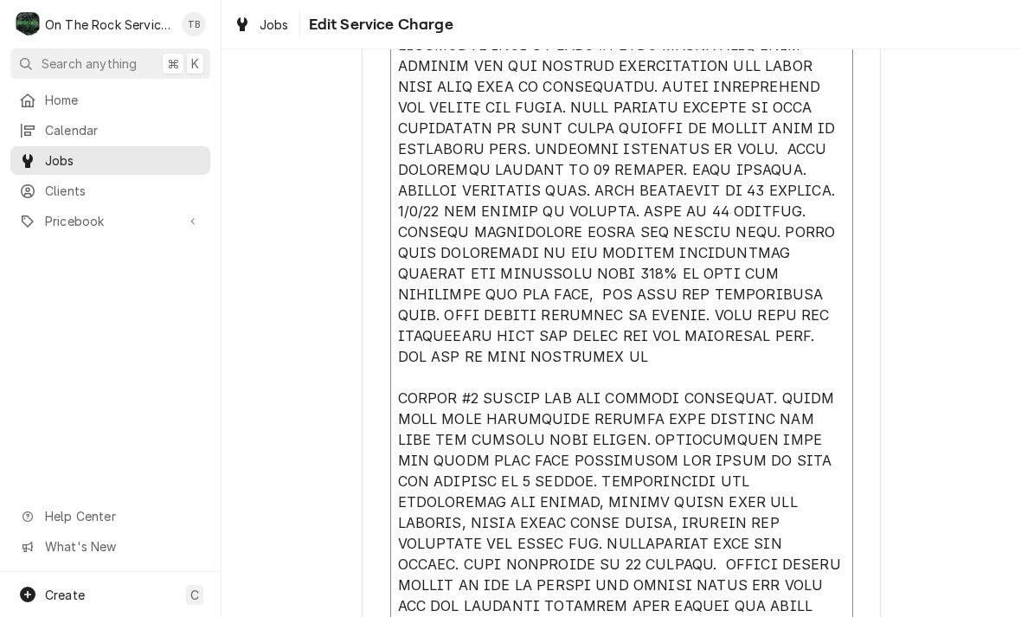
type textarea "9/4/25 TMB PROVIDE SERVICE PARTS AND LABOR TO DETERMINE THAT ON LEFT #1 UNIT FO…"
type textarea "x"
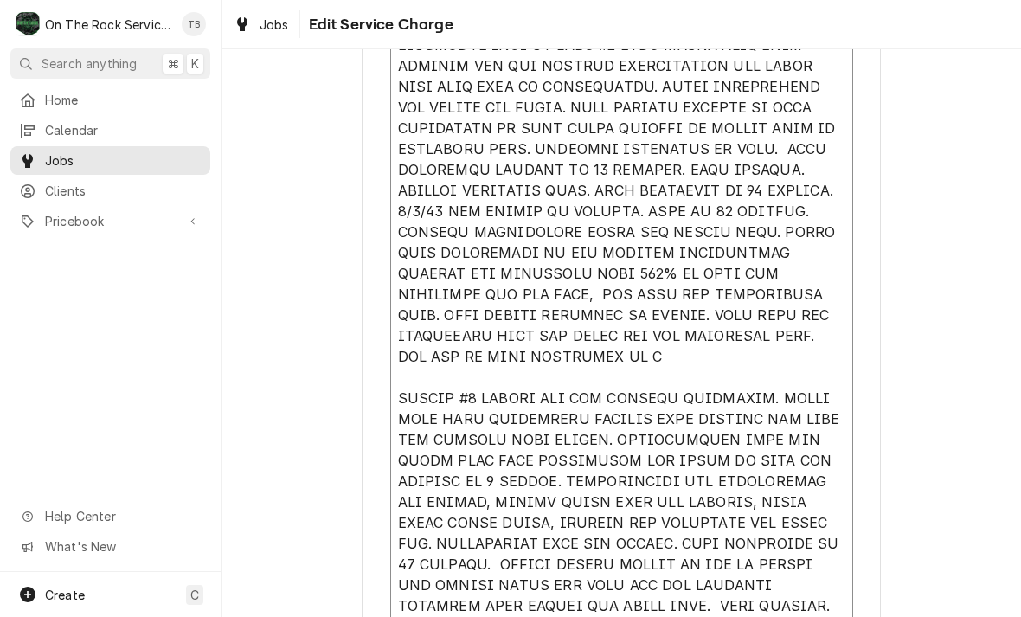
type textarea "9/4/25 TMB PROVIDE SERVICE PARTS AND LABOR TO DETERMINE THAT ON LEFT #1 UNIT FO…"
type textarea "x"
type textarea "9/4/25 TMB PROVIDE SERVICE PARTS AND LABOR TO DETERMINE THAT ON LEFT #1 UNIT FO…"
type textarea "x"
type textarea "9/4/25 TMB PROVIDE SERVICE PARTS AND LABOR TO DETERMINE THAT ON LEFT #1 UNIT FO…"
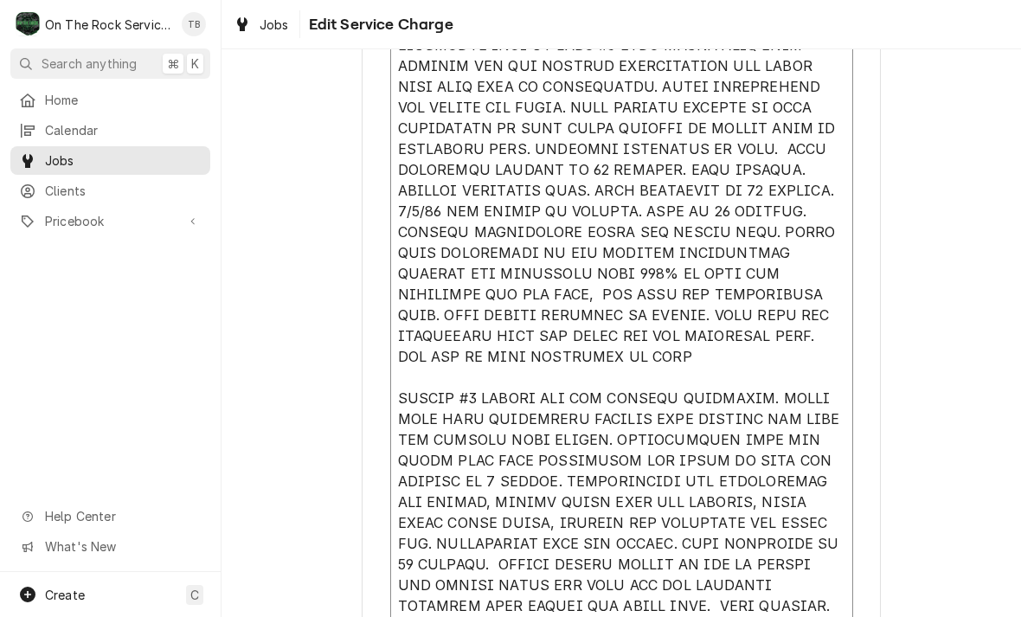
type textarea "x"
type textarea "9/4/25 TMB PROVIDE SERVICE PARTS AND LABOR TO DETERMINE THAT ON LEFT #1 UNIT FO…"
type textarea "x"
type textarea "9/4/25 TMB PROVIDE SERVICE PARTS AND LABOR TO DETERMINE THAT ON LEFT #1 UNIT FO…"
type textarea "x"
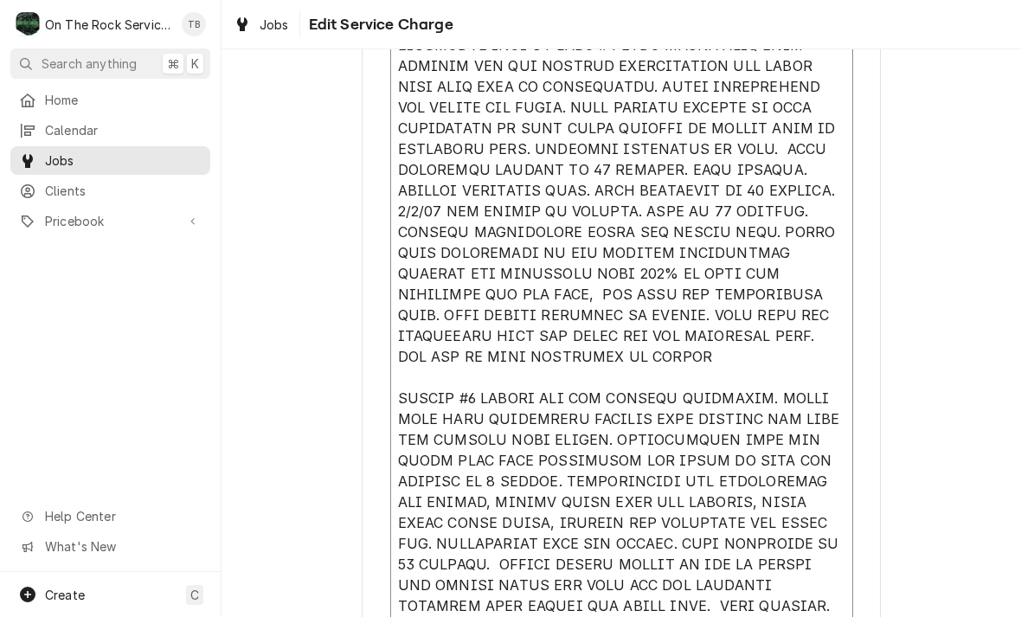
type textarea "9/4/25 TMB PROVIDE SERVICE PARTS AND LABOR TO DETERMINE THAT ON LEFT #1 UNIT FO…"
type textarea "x"
type textarea "9/4/25 TMB PROVIDE SERVICE PARTS AND LABOR TO DETERMINE THAT ON LEFT #1 UNIT FO…"
type textarea "x"
type textarea "9/4/25 TMB PROVIDE SERVICE PARTS AND LABOR TO DETERMINE THAT ON LEFT #1 UNIT FO…"
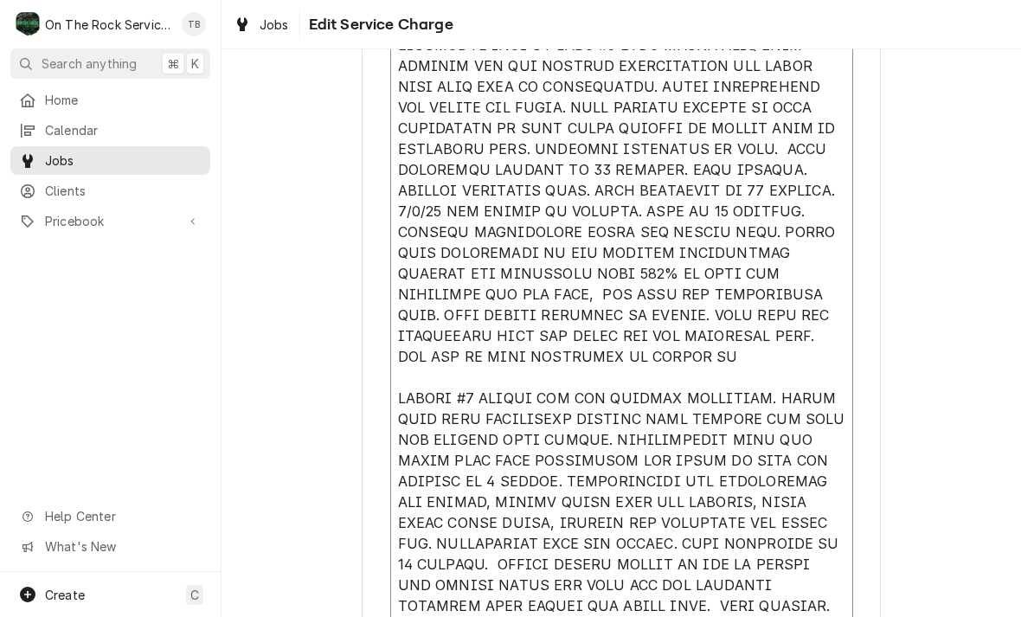
type textarea "x"
type textarea "9/4/25 TMB PROVIDE SERVICE PARTS AND LABOR TO DETERMINE THAT ON LEFT #1 UNIT FO…"
type textarea "x"
type textarea "9/4/25 TMB PROVIDE SERVICE PARTS AND LABOR TO DETERMINE THAT ON LEFT #1 UNIT FO…"
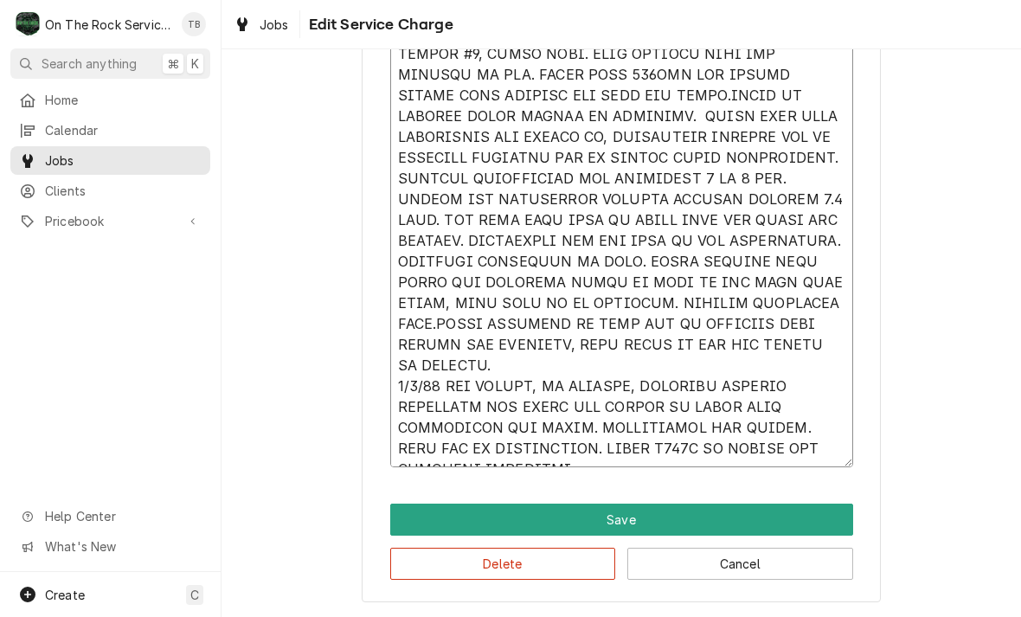
scroll to position [1467, 0]
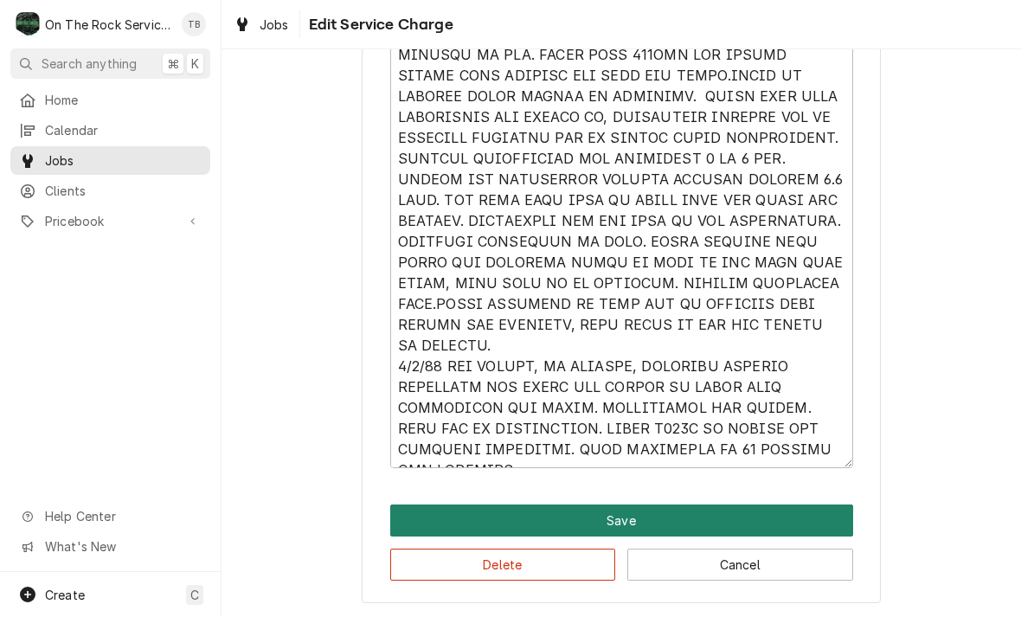
click at [629, 518] on button "Save" at bounding box center [621, 520] width 463 height 32
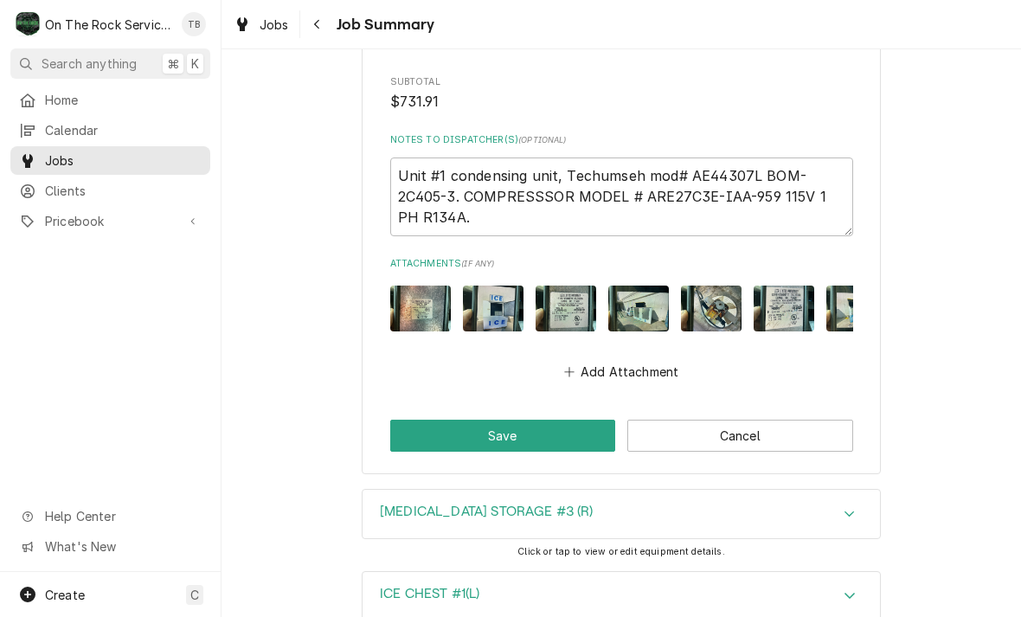
scroll to position [3981, 0]
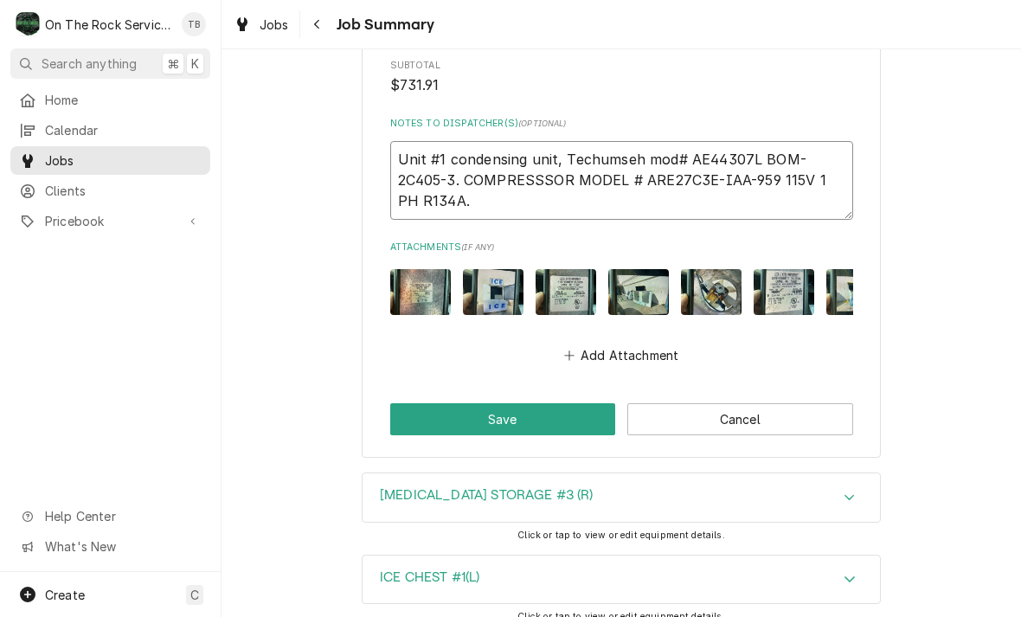
click at [476, 168] on textarea "Unit #1 condensing unit, Techumseh mod# AE44307L BOM-2C405-3. COMPRESSSOR MODEL…" at bounding box center [621, 180] width 463 height 79
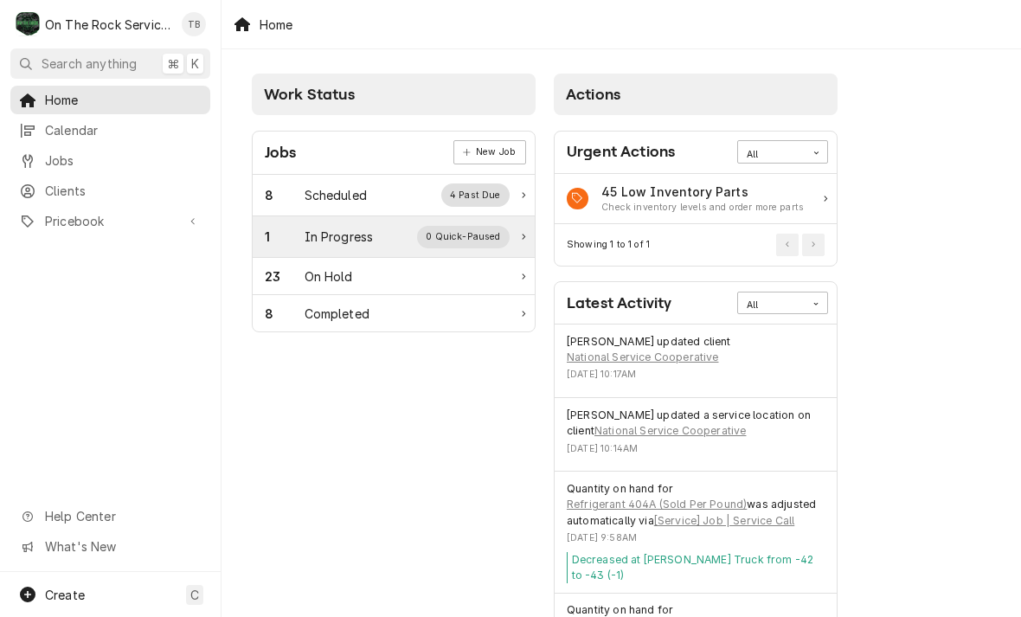
click at [394, 234] on div "1 In Progress 0 Quick-Paused" at bounding box center [387, 237] width 245 height 22
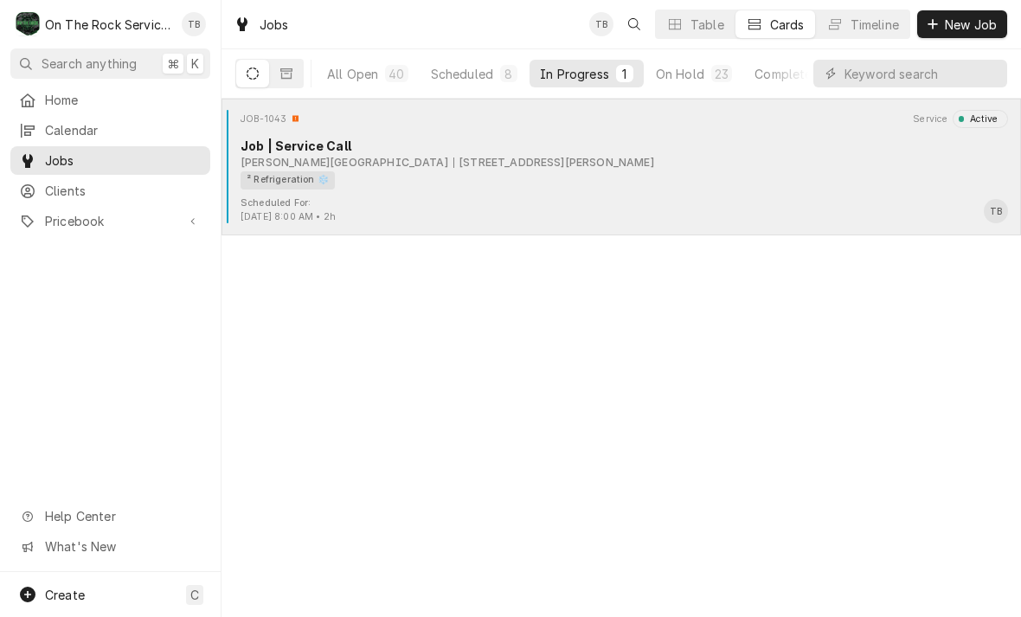
click at [392, 205] on div "Scheduled For: [DATE] 8:00 AM • 2h TB" at bounding box center [620, 210] width 785 height 28
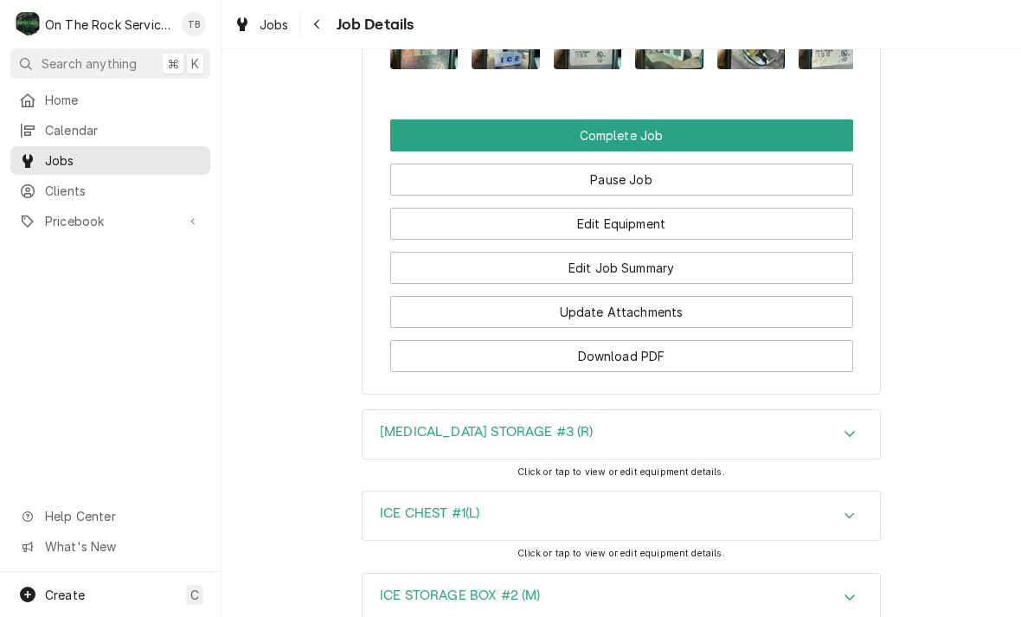
scroll to position [1731, 0]
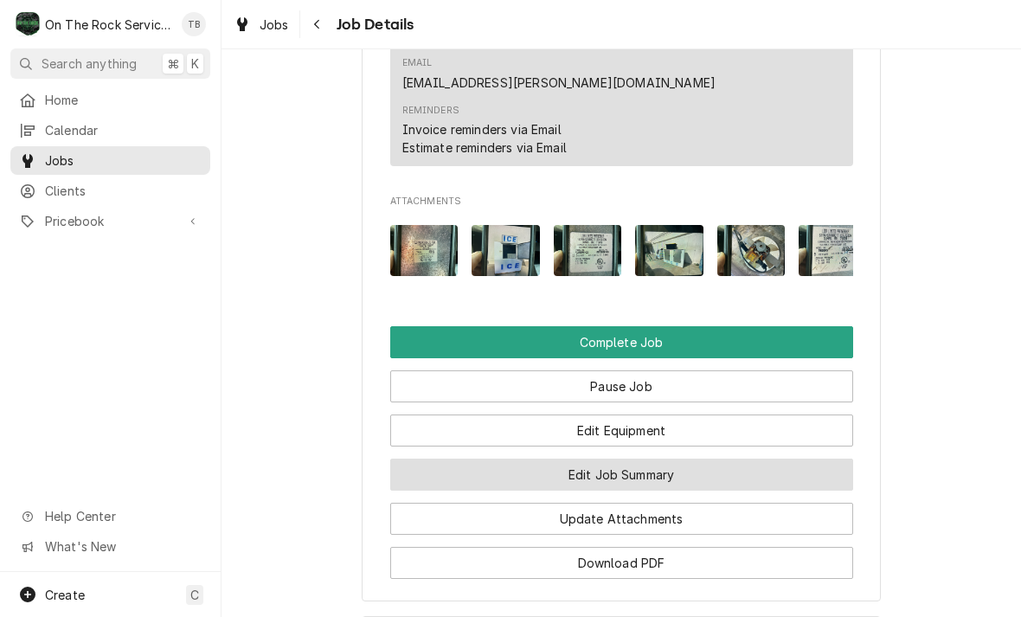
click at [677, 458] on button "Edit Job Summary" at bounding box center [621, 474] width 463 height 32
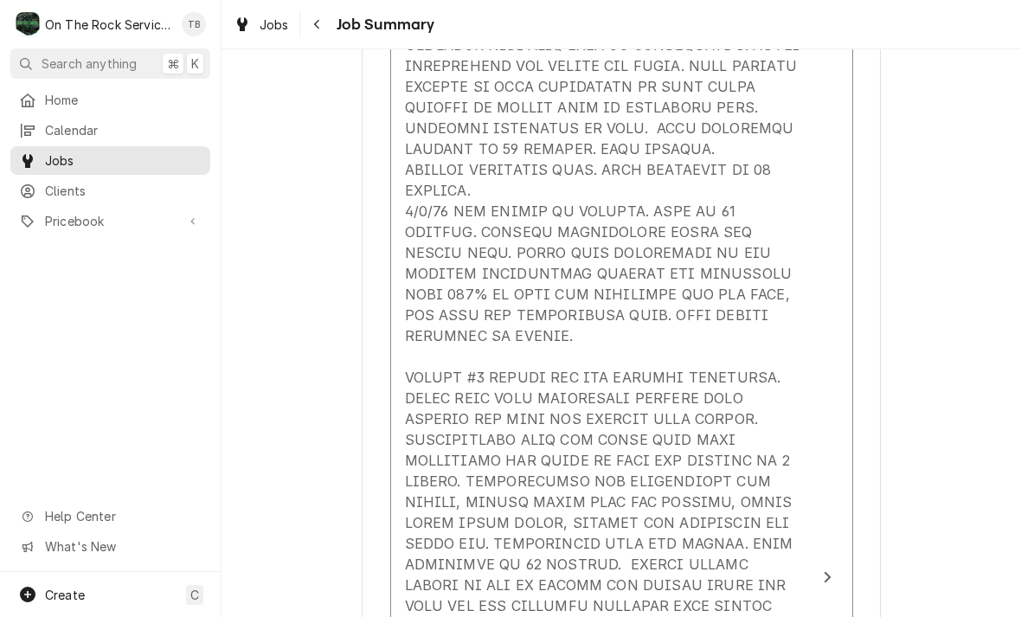
scroll to position [721, 0]
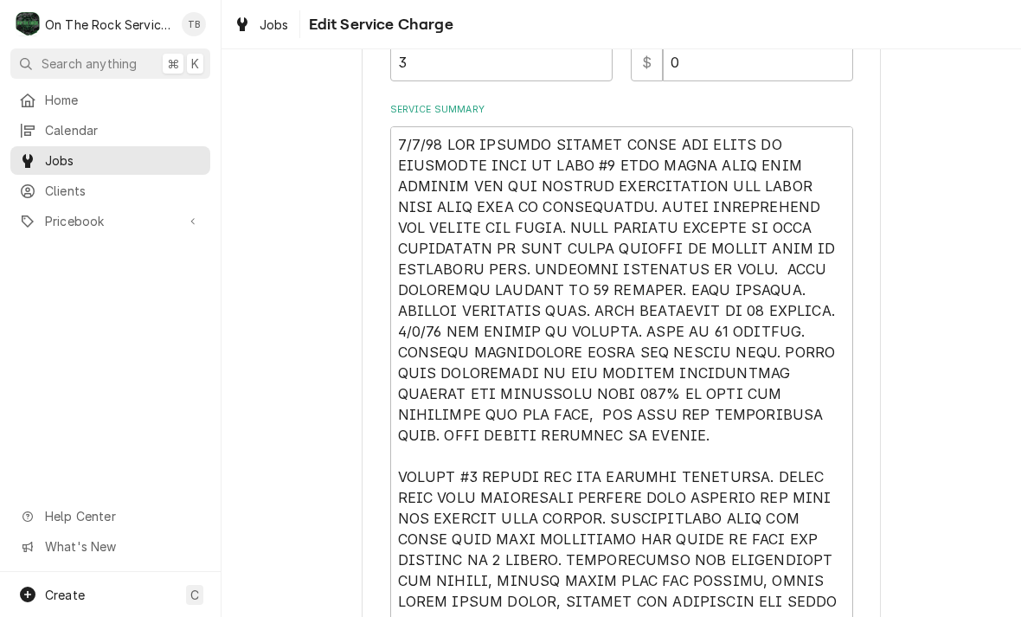
scroll to position [525, 0]
type textarea "x"
type textarea "[DATE] TMB PROVIDE SERVICE PARTS AND LABOR TO DETERMINE THAT ON LEFT #1 UNIT FO…"
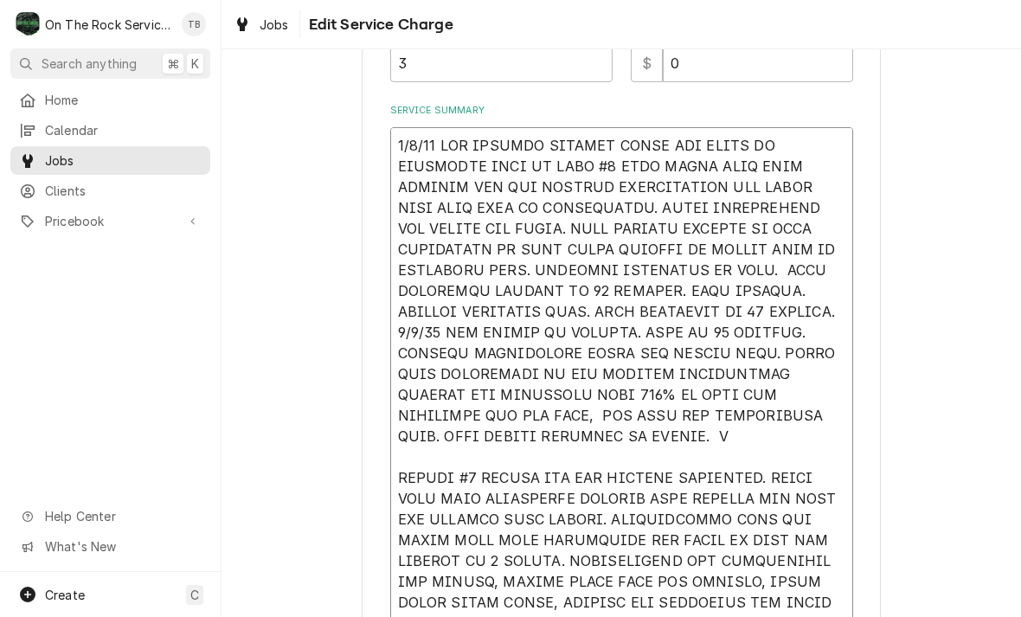
type textarea "x"
type textarea "[DATE] TMB PROVIDE SERVICE PARTS AND LABOR TO DETERMINE THAT ON LEFT #1 UNIT FO…"
type textarea "x"
type textarea "[DATE] TMB PROVIDE SERVICE PARTS AND LABOR TO DETERMINE THAT ON LEFT #1 UNIT FO…"
type textarea "x"
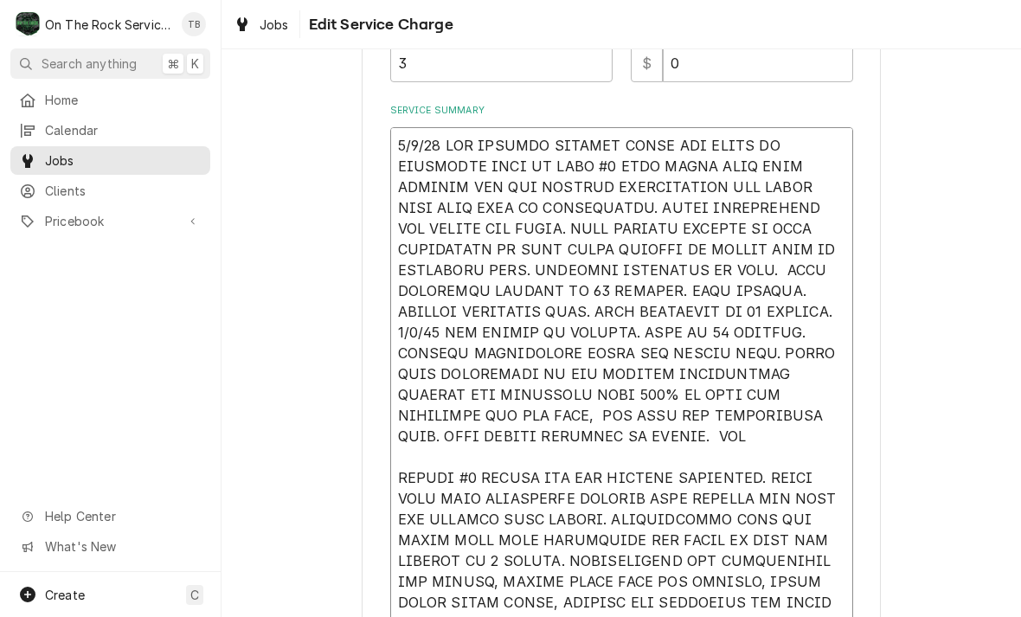
type textarea "[DATE] TMB PROVIDE SERVICE PARTS AND LABOR TO DETERMINE THAT ON LEFT #1 UNIT FO…"
type textarea "x"
type textarea "[DATE] TMB PROVIDE SERVICE PARTS AND LABOR TO DETERMINE THAT ON LEFT #1 UNIT FO…"
type textarea "x"
type textarea "[DATE] TMB PROVIDE SERVICE PARTS AND LABOR TO DETERMINE THAT ON LEFT #1 UNIT FO…"
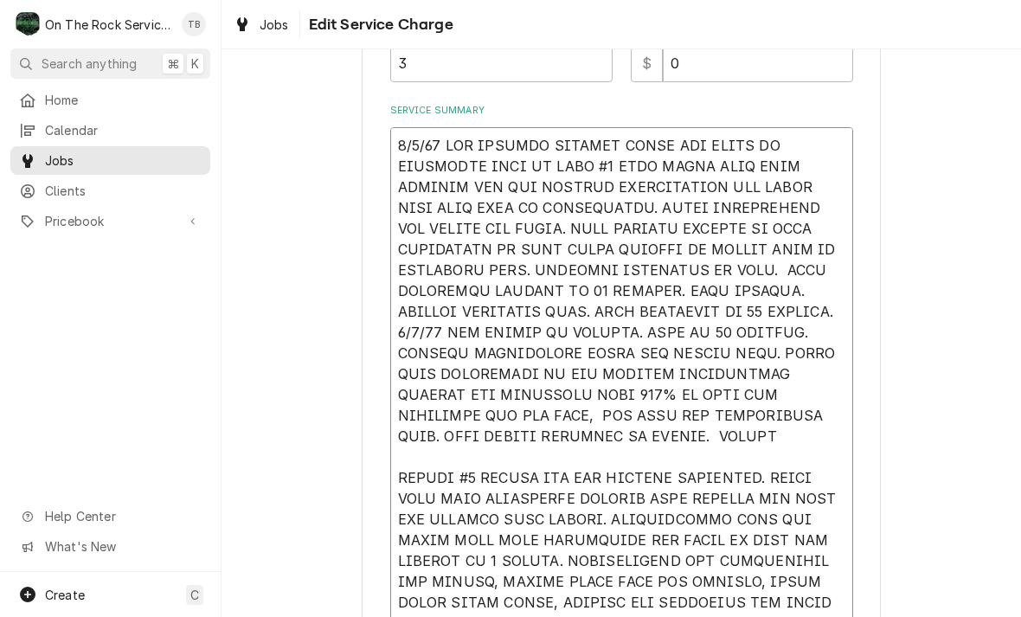
type textarea "x"
type textarea "[DATE] TMB PROVIDE SERVICE PARTS AND LABOR TO DETERMINE THAT ON LEFT #1 UNIT FO…"
type textarea "x"
type textarea "[DATE] TMB PROVIDE SERVICE PARTS AND LABOR TO DETERMINE THAT ON LEFT #1 UNIT FO…"
type textarea "x"
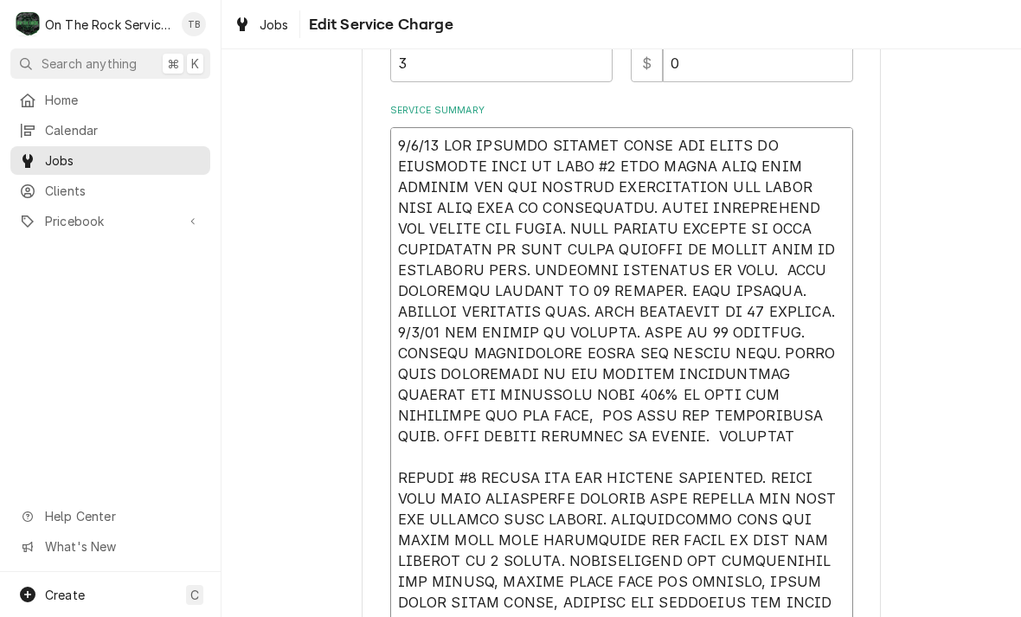
type textarea "[DATE] TMB PROVIDE SERVICE PARTS AND LABOR TO DETERMINE THAT ON LEFT #1 UNIT FO…"
type textarea "x"
type textarea "[DATE] TMB PROVIDE SERVICE PARTS AND LABOR TO DETERMINE THAT ON LEFT #1 UNIT FO…"
type textarea "x"
type textarea "[DATE] TMB PROVIDE SERVICE PARTS AND LABOR TO DETERMINE THAT ON LEFT #1 UNIT FO…"
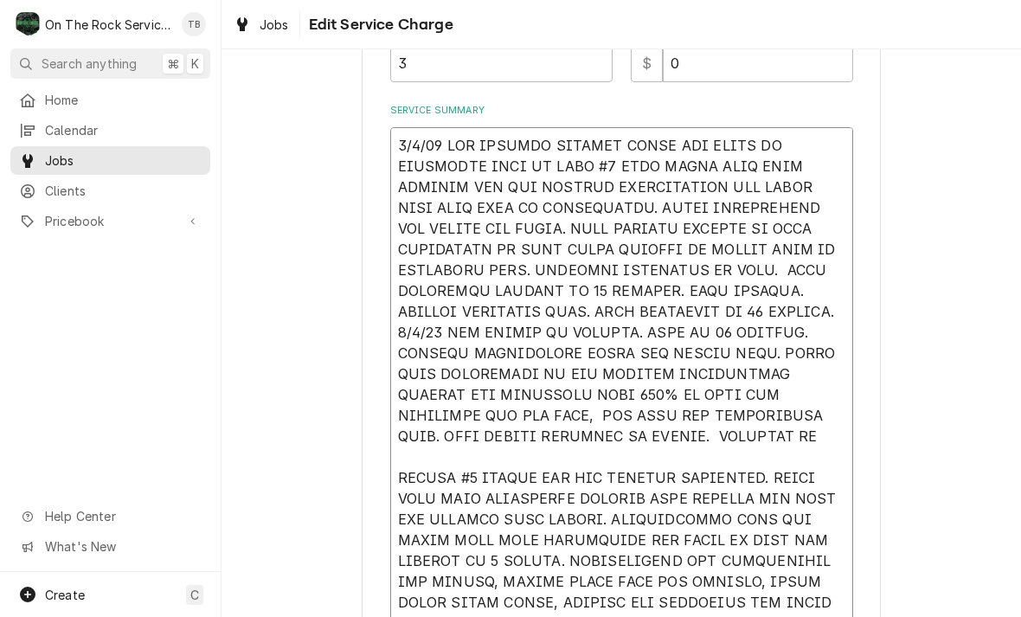
type textarea "x"
type textarea "[DATE] TMB PROVIDE SERVICE PARTS AND LABOR TO DETERMINE THAT ON LEFT #1 UNIT FO…"
type textarea "x"
type textarea "[DATE] TMB PROVIDE SERVICE PARTS AND LABOR TO DETERMINE THAT ON LEFT #1 UNIT FO…"
type textarea "x"
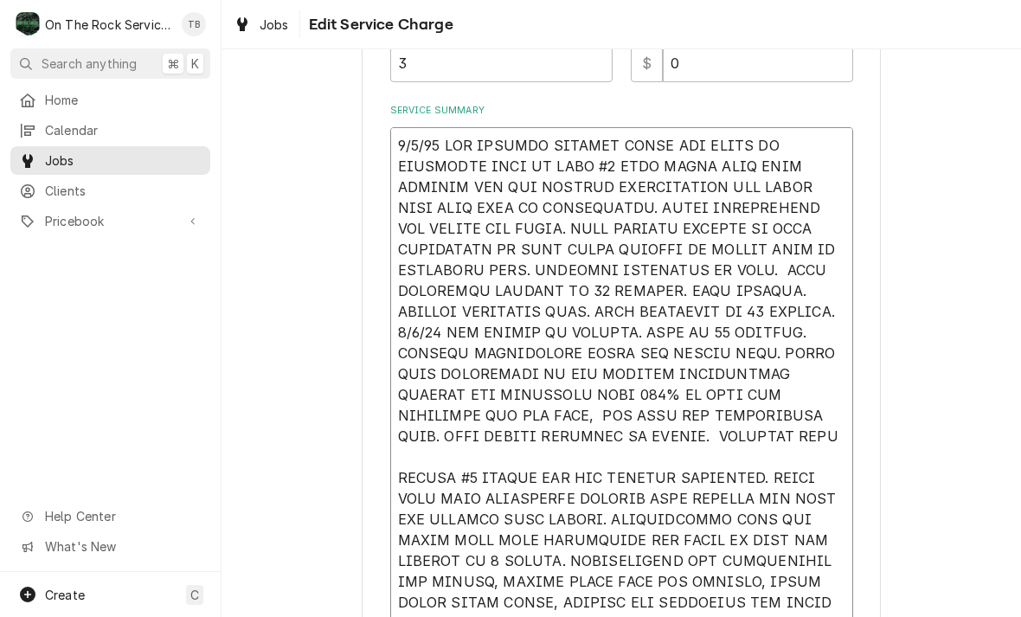
type textarea "[DATE] TMB PROVIDE SERVICE PARTS AND LABOR TO DETERMINE THAT ON LEFT #1 UNIT FO…"
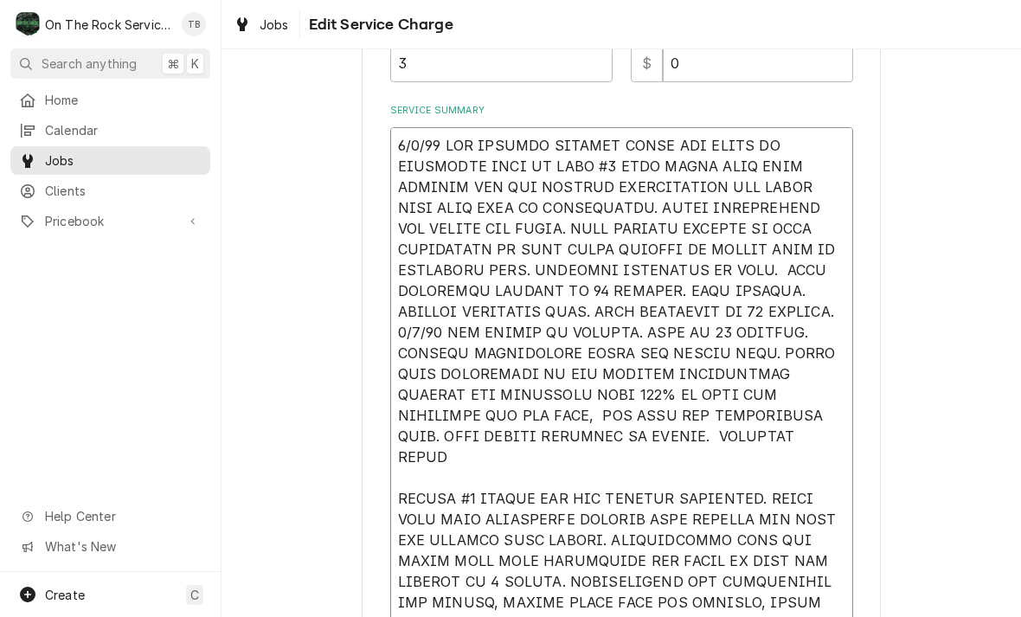
type textarea "x"
type textarea "[DATE] TMB PROVIDE SERVICE PARTS AND LABOR TO DETERMINE THAT ON LEFT #1 UNIT FO…"
type textarea "x"
type textarea "[DATE] TMB PROVIDE SERVICE PARTS AND LABOR TO DETERMINE THAT ON LEFT #1 UNIT FO…"
type textarea "x"
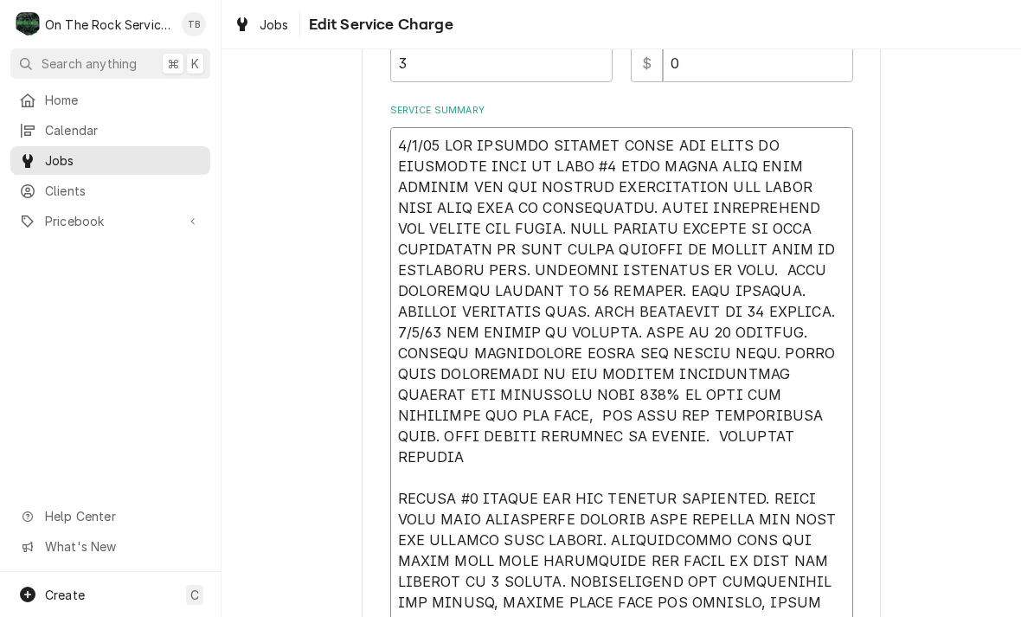
type textarea "[DATE] TMB PROVIDE SERVICE PARTS AND LABOR TO DETERMINE THAT ON LEFT #1 UNIT FO…"
type textarea "x"
type textarea "9/4/25 TMB PROVIDE SERVICE PARTS AND LABOR TO DETERMINE THAT ON LEFT #1 UNIT FO…"
type textarea "x"
type textarea "9/4/25 TMB PROVIDE SERVICE PARTS AND LABOR TO DETERMINE THAT ON LEFT #1 UNIT FO…"
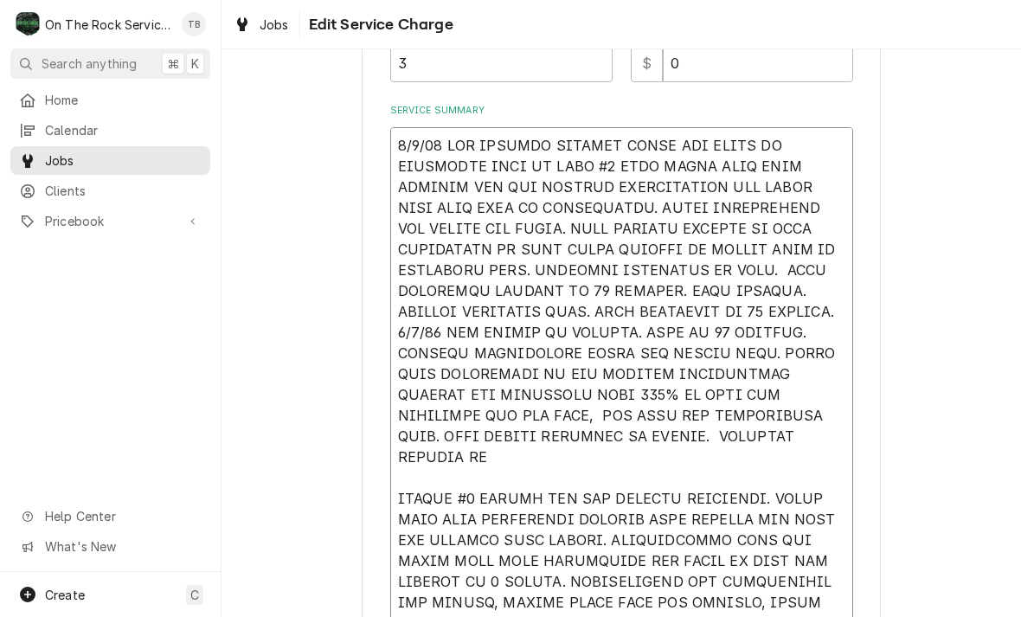
type textarea "x"
type textarea "9/4/25 TMB PROVIDE SERVICE PARTS AND LABOR TO DETERMINE THAT ON LEFT #1 UNIT FO…"
type textarea "x"
type textarea "9/4/25 TMB PROVIDE SERVICE PARTS AND LABOR TO DETERMINE THAT ON LEFT #1 UNIT FO…"
type textarea "x"
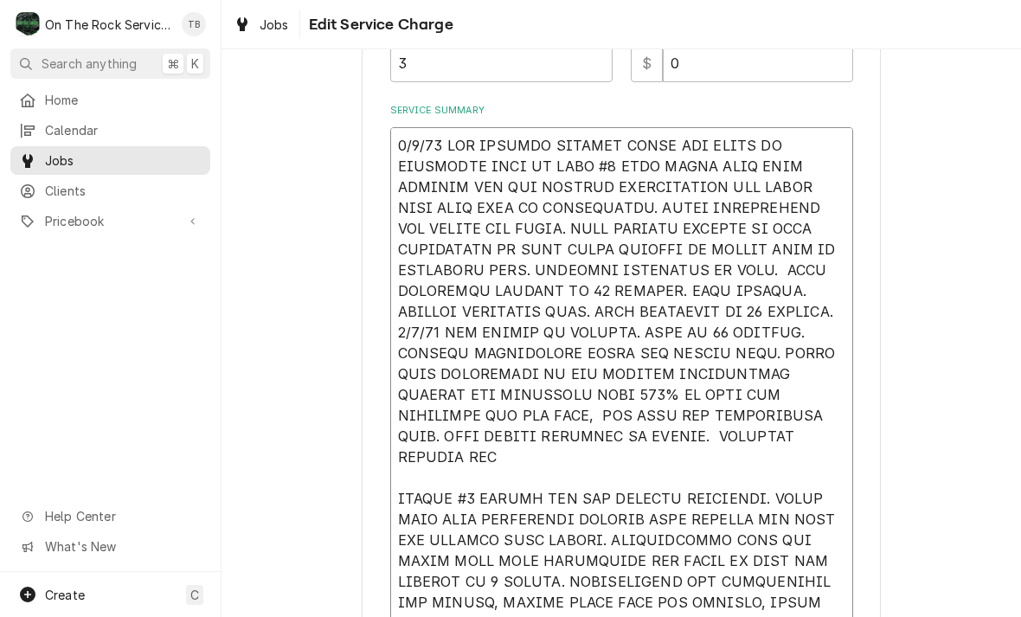
type textarea "9/4/25 TMB PROVIDE SERVICE PARTS AND LABOR TO DETERMINE THAT ON LEFT #1 UNIT FO…"
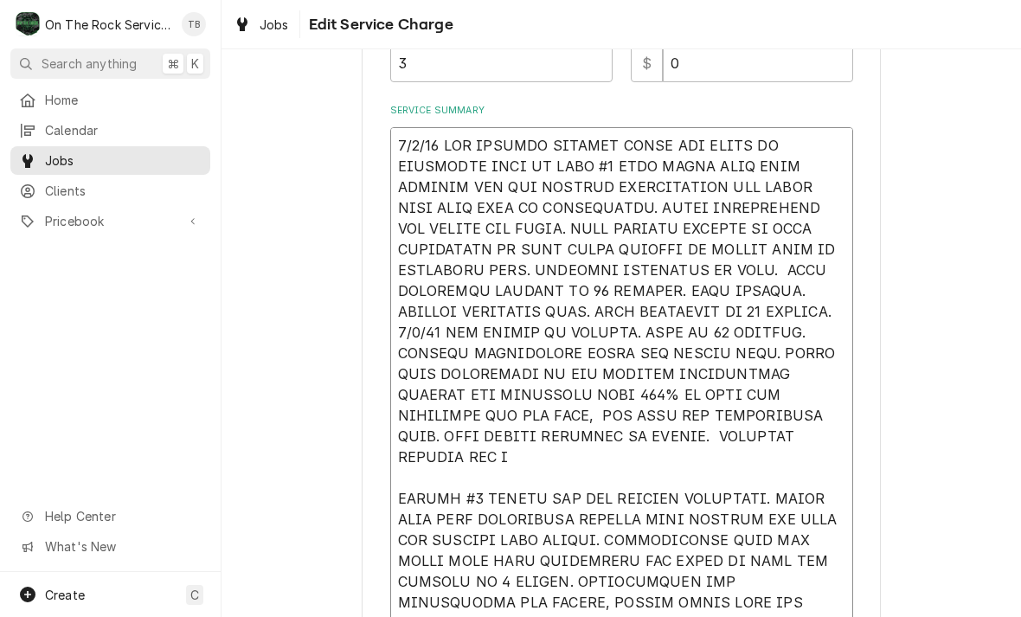
type textarea "x"
type textarea "9/4/25 TMB PROVIDE SERVICE PARTS AND LABOR TO DETERMINE THAT ON LEFT #1 UNIT FO…"
type textarea "x"
type textarea "9/4/25 TMB PROVIDE SERVICE PARTS AND LABOR TO DETERMINE THAT ON LEFT #1 UNIT FO…"
type textarea "x"
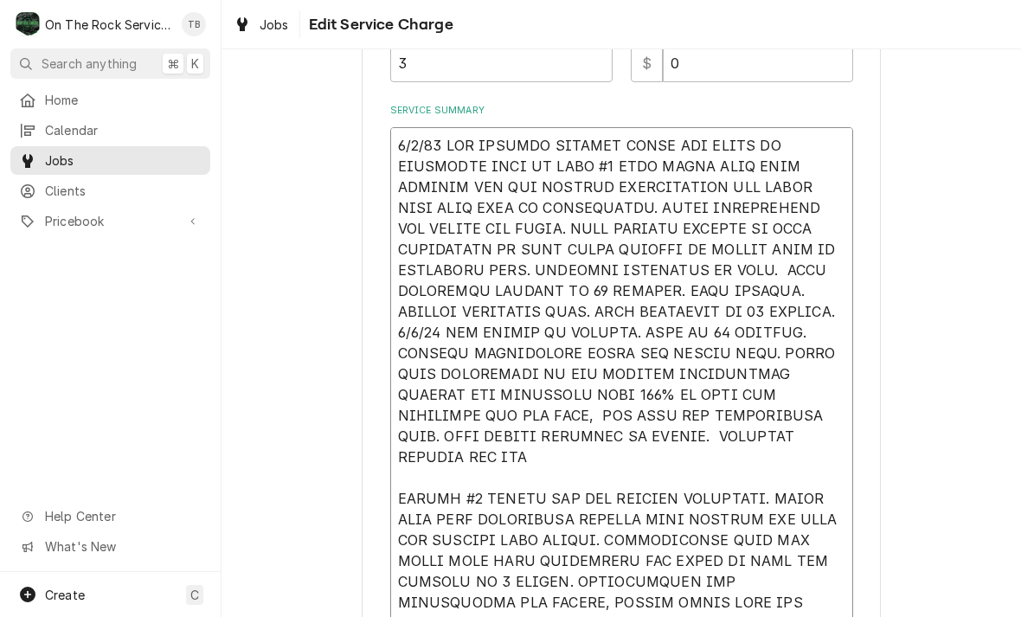
type textarea "9/4/25 TMB PROVIDE SERVICE PARTS AND LABOR TO DETERMINE THAT ON LEFT #1 UNIT FO…"
type textarea "x"
type textarea "9/4/25 TMB PROVIDE SERVICE PARTS AND LABOR TO DETERMINE THAT ON LEFT #1 UNIT FO…"
type textarea "x"
type textarea "9/4/25 TMB PROVIDE SERVICE PARTS AND LABOR TO DETERMINE THAT ON LEFT #1 UNIT FO…"
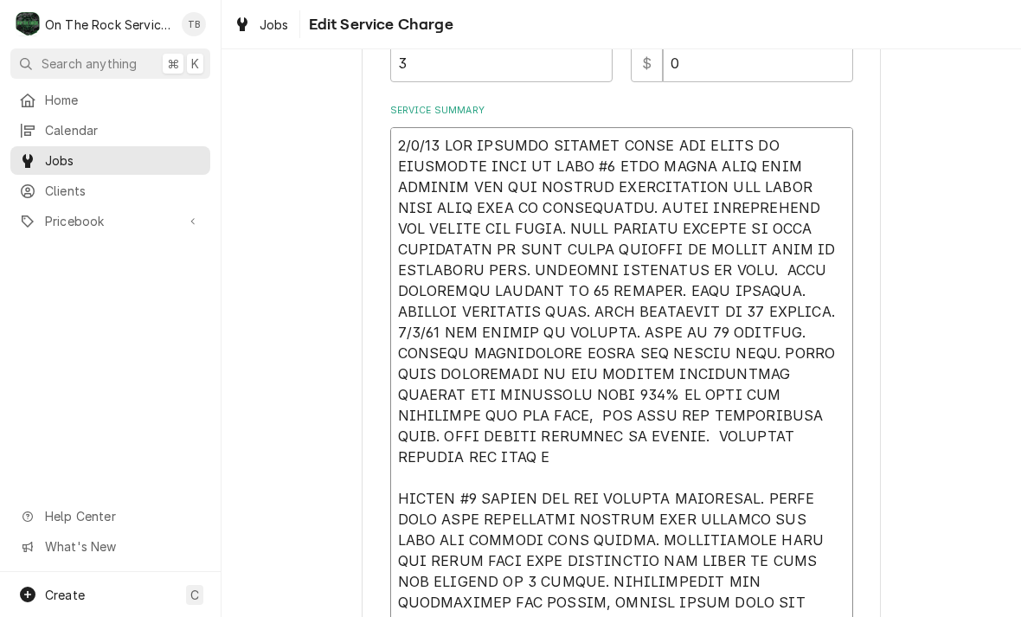
type textarea "x"
type textarea "9/4/25 TMB PROVIDE SERVICE PARTS AND LABOR TO DETERMINE THAT ON LEFT #1 UNIT FO…"
type textarea "x"
type textarea "9/4/25 TMB PROVIDE SERVICE PARTS AND LABOR TO DETERMINE THAT ON LEFT #1 UNIT FO…"
type textarea "x"
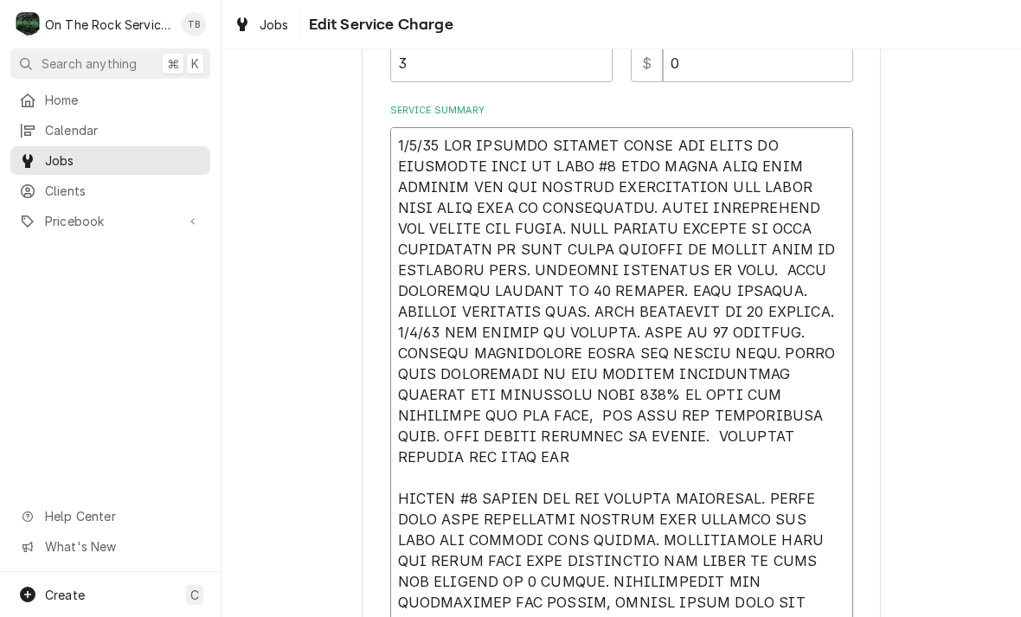
type textarea "9/4/25 TMB PROVIDE SERVICE PARTS AND LABOR TO DETERMINE THAT ON LEFT #1 UNIT FO…"
type textarea "x"
type textarea "9/4/25 TMB PROVIDE SERVICE PARTS AND LABOR TO DETERMINE THAT ON LEFT #1 UNIT FO…"
type textarea "x"
type textarea "9/4/25 TMB PROVIDE SERVICE PARTS AND LABOR TO DETERMINE THAT ON LEFT #1 UNIT FO…"
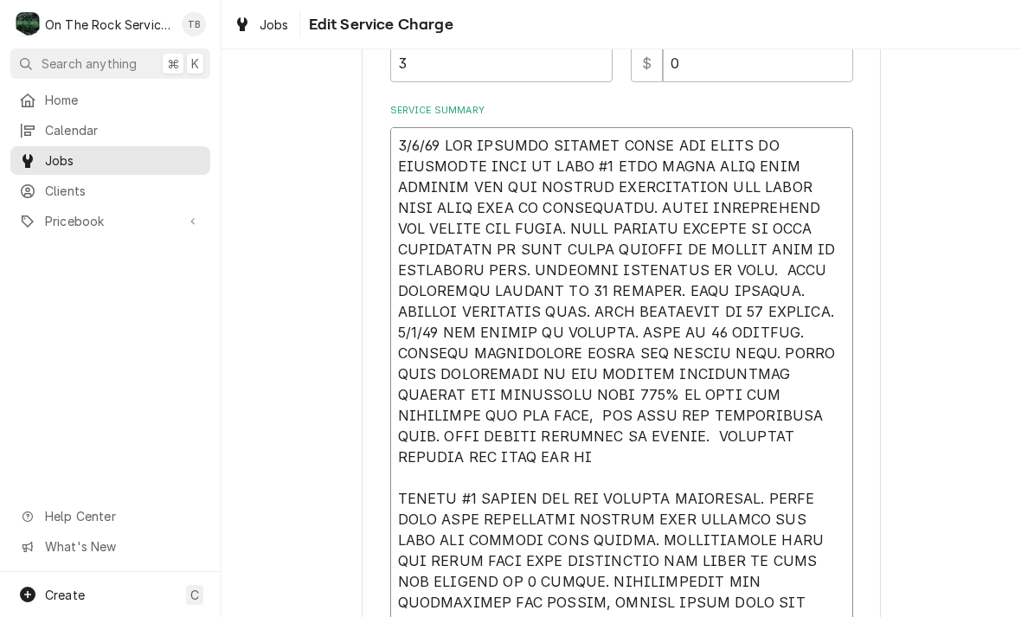
type textarea "x"
type textarea "9/4/25 TMB PROVIDE SERVICE PARTS AND LABOR TO DETERMINE THAT ON LEFT #1 UNIT FO…"
type textarea "x"
type textarea "9/4/25 TMB PROVIDE SERVICE PARTS AND LABOR TO DETERMINE THAT ON LEFT #1 UNIT FO…"
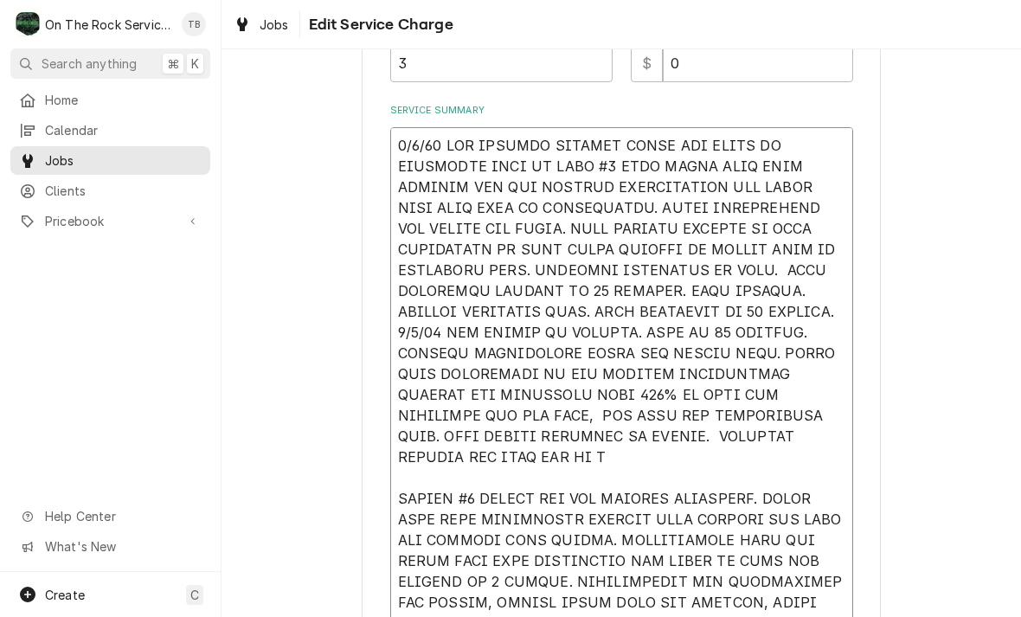
type textarea "x"
type textarea "9/4/25 TMB PROVIDE SERVICE PARTS AND LABOR TO DETERMINE THAT ON LEFT #1 UNIT FO…"
type textarea "x"
type textarea "9/4/25 TMB PROVIDE SERVICE PARTS AND LABOR TO DETERMINE THAT ON LEFT #1 UNIT FO…"
type textarea "x"
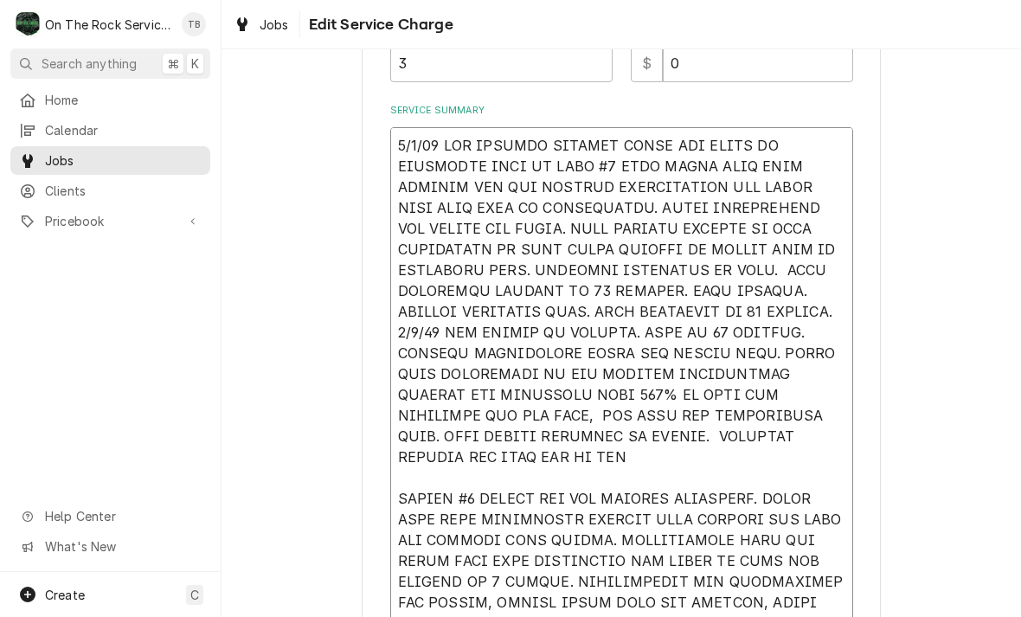
type textarea "9/4/25 TMB PROVIDE SERVICE PARTS AND LABOR TO DETERMINE THAT ON LEFT #1 UNIT FO…"
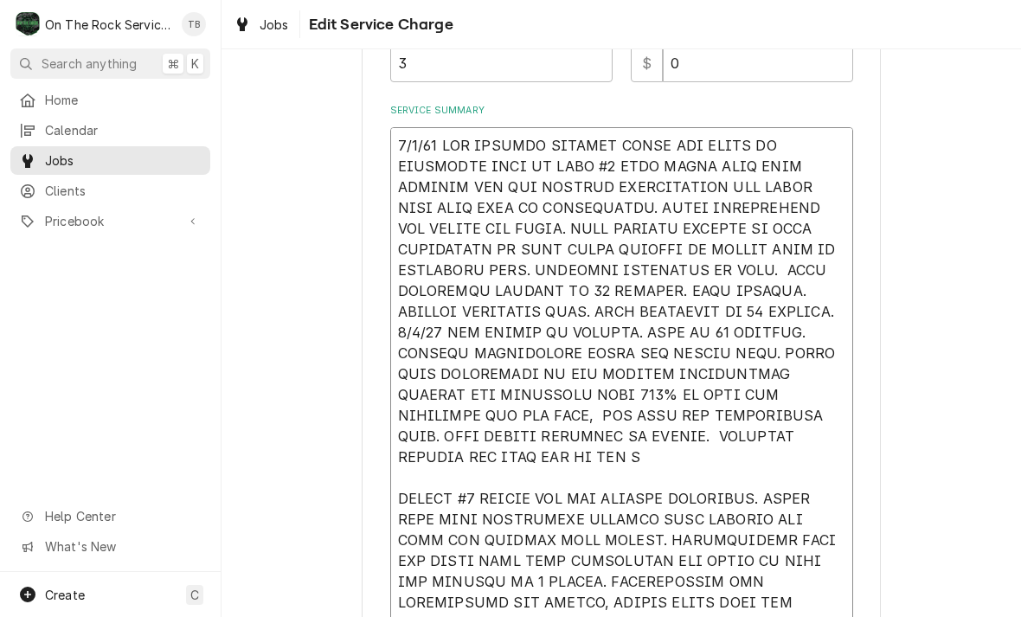
type textarea "x"
type textarea "9/4/25 TMB PROVIDE SERVICE PARTS AND LABOR TO DETERMINE THAT ON LEFT #1 UNIT FO…"
type textarea "x"
type textarea "9/4/25 TMB PROVIDE SERVICE PARTS AND LABOR TO DETERMINE THAT ON LEFT #1 UNIT FO…"
type textarea "x"
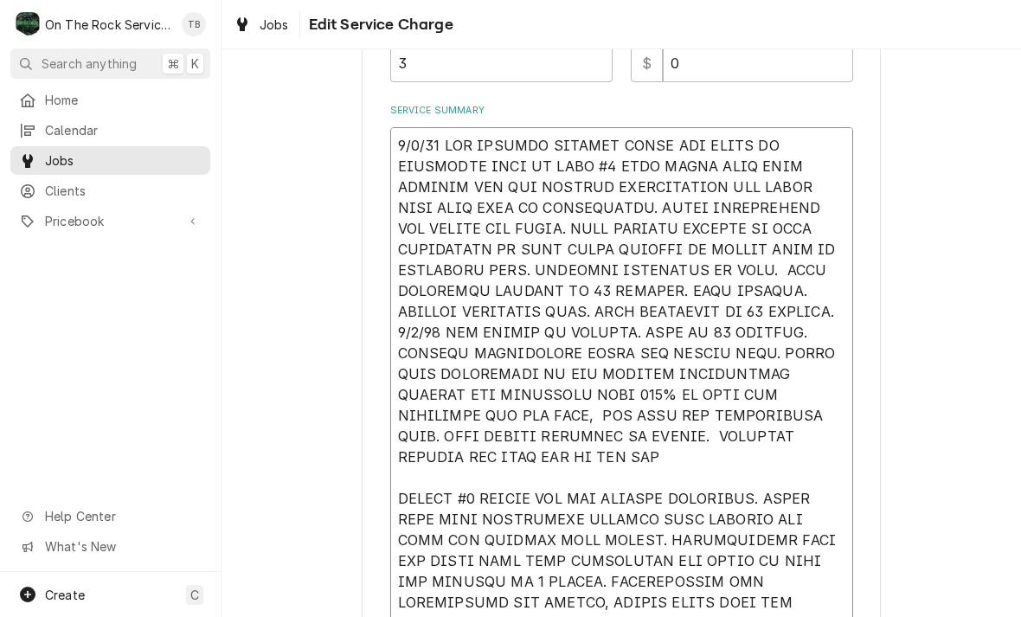
type textarea "9/4/25 TMB PROVIDE SERVICE PARTS AND LABOR TO DETERMINE THAT ON LEFT #1 UNIT FO…"
type textarea "x"
type textarea "9/4/25 TMB PROVIDE SERVICE PARTS AND LABOR TO DETERMINE THAT ON LEFT #1 UNIT FO…"
type textarea "x"
type textarea "9/4/25 TMB PROVIDE SERVICE PARTS AND LABOR TO DETERMINE THAT ON LEFT #1 UNIT FO…"
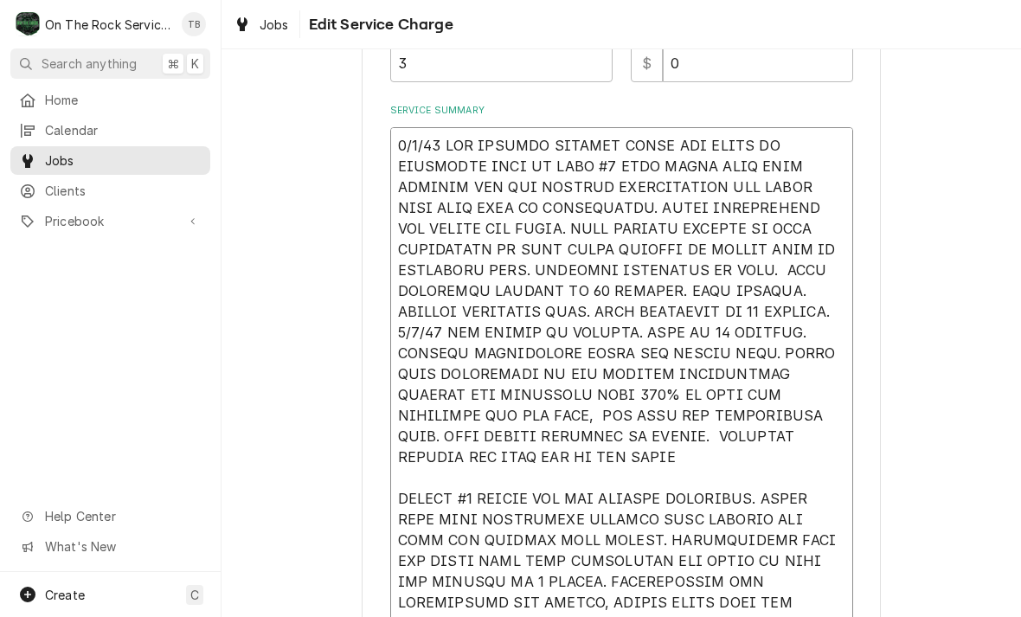
type textarea "x"
type textarea "9/4/25 TMB PROVIDE SERVICE PARTS AND LABOR TO DETERMINE THAT ON LEFT #1 UNIT FO…"
type textarea "x"
type textarea "9/4/25 TMB PROVIDE SERVICE PARTS AND LABOR TO DETERMINE THAT ON LEFT #1 UNIT FO…"
type textarea "x"
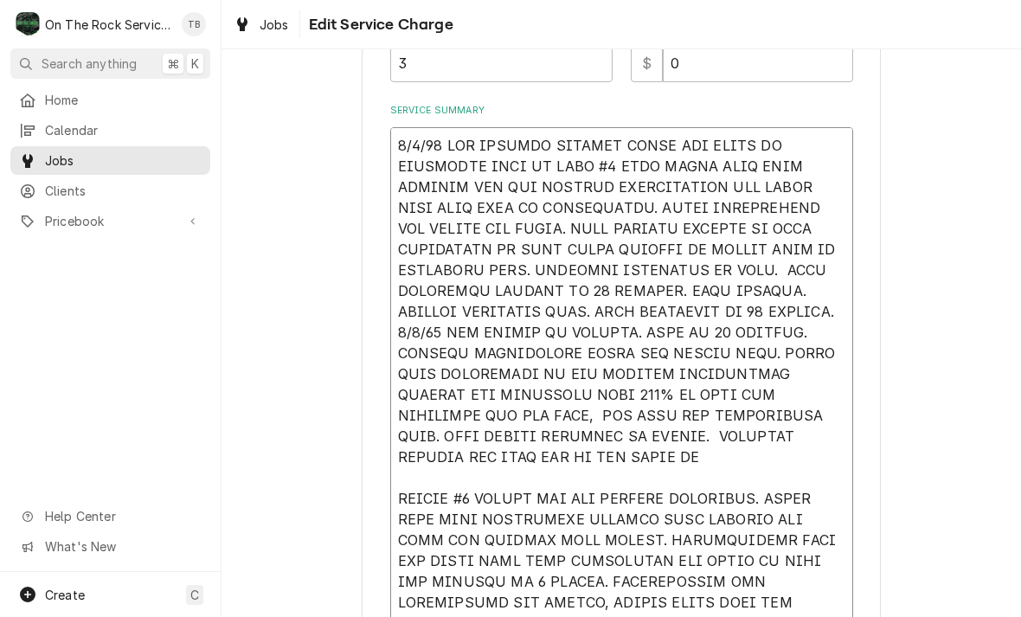
type textarea "9/4/25 TMB PROVIDE SERVICE PARTS AND LABOR TO DETERMINE THAT ON LEFT #1 UNIT FO…"
type textarea "x"
type textarea "9/4/25 TMB PROVIDE SERVICE PARTS AND LABOR TO DETERMINE THAT ON LEFT #1 UNIT FO…"
type textarea "x"
type textarea "9/4/25 TMB PROVIDE SERVICE PARTS AND LABOR TO DETERMINE THAT ON LEFT #1 UNIT FO…"
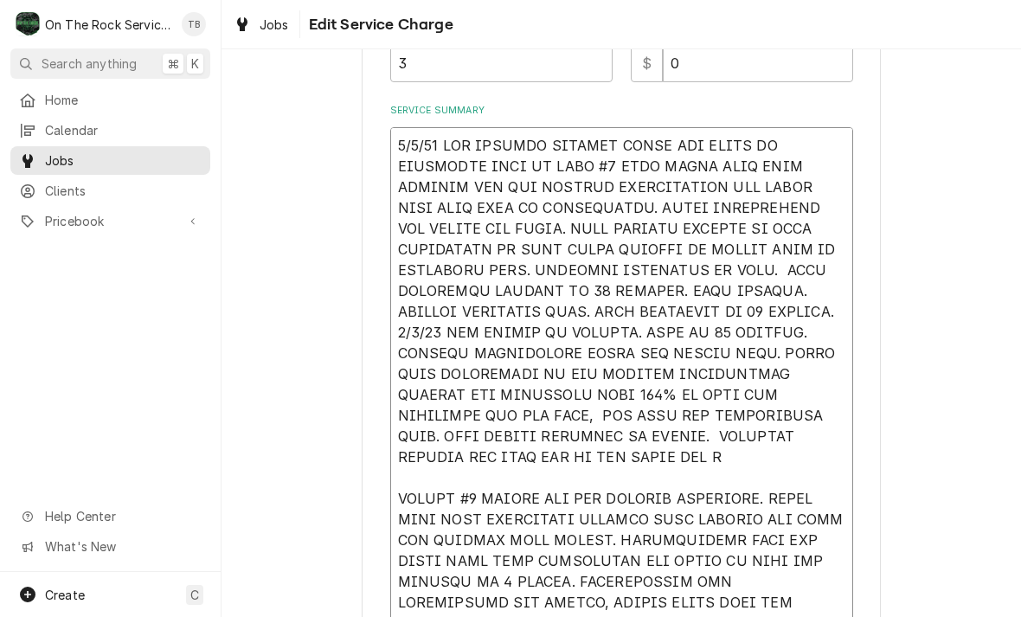
type textarea "x"
type textarea "9/4/25 TMB PROVIDE SERVICE PARTS AND LABOR TO DETERMINE THAT ON LEFT #1 UNIT FO…"
type textarea "x"
type textarea "9/4/25 TMB PROVIDE SERVICE PARTS AND LABOR TO DETERMINE THAT ON LEFT #1 UNIT FO…"
type textarea "x"
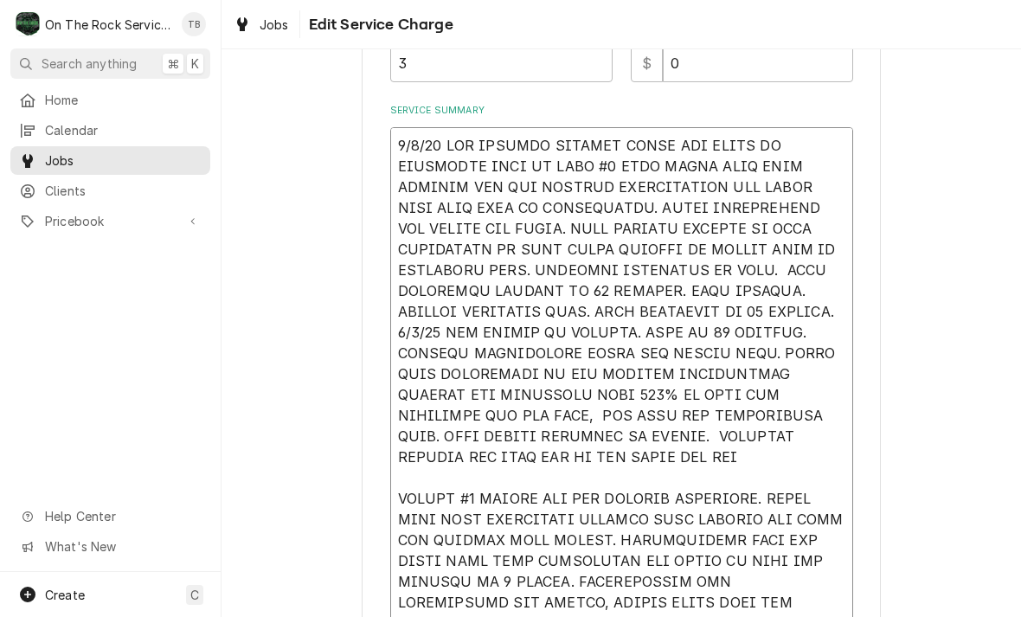
type textarea "9/4/25 TMB PROVIDE SERVICE PARTS AND LABOR TO DETERMINE THAT ON LEFT #1 UNIT FO…"
type textarea "x"
type textarea "9/4/25 TMB PROVIDE SERVICE PARTS AND LABOR TO DETERMINE THAT ON LEFT #1 UNIT FO…"
type textarea "x"
type textarea "9/4/25 TMB PROVIDE SERVICE PARTS AND LABOR TO DETERMINE THAT ON LEFT #1 UNIT FO…"
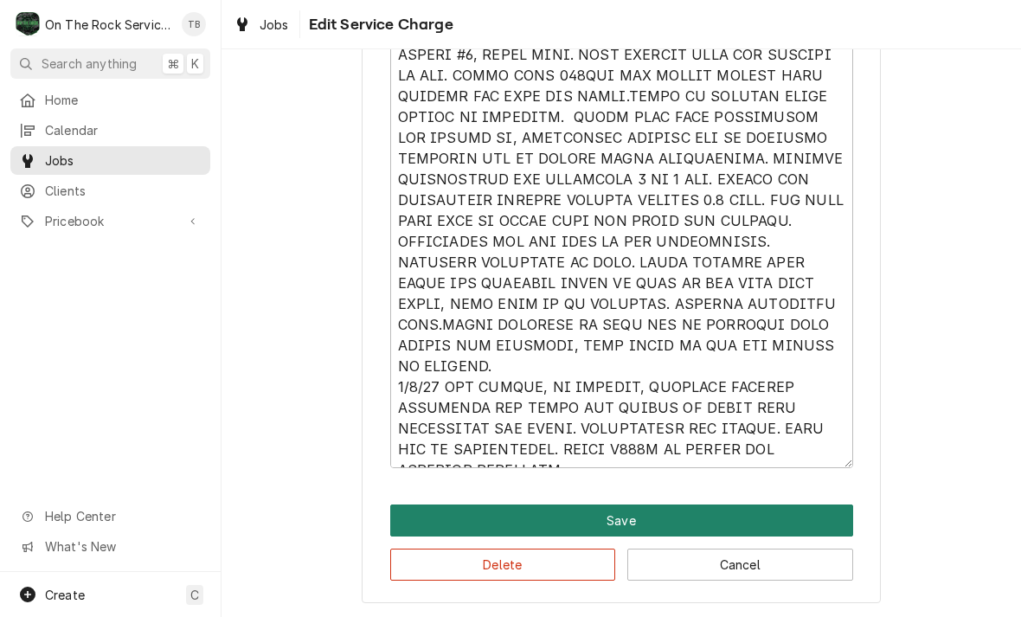
click at [676, 521] on button "Save" at bounding box center [621, 520] width 463 height 32
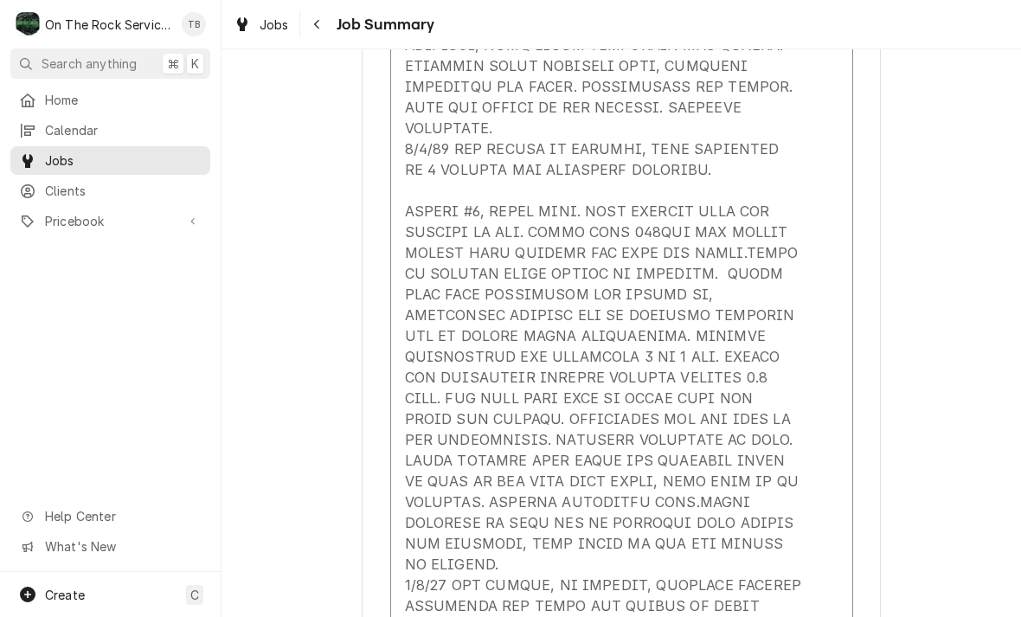
scroll to position [721, 0]
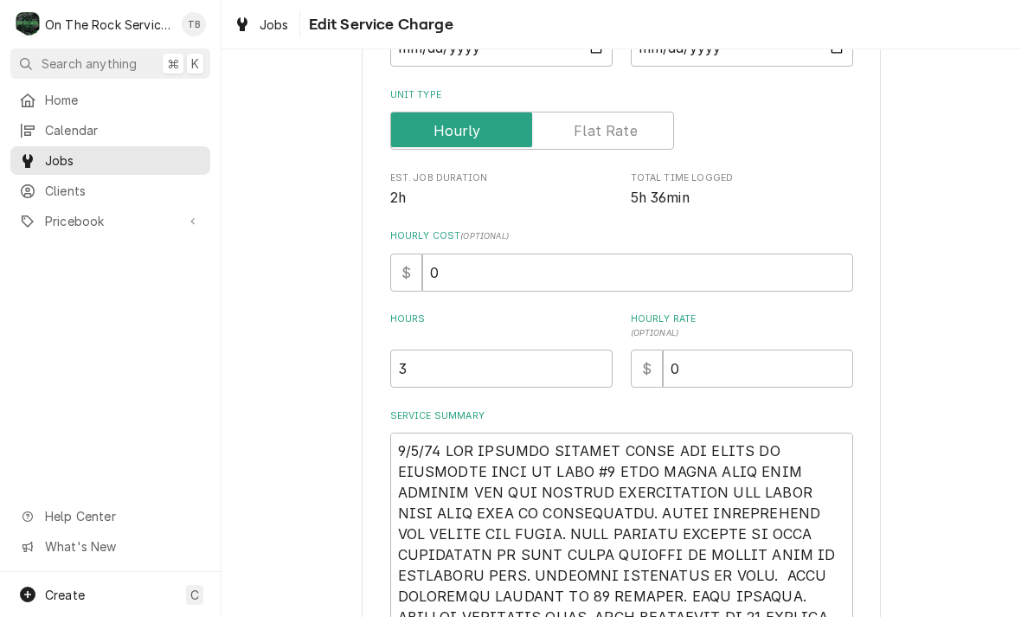
scroll to position [244, 0]
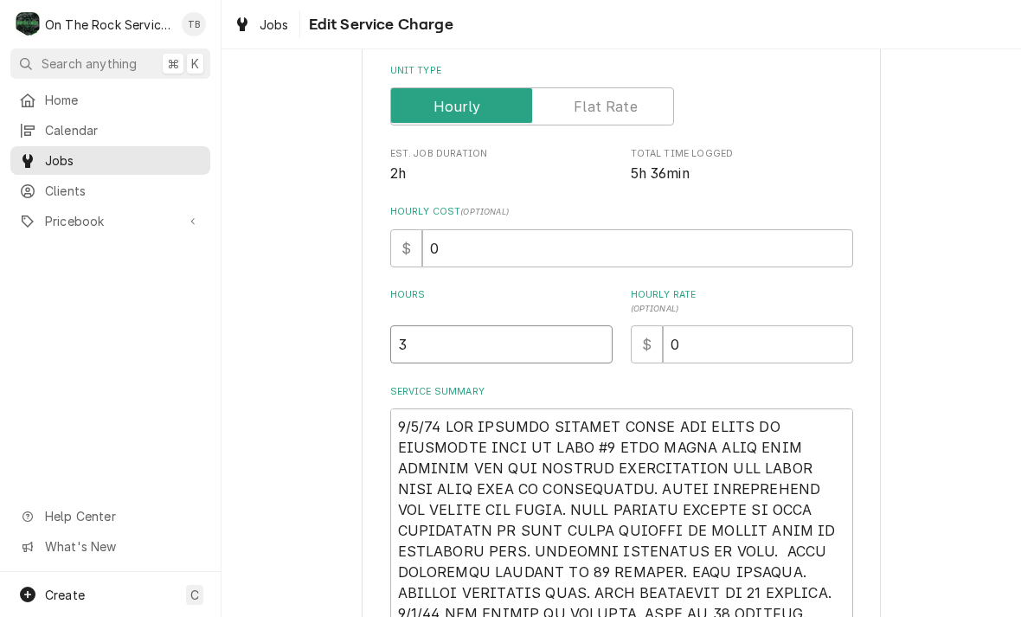
click at [437, 342] on input "3" at bounding box center [501, 344] width 222 height 38
type textarea "x"
type input "5"
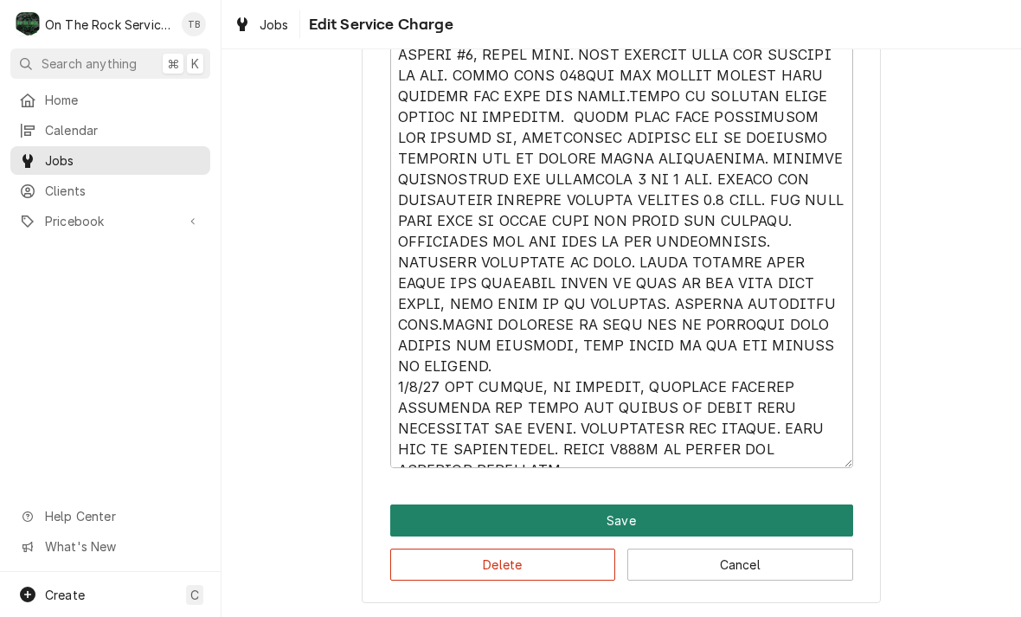
click at [633, 517] on button "Save" at bounding box center [621, 520] width 463 height 32
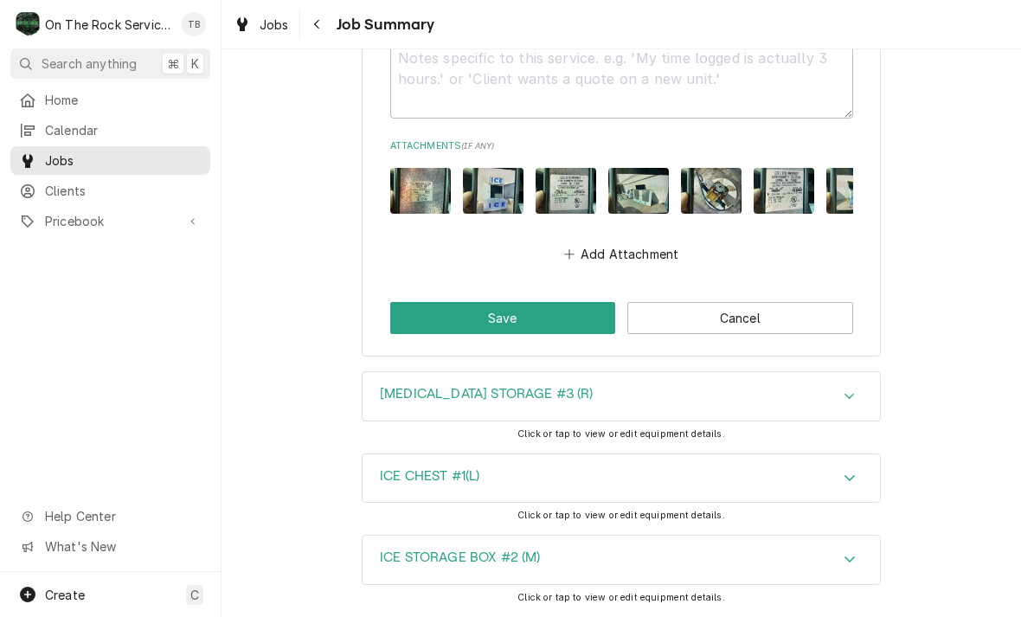
scroll to position [4026, 0]
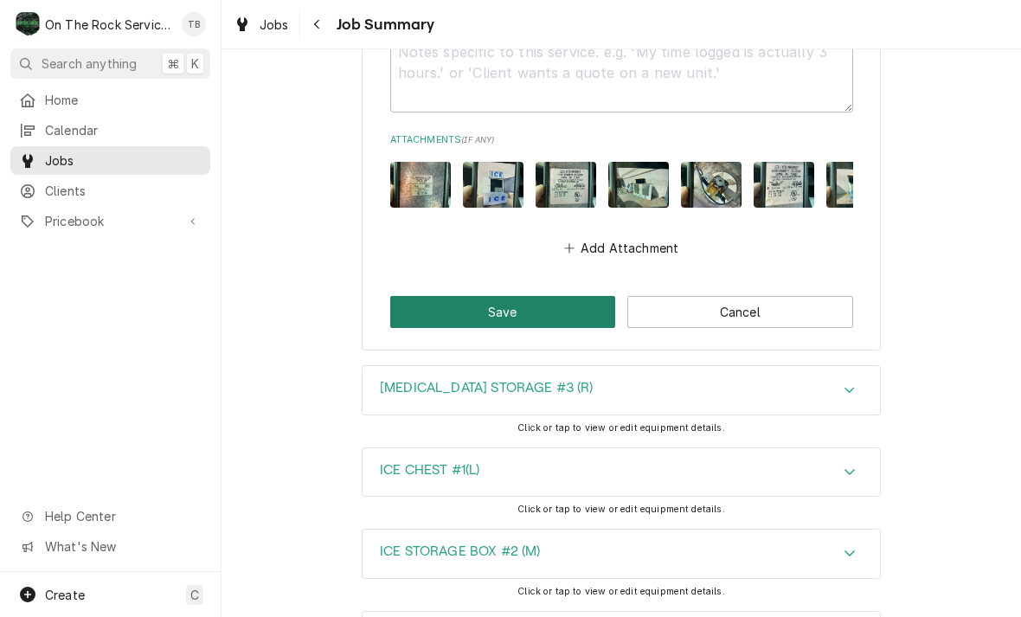
click at [548, 296] on button "Save" at bounding box center [503, 312] width 226 height 32
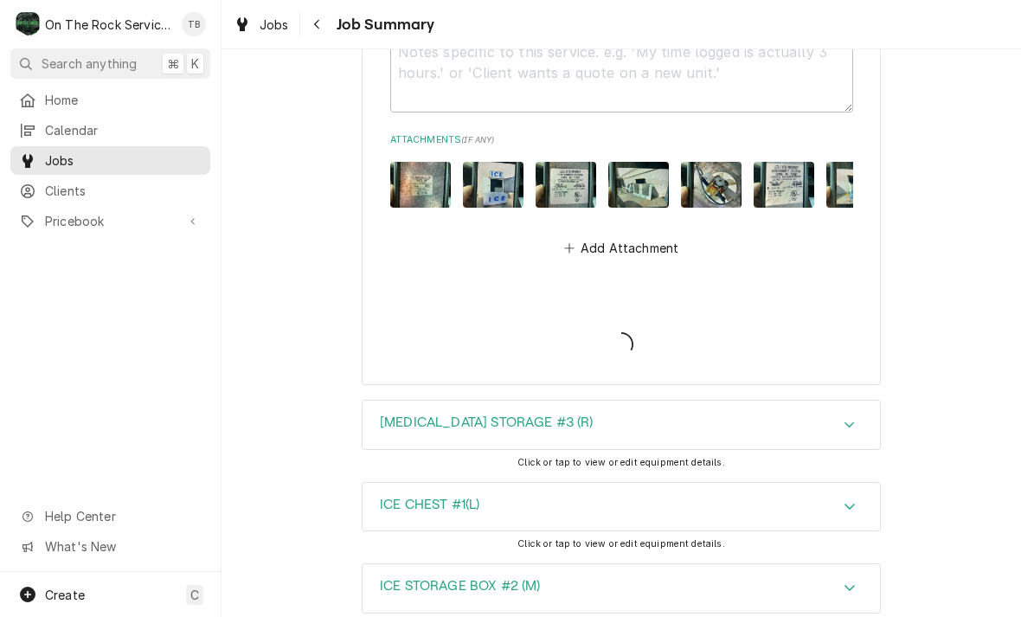
click at [954, 482] on div "ICE CHEST #1(L) Click or tap to view or edit equipment details." at bounding box center [620, 522] width 799 height 81
type textarea "x"
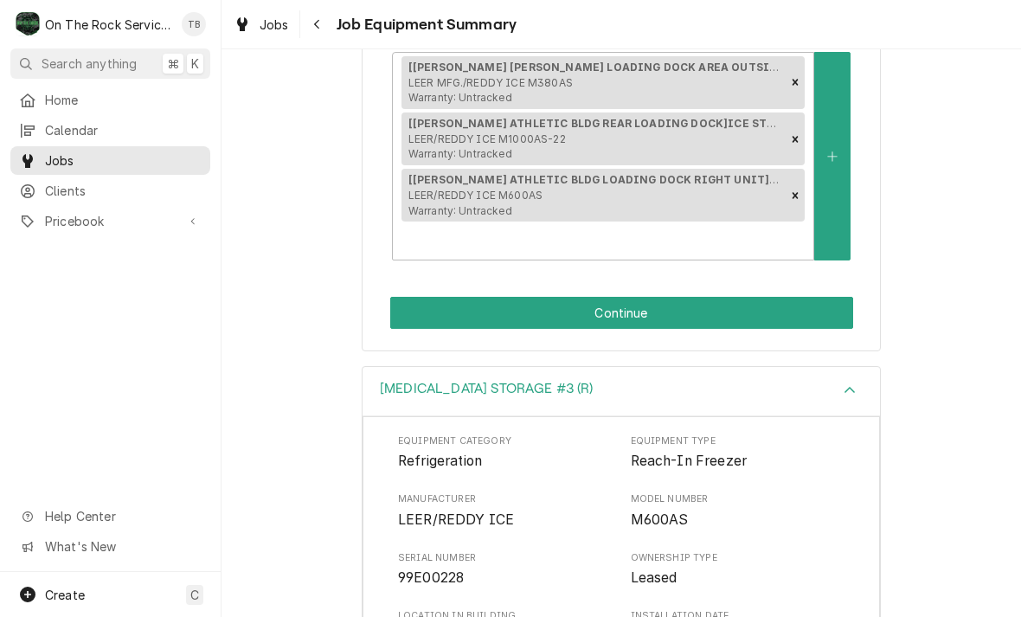
scroll to position [352, 0]
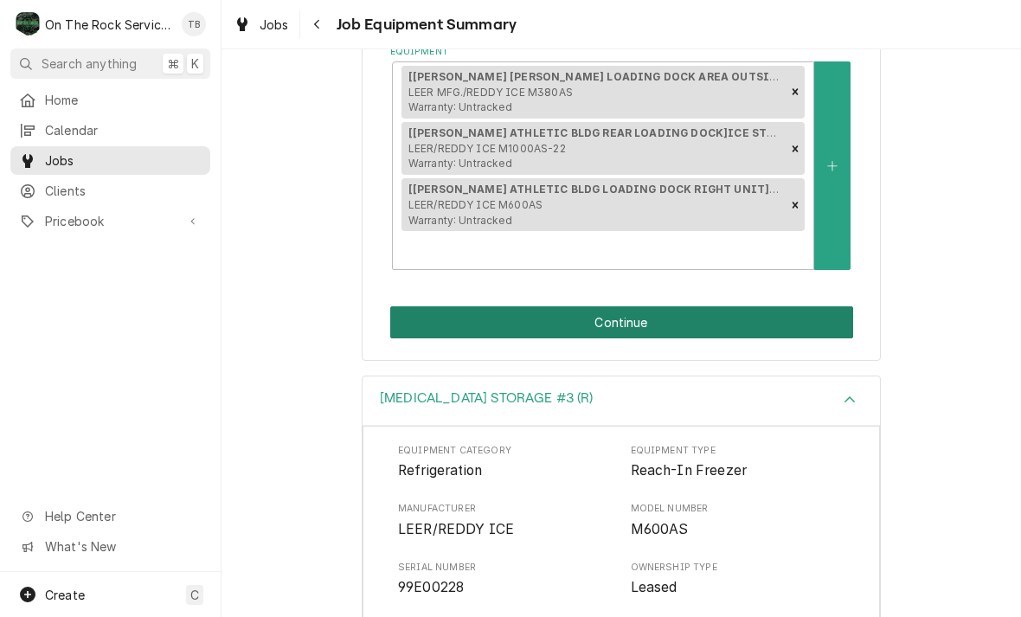
click at [802, 308] on button "Continue" at bounding box center [621, 322] width 463 height 32
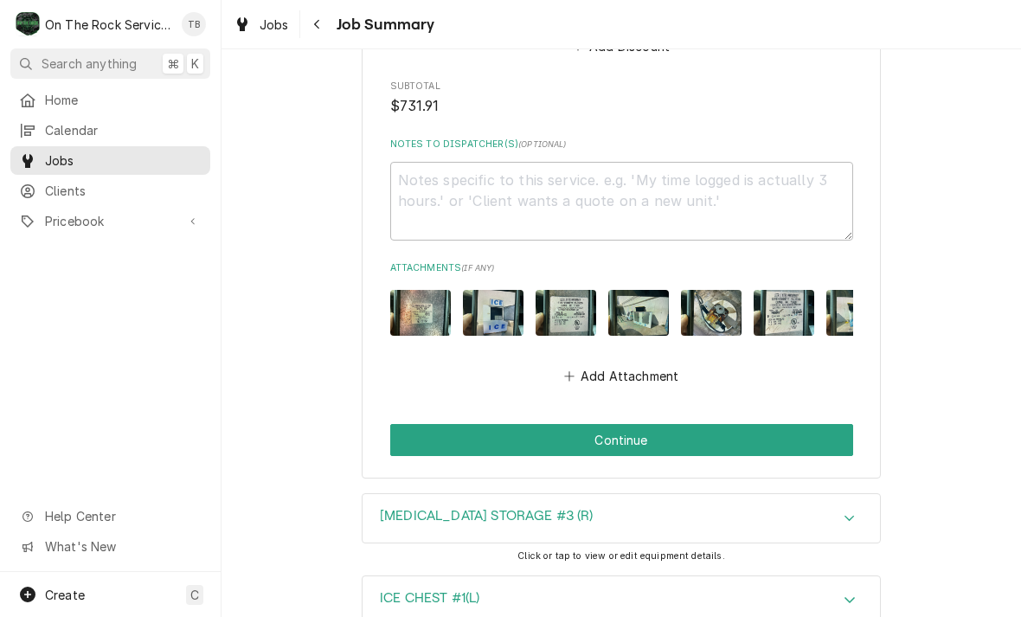
scroll to position [3911, 0]
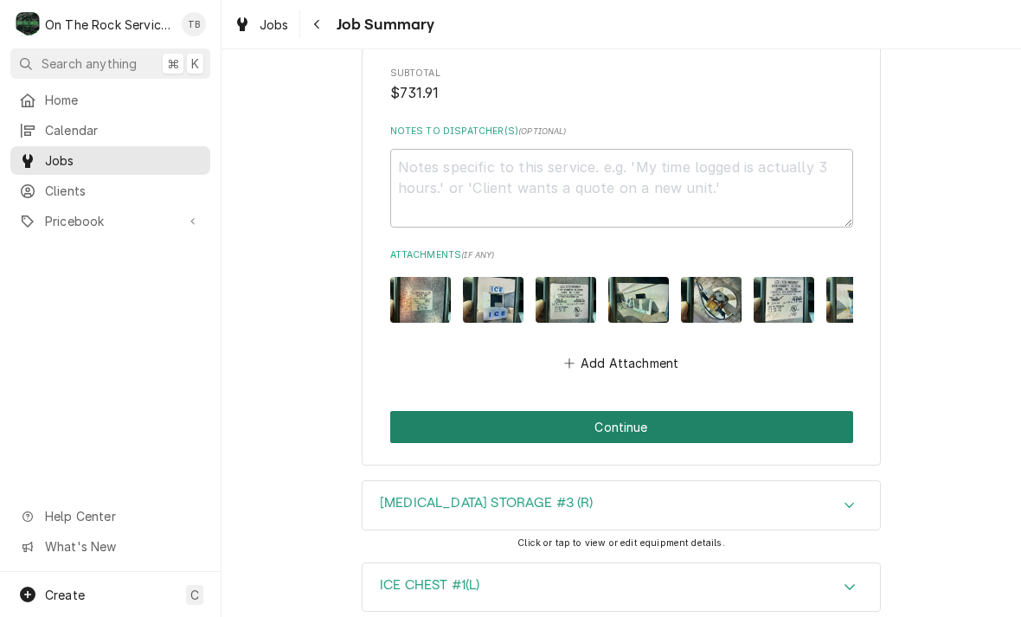
click at [819, 411] on button "Continue" at bounding box center [621, 427] width 463 height 32
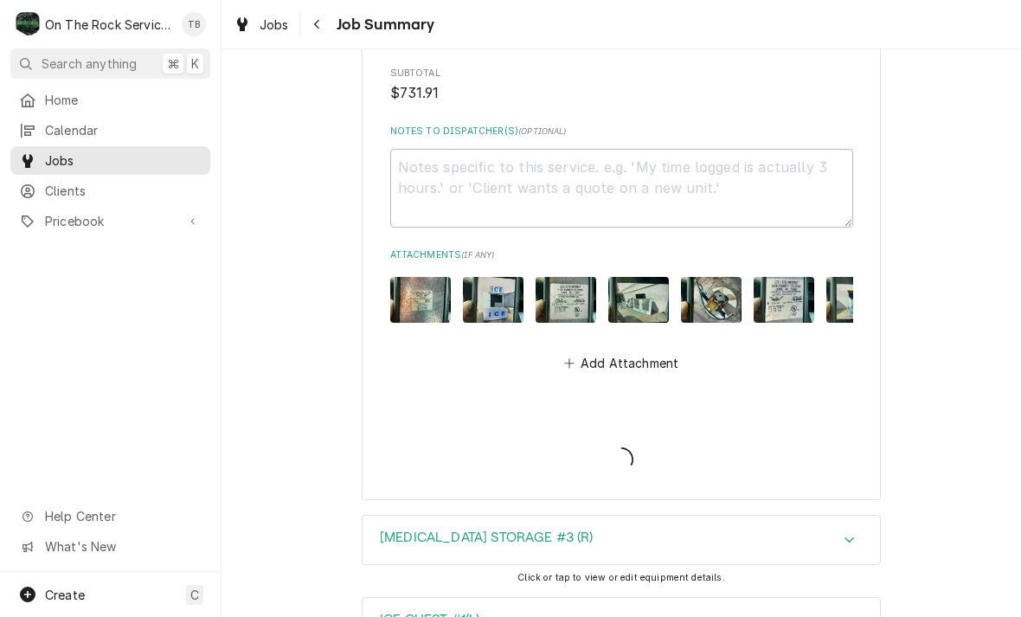
type textarea "x"
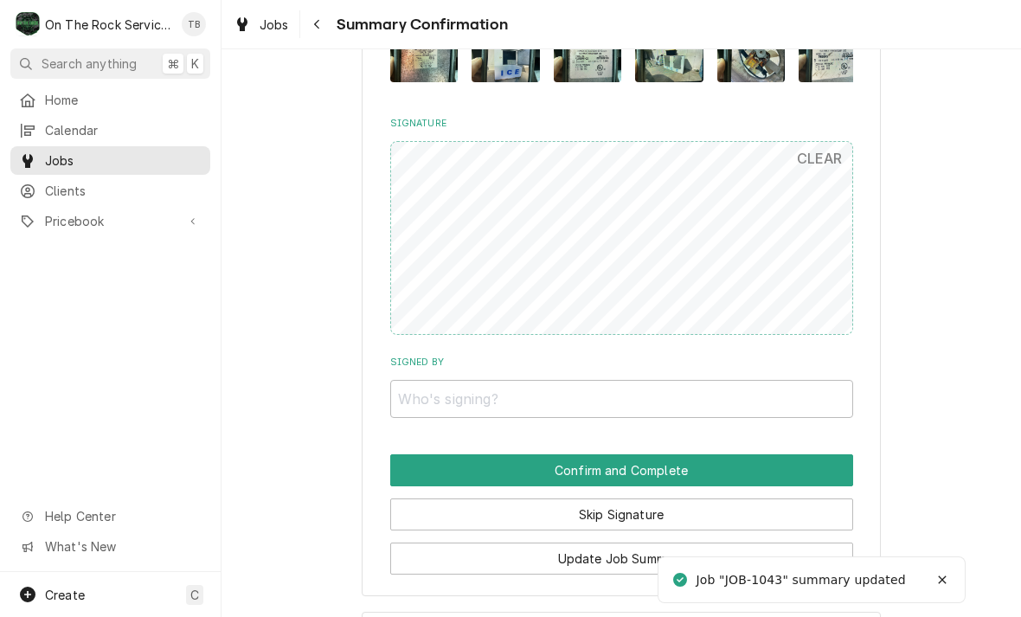
scroll to position [3151, 0]
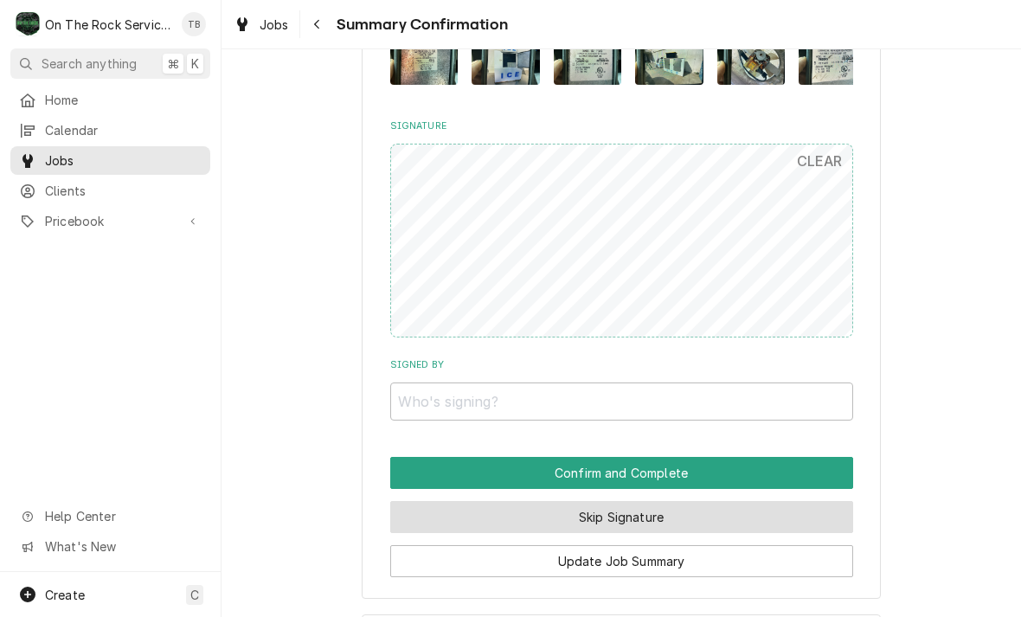
click at [676, 522] on button "Skip Signature" at bounding box center [621, 517] width 463 height 32
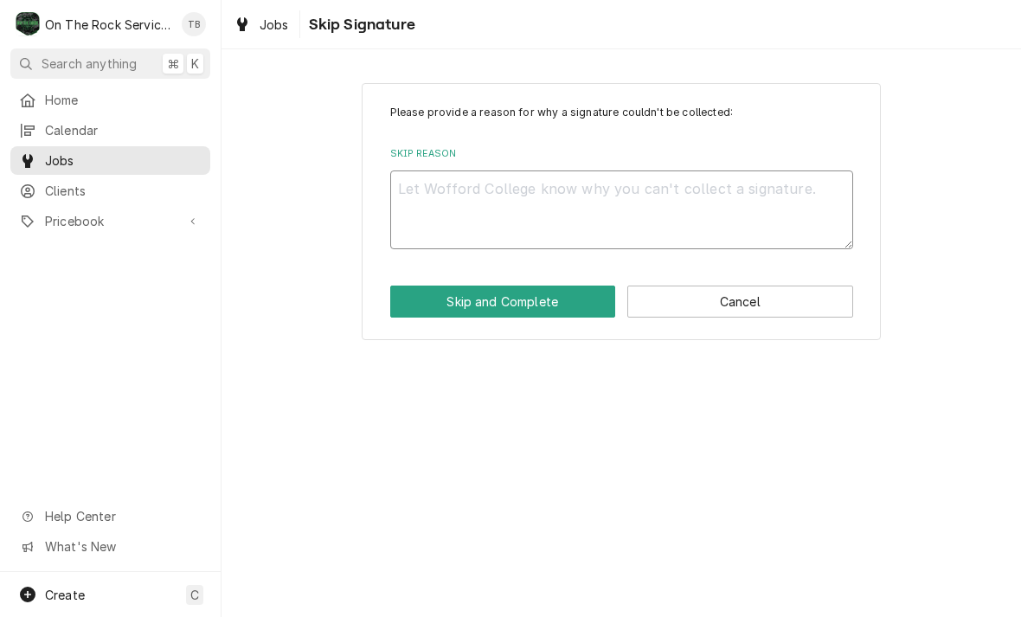
click at [534, 199] on textarea "Skip Reason" at bounding box center [621, 209] width 463 height 79
type textarea "x"
type textarea "N"
type textarea "x"
type textarea "NO"
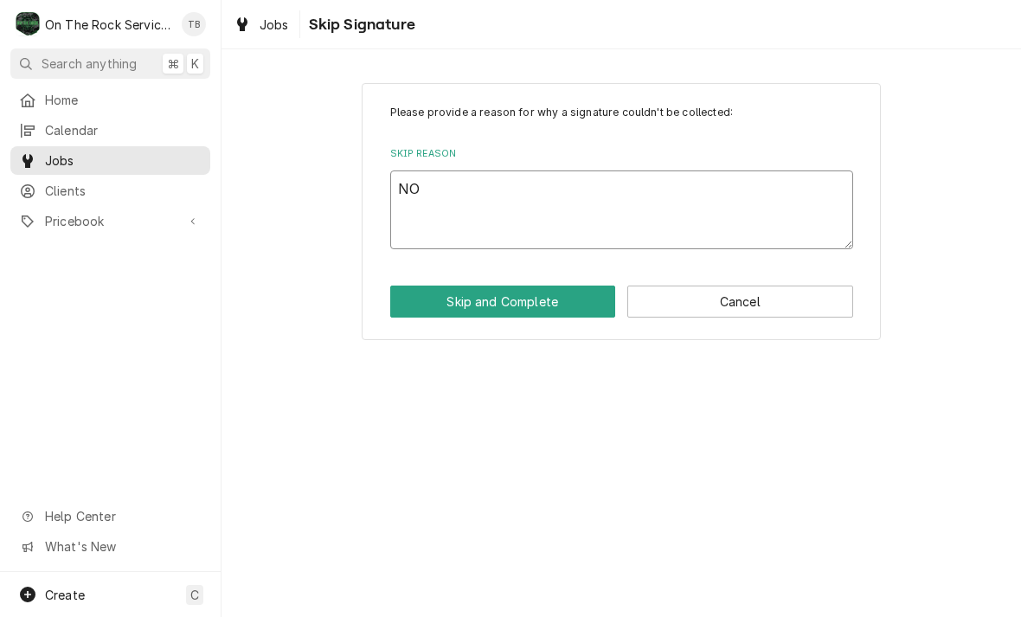
type textarea "x"
type textarea "NO"
type textarea "x"
type textarea "NO O"
type textarea "x"
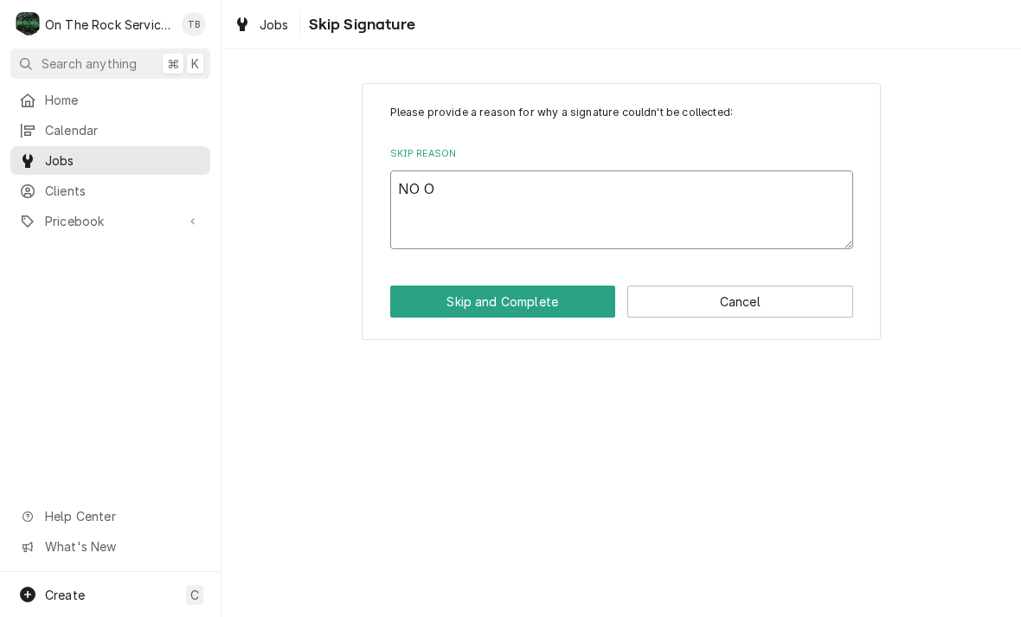
type textarea "NO ON"
type textarea "x"
type textarea "NO ONE"
type textarea "x"
type textarea "NO ONE"
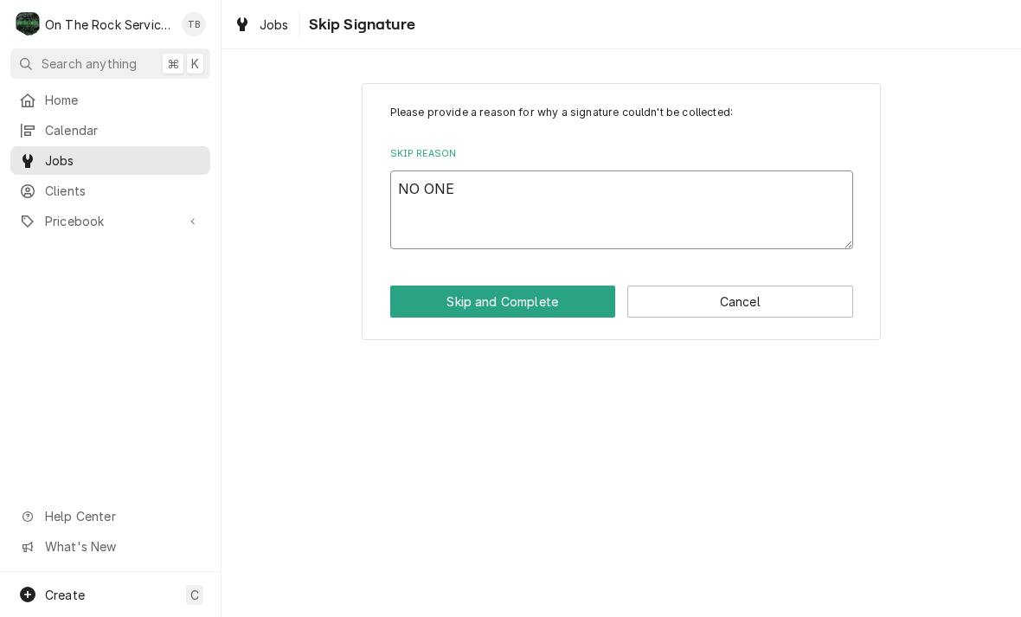
type textarea "x"
type textarea "NO ONE A"
type textarea "x"
type textarea "NO ONE AV"
type textarea "x"
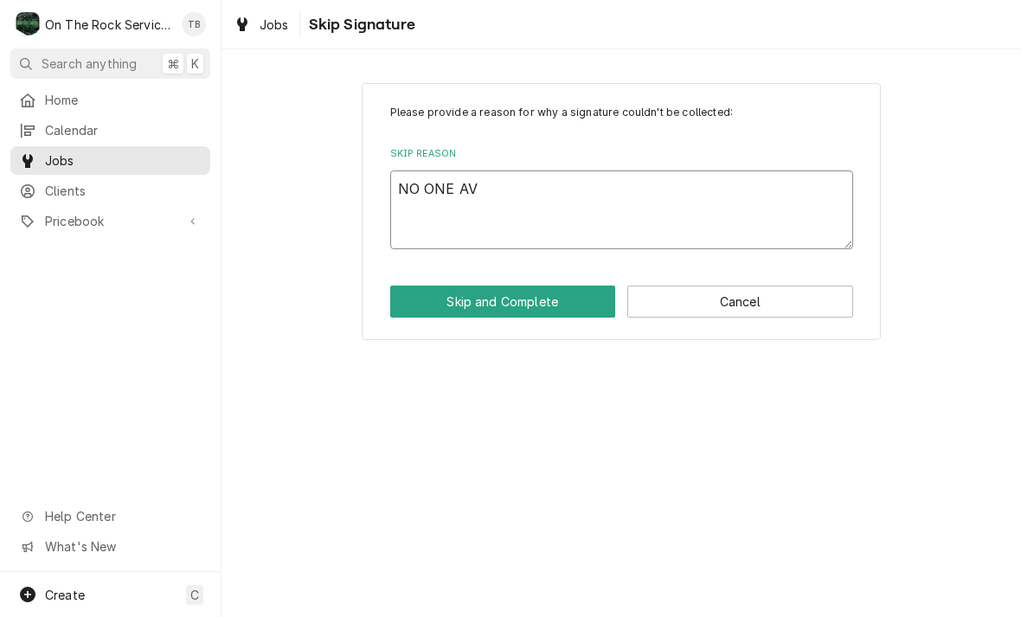
type textarea "NO ONE AVA"
type textarea "x"
type textarea "NO ONE AVAL"
type textarea "x"
type textarea "NO ONE AVALI"
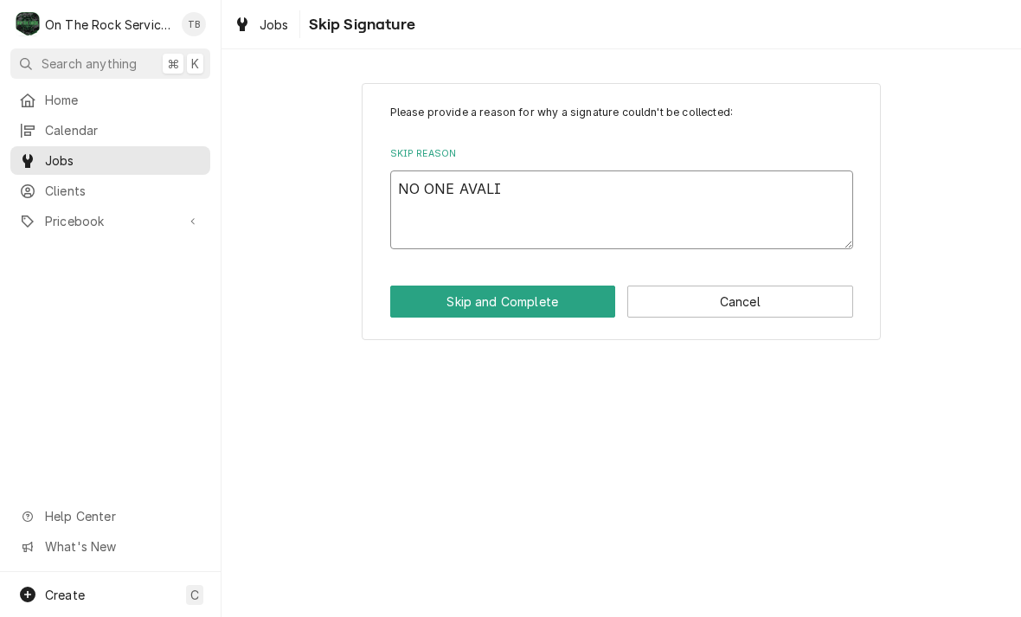
type textarea "x"
type textarea "NO ONE AVALIA"
type textarea "x"
type textarea "NO ONE AVALIAB"
type textarea "x"
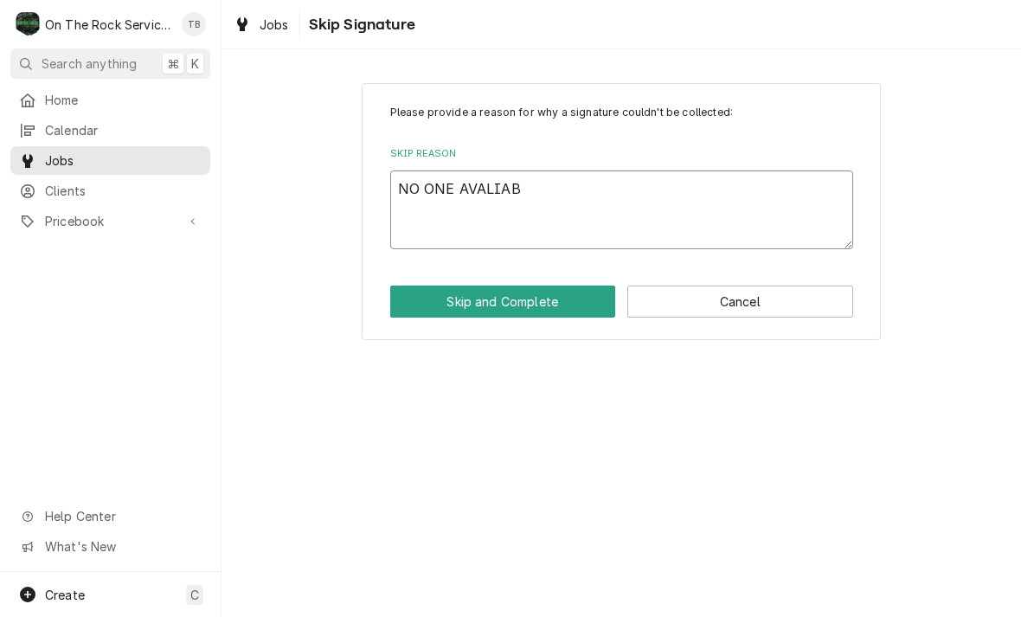
type textarea "NO ONE AVALIABL"
type textarea "x"
type textarea "NO ONE AVALIABLE"
type textarea "x"
type textarea "NO ONE AVALIABLE"
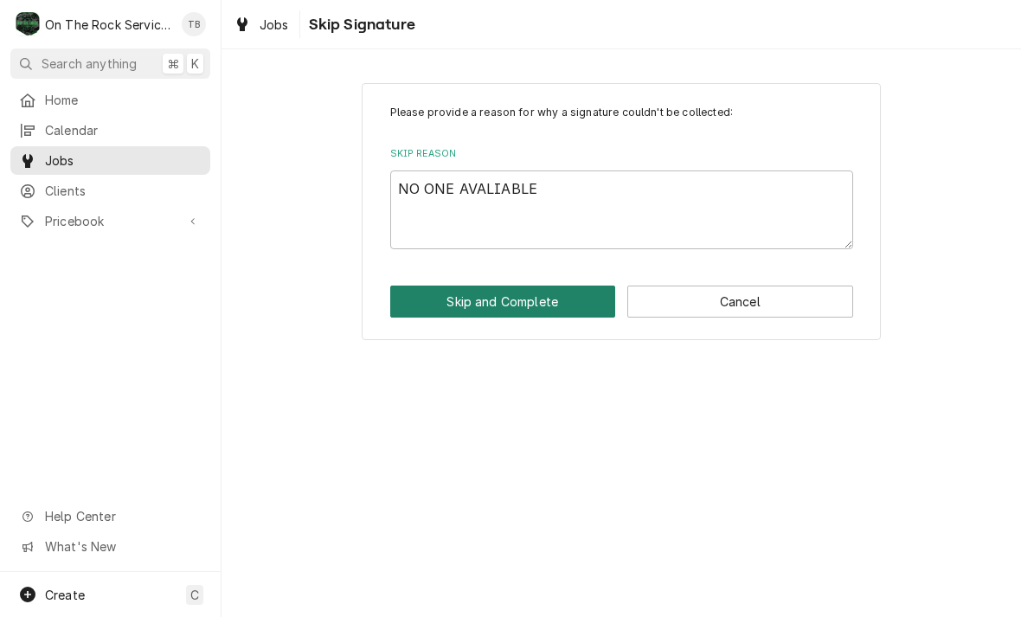
click at [556, 313] on button "Skip and Complete" at bounding box center [503, 301] width 226 height 32
type textarea "x"
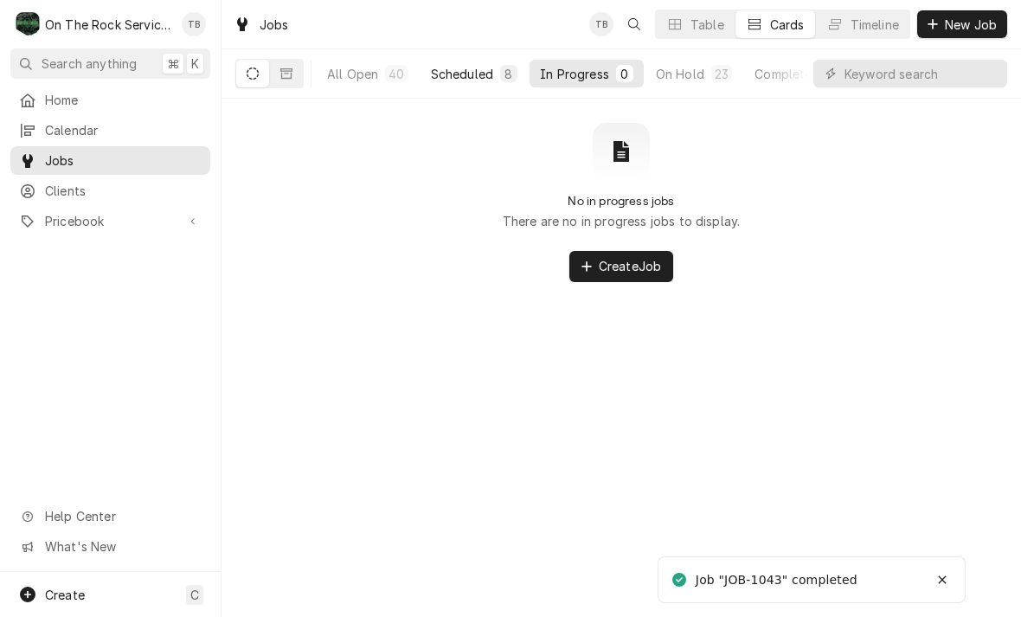
click at [463, 78] on div "Scheduled" at bounding box center [462, 74] width 62 height 18
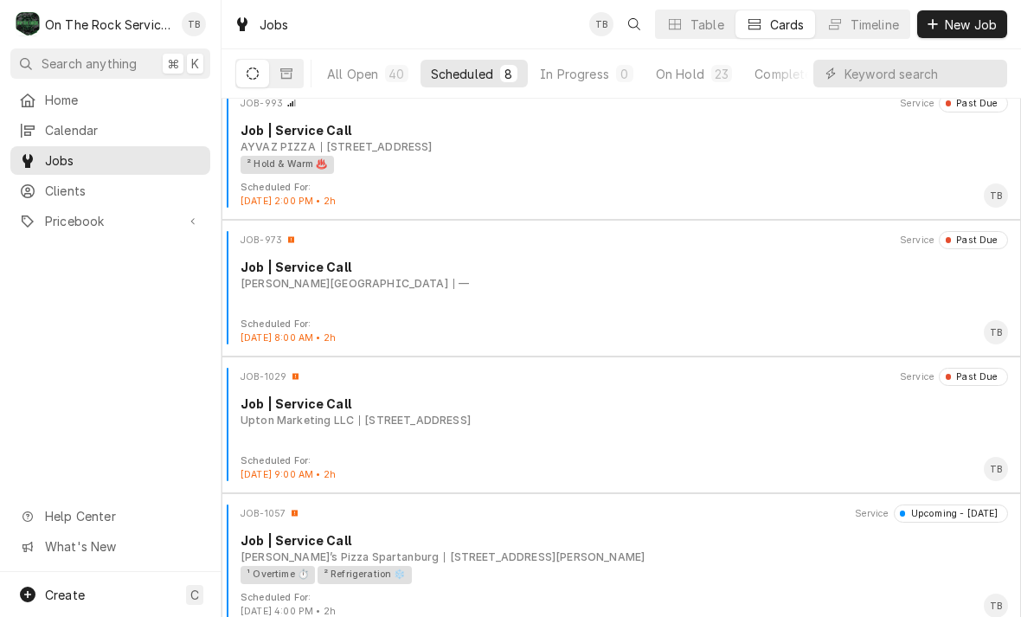
scroll to position [186, 0]
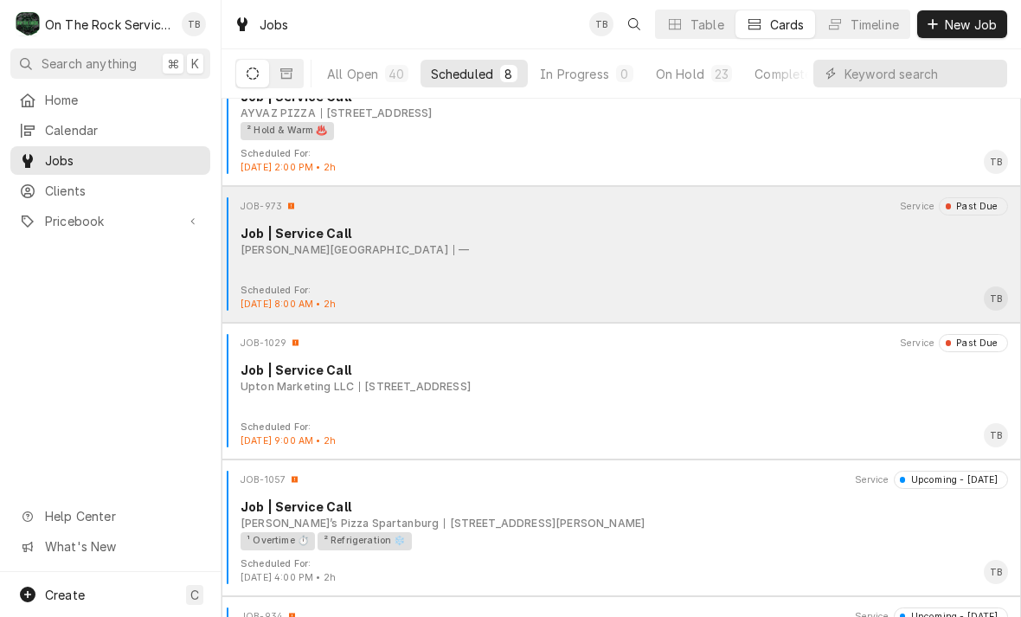
click at [848, 258] on div "JOB-973 Service Past Due Job | Service Call [PERSON_NAME][GEOGRAPHIC_DATA] —" at bounding box center [620, 240] width 785 height 87
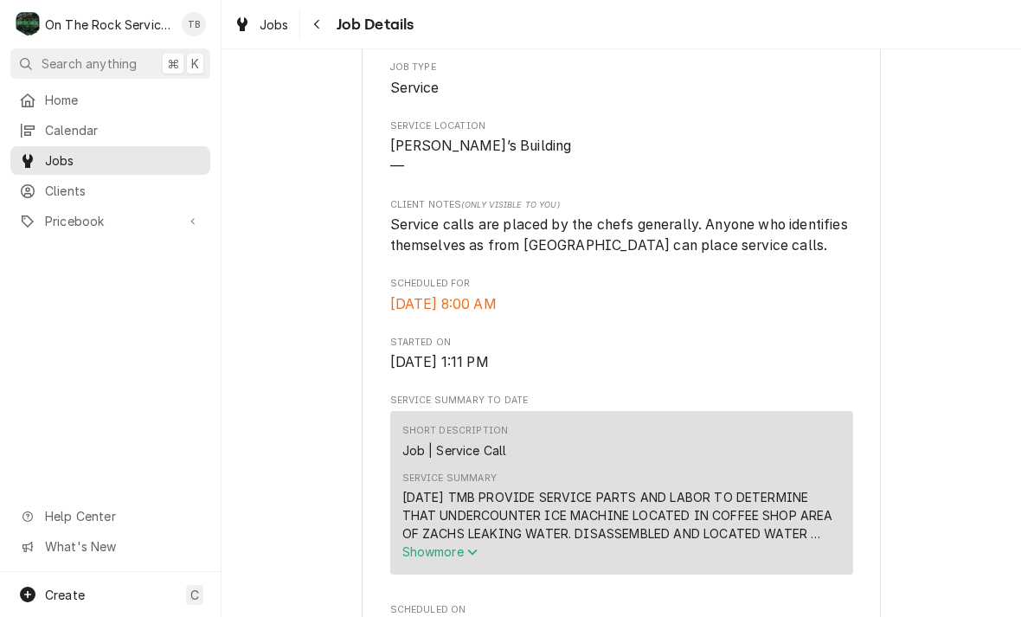
scroll to position [325, 0]
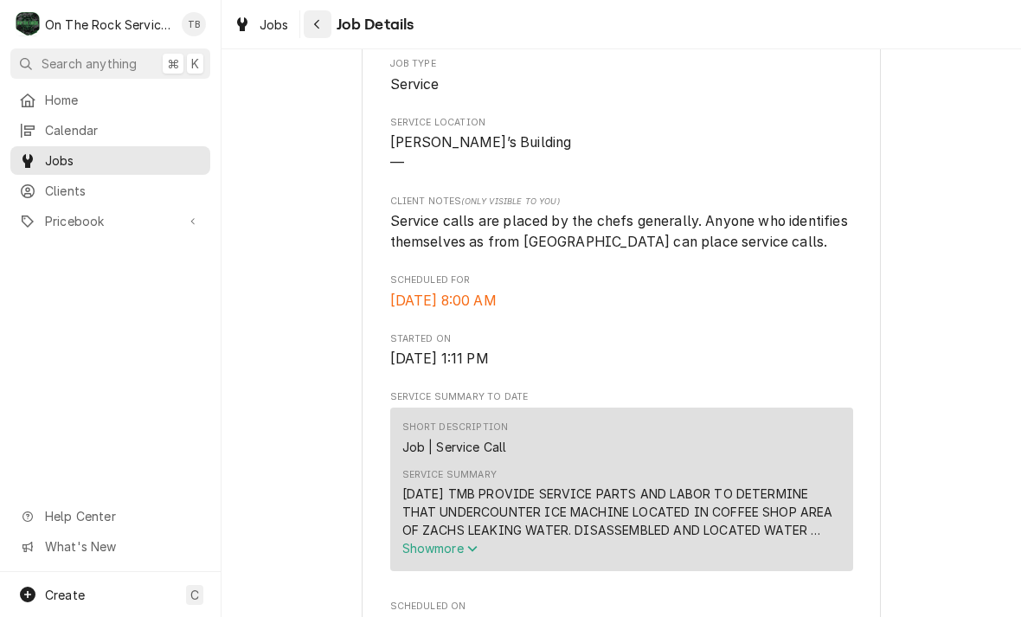
click at [318, 22] on icon "Navigate back" at bounding box center [317, 24] width 8 height 12
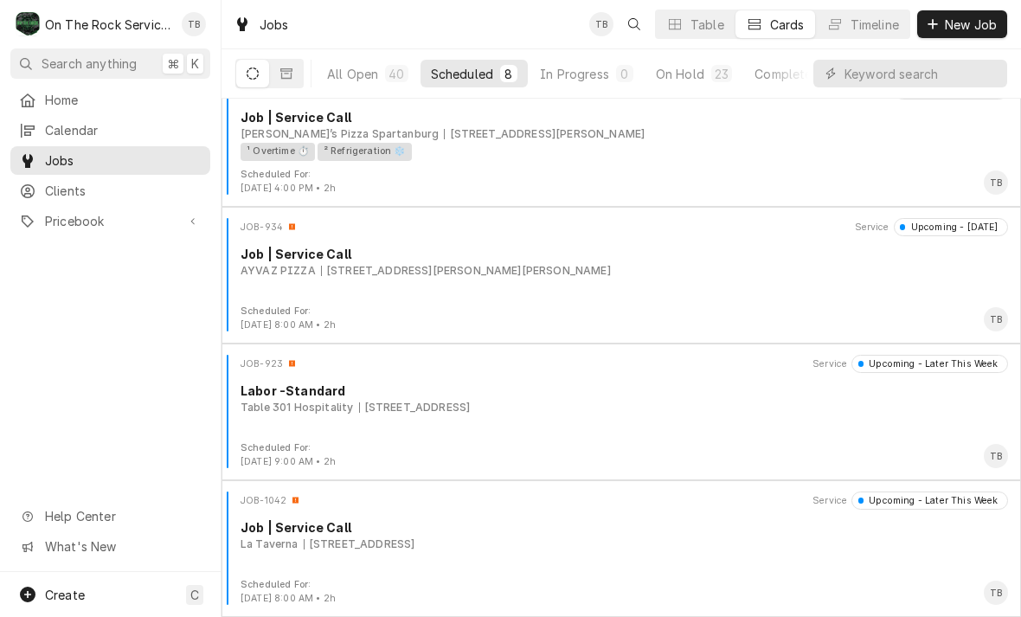
scroll to position [575, 0]
click at [683, 84] on button "On Hold 23" at bounding box center [693, 74] width 97 height 28
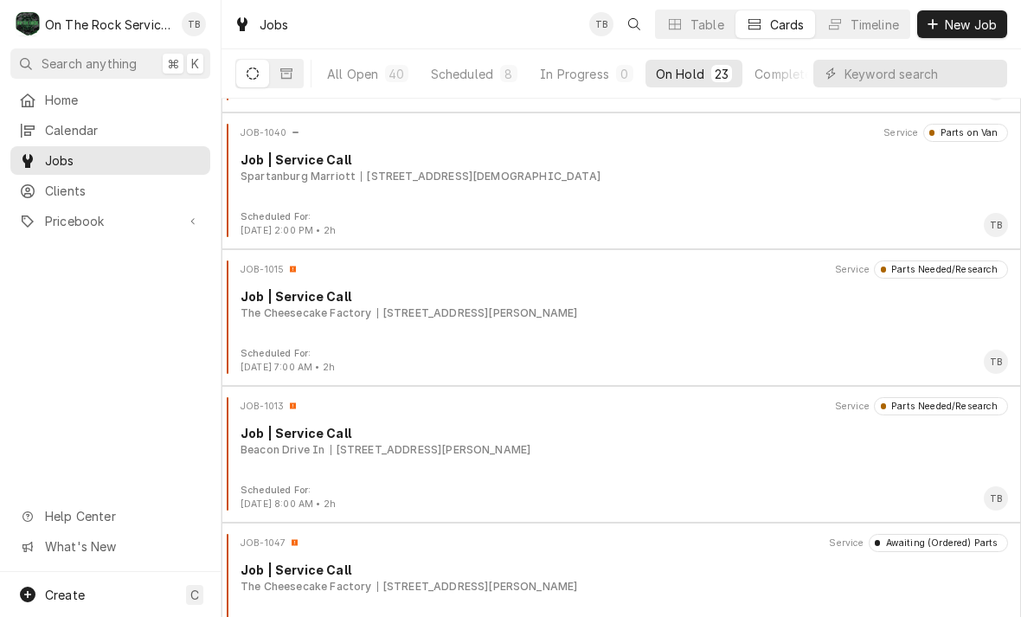
scroll to position [2036, 0]
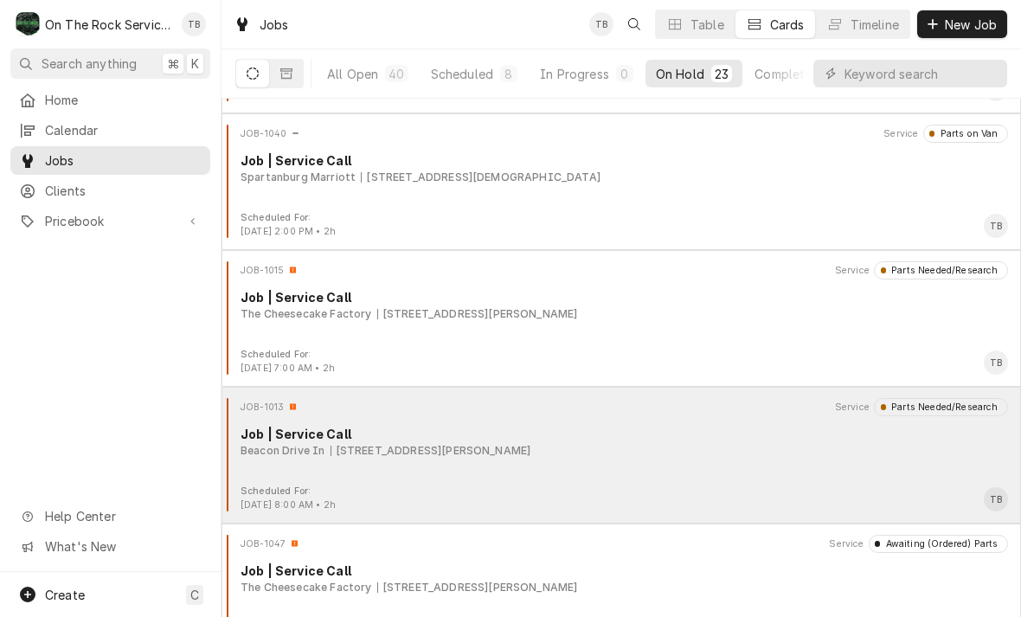
click at [612, 469] on div "JOB-1013 Service Parts Needed/Research Job | Service Call Beacon Drive In [STRE…" at bounding box center [620, 441] width 785 height 87
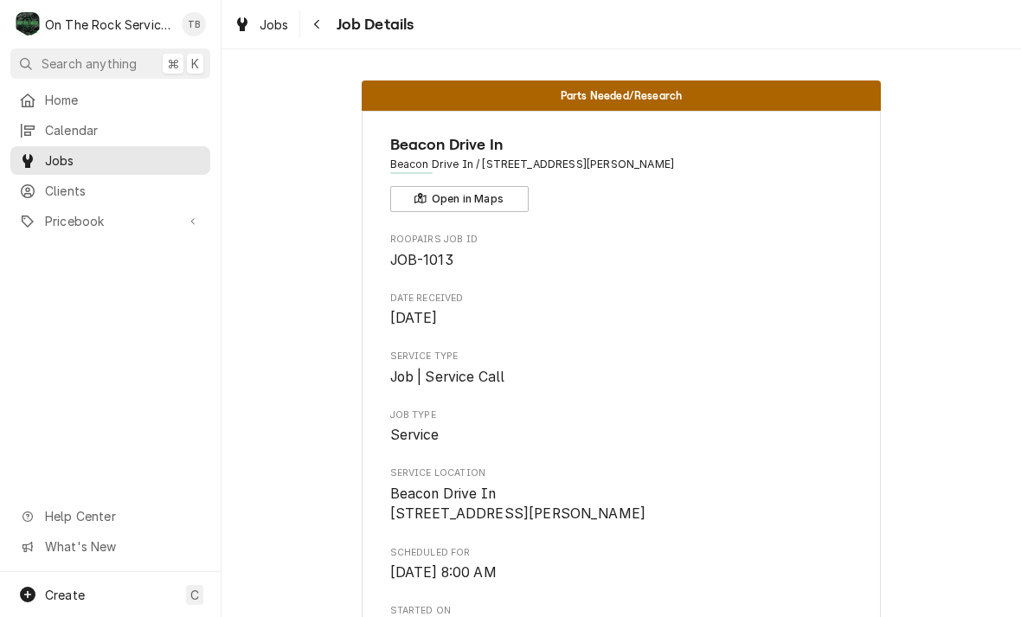
click at [341, 30] on span "Job Details" at bounding box center [372, 24] width 83 height 23
click at [313, 30] on div "Navigate back" at bounding box center [317, 24] width 17 height 17
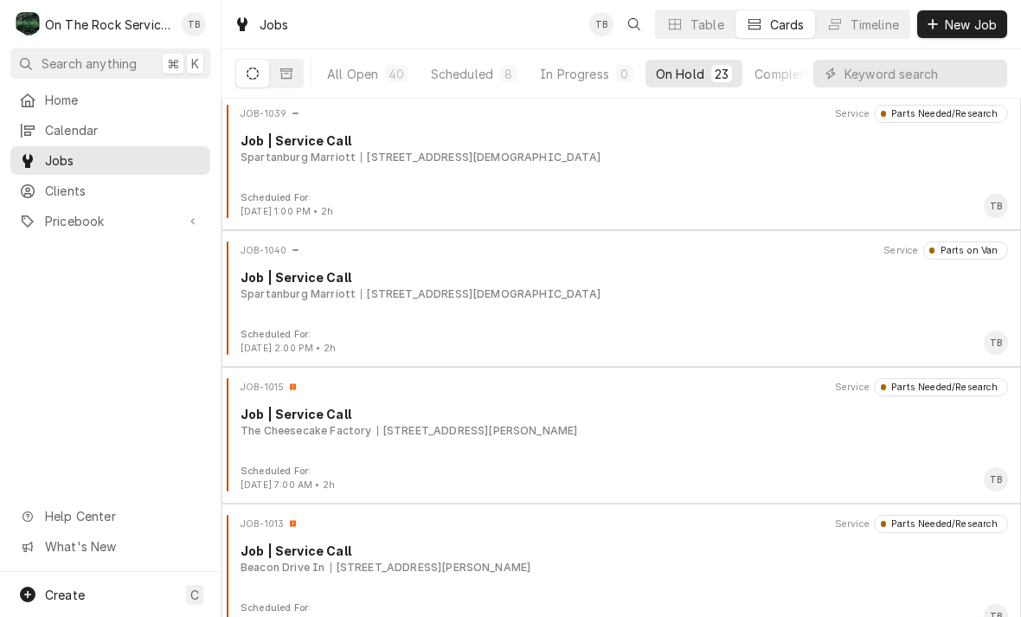
scroll to position [1921, 0]
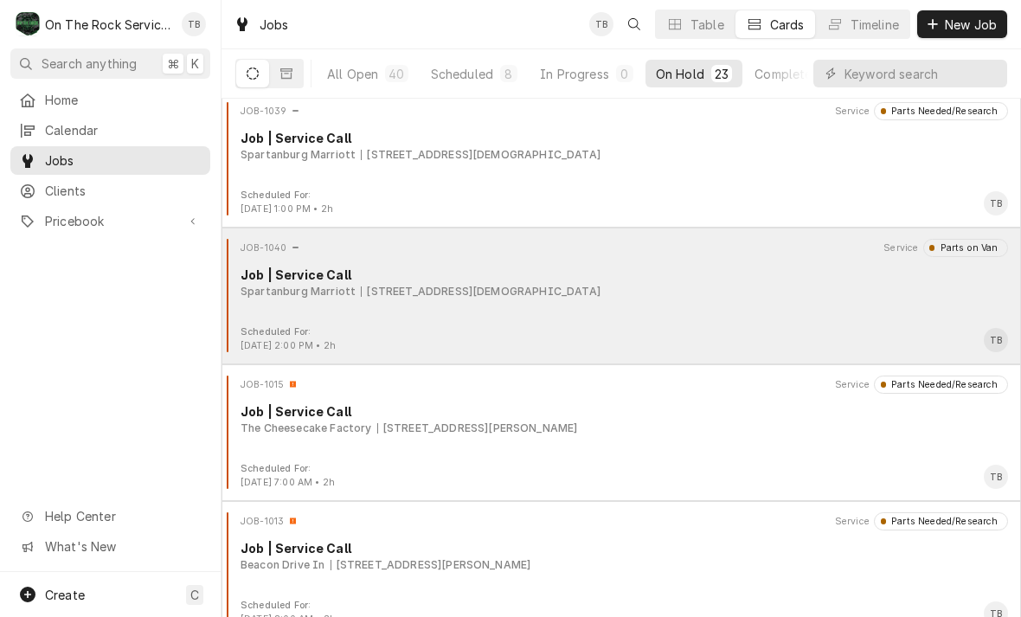
click at [602, 309] on div "JOB-1040 Service Parts on Van Job | Service Call Spartanburg Marriott 299 n chu…" at bounding box center [620, 282] width 785 height 87
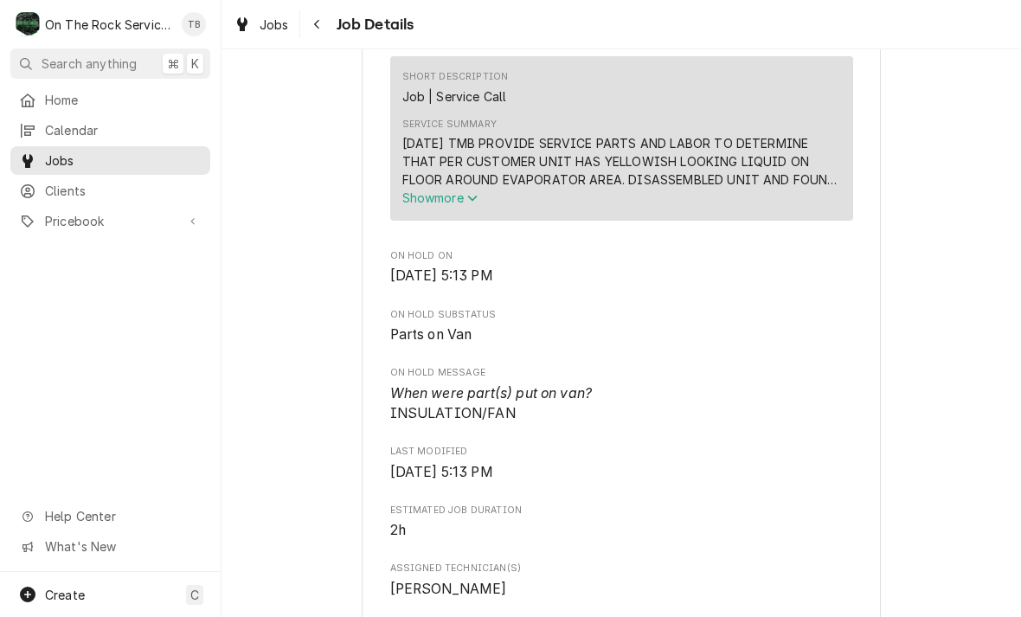
scroll to position [533, 0]
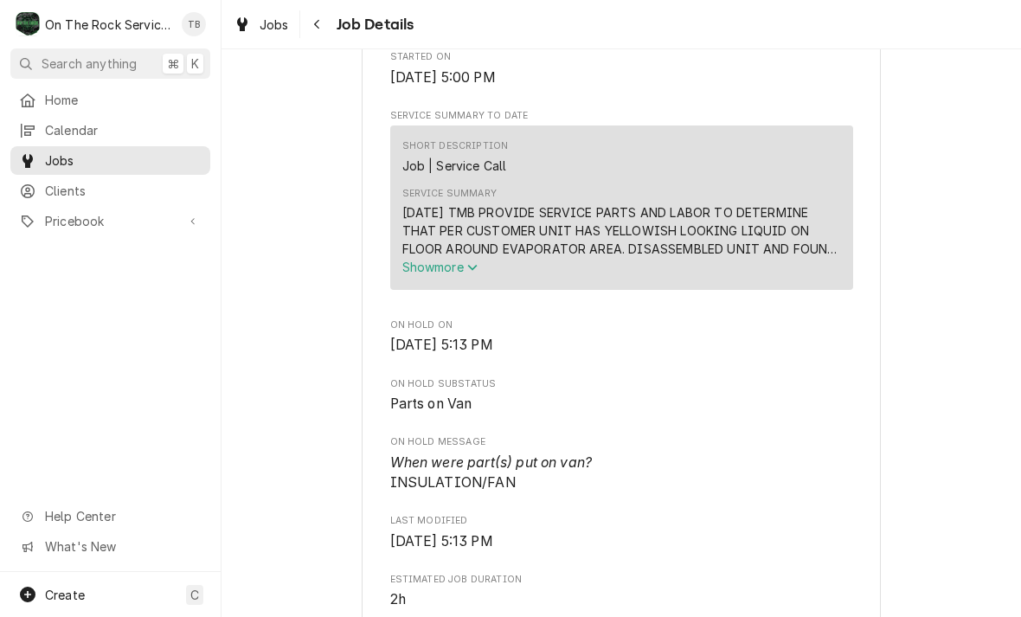
click at [465, 260] on span "Show more" at bounding box center [440, 267] width 76 height 15
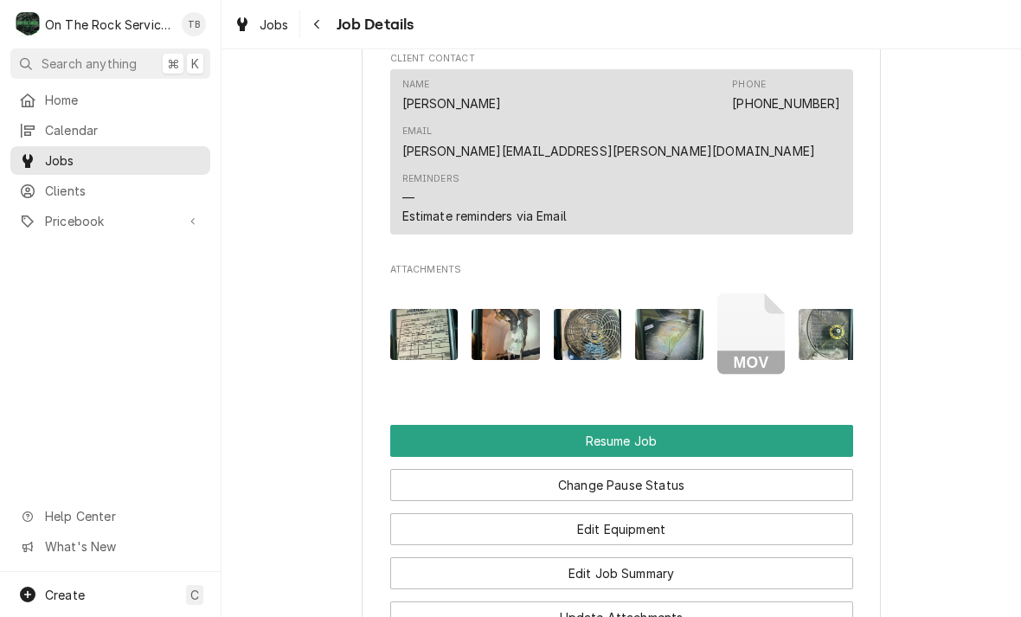
scroll to position [1933, 0]
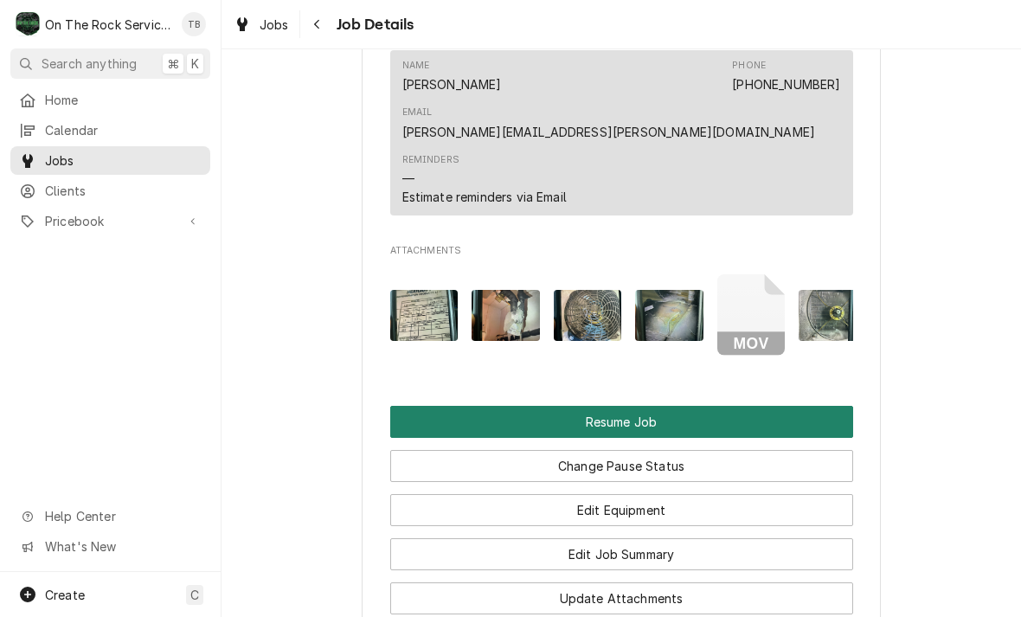
click at [668, 406] on button "Resume Job" at bounding box center [621, 422] width 463 height 32
